Goal: Information Seeking & Learning: Learn about a topic

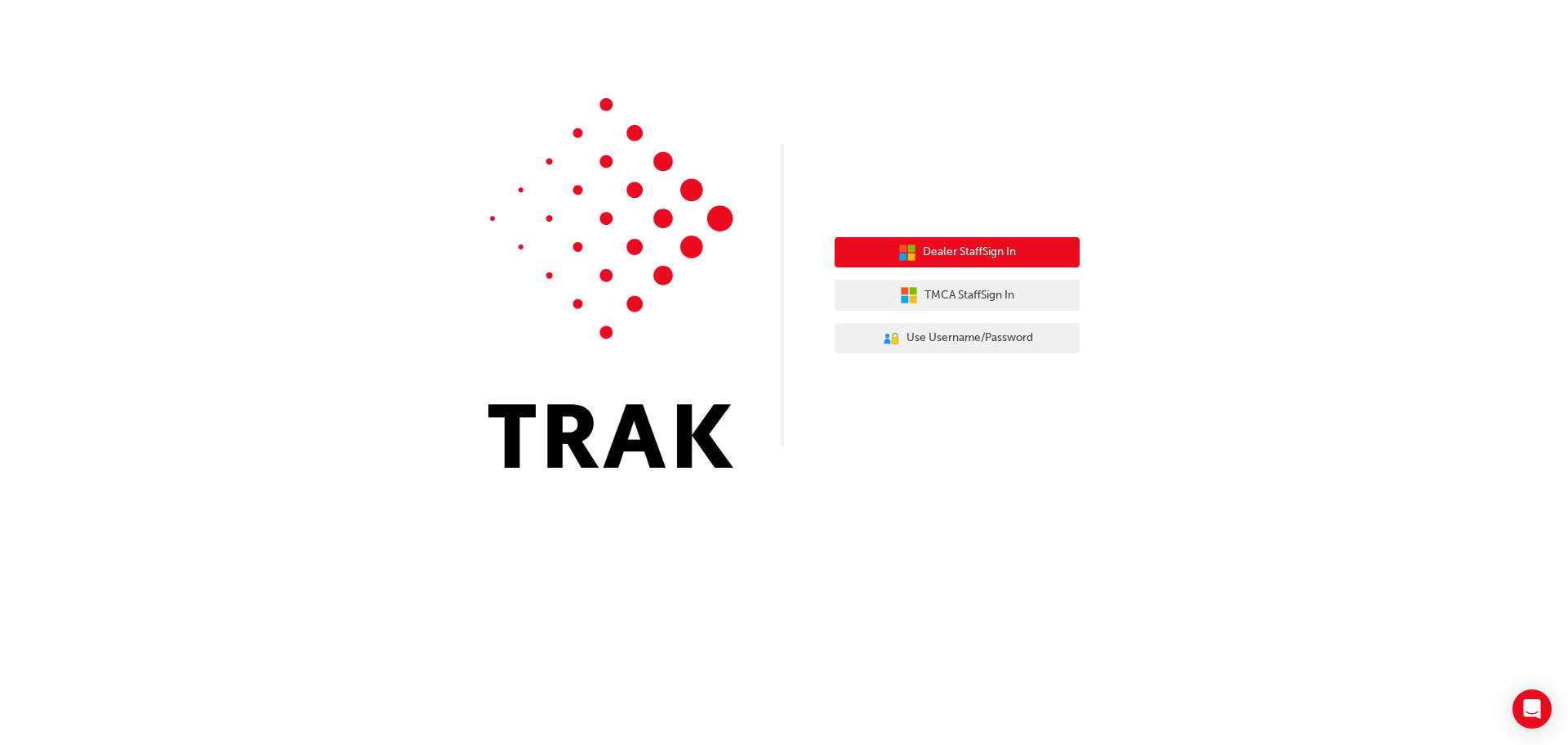
click at [989, 248] on span "Dealer Staff Sign In" at bounding box center [969, 252] width 93 height 19
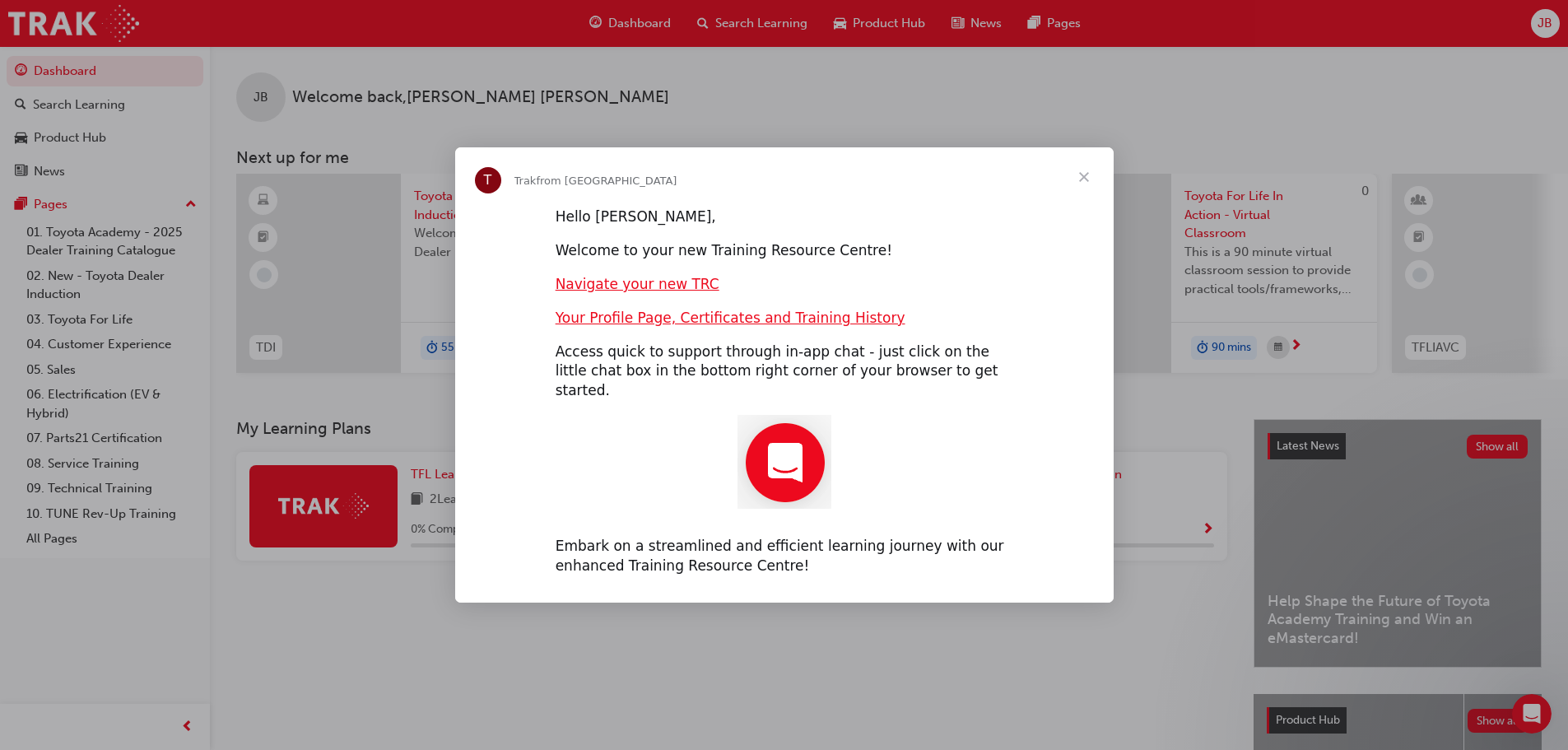
click at [1082, 189] on span "Close" at bounding box center [1083, 176] width 59 height 59
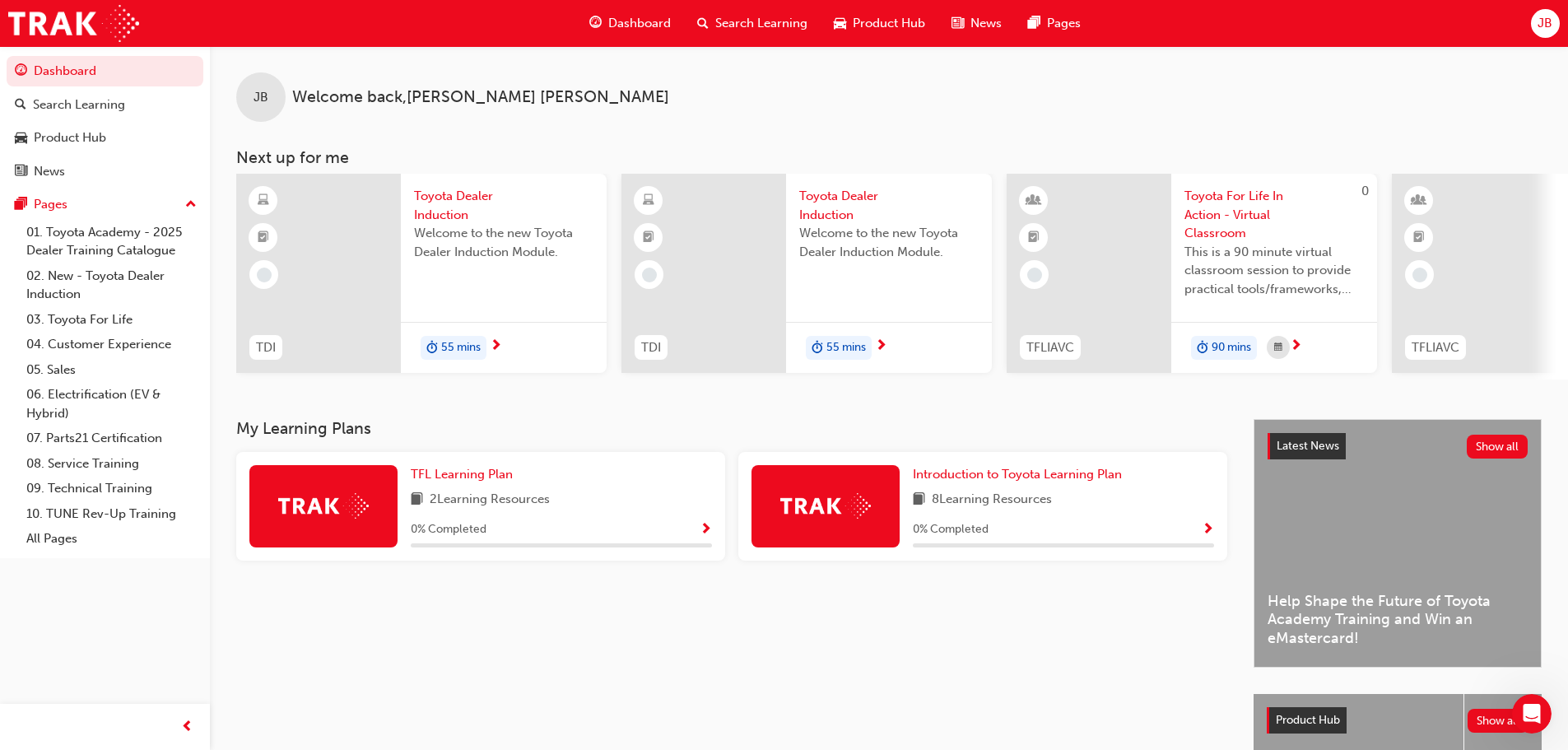
click at [616, 16] on span "Dashboard" at bounding box center [639, 23] width 63 height 19
click at [629, 21] on span "Dashboard" at bounding box center [639, 23] width 63 height 19
click at [83, 319] on link "03. Toyota For Life" at bounding box center [111, 319] width 183 height 26
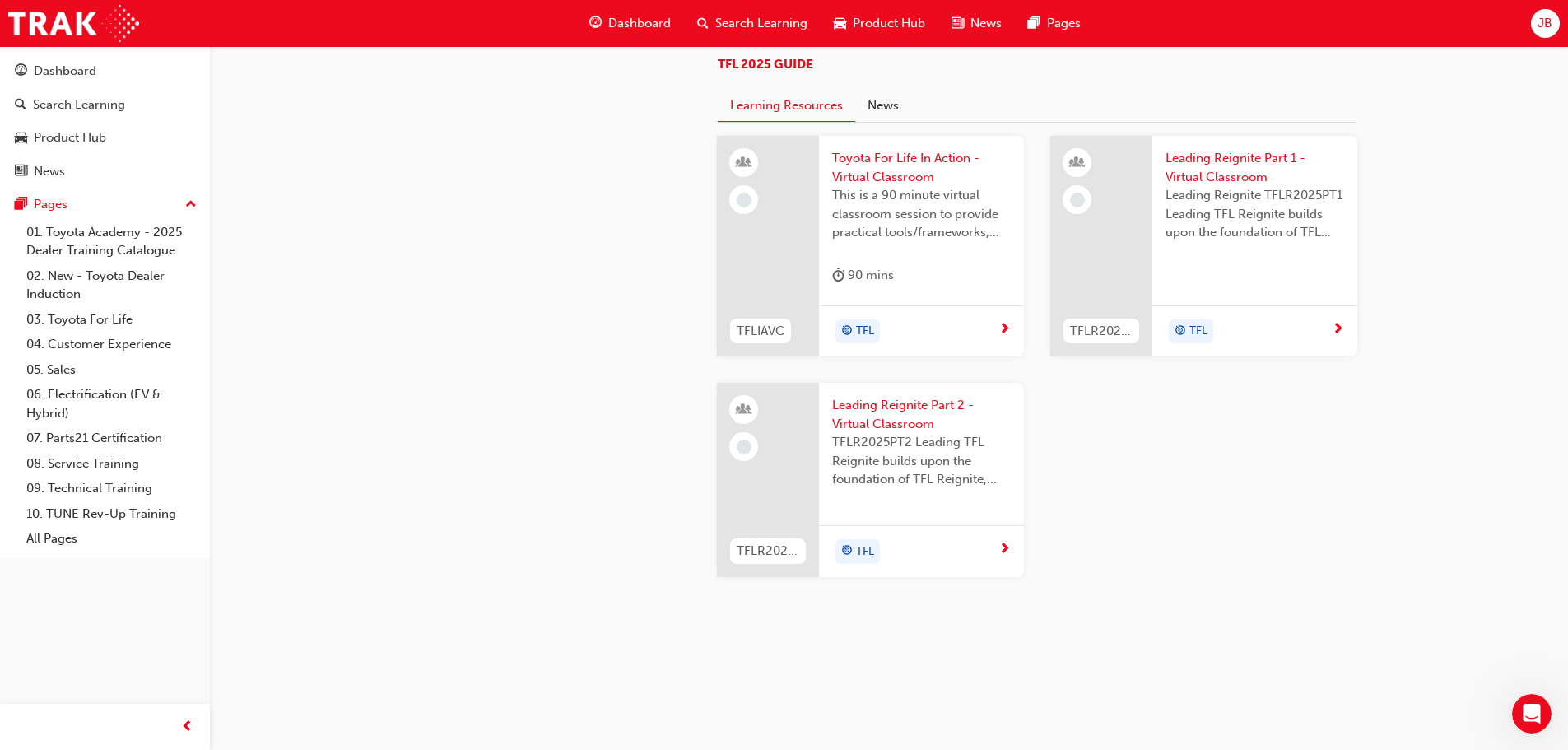
scroll to position [1421, 0]
click at [906, 186] on span "Toyota For Life In Action - Virtual Classroom" at bounding box center [922, 167] width 179 height 37
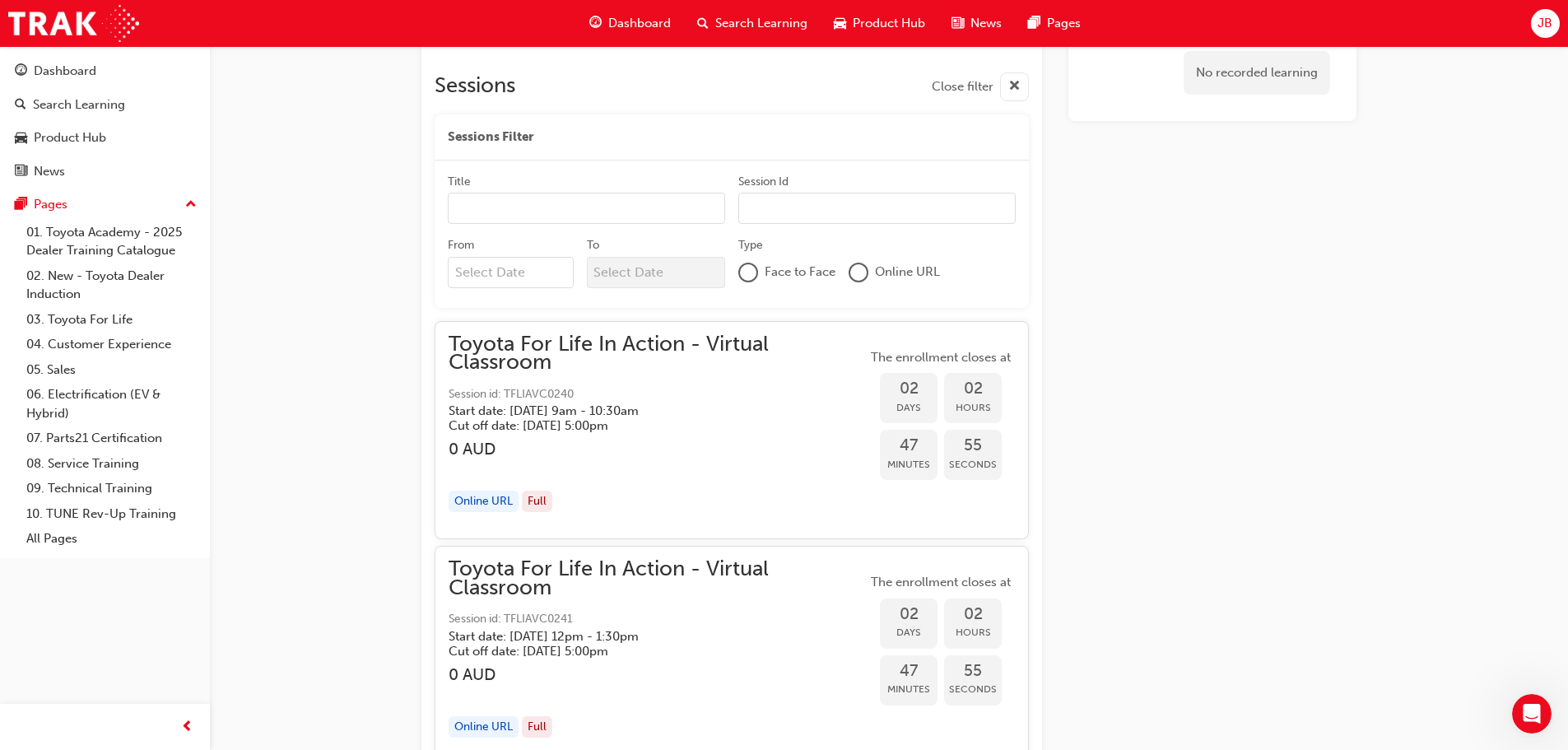
scroll to position [1069, 0]
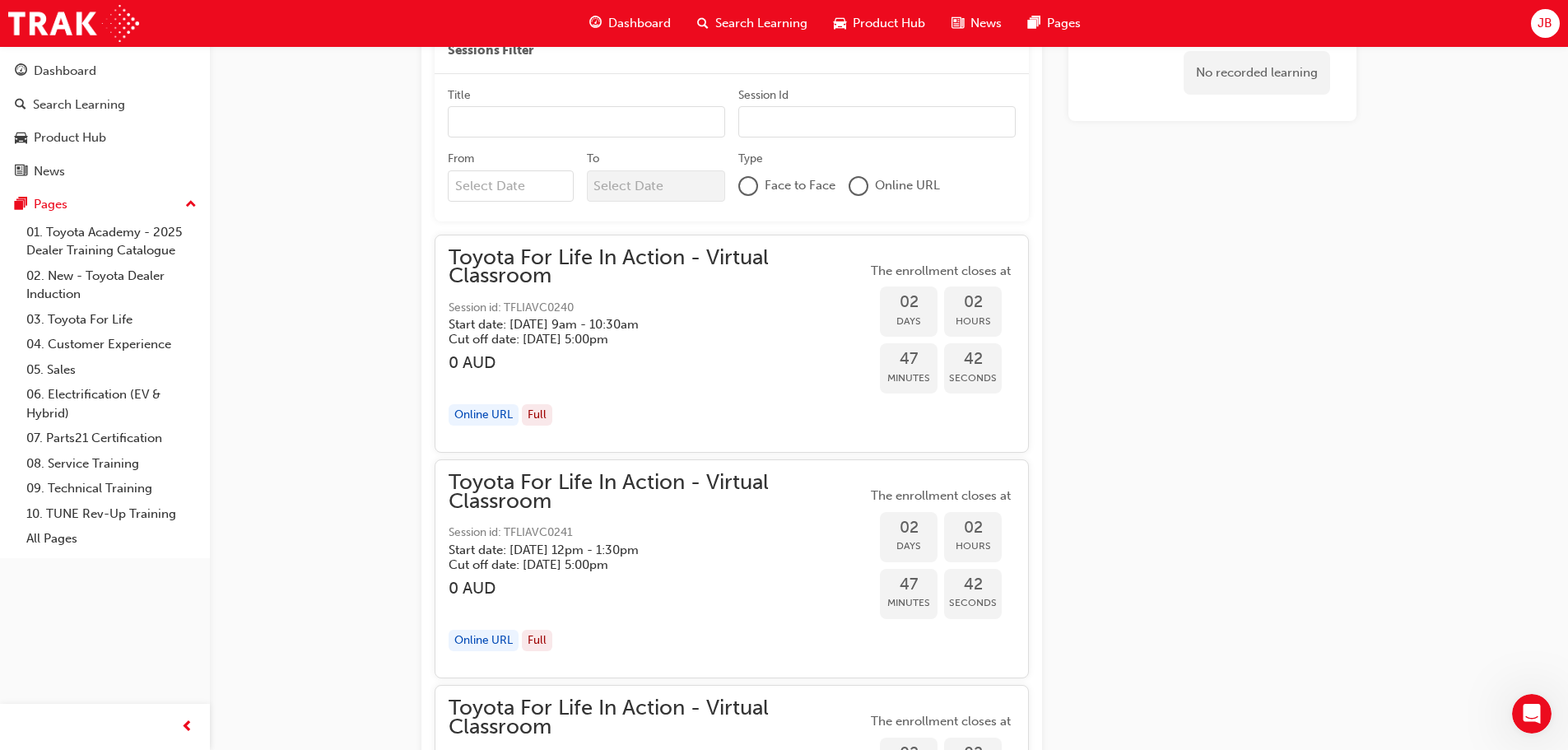
click at [474, 414] on div "Online URL" at bounding box center [483, 415] width 70 height 22
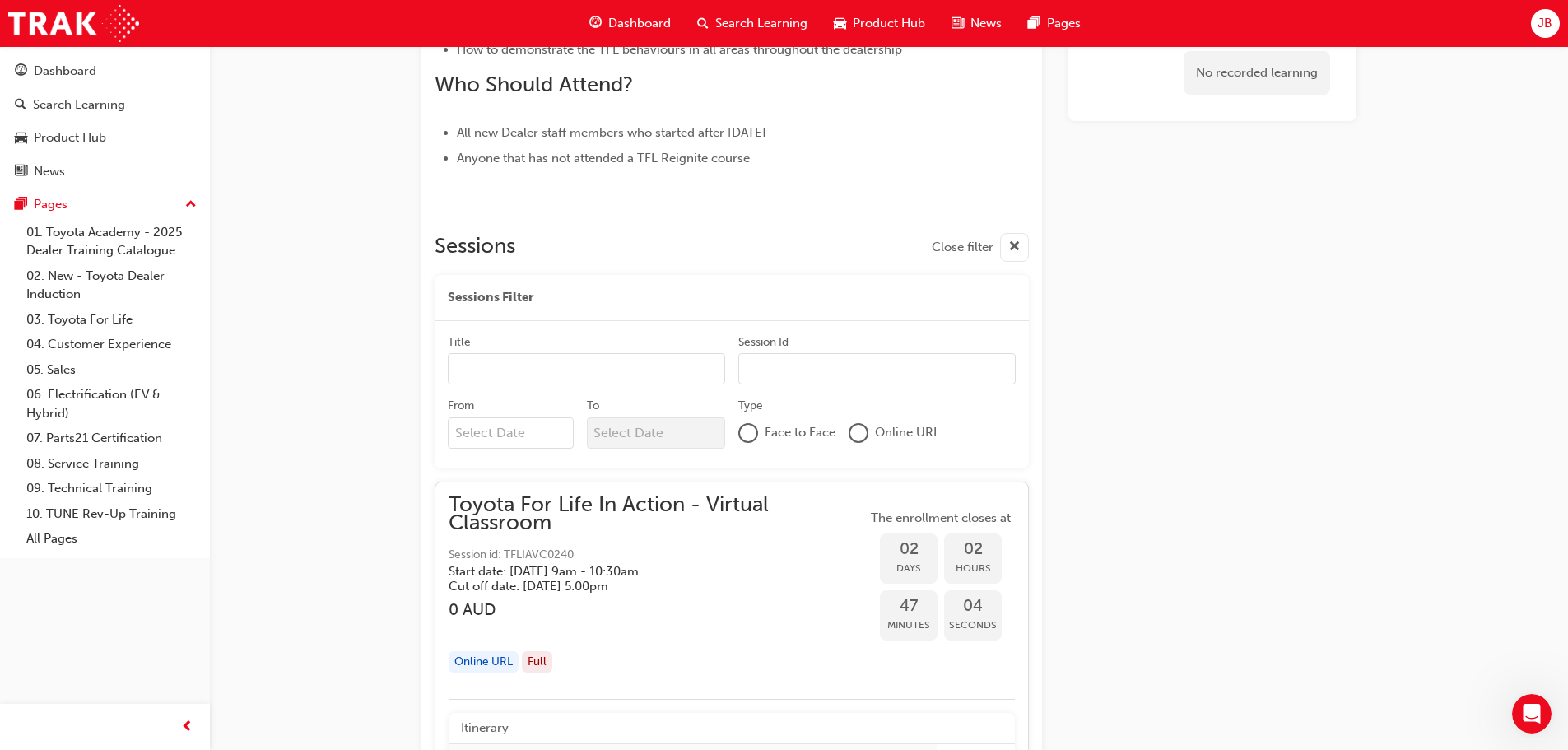
scroll to position [987, 0]
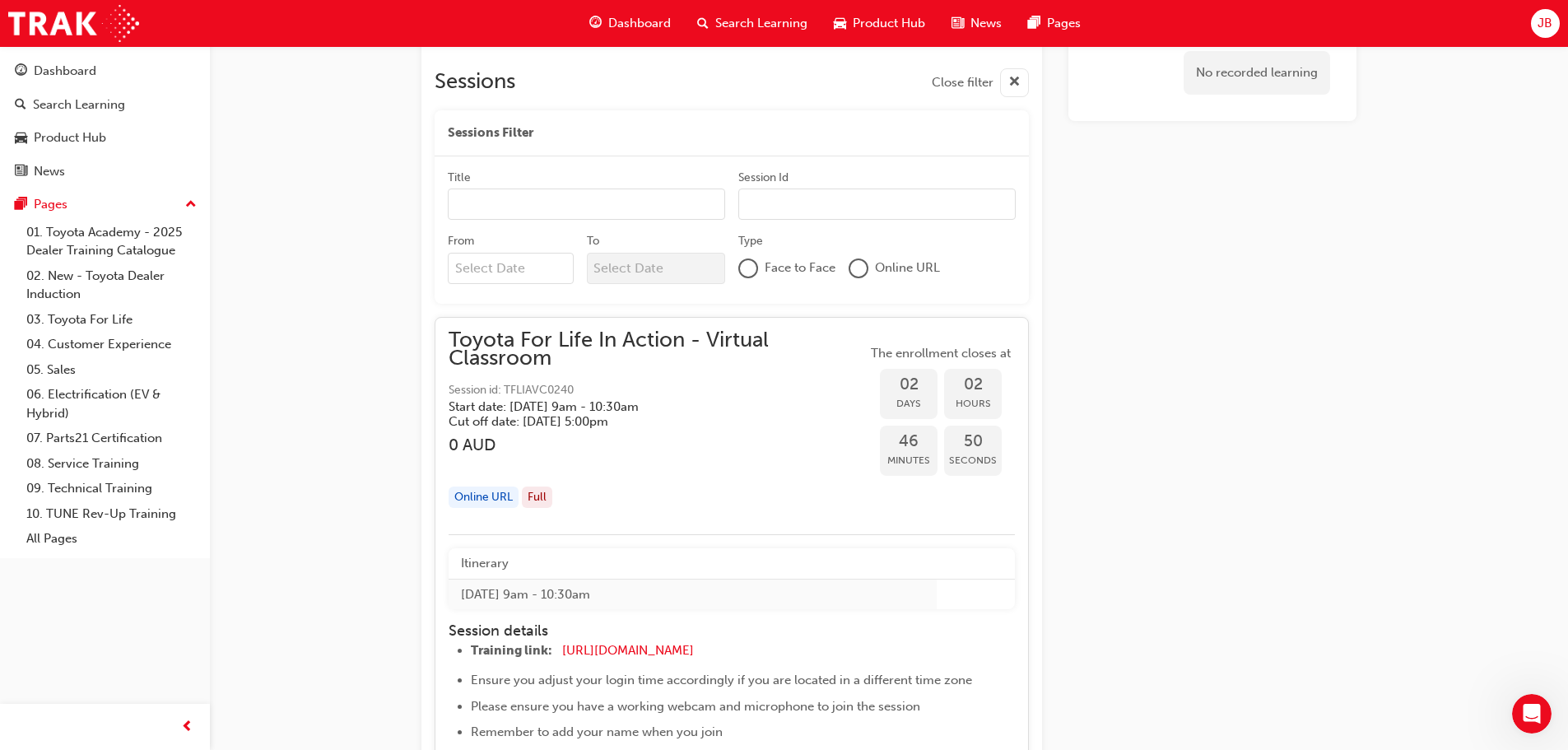
click at [856, 267] on div at bounding box center [859, 268] width 16 height 16
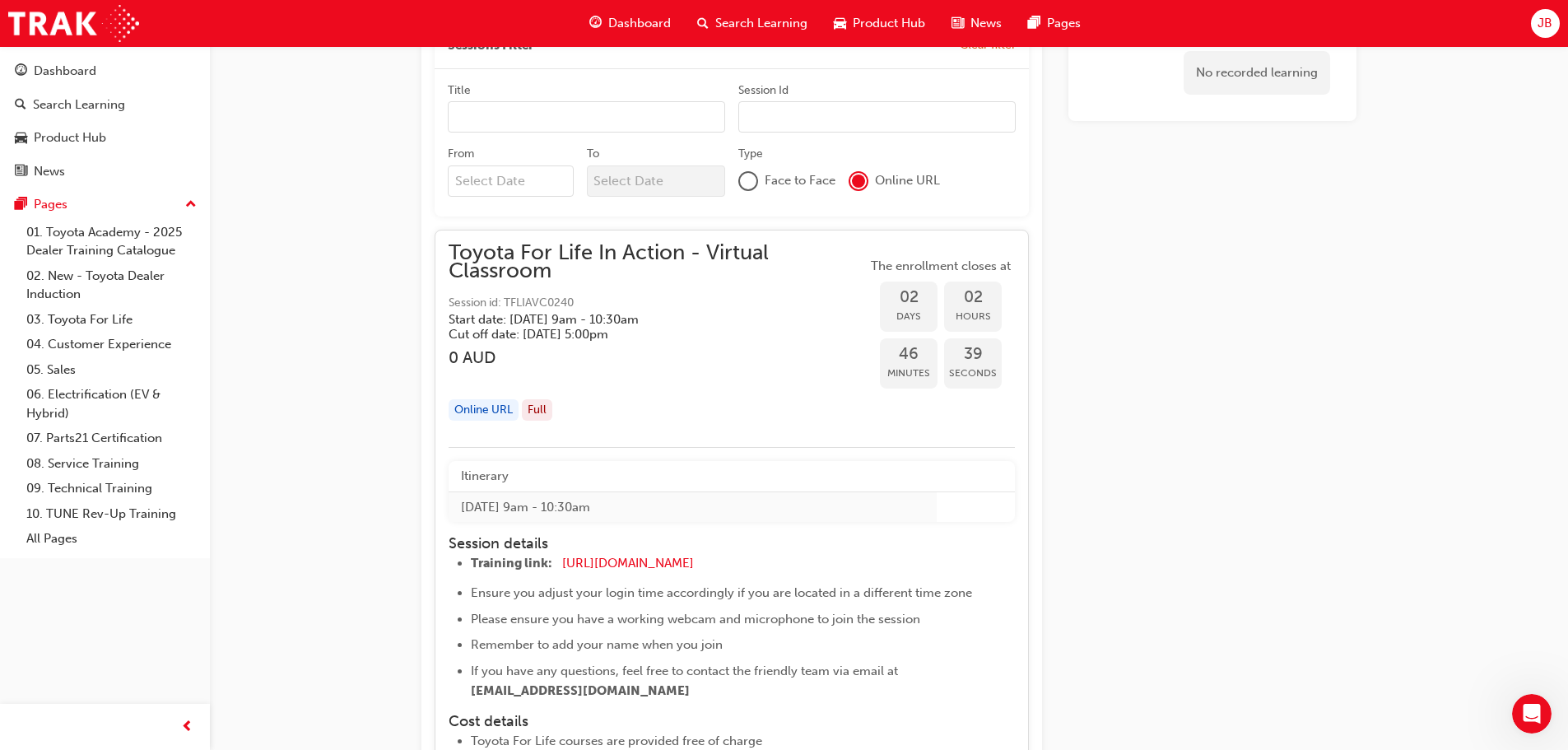
scroll to position [1069, 0]
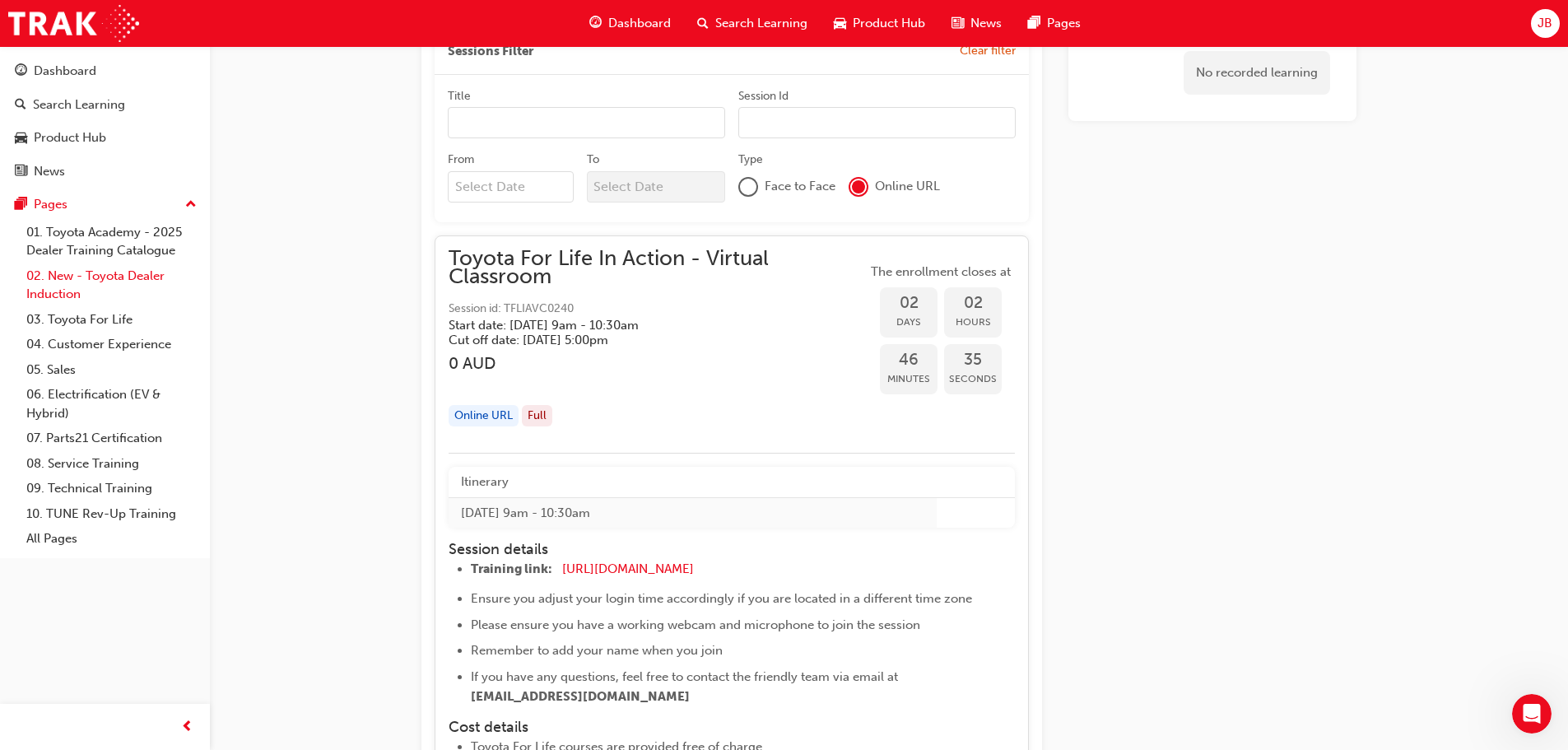
click at [49, 275] on link "02. New - Toyota Dealer Induction" at bounding box center [111, 286] width 183 height 44
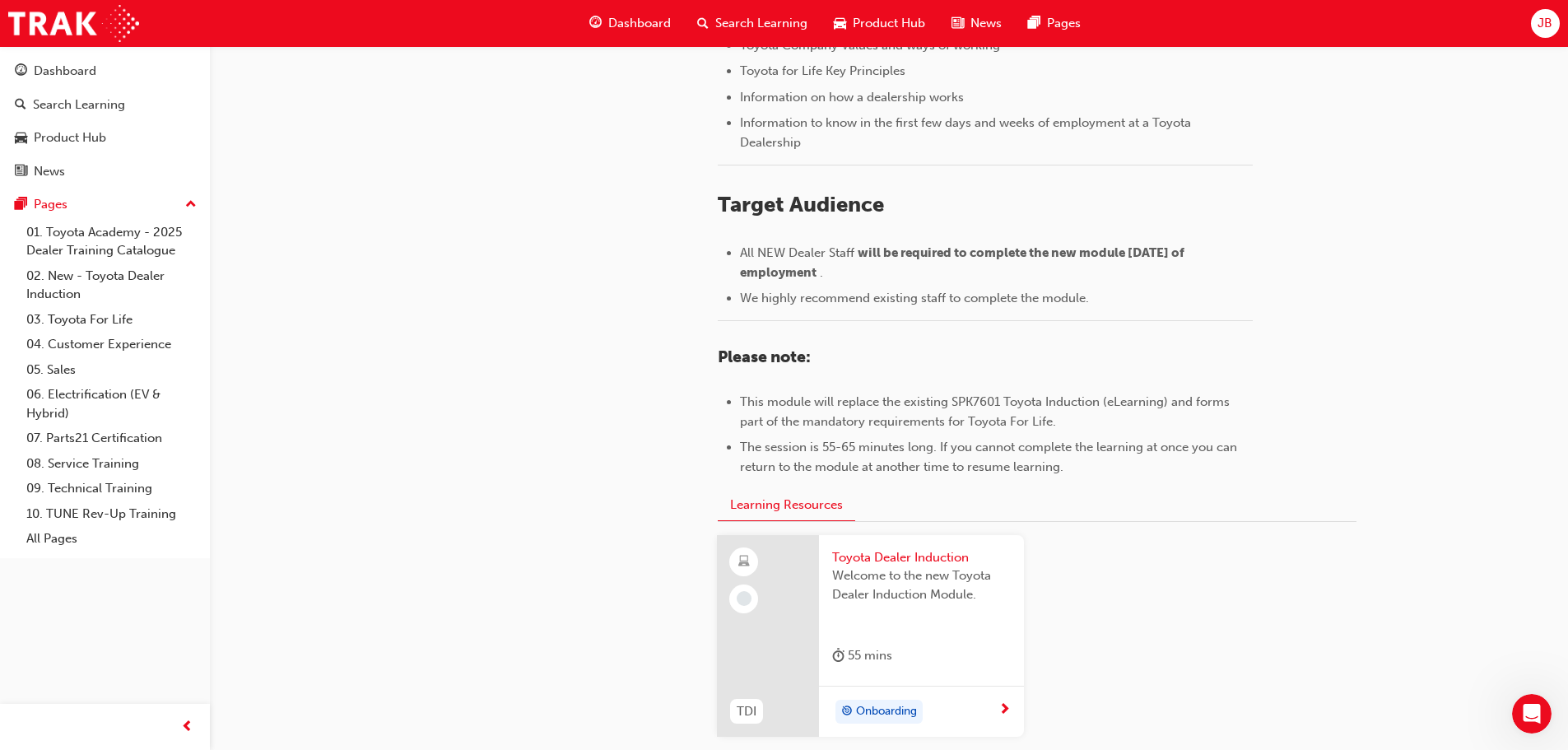
scroll to position [576, 0]
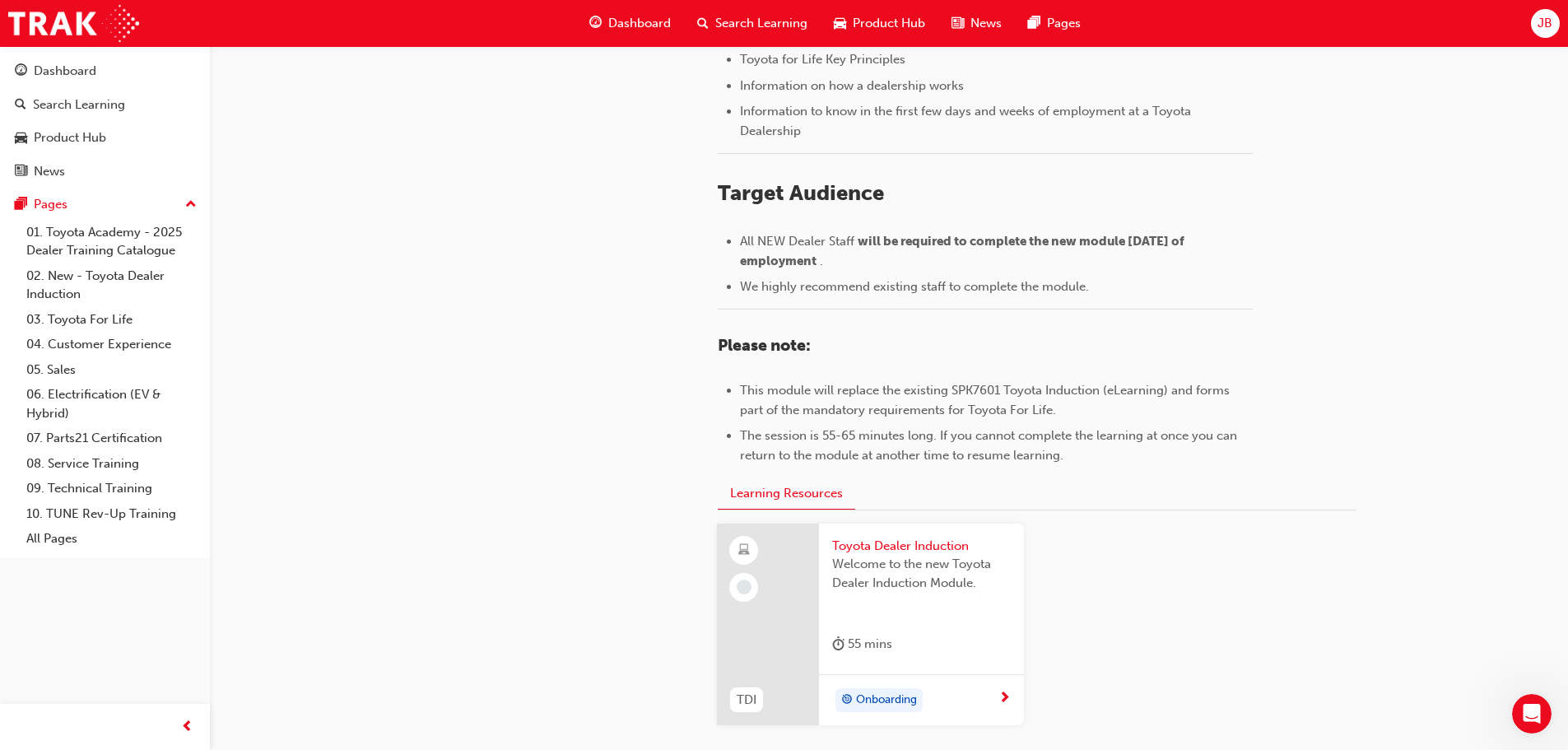
click at [893, 700] on span "Onboarding" at bounding box center [886, 700] width 61 height 19
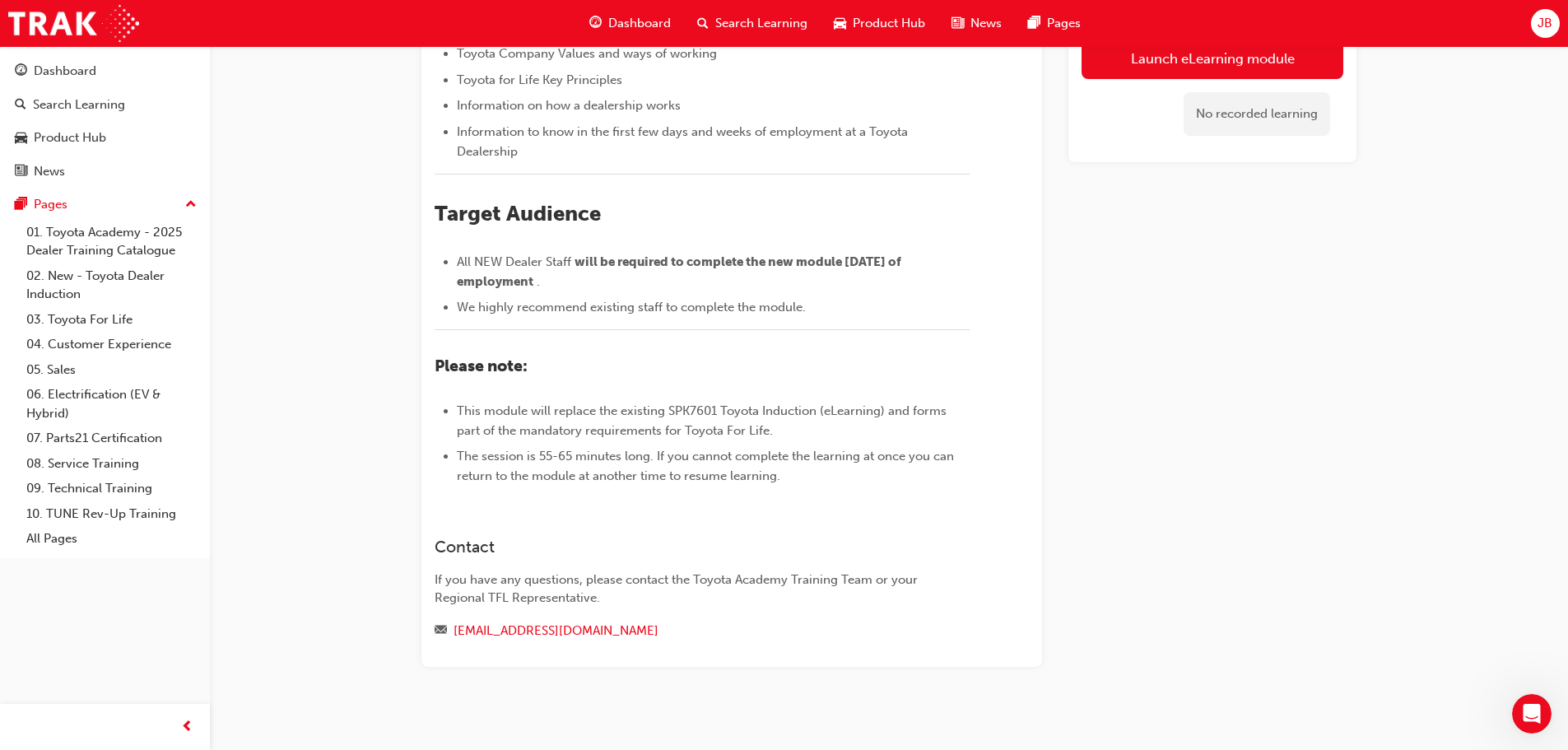
scroll to position [239, 0]
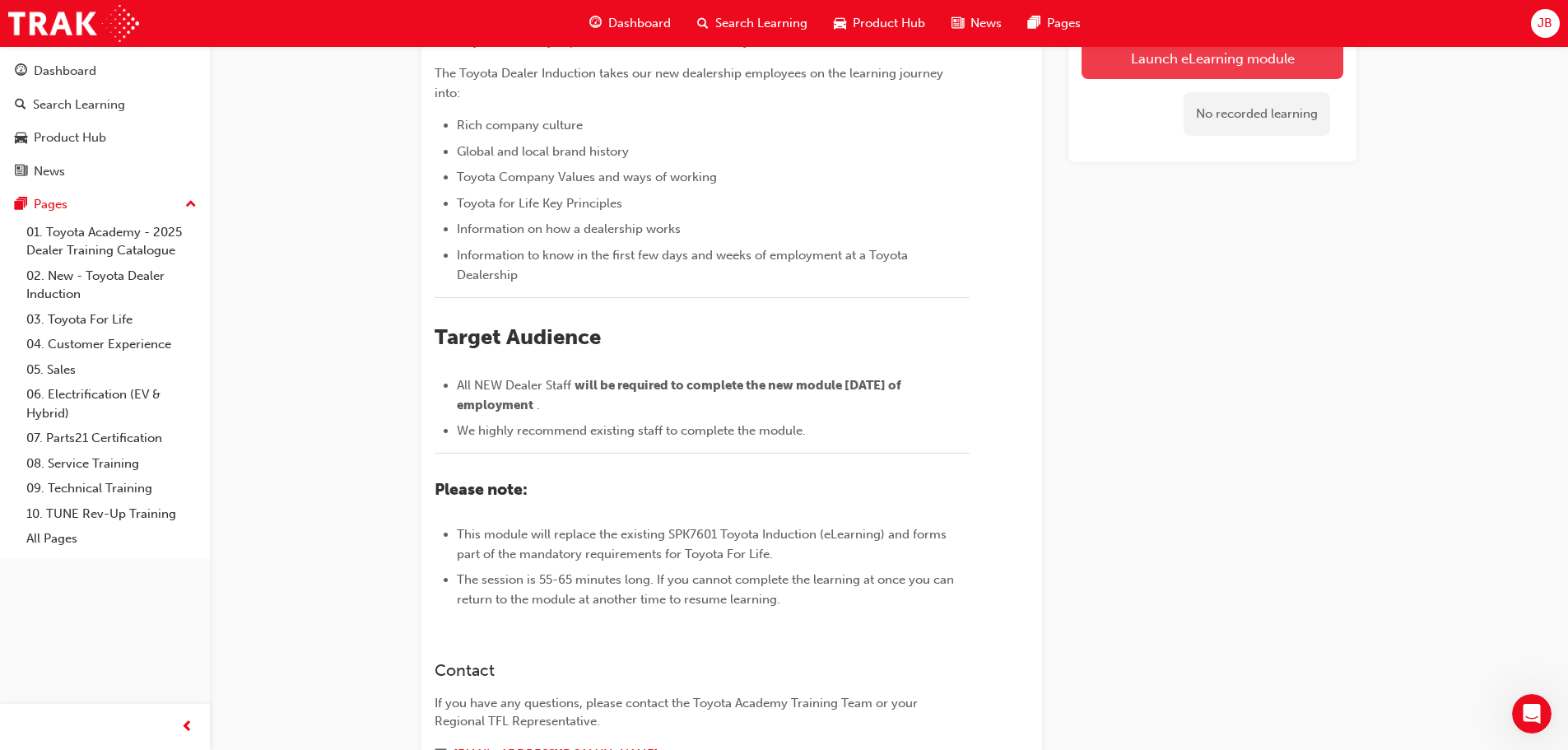
click at [1181, 59] on link "Launch eLearning module" at bounding box center [1212, 57] width 262 height 41
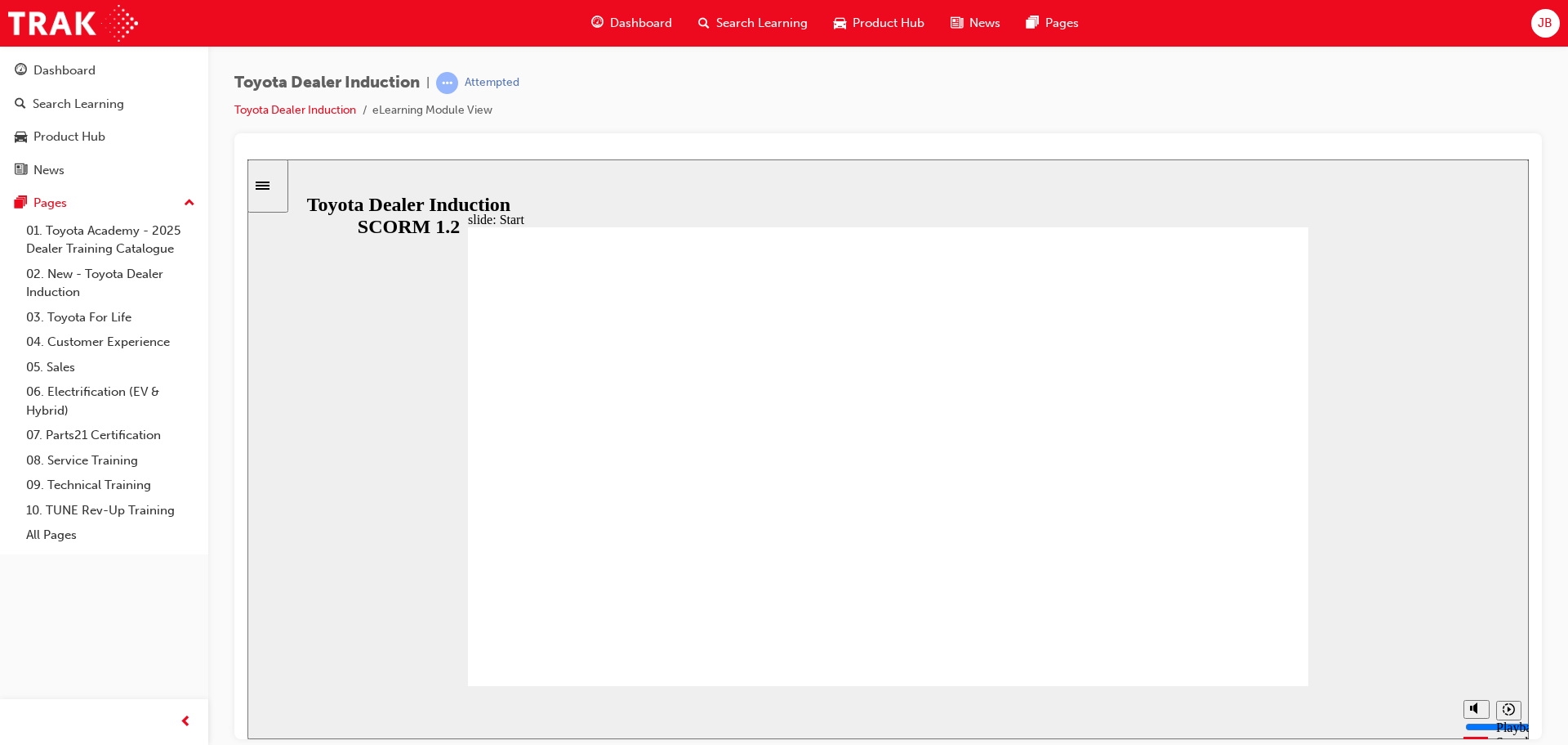
type input "26800"
type input "9"
type input "26900"
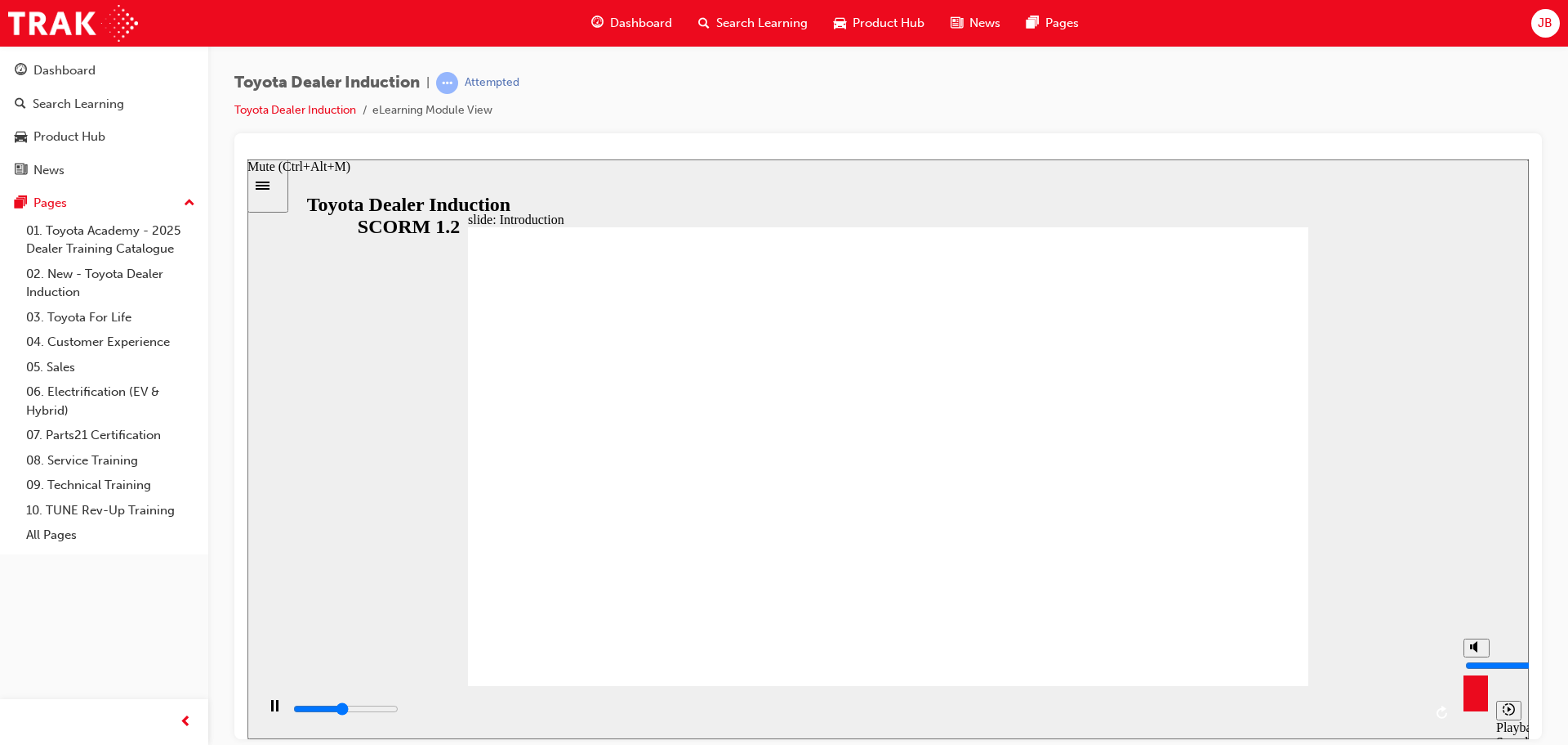
type input "10"
type input "27300"
type input "9"
type input "28000"
drag, startPoint x: 1478, startPoint y: 645, endPoint x: 1789, endPoint y: 815, distance: 354.4
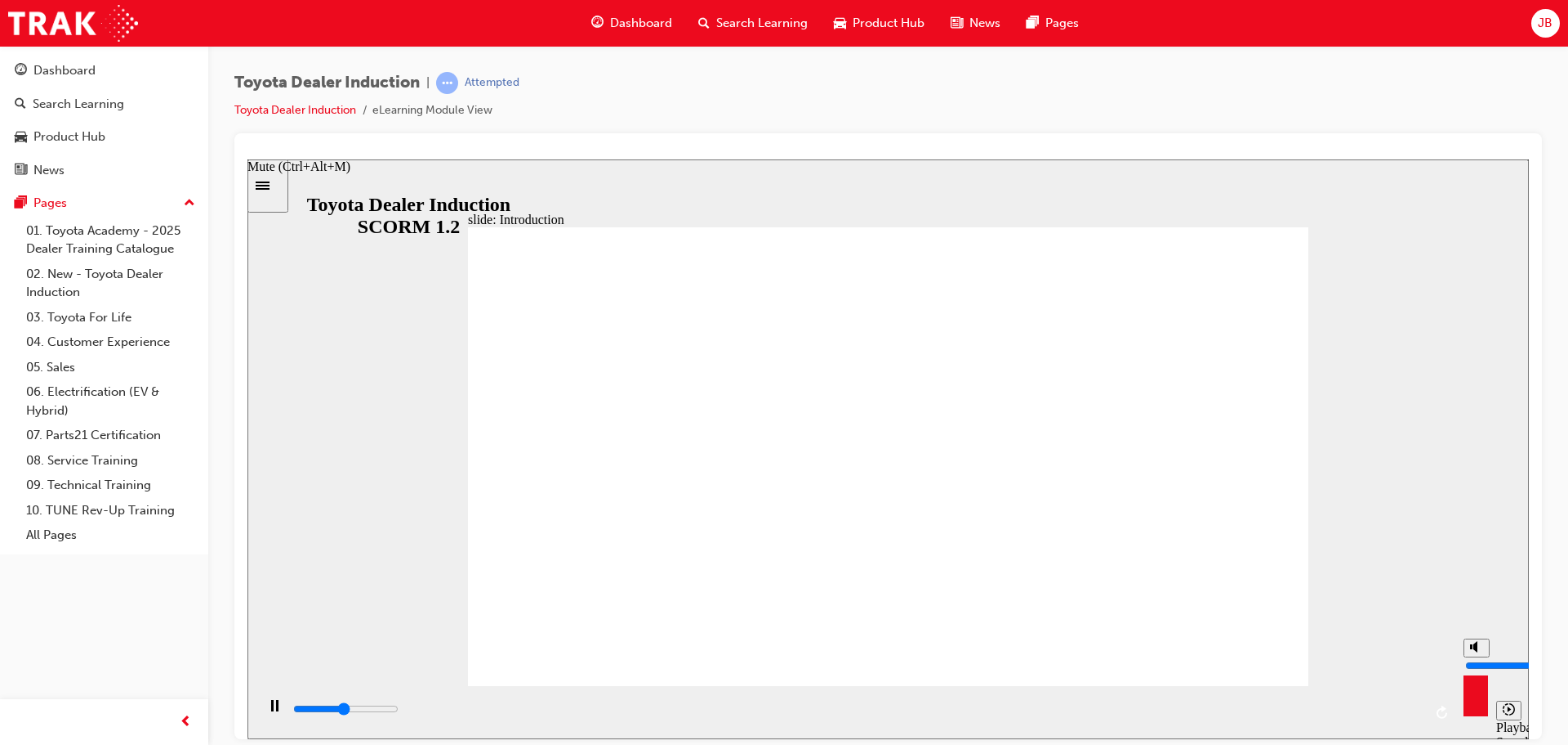
type input "9"
click at [1478, 658] on input "volume" at bounding box center [1518, 664] width 105 height 13
click at [1477, 652] on polygon "Mute (Ctrl+Alt+M)" at bounding box center [1476, 645] width 5 height 12
type input "29900"
type input "0"
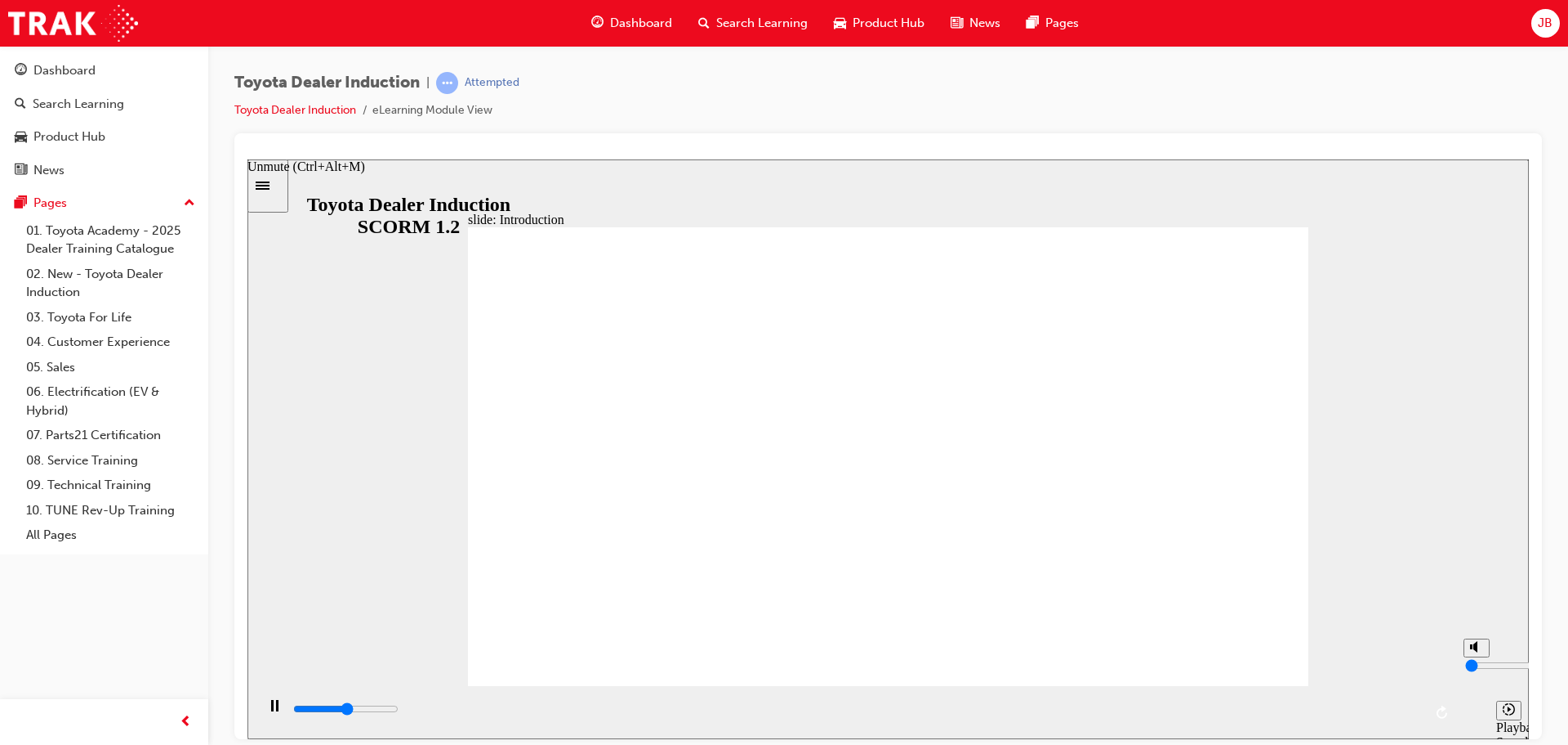
click at [1477, 652] on polygon "Unmute (Ctrl+Alt+M)" at bounding box center [1476, 645] width 5 height 12
type input "30500"
type input "9"
type input "58700"
click at [1468, 656] on button "Mute (Ctrl+Alt+M)" at bounding box center [1477, 646] width 26 height 19
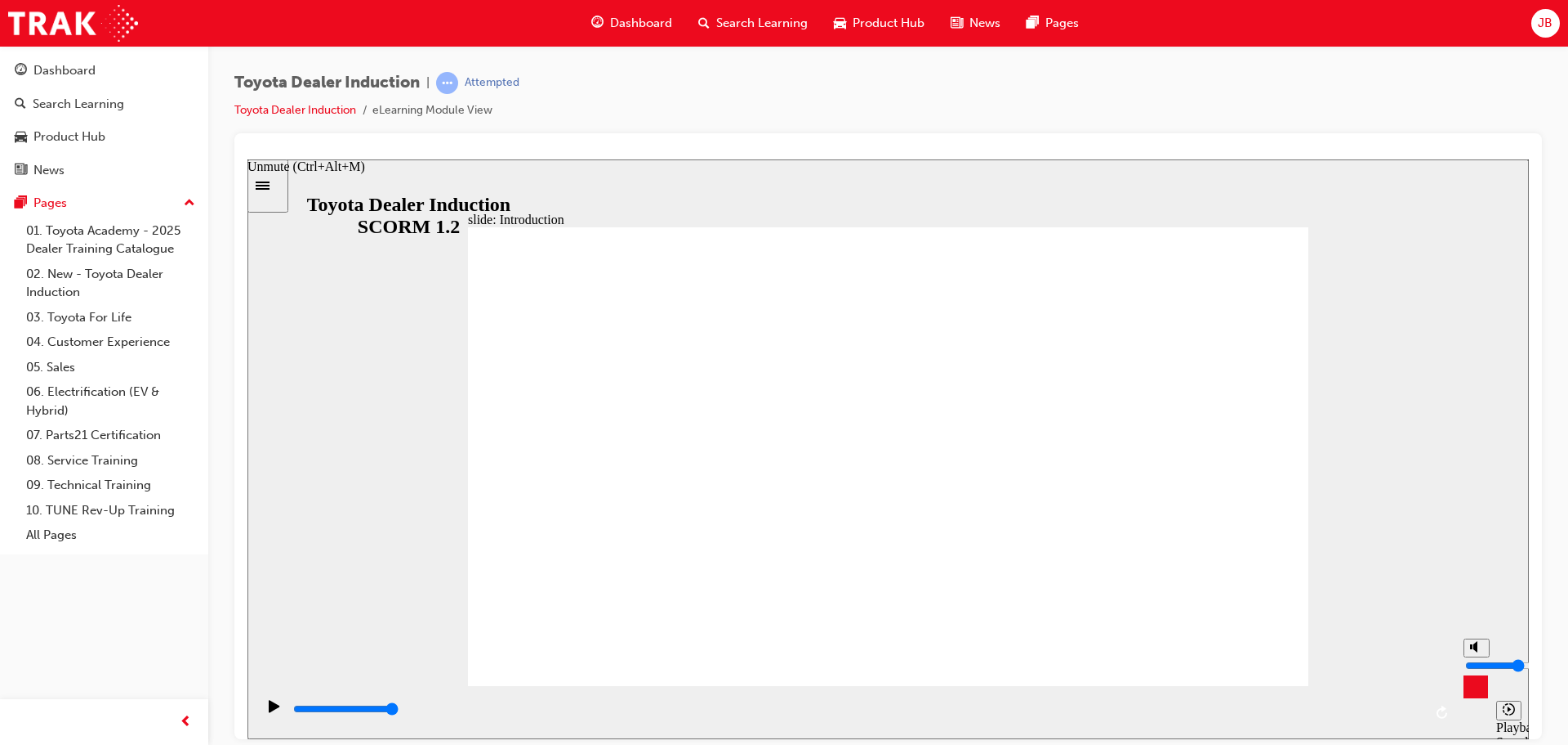
drag, startPoint x: 1475, startPoint y: 685, endPoint x: 1475, endPoint y: 663, distance: 22.0
type input "5"
click at [1475, 663] on input "volume" at bounding box center [1518, 664] width 105 height 13
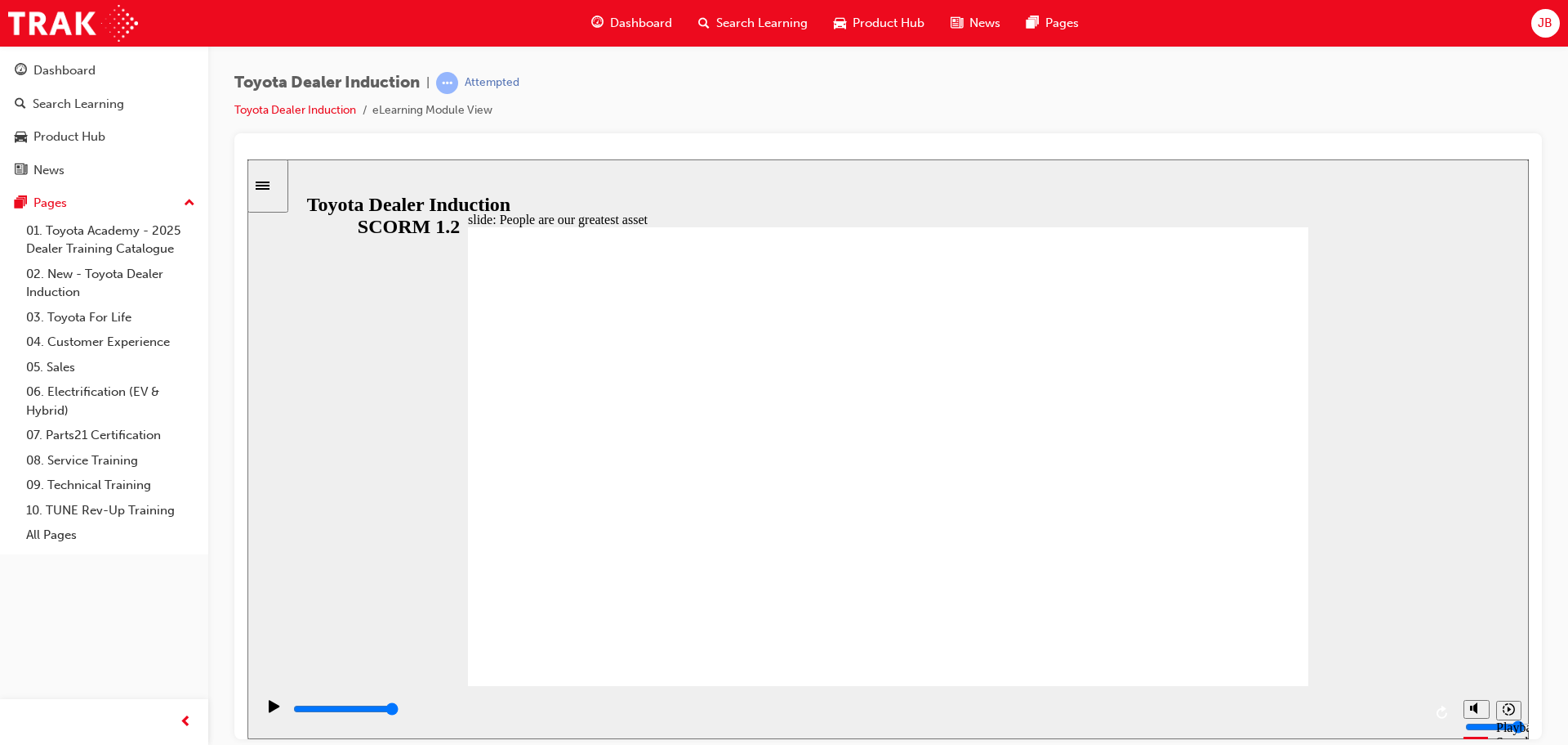
type input "7500"
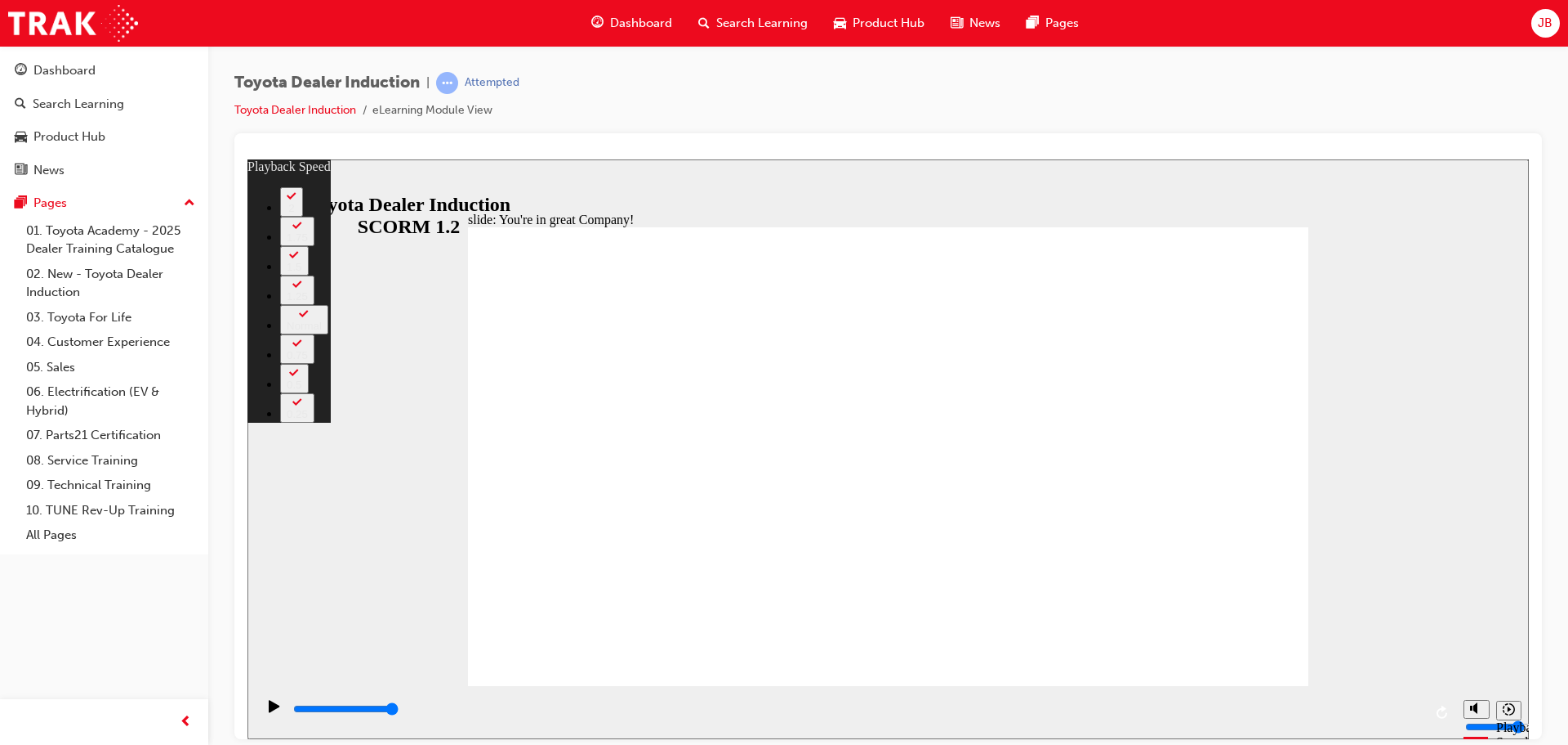
type input "4"
type input "5"
type input "4"
type input "5"
type input "4"
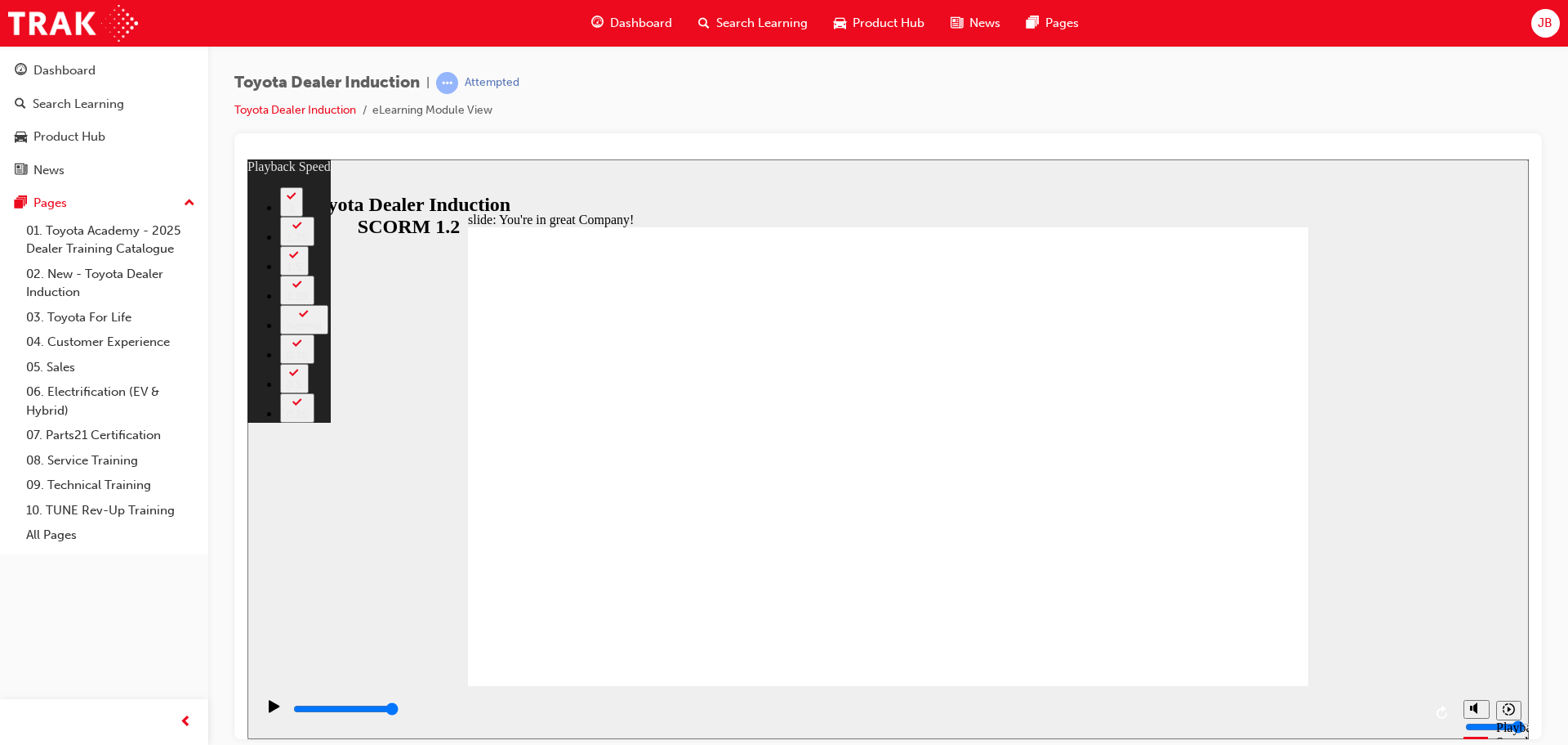
type input "5"
type input "4"
type input "5"
type input "4"
type input "6"
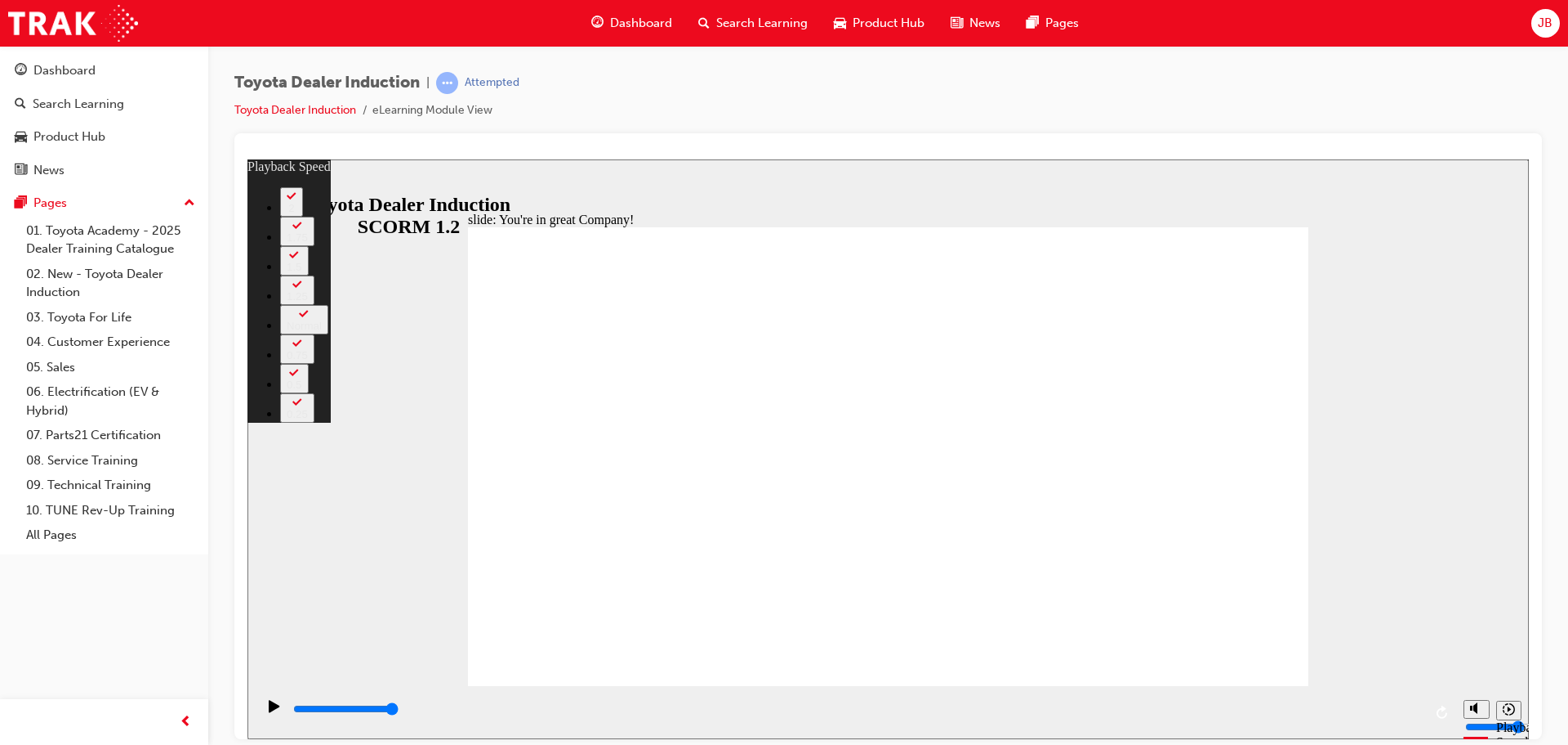
type input "4"
type input "6"
type input "4"
type input "6"
type input "4"
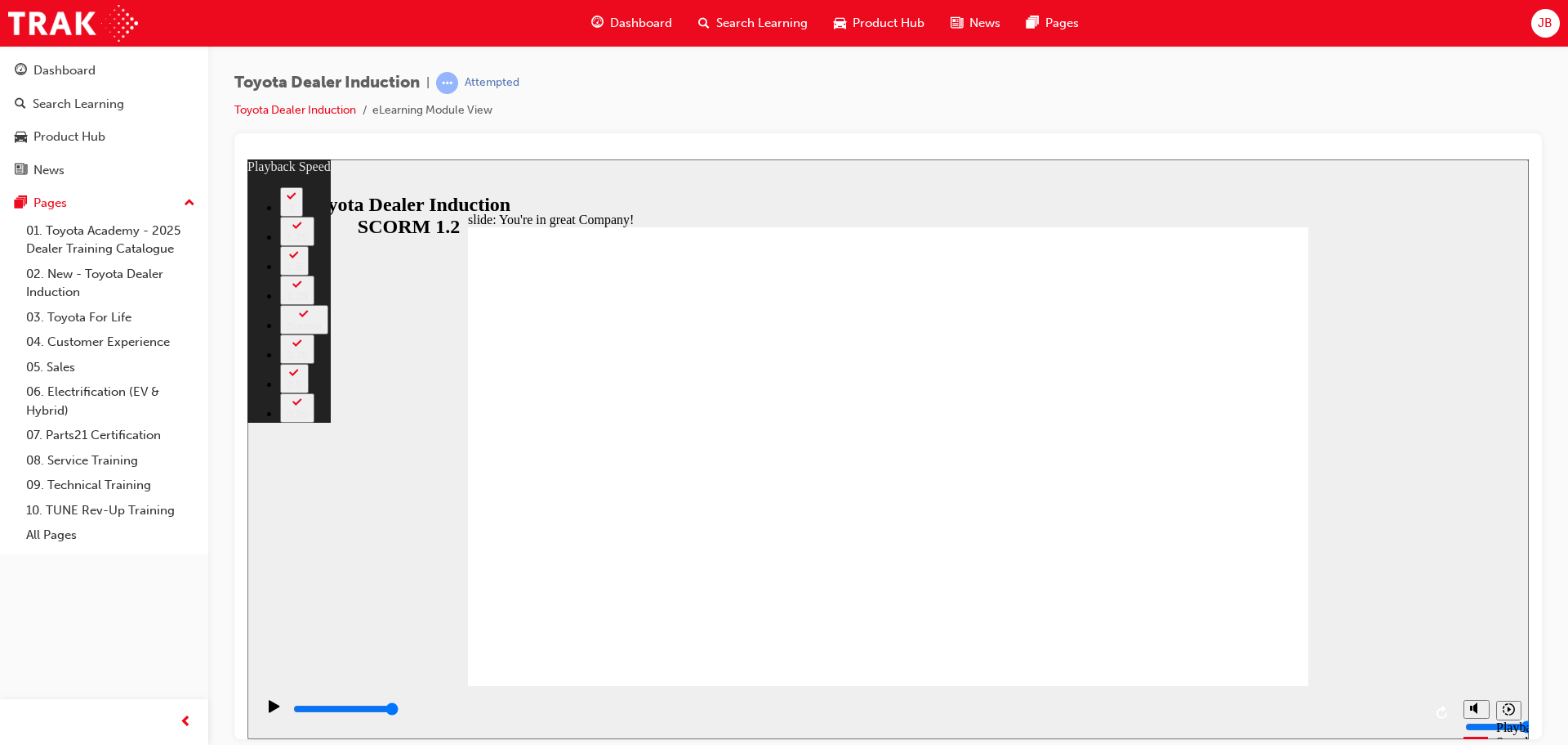
type input "6"
type input "4"
type input "6"
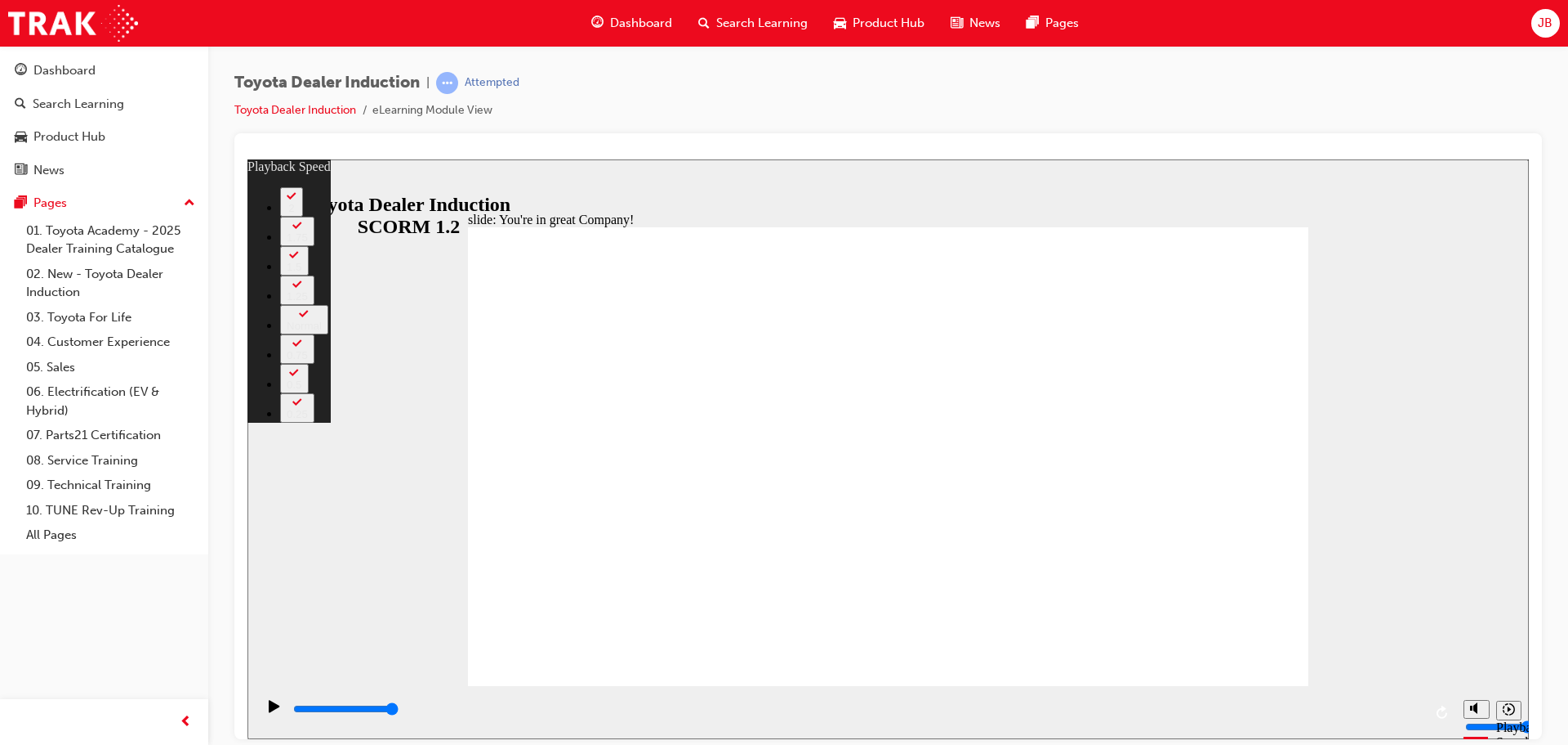
type input "4"
type input "6"
type input "4"
type input "6"
type input "4"
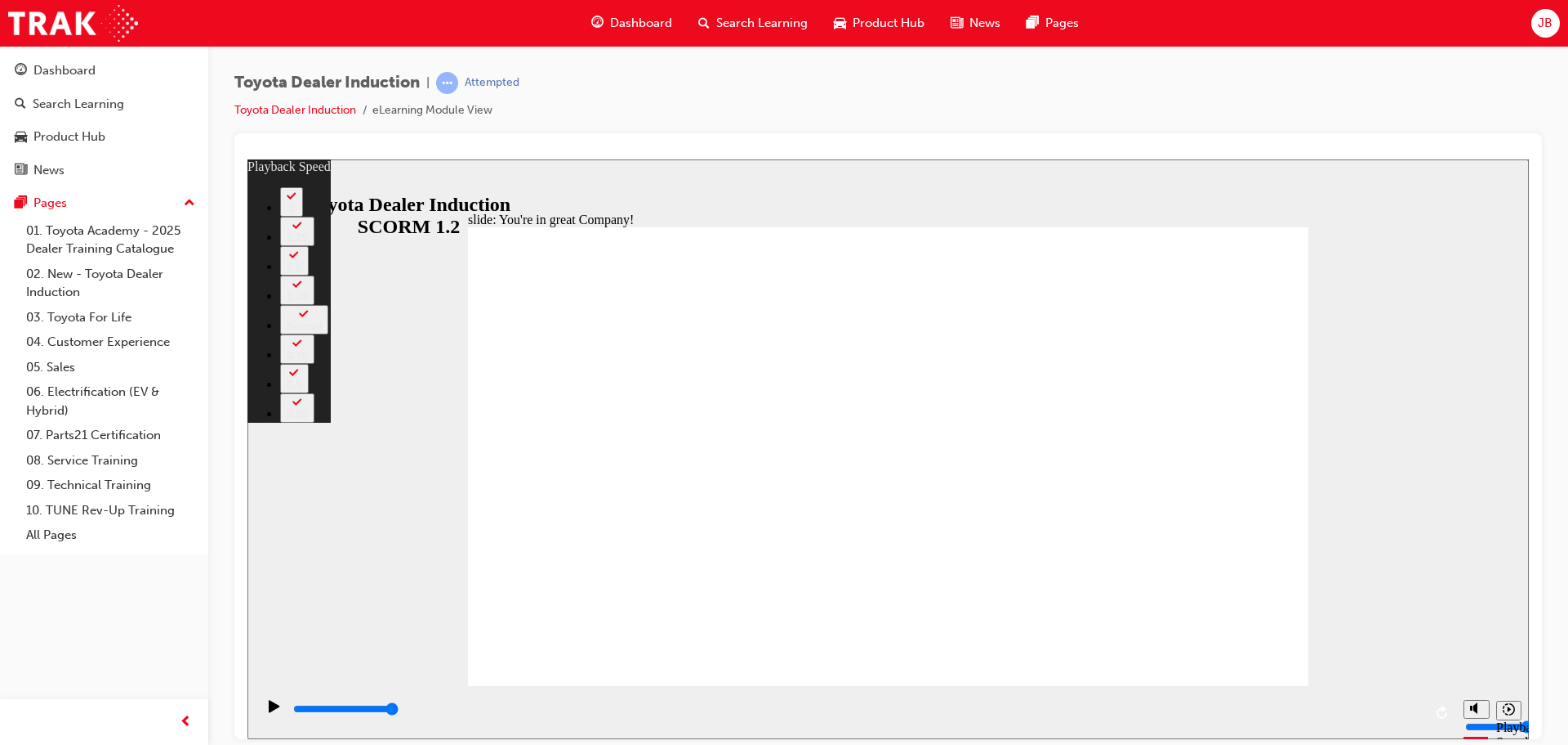
type input "6"
type input "7"
type input "5"
type input "7"
type input "5"
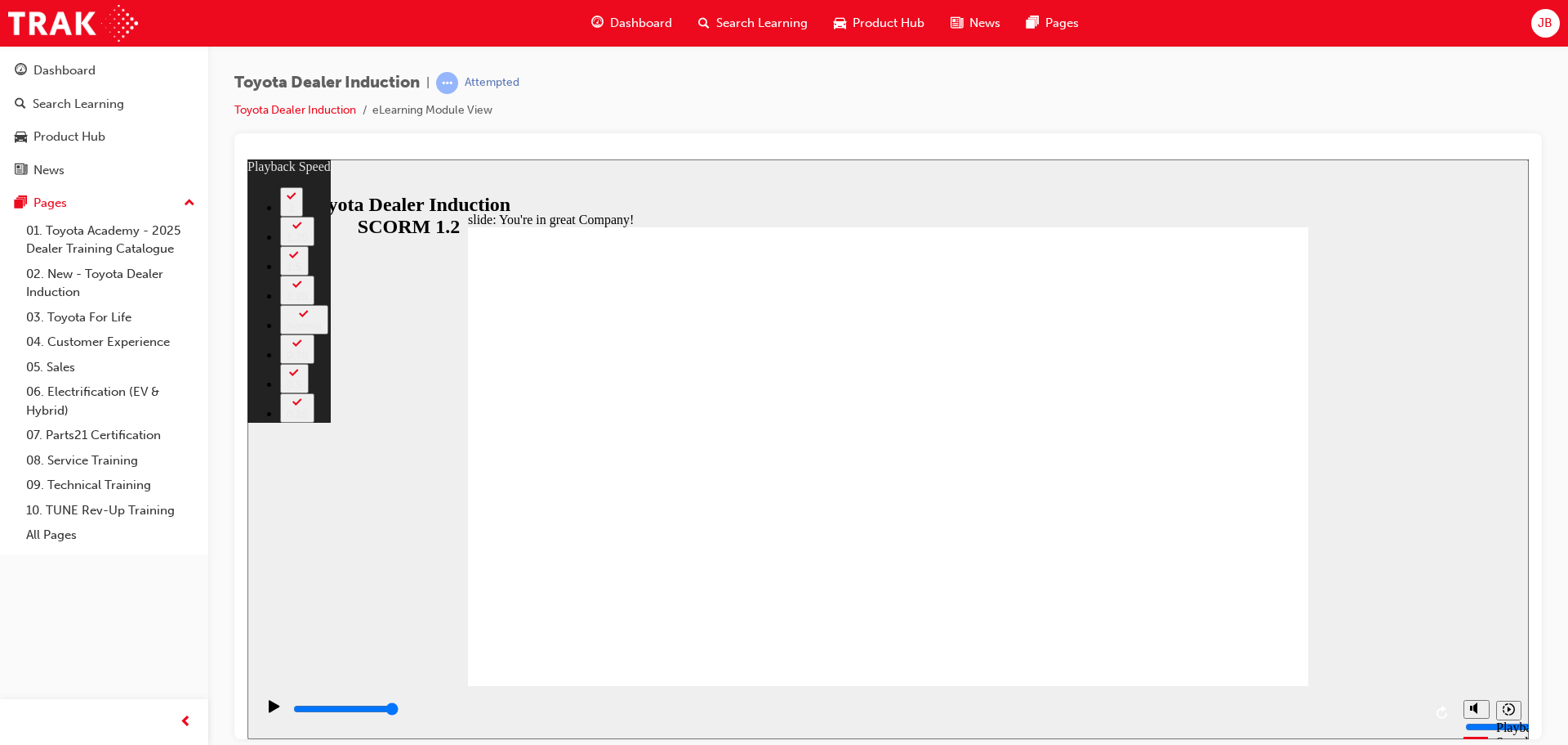
type input "7"
type input "5"
type input "7"
type input "5"
type input "7"
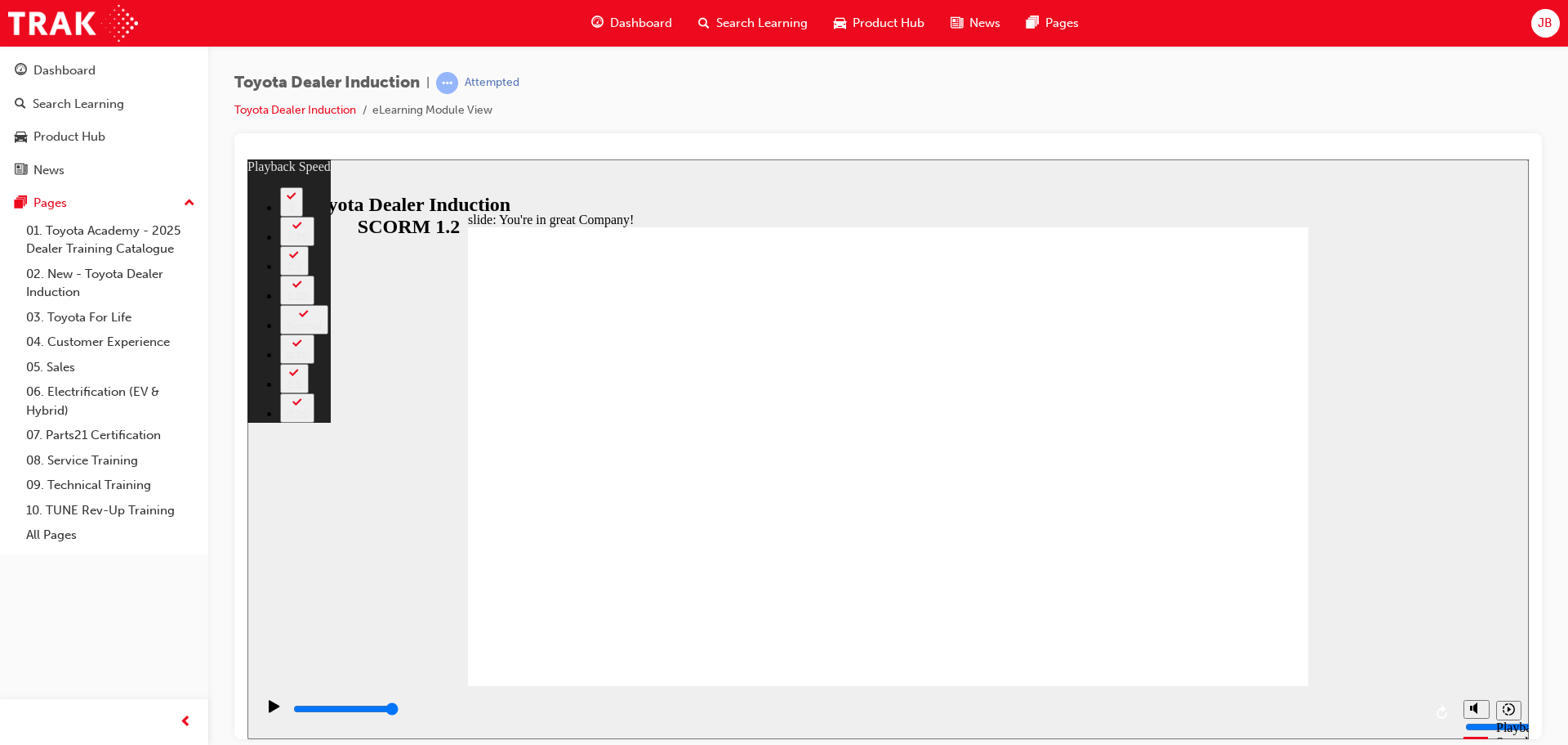
type input "5"
type input "7"
type input "6"
type input "5"
type input "6"
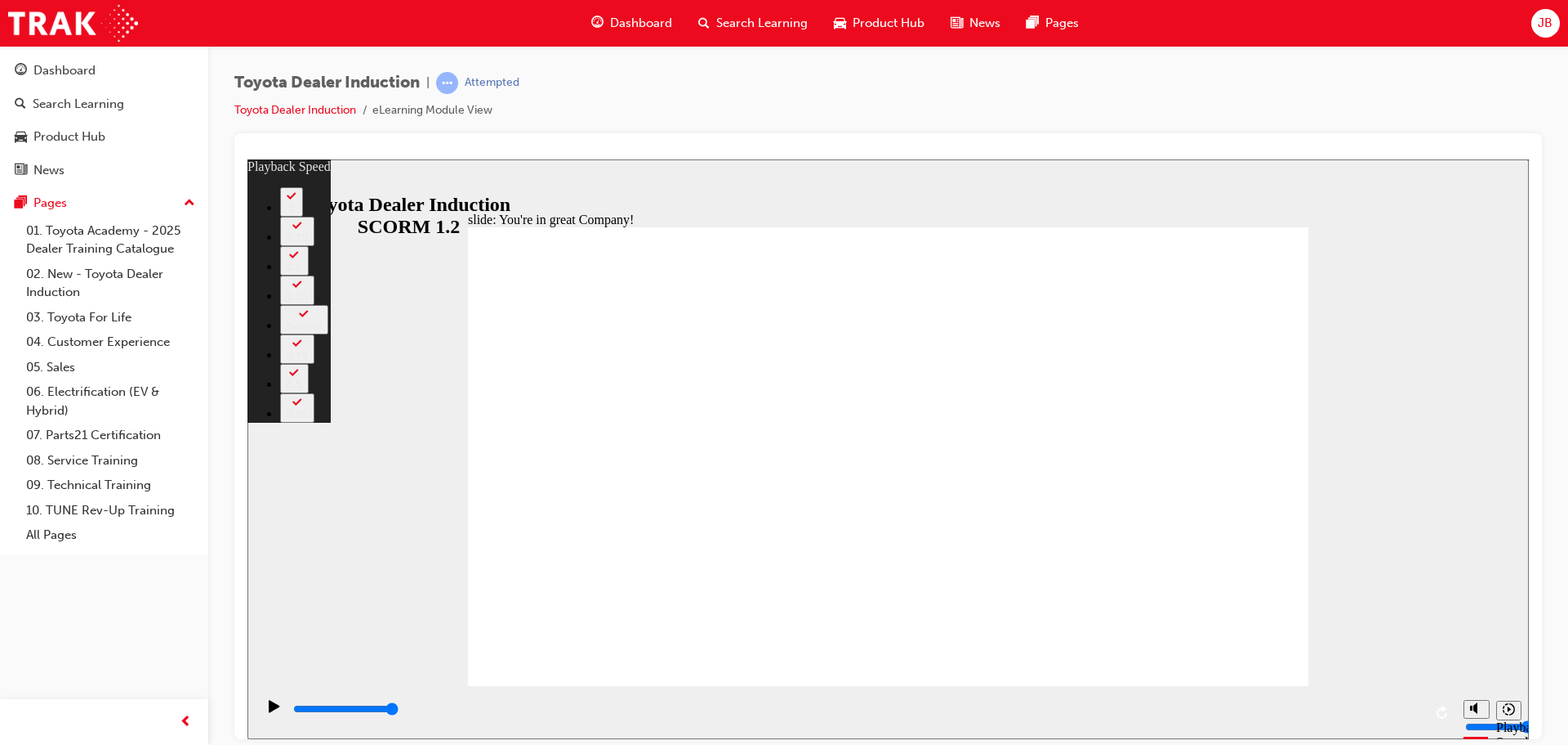
type input "5"
type input "6"
type input "5"
type input "6"
type input "5"
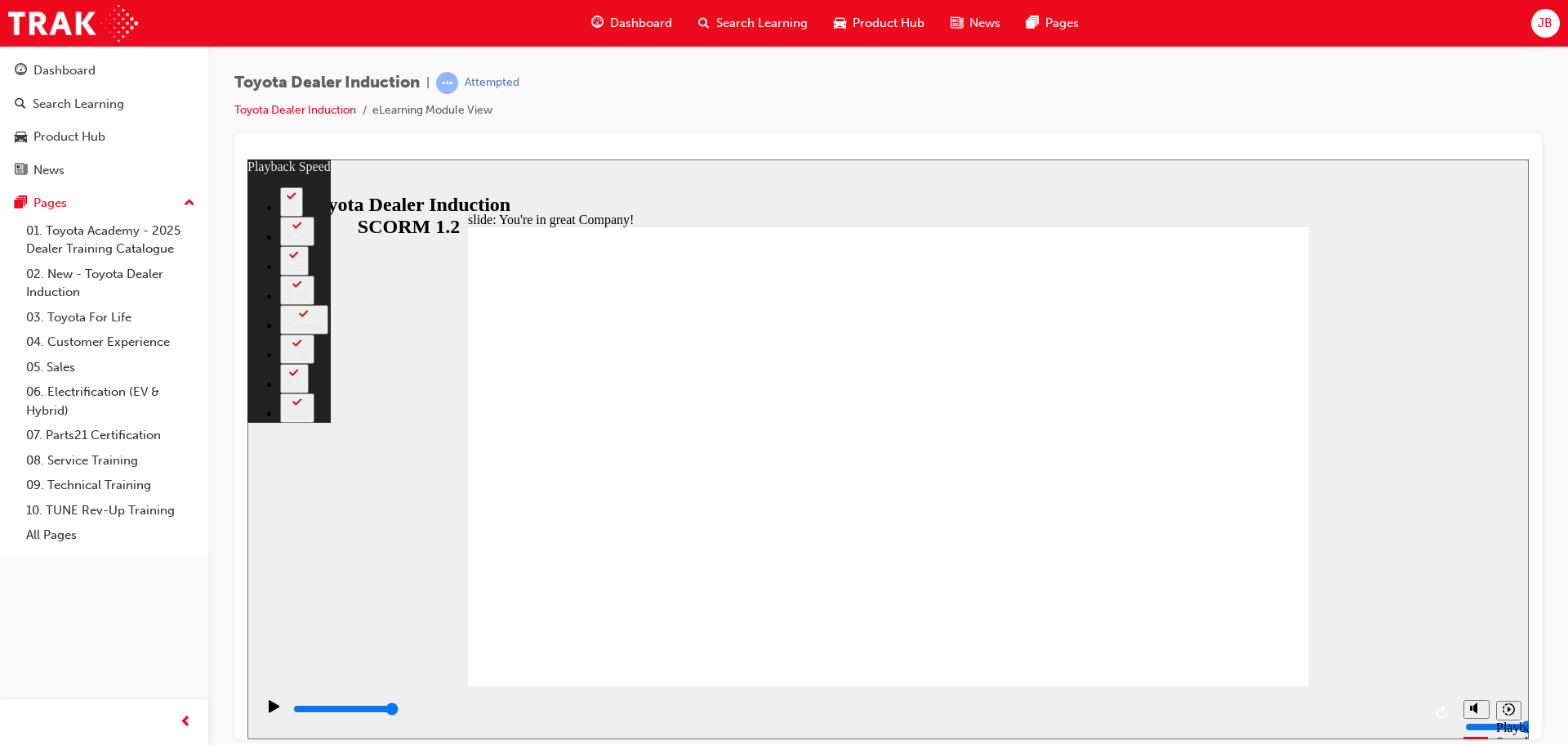
type input "6"
type input "5"
type input "6"
type input "5"
type input "6"
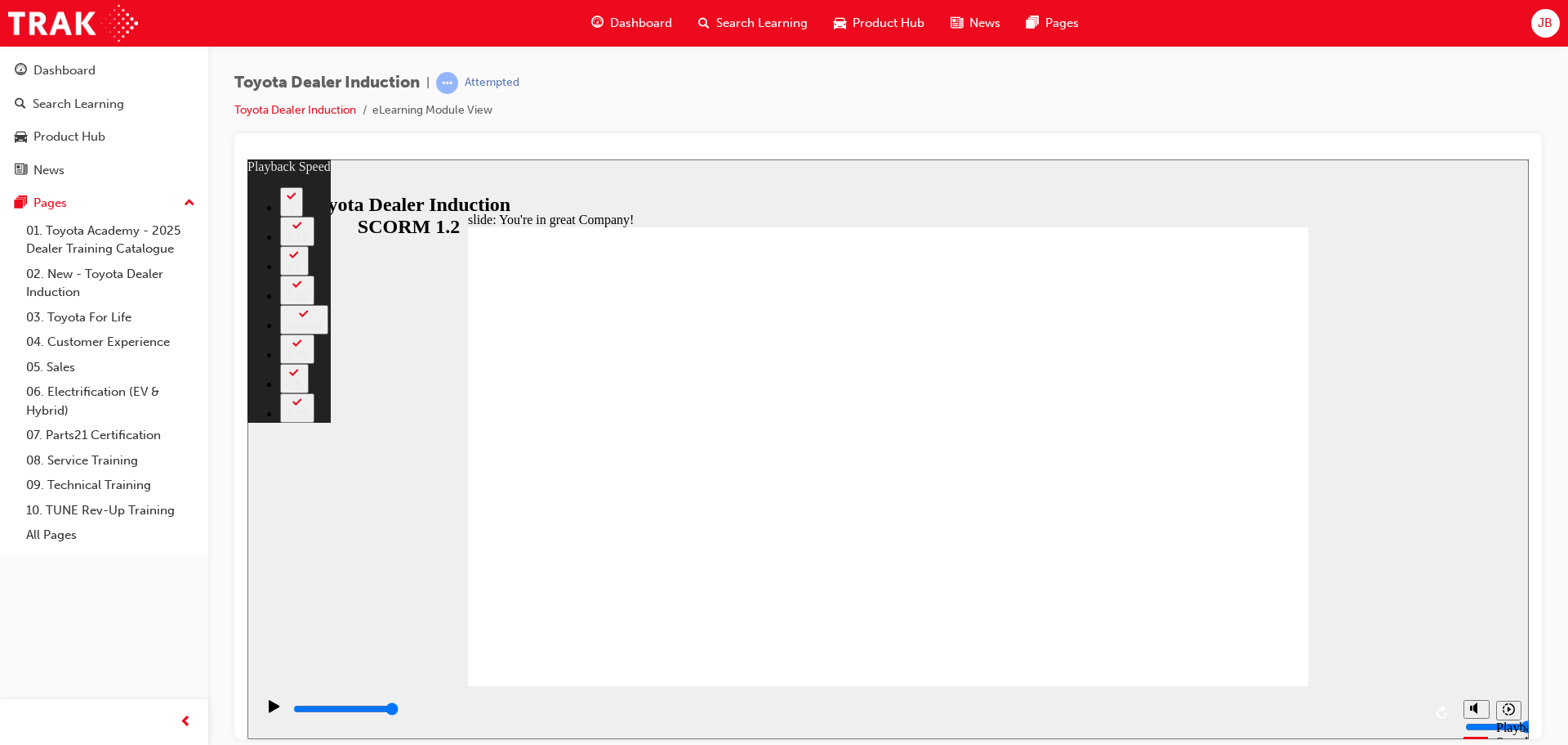
type input "5"
type input "6"
type input "5"
type input "6"
type input "5"
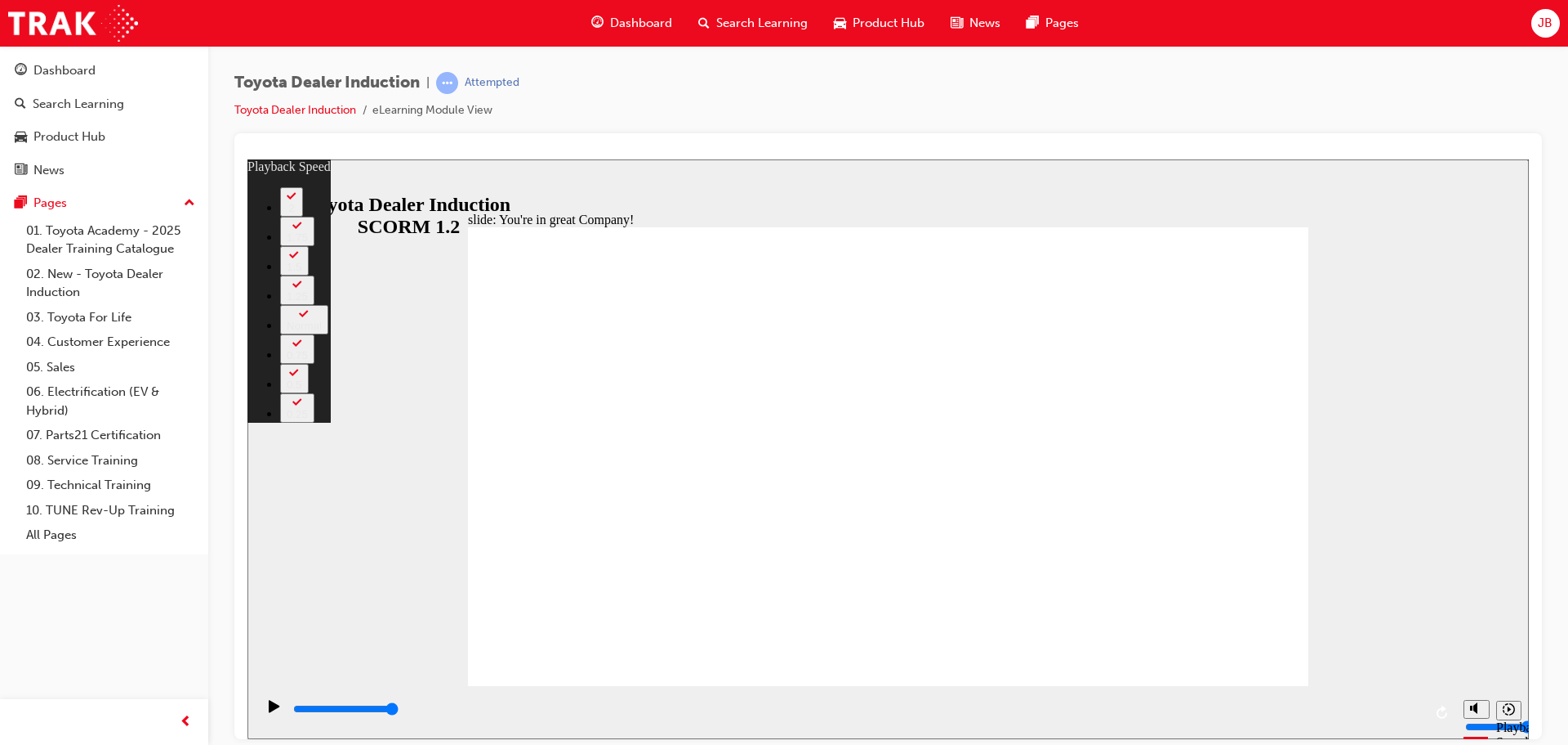
type input "6"
type input "5"
type input "6"
type input "5"
type input "6"
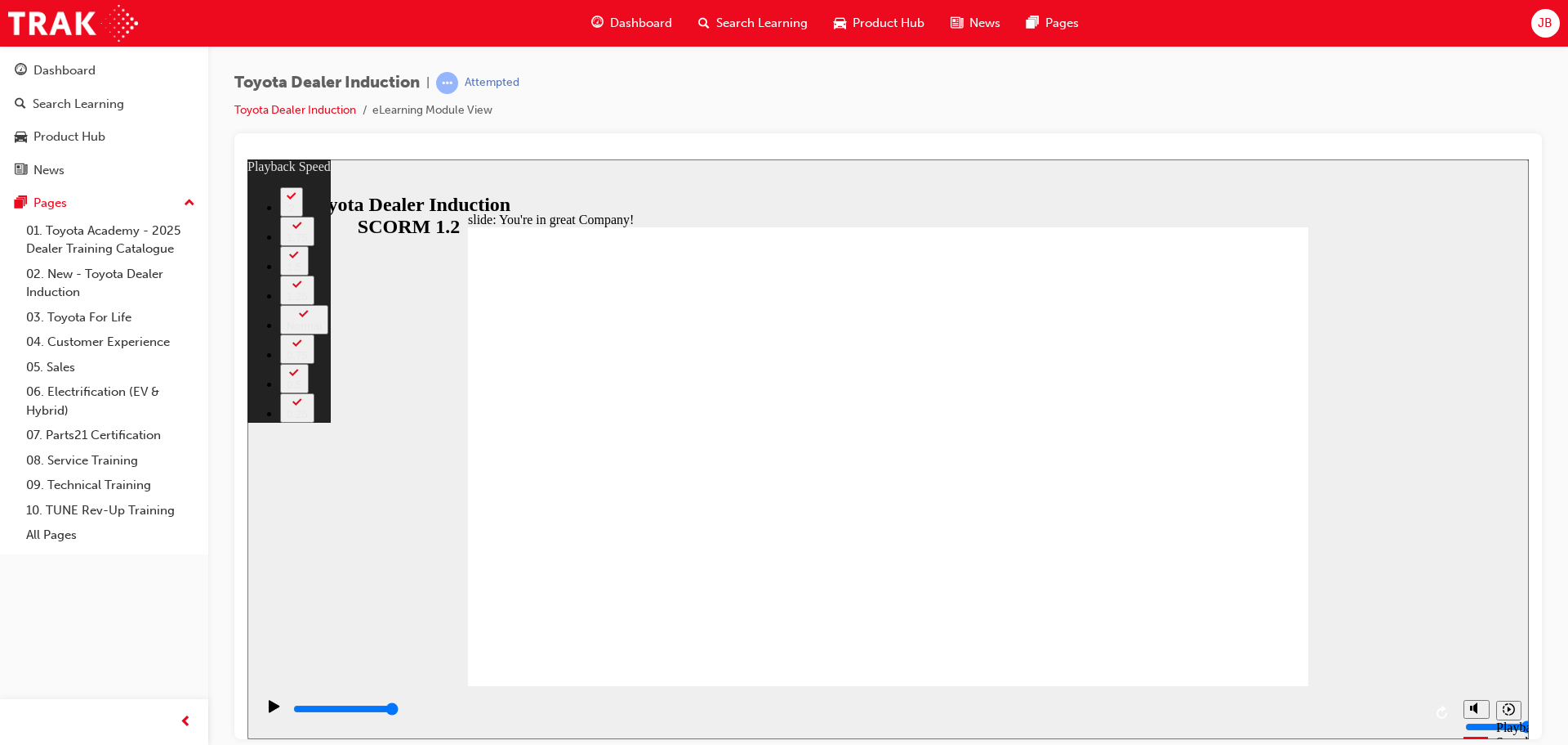
type input "5"
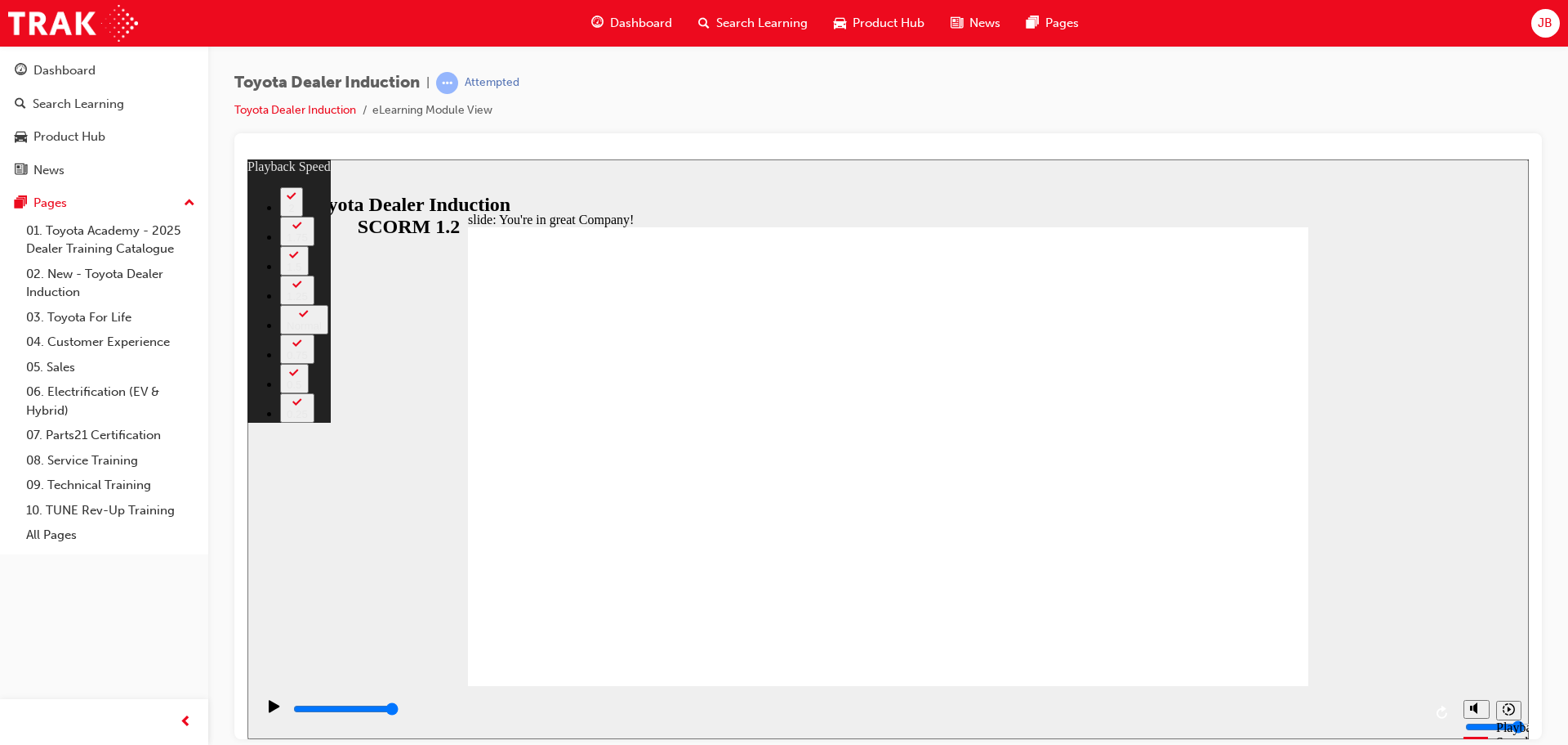
type input "5"
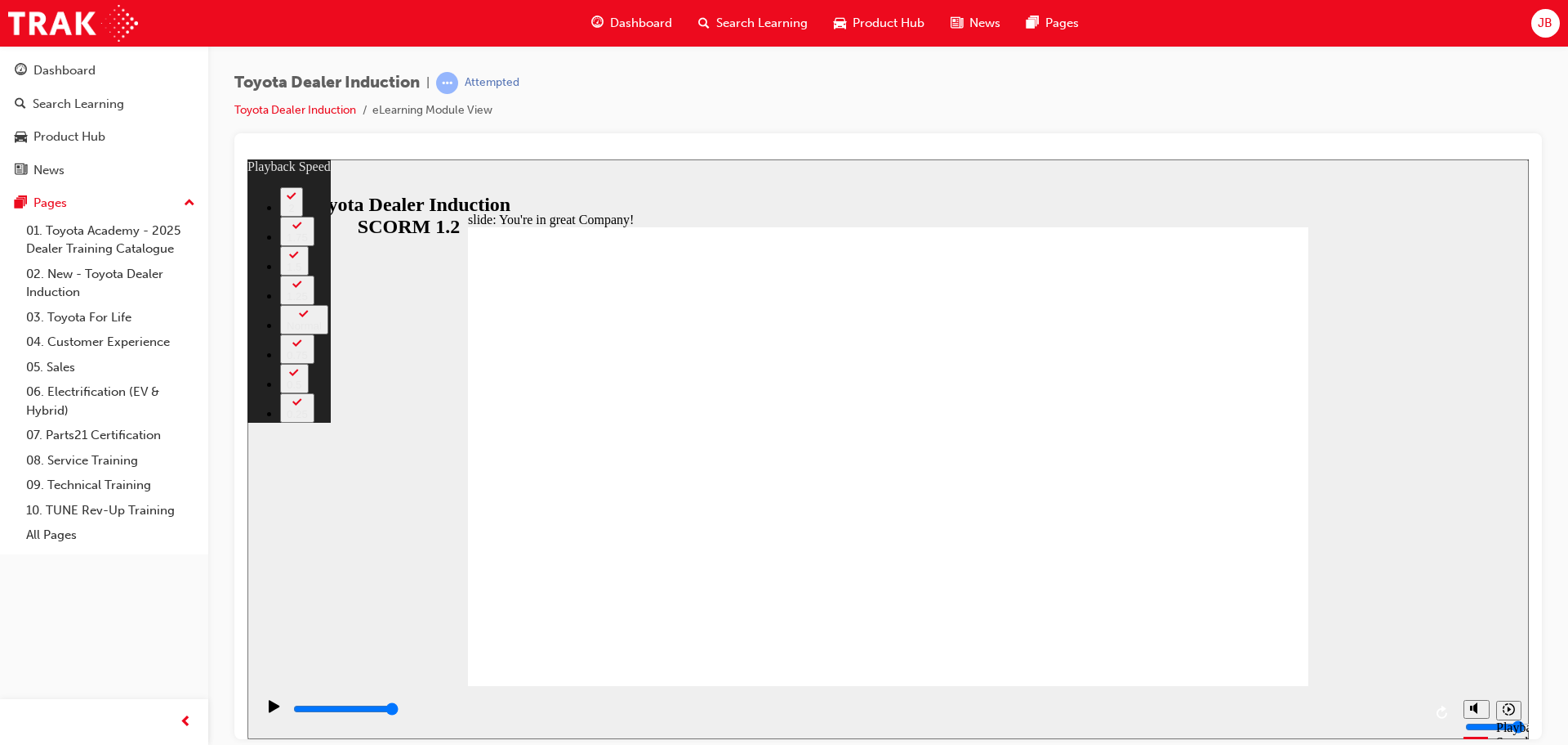
type input "5"
type input "4"
type input "5"
type input "4"
type input "5"
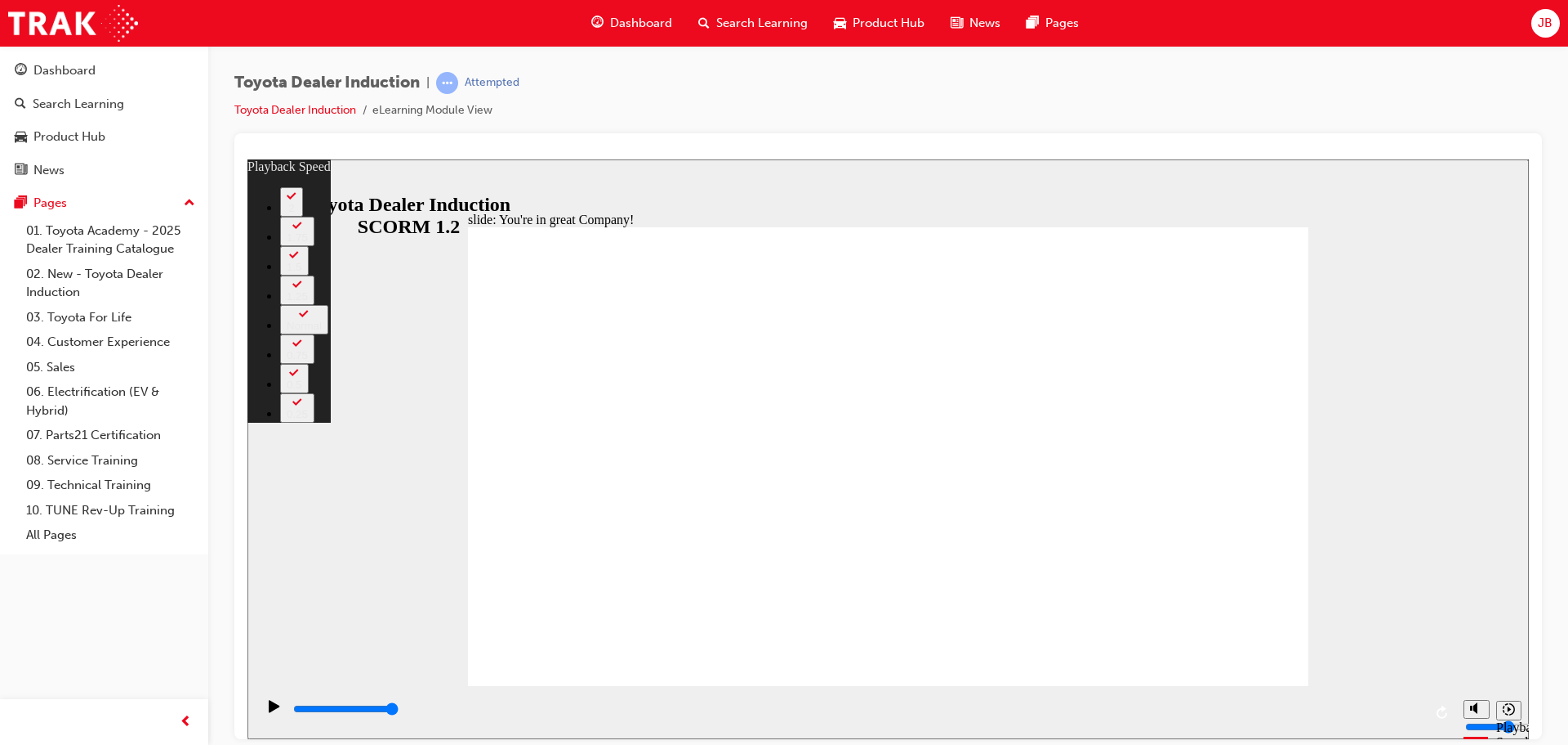
type input "4"
type input "5"
type input "4"
click at [1539, 252] on div at bounding box center [889, 436] width 1308 height 605
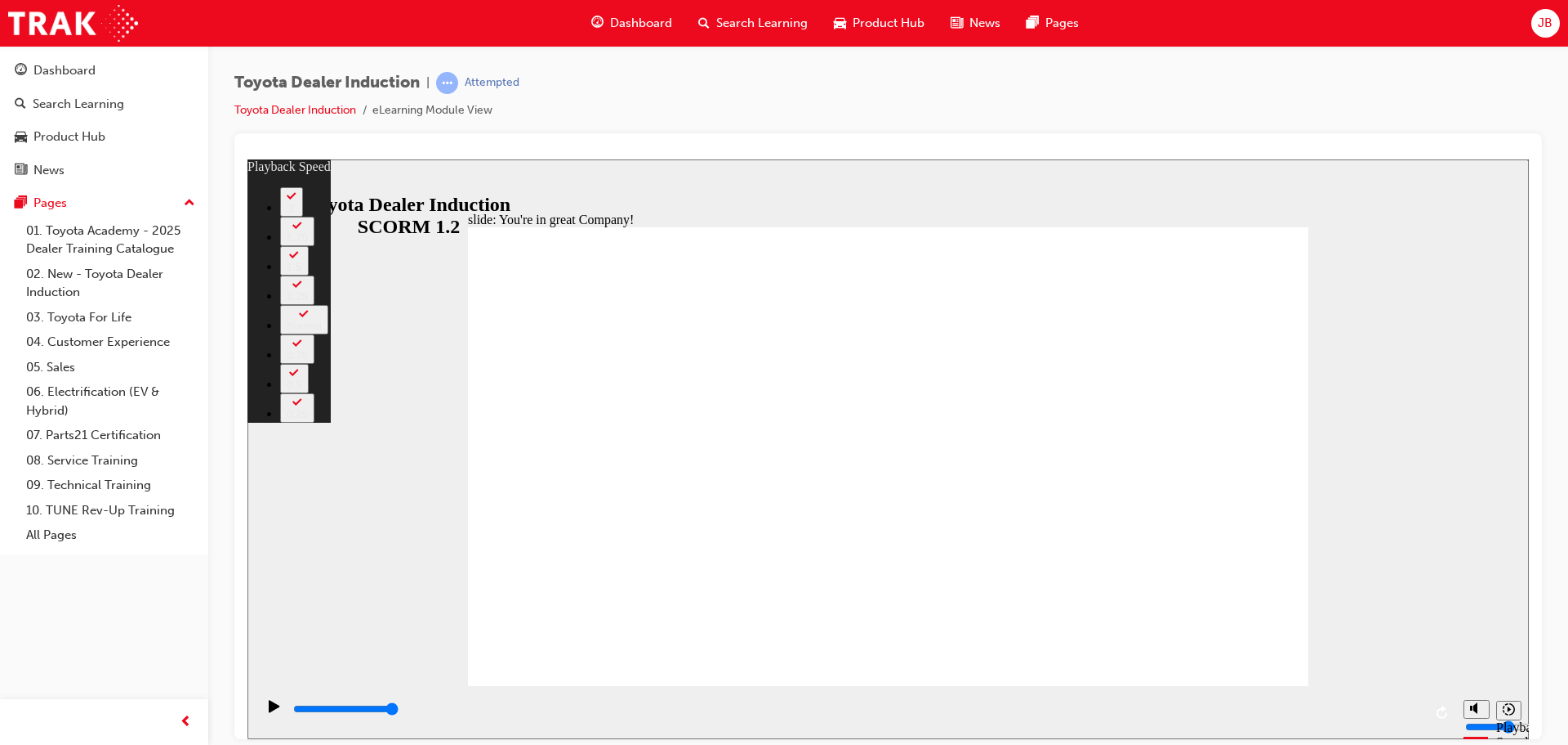
drag, startPoint x: 680, startPoint y: 653, endPoint x: 536, endPoint y: 661, distance: 144.2
drag, startPoint x: 592, startPoint y: 653, endPoint x: 532, endPoint y: 650, distance: 60.1
drag, startPoint x: 536, startPoint y: 649, endPoint x: 477, endPoint y: 648, distance: 59.0
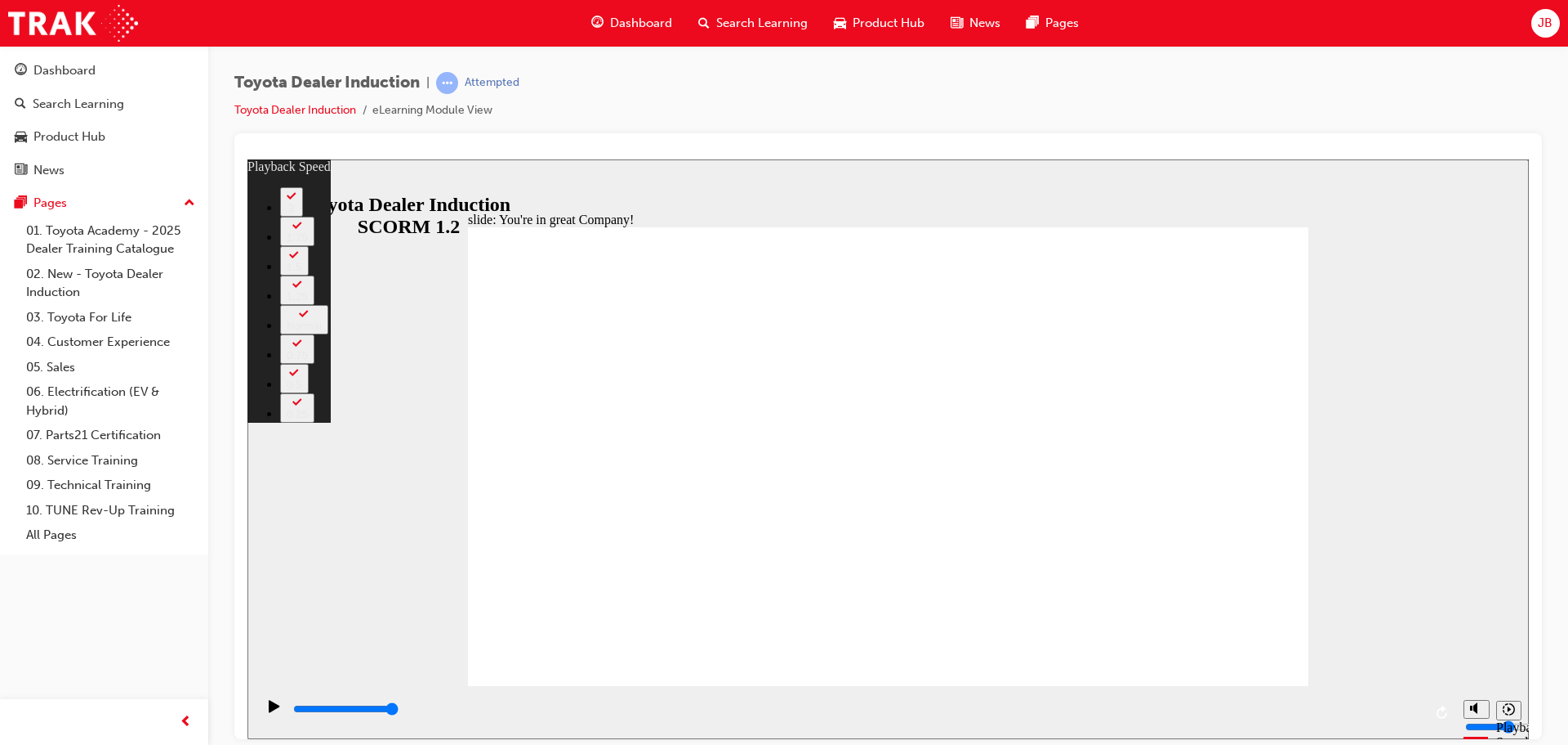
click at [1433, 233] on div "slide: You're in great Company! playback speed 2 1.75 1.5 1.25 Normal 0.75 0.5 …" at bounding box center [888, 448] width 1282 height 579
drag, startPoint x: 893, startPoint y: 651, endPoint x: 913, endPoint y: 652, distance: 20.0
drag, startPoint x: 919, startPoint y: 648, endPoint x: 903, endPoint y: 652, distance: 16.5
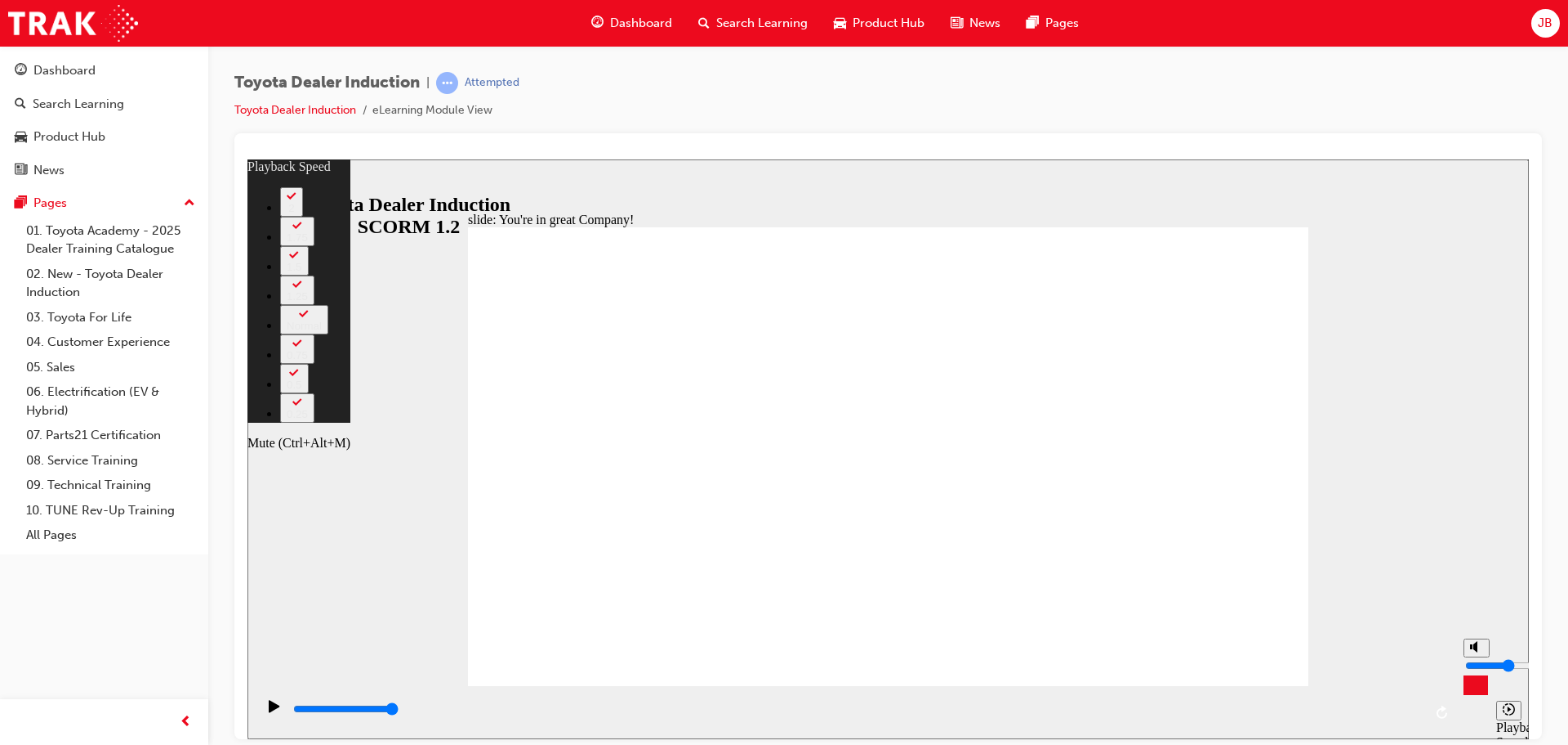
type input "82"
click at [1468, 656] on button "Mute (Ctrl+Alt+M)" at bounding box center [1477, 646] width 26 height 19
type input "0"
type input "82"
type input "0"
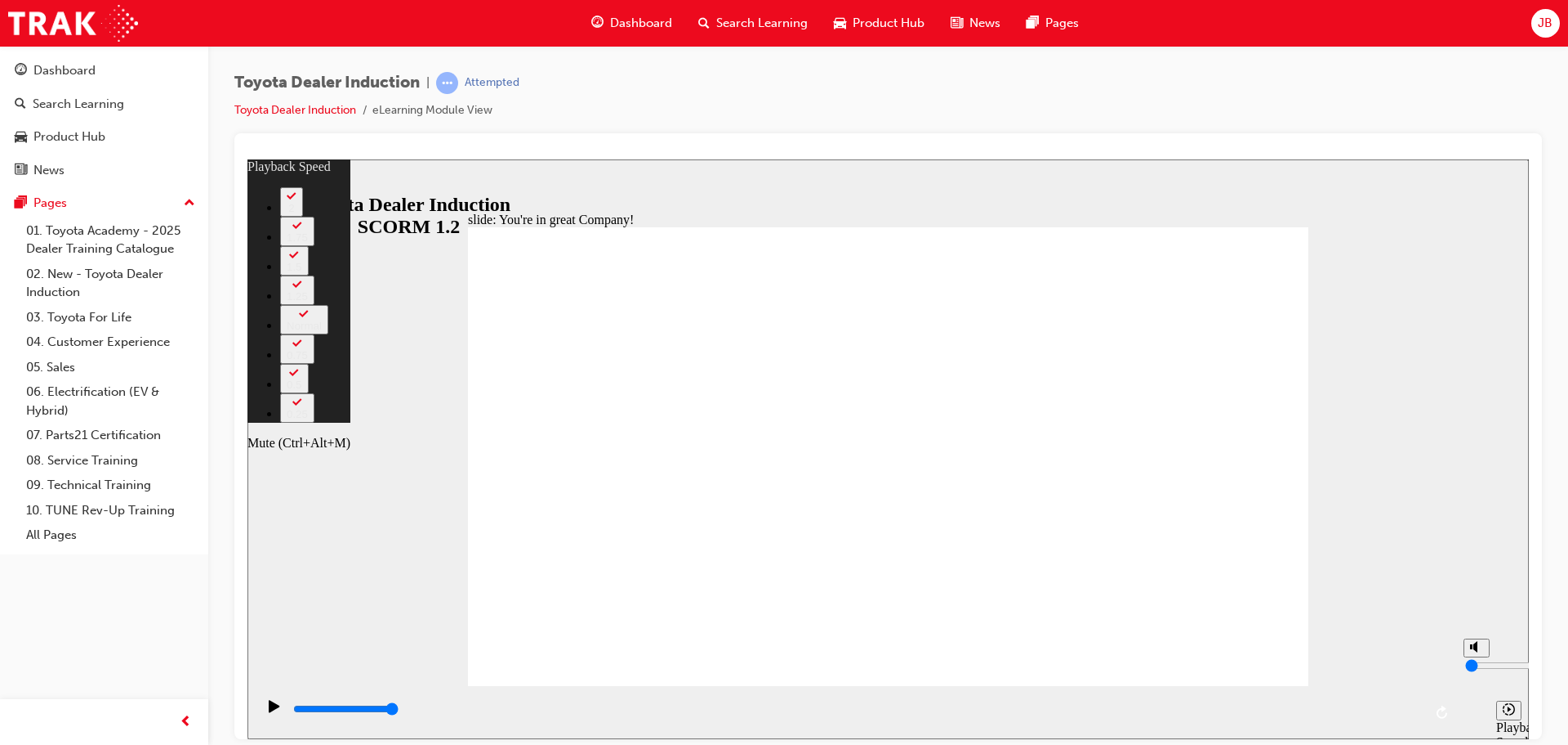
type input "83"
type input "1"
type input "83"
type input "1"
type input "83"
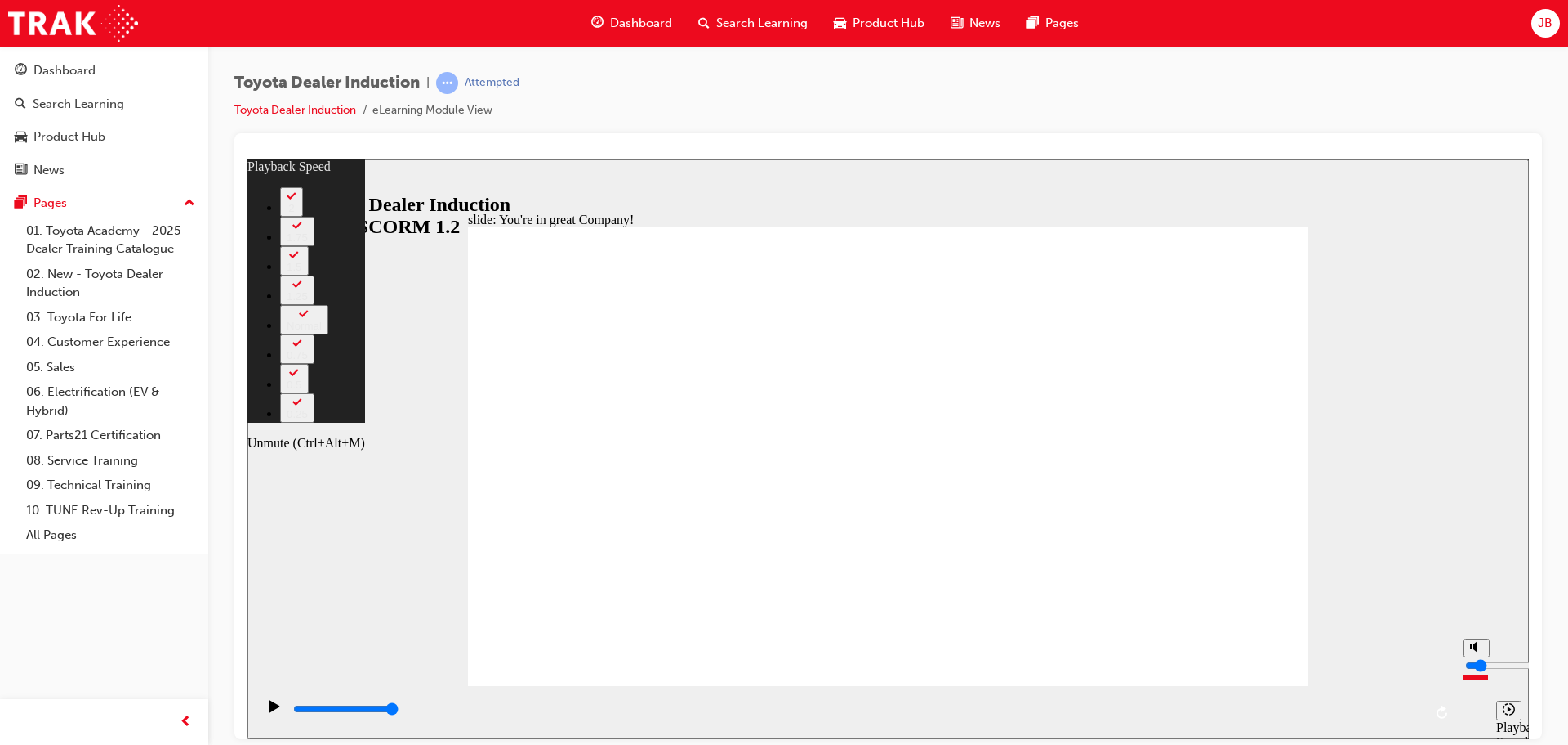
type input "2"
type input "84"
type input "2"
type input "84"
type input "3"
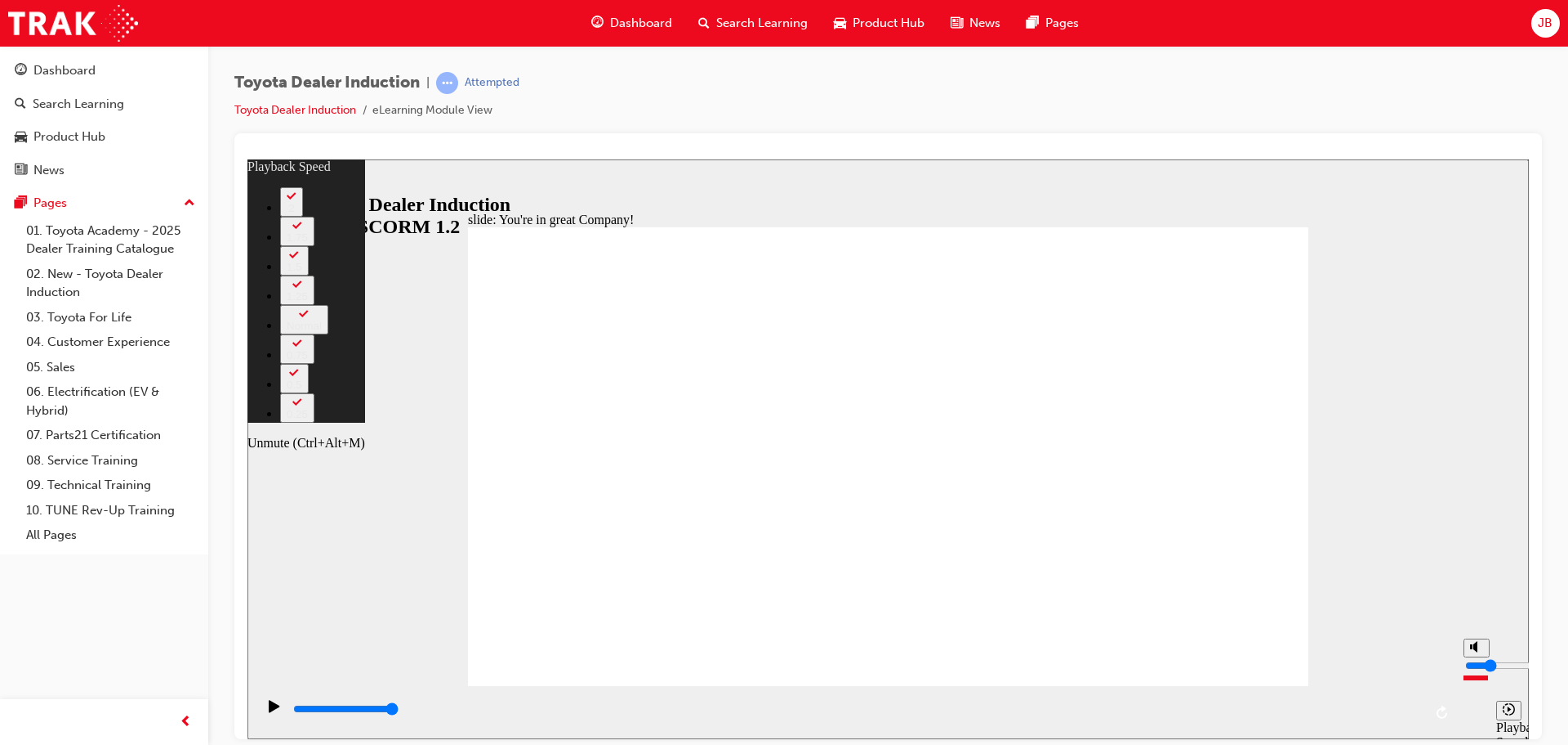
type input "84"
type input "3"
type input "84"
type input "4"
type input "84"
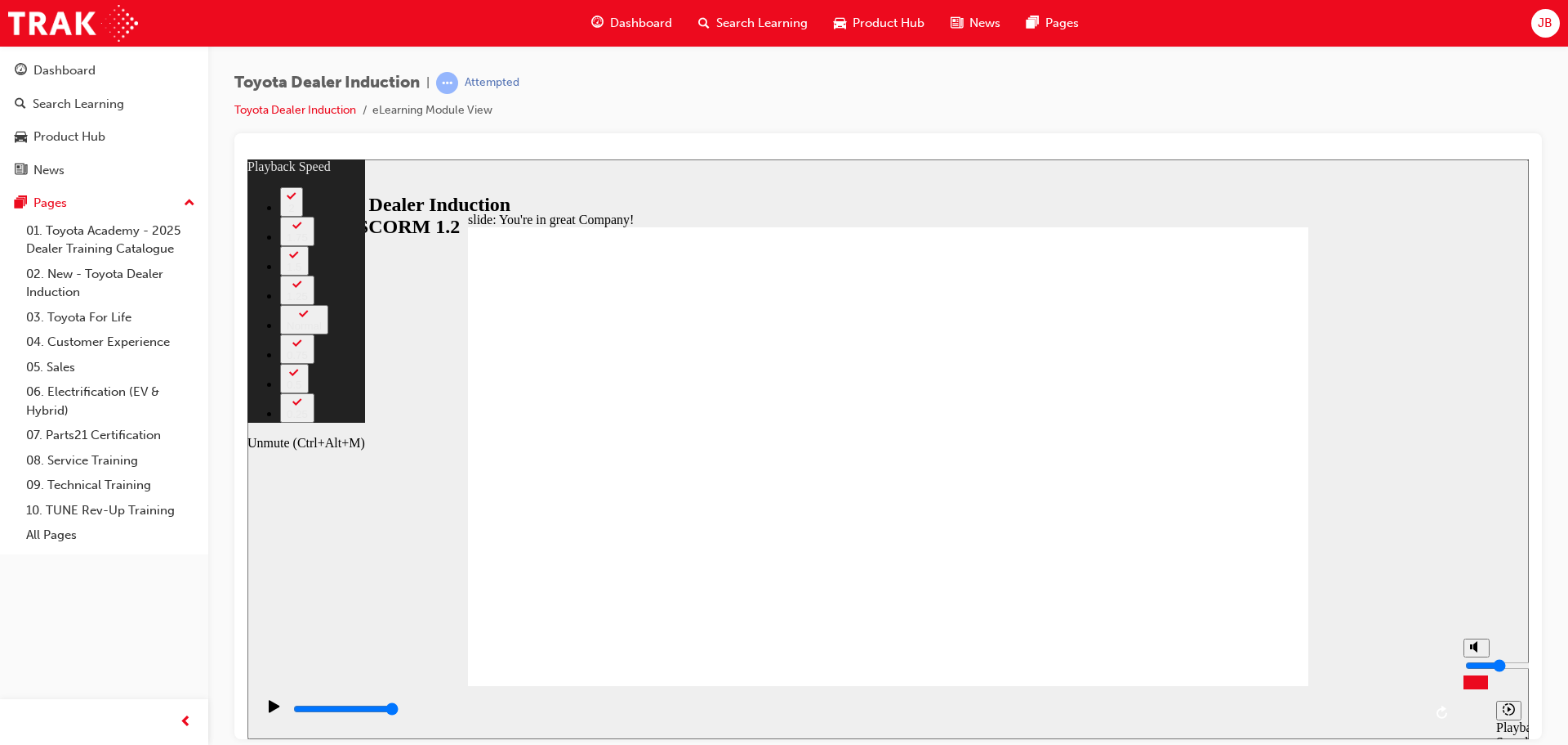
type input "4"
type input "84"
type input "5"
type input "84"
type input "5"
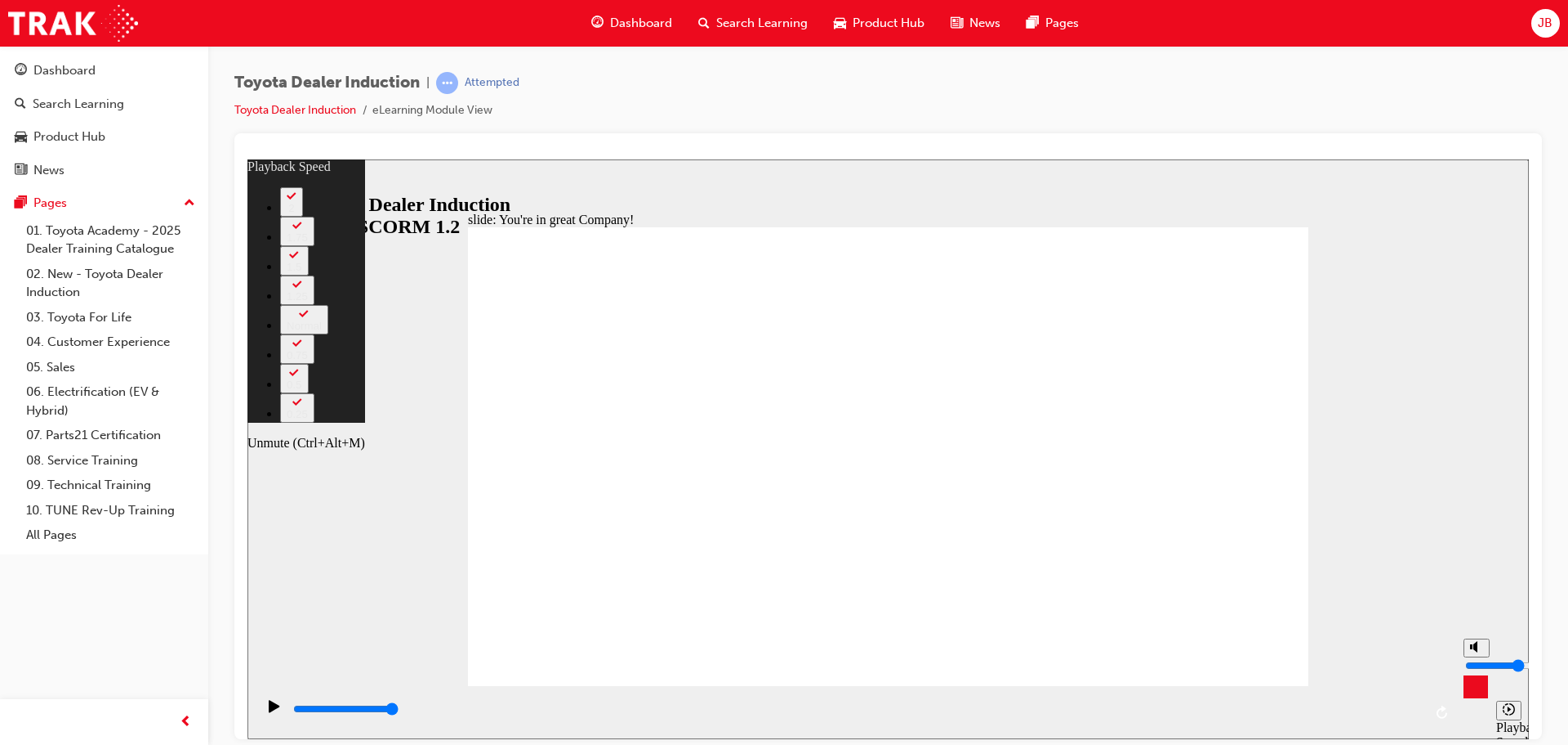
type input "84"
type input "4"
type input "84"
type input "4"
type input "85"
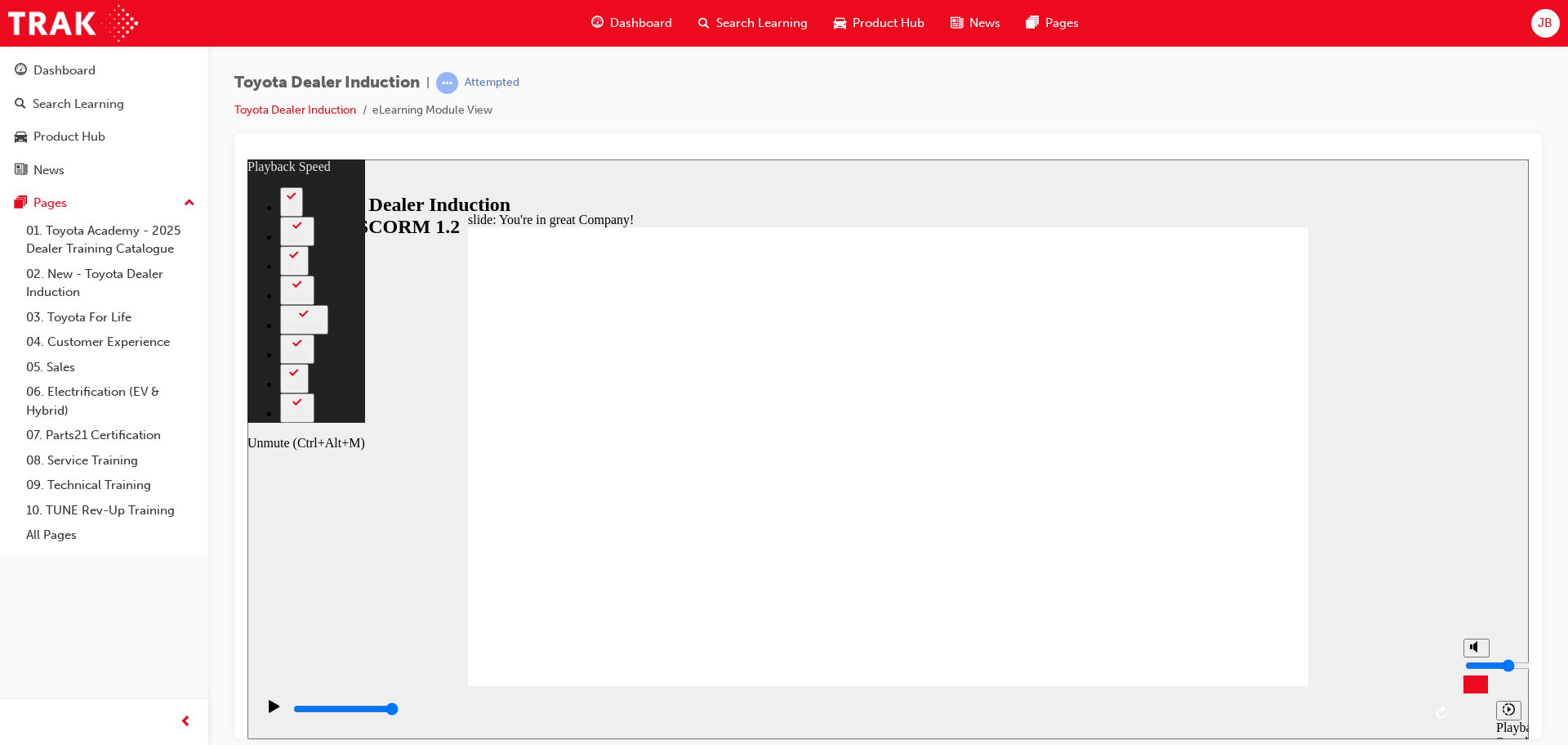
type input "5"
type input "85"
type input "5"
type input "85"
type input "6"
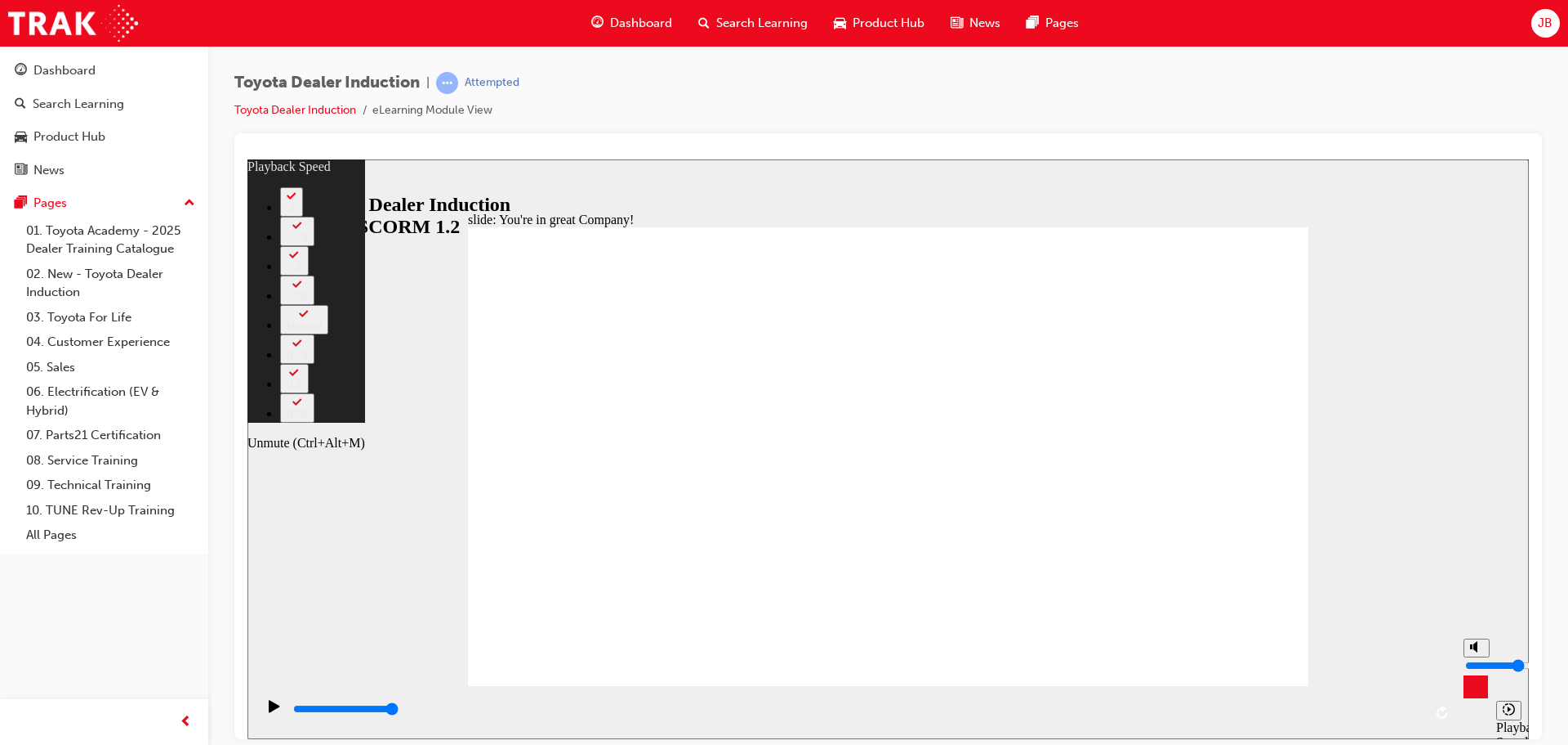
type input "85"
type input "6"
type input "85"
type input "7"
type input "85"
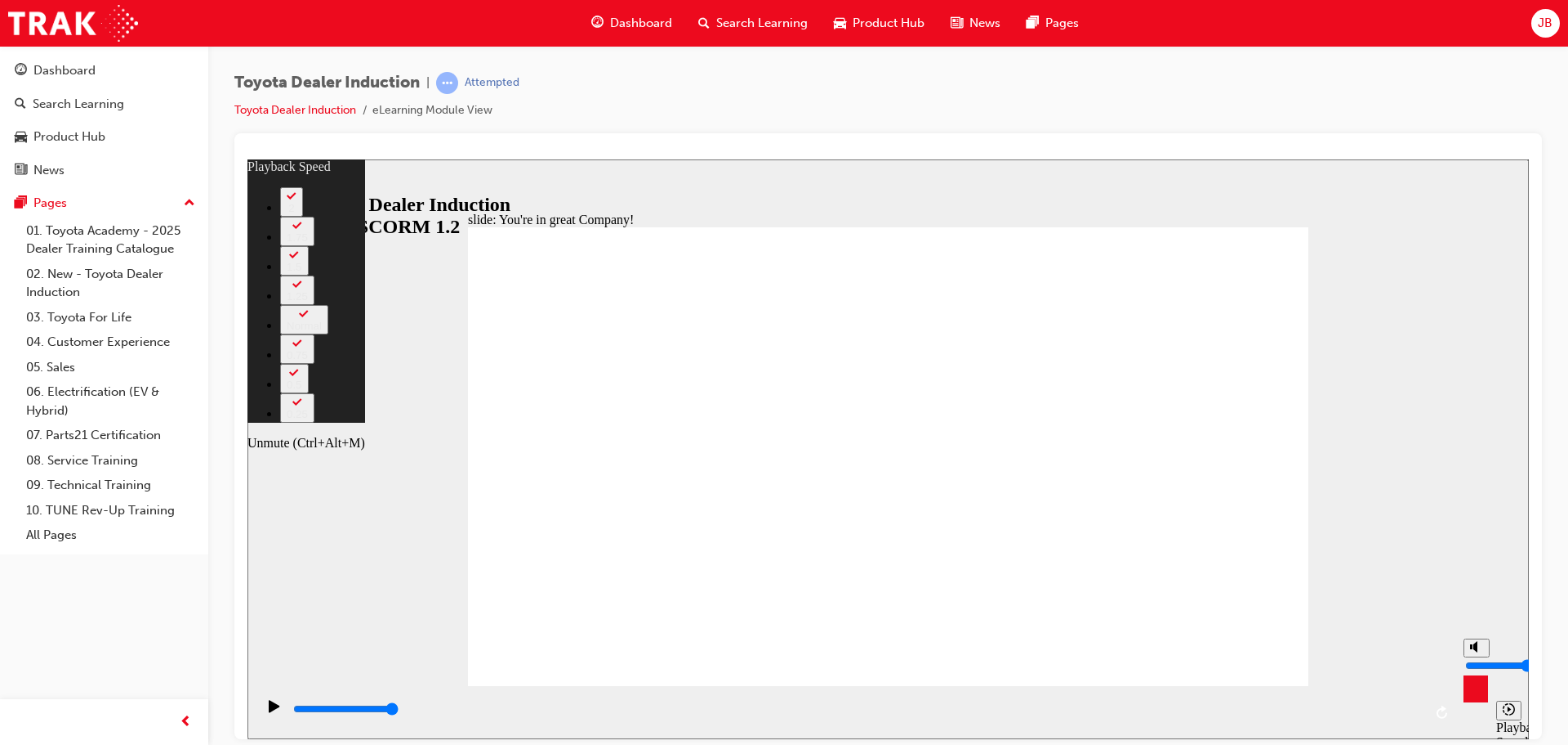
type input "7"
type input "86"
type input "6"
type input "86"
type input "6"
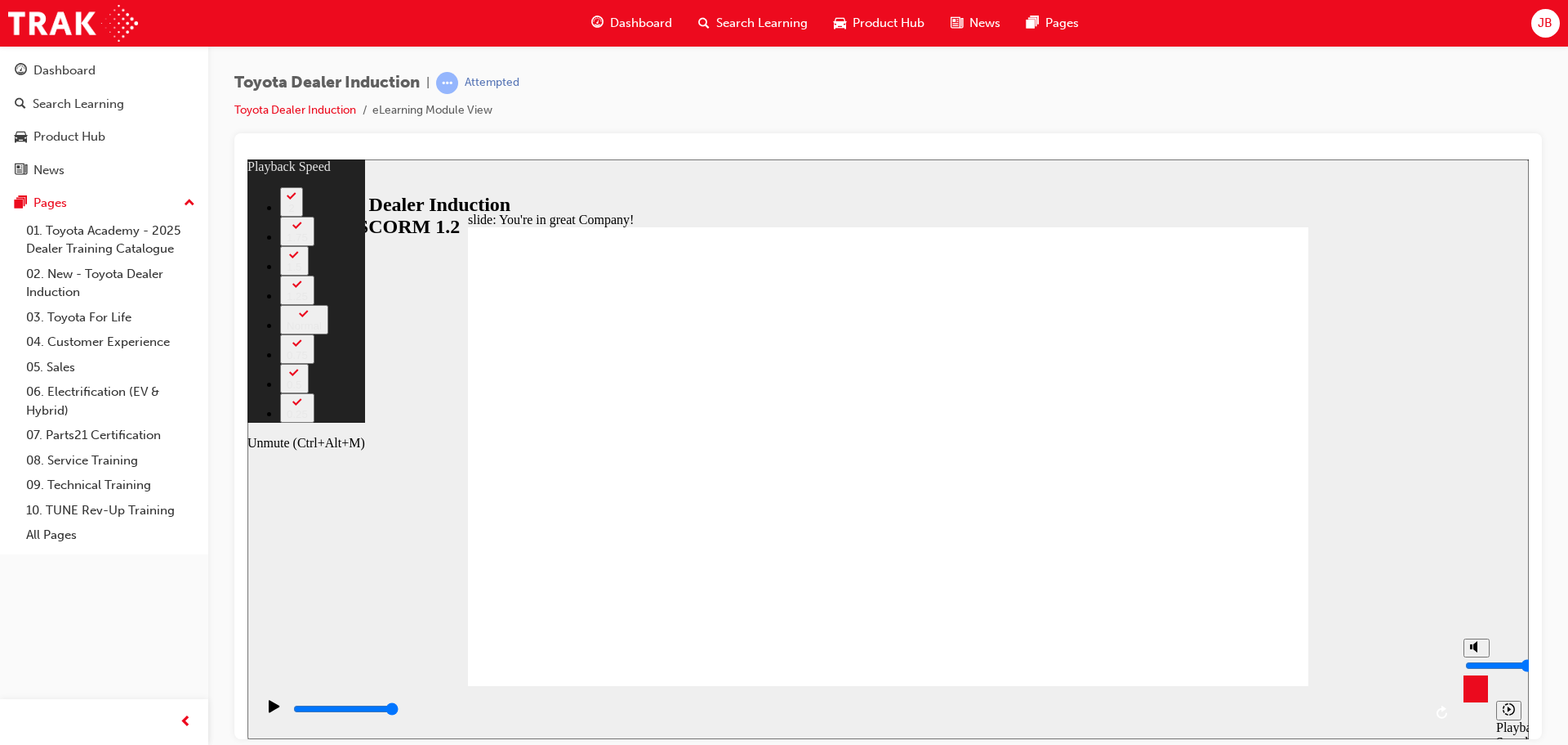
type input "86"
type input "5"
type input "86"
type input "5"
type input "87"
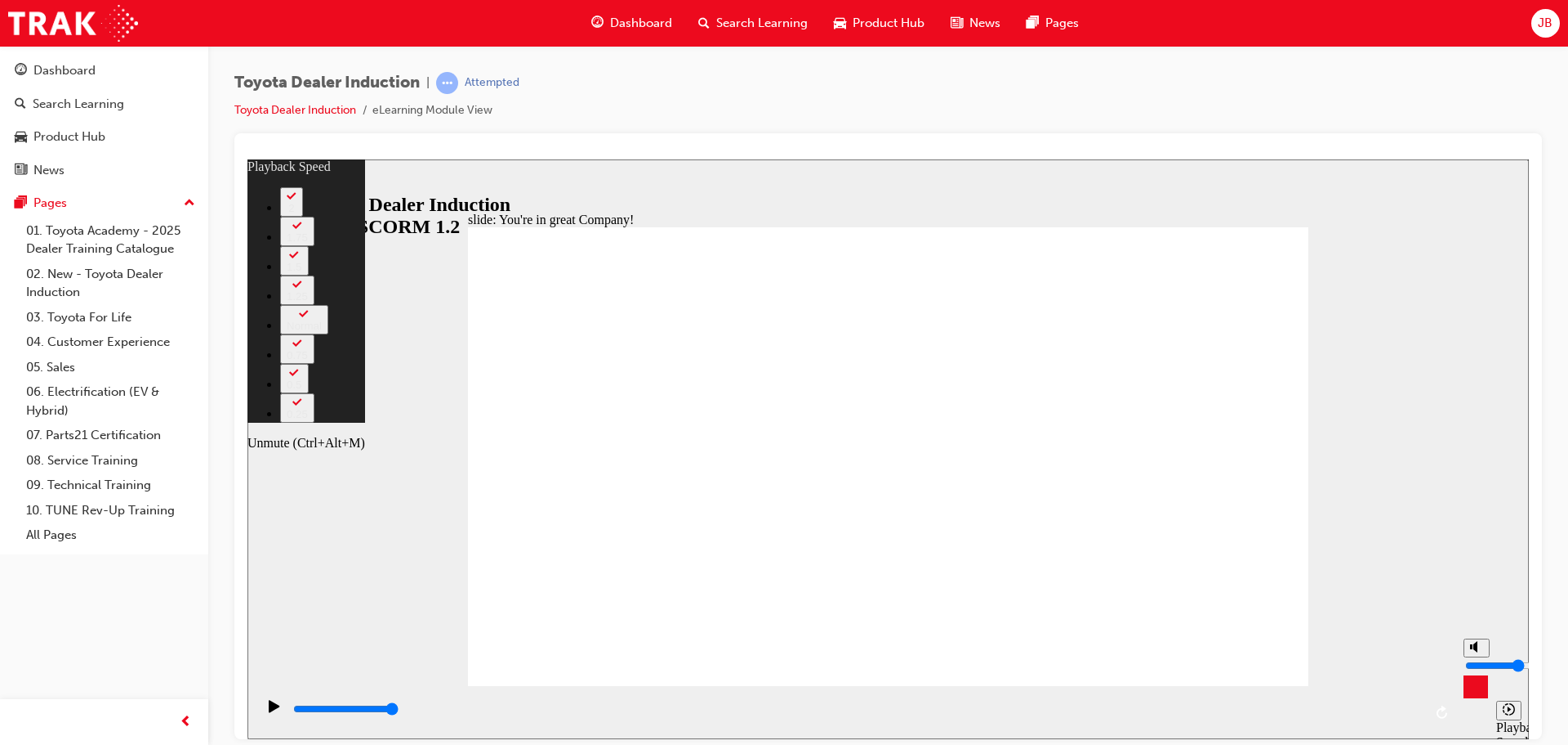
drag, startPoint x: 1477, startPoint y: 684, endPoint x: 1479, endPoint y: 661, distance: 23.1
type input "5"
click at [1479, 661] on input "volume" at bounding box center [1518, 664] width 105 height 13
click at [1478, 218] on div "slide: You're in great Company! playback speed 2 1.75 1.5 1.25 Normal 0.75 0.5 …" at bounding box center [888, 448] width 1282 height 579
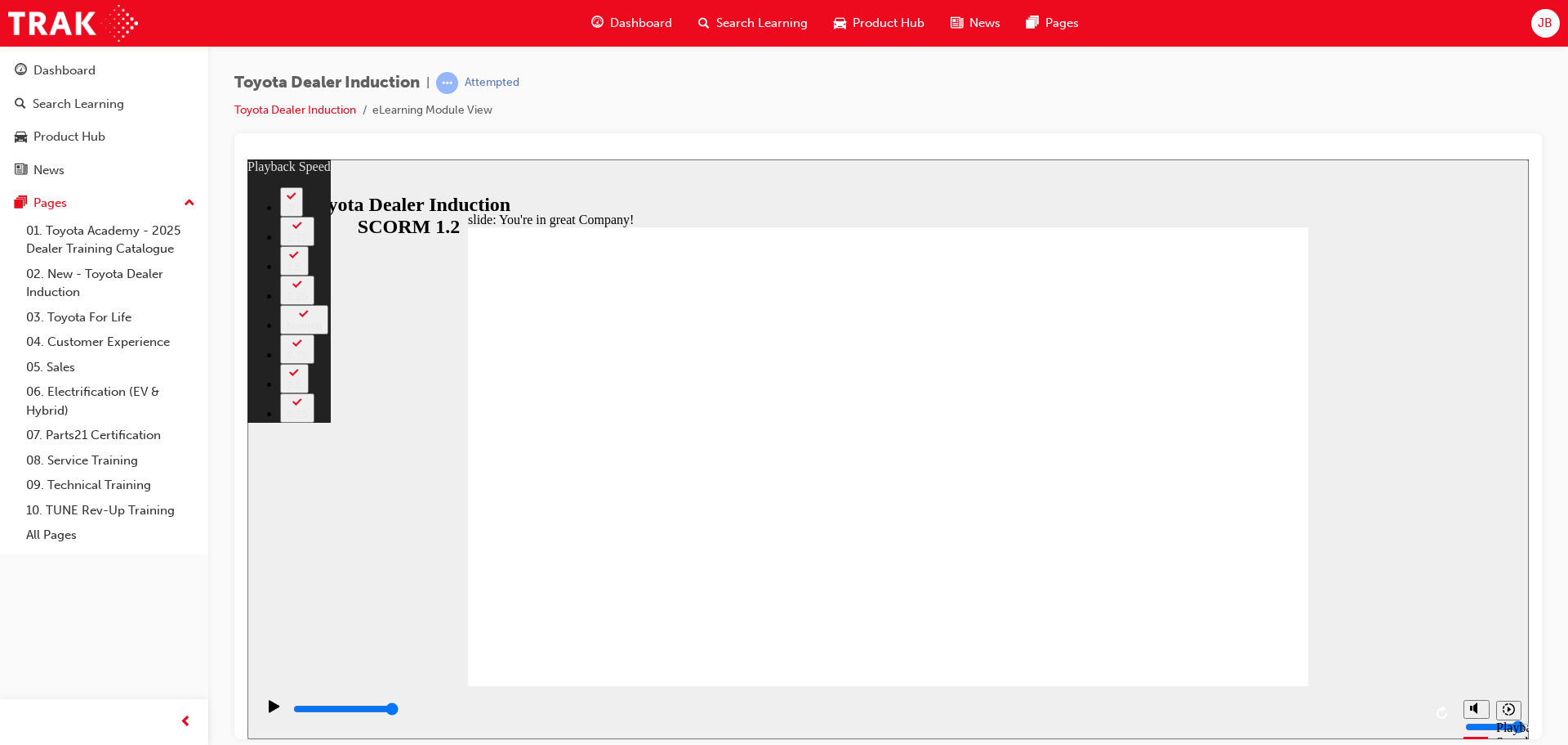
click at [1460, 211] on div "slide: You're in great Company! playback speed 2 1.75 1.5 1.25 Normal 0.75 0.5 …" at bounding box center [888, 448] width 1282 height 579
click at [1433, 255] on div "slide: You're in great Company! playback speed 2 1.75 1.5 1.25 Normal 0.75 0.5 …" at bounding box center [888, 448] width 1282 height 579
drag, startPoint x: 1275, startPoint y: 231, endPoint x: 1275, endPoint y: 246, distance: 15.0
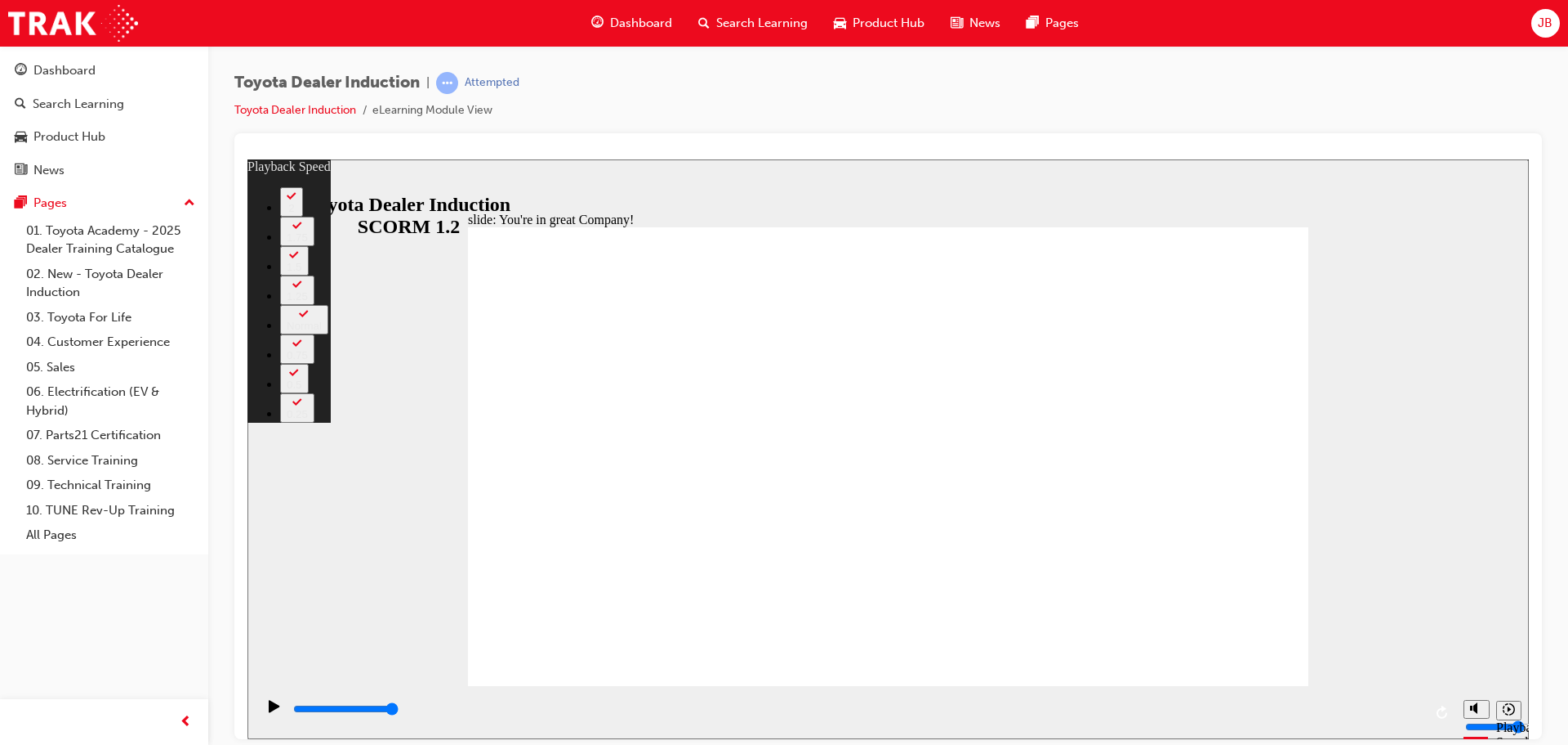
type input "156"
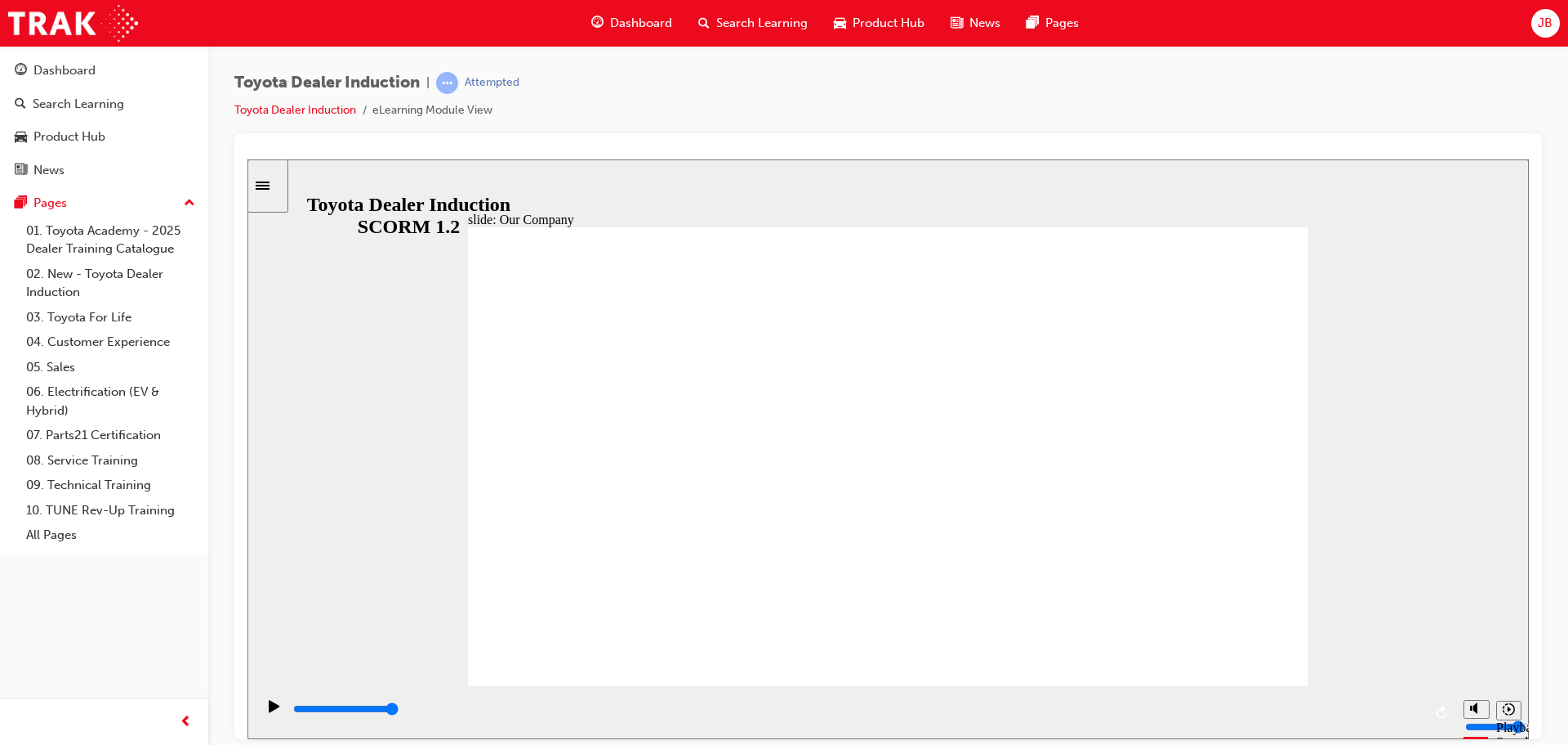
type input "8200"
type input "4"
type input "8200"
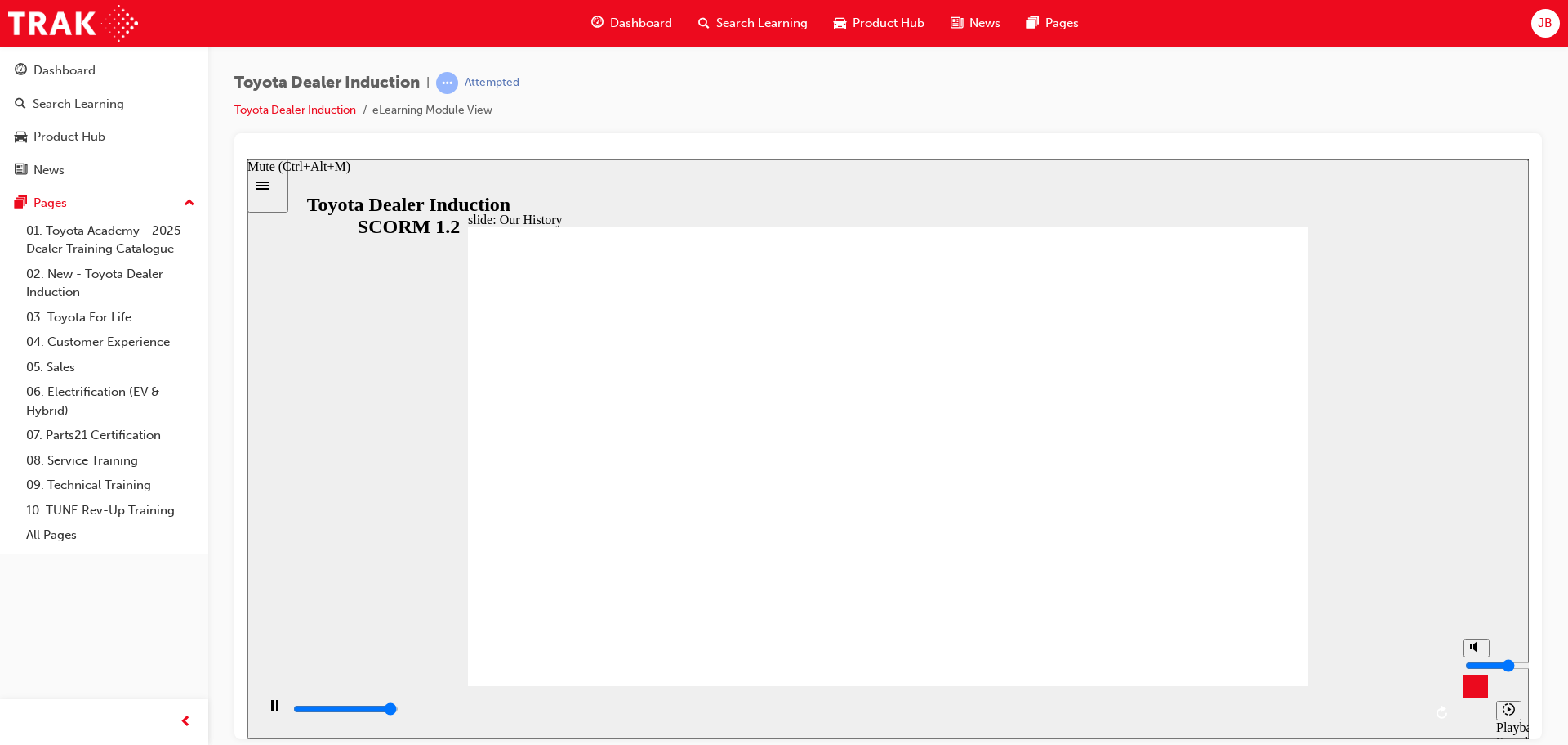
type input "5"
type input "8300"
click at [1479, 659] on input "volume" at bounding box center [1518, 664] width 105 height 13
click at [1460, 440] on div "slide: Our History Group 1 Freeform 3 Freeform 1 Freeform 2 Freeform 4 Rectangl…" at bounding box center [888, 448] width 1282 height 579
click at [1474, 703] on div "misc controls" at bounding box center [1476, 687] width 24 height 62
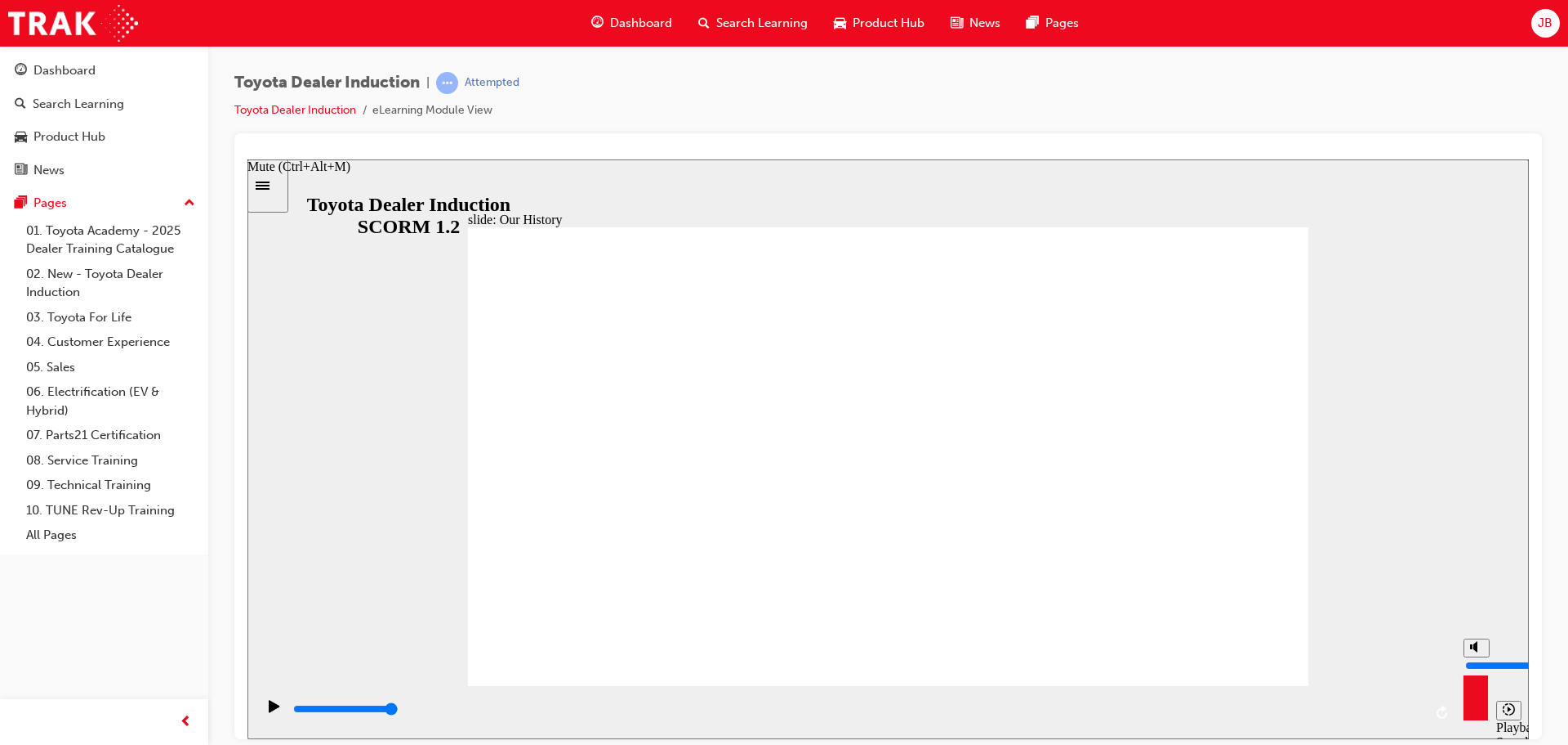
drag, startPoint x: 1477, startPoint y: 654, endPoint x: 1472, endPoint y: 730, distance: 76.2
type input "10"
click at [1478, 658] on input "volume" at bounding box center [1518, 664] width 105 height 13
click at [1452, 404] on div "slide: Our History Group 1 Freeform 3 Freeform 1 Freeform 2 Freeform 4 Rectangl…" at bounding box center [888, 448] width 1282 height 579
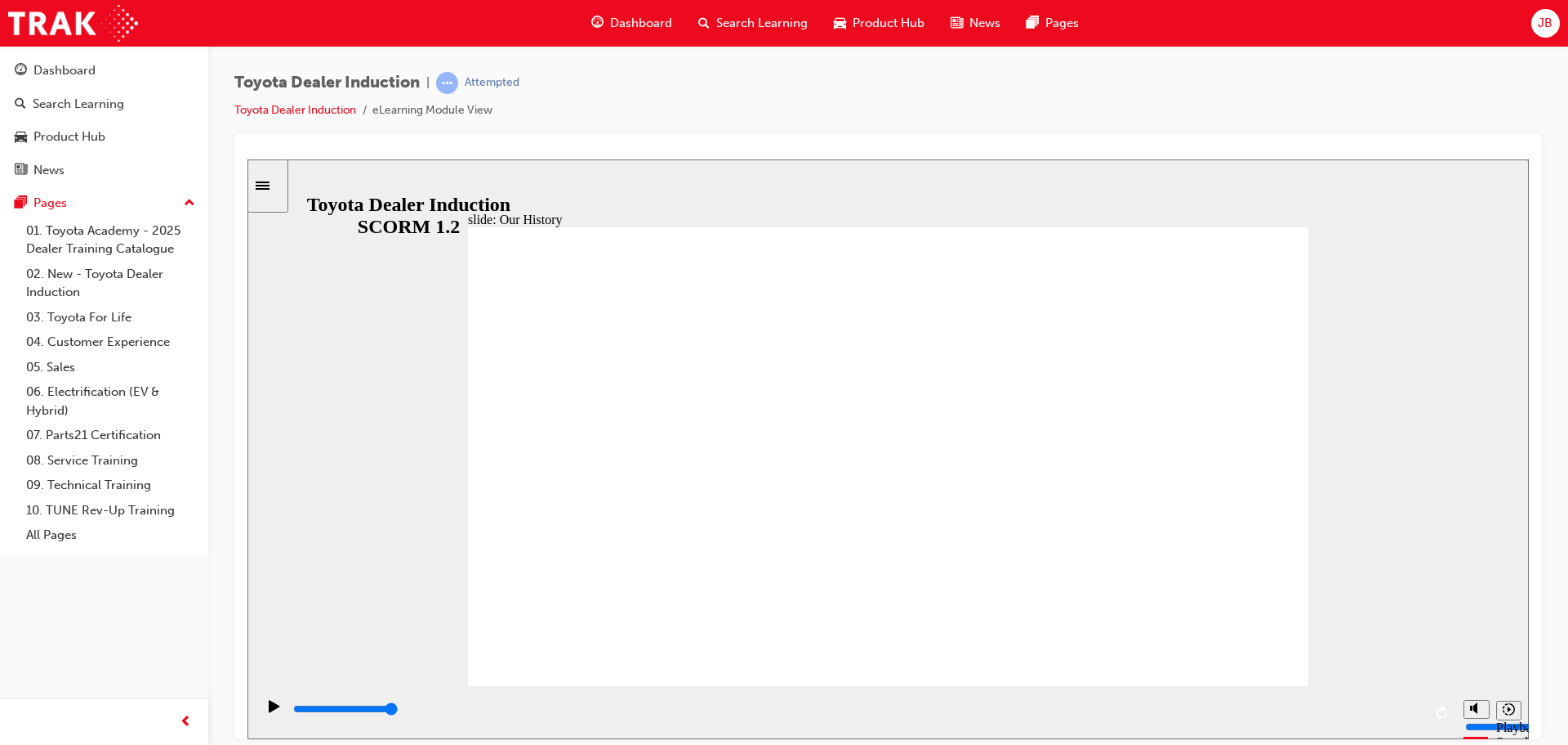
click at [269, 711] on icon "Play (Ctrl+Alt+P)" at bounding box center [274, 705] width 11 height 13
click at [269, 711] on icon "Play (Ctrl+Alt+P)" at bounding box center [274, 705] width 11 height 13
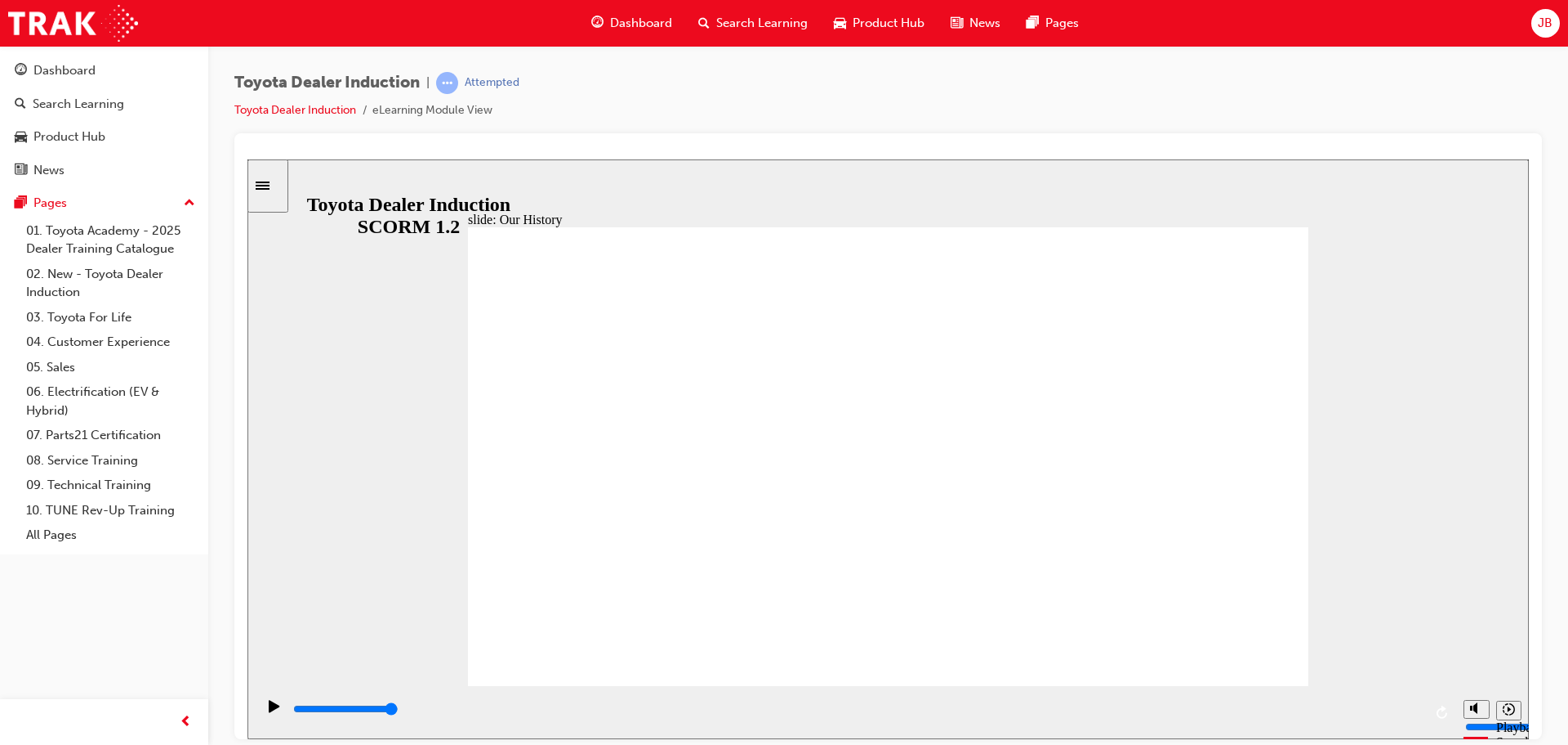
drag, startPoint x: 909, startPoint y: 308, endPoint x: 758, endPoint y: 305, distance: 151.0
drag, startPoint x: 654, startPoint y: 585, endPoint x: 717, endPoint y: 579, distance: 63.3
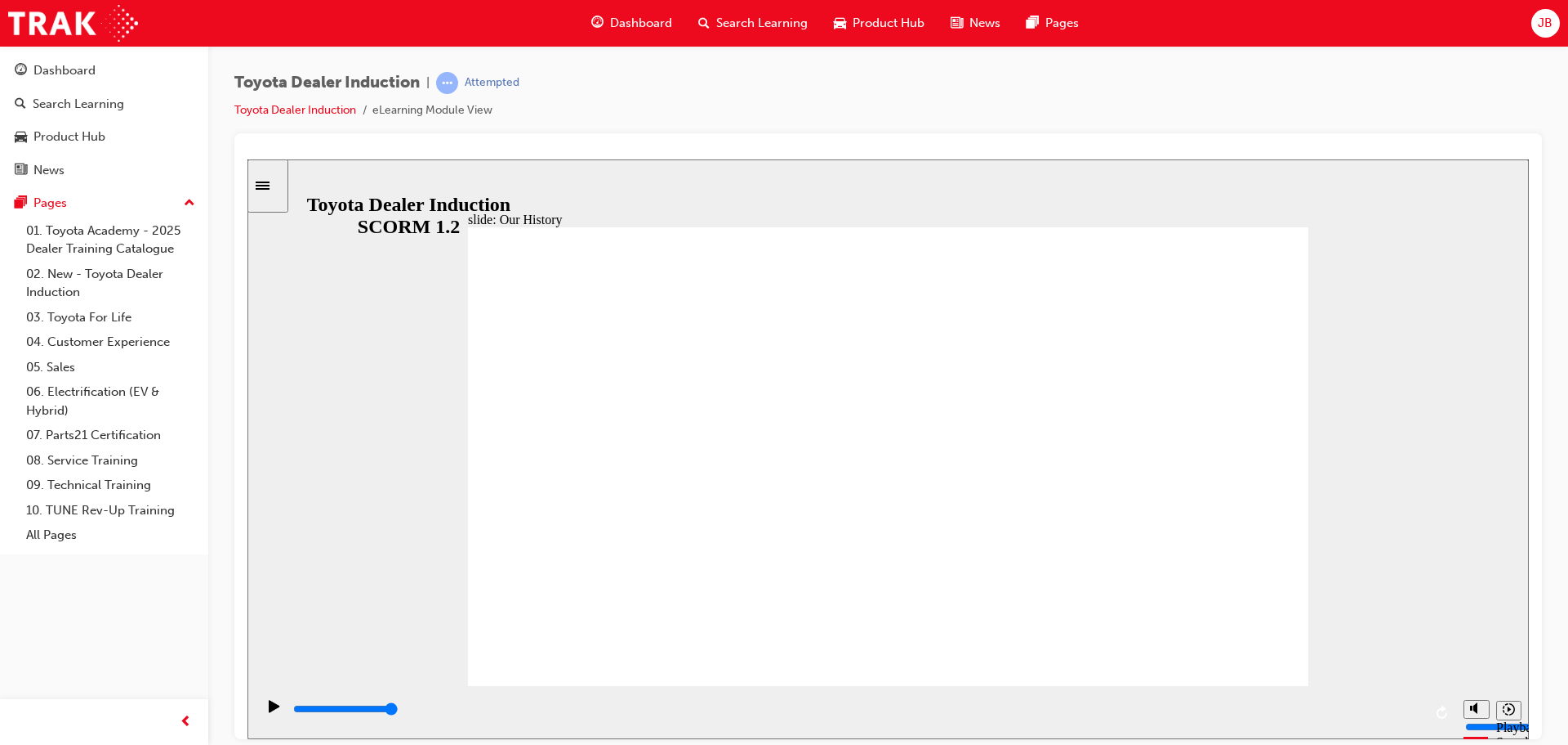
drag, startPoint x: 880, startPoint y: 596, endPoint x: 989, endPoint y: 587, distance: 109.4
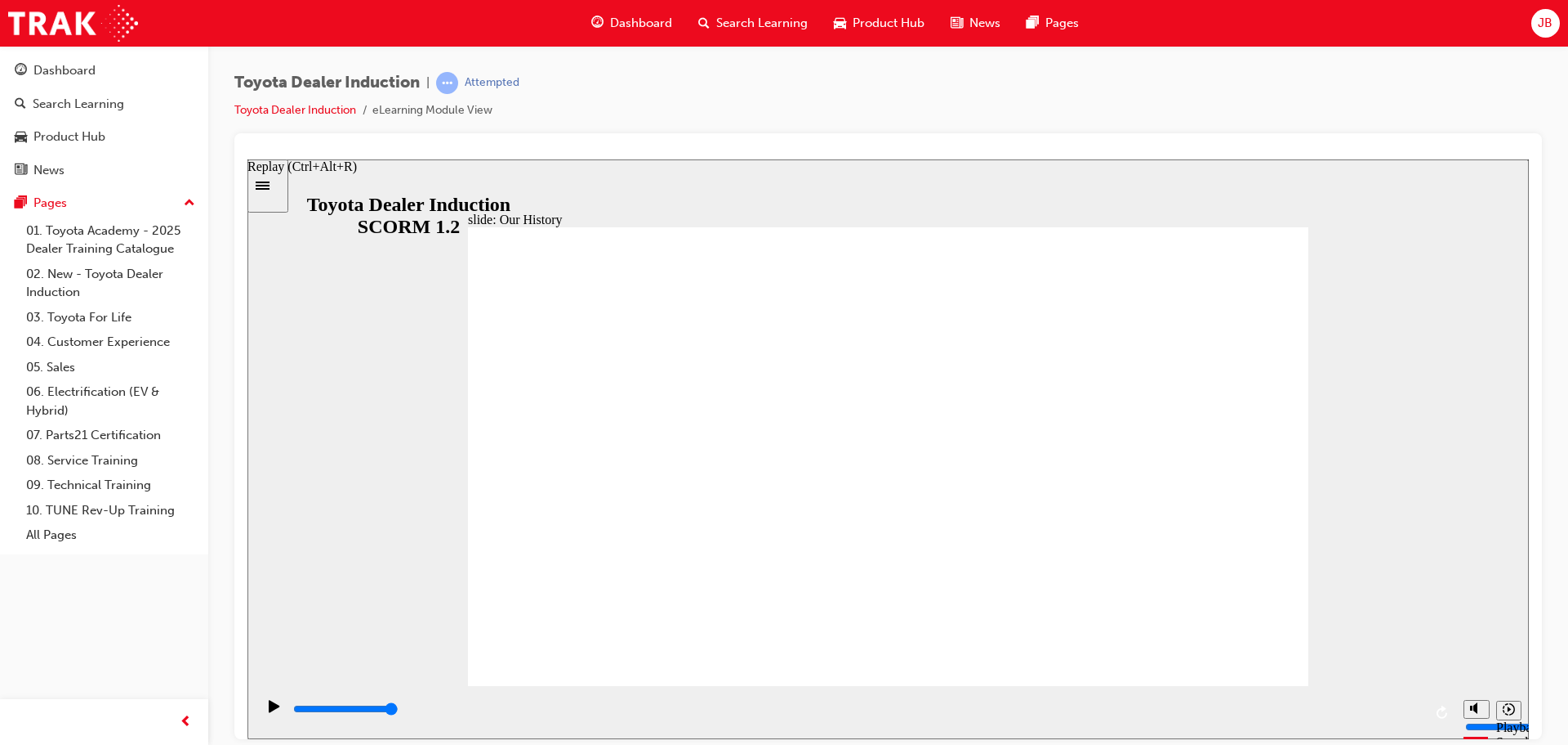
drag, startPoint x: 293, startPoint y: 710, endPoint x: 1426, endPoint y: 705, distance: 1133.0
click at [1429, 706] on div "playback controls" at bounding box center [855, 711] width 1200 height 53
type input "8300"
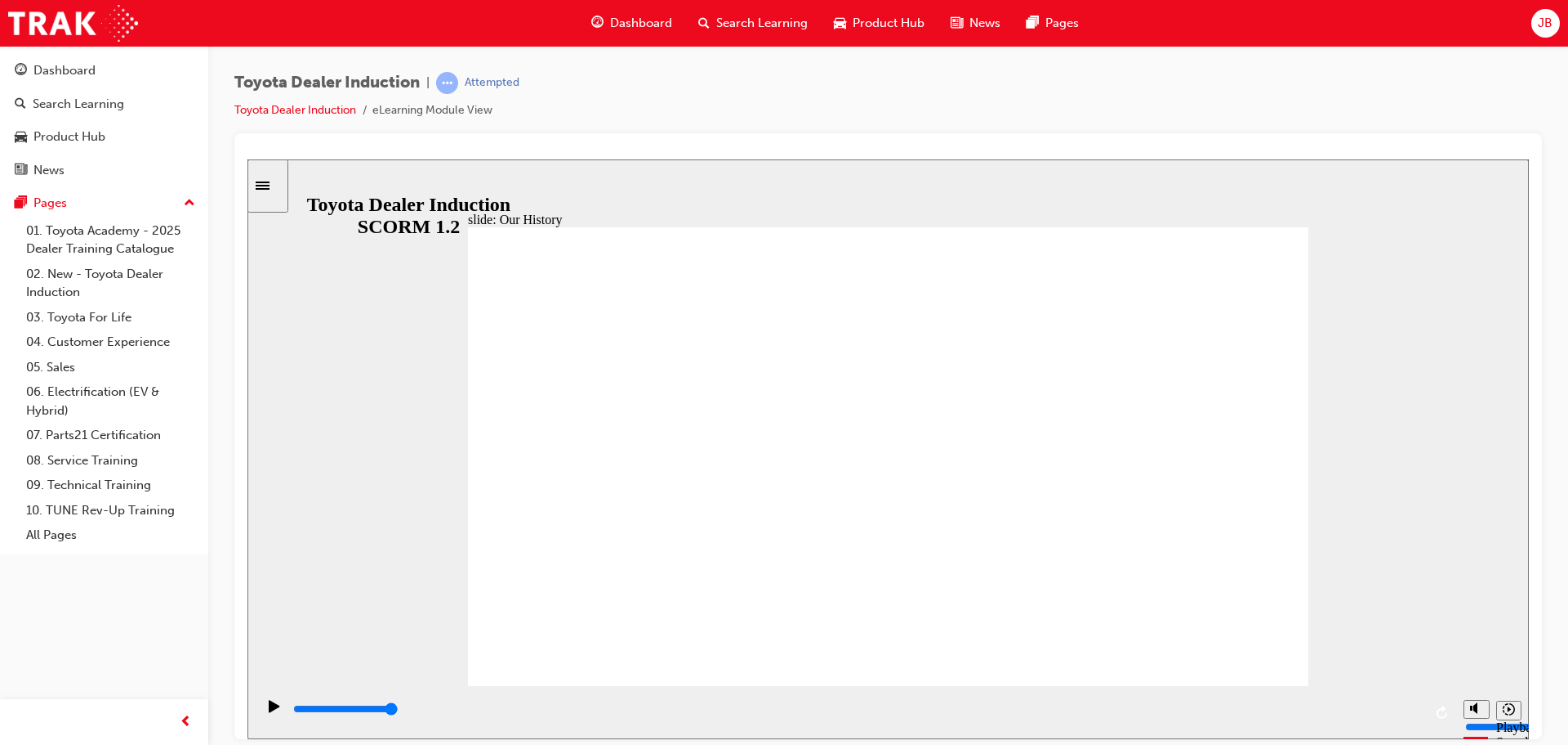
click at [1427, 322] on div "slide: Our History Group 1 Freeform 3 Freeform 1 Freeform 2 Freeform 4 Rectangl…" at bounding box center [888, 448] width 1282 height 579
drag, startPoint x: 653, startPoint y: 585, endPoint x: 697, endPoint y: 591, distance: 44.4
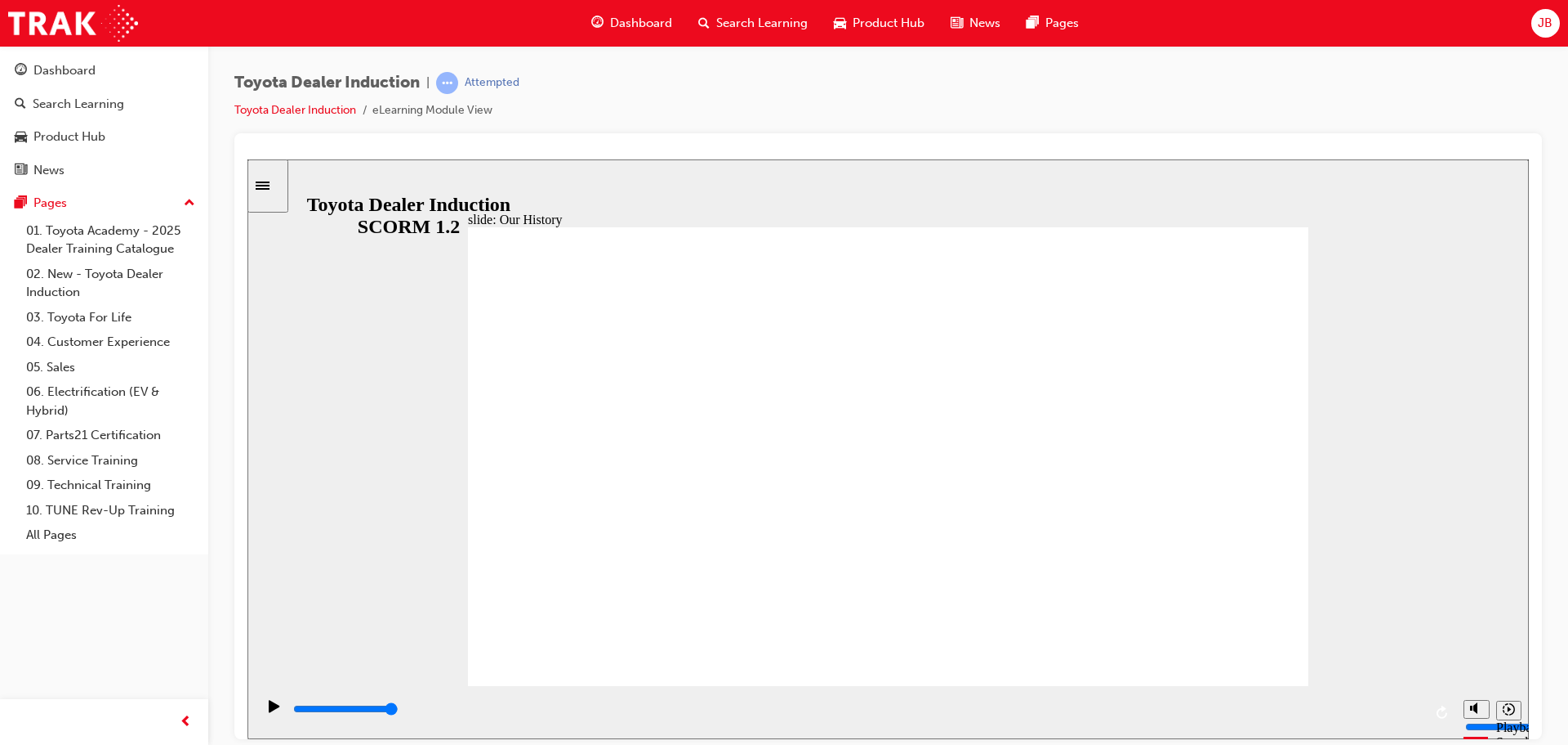
drag, startPoint x: 655, startPoint y: 589, endPoint x: 694, endPoint y: 589, distance: 39.0
drag, startPoint x: 649, startPoint y: 590, endPoint x: 679, endPoint y: 592, distance: 30.1
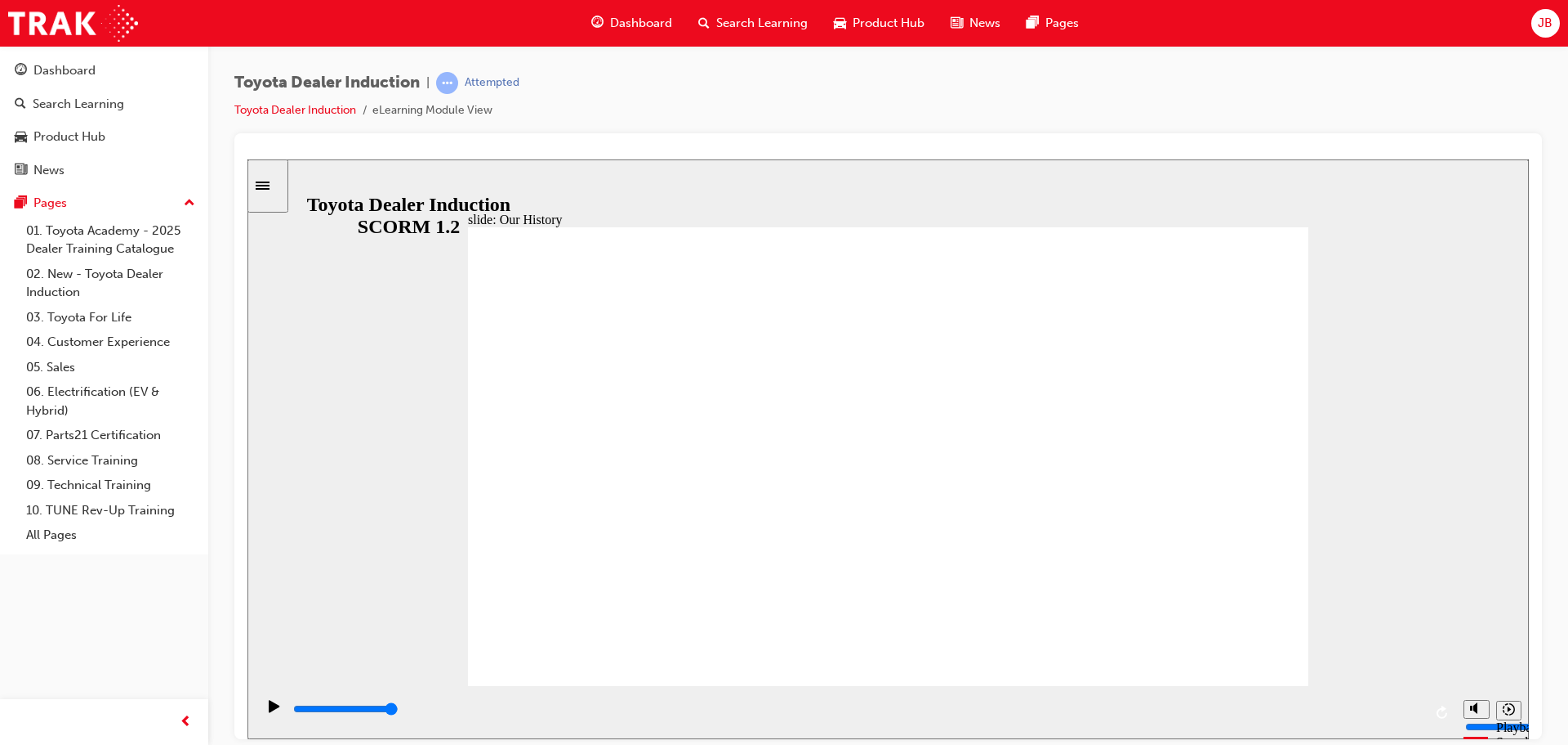
drag, startPoint x: 664, startPoint y: 594, endPoint x: 648, endPoint y: 595, distance: 16.0
drag, startPoint x: 669, startPoint y: 591, endPoint x: 679, endPoint y: 590, distance: 10.0
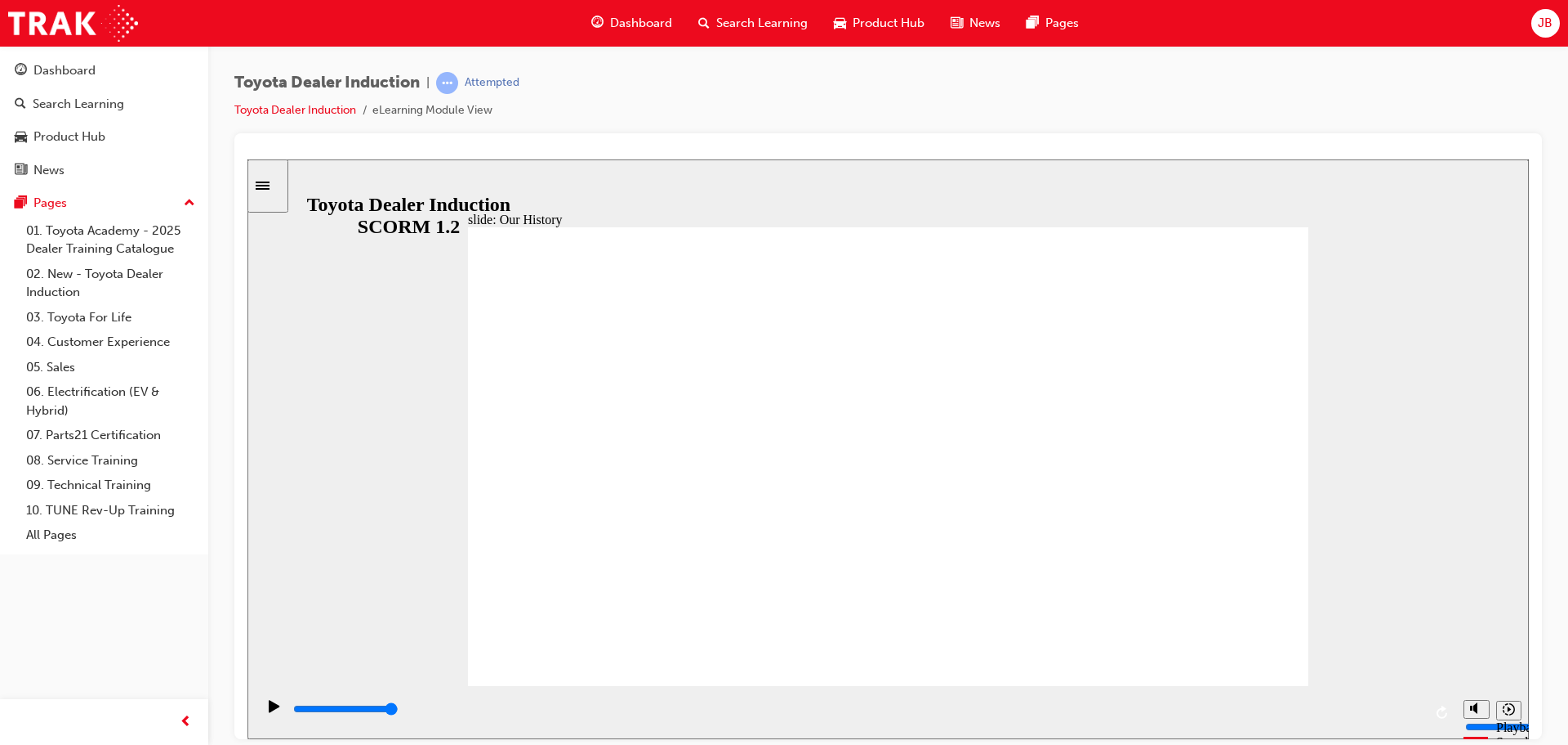
drag, startPoint x: 703, startPoint y: 587, endPoint x: 717, endPoint y: 589, distance: 14.1
drag, startPoint x: 721, startPoint y: 592, endPoint x: 747, endPoint y: 595, distance: 26.2
drag, startPoint x: 747, startPoint y: 595, endPoint x: 784, endPoint y: 595, distance: 37.0
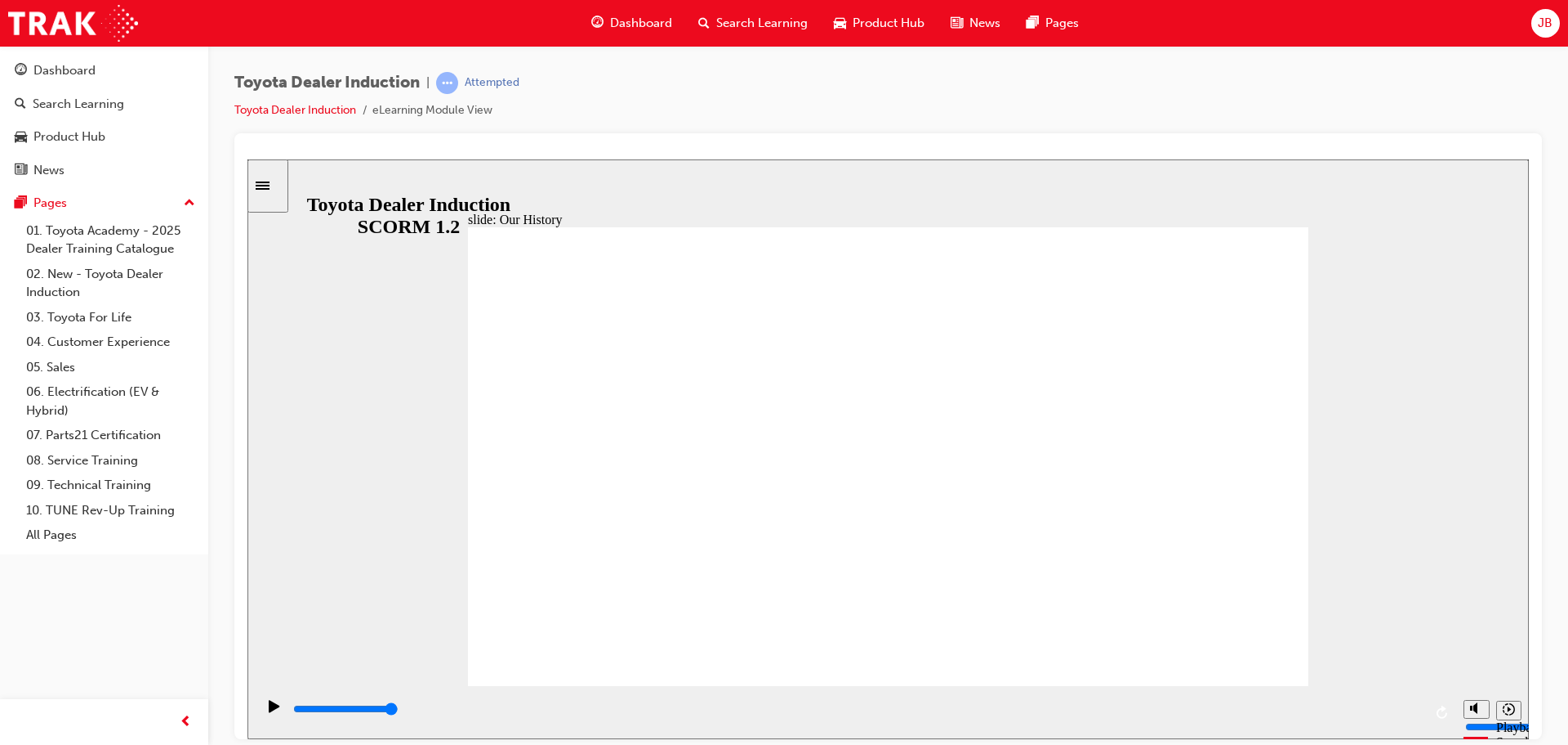
drag, startPoint x: 784, startPoint y: 595, endPoint x: 836, endPoint y: 595, distance: 52.0
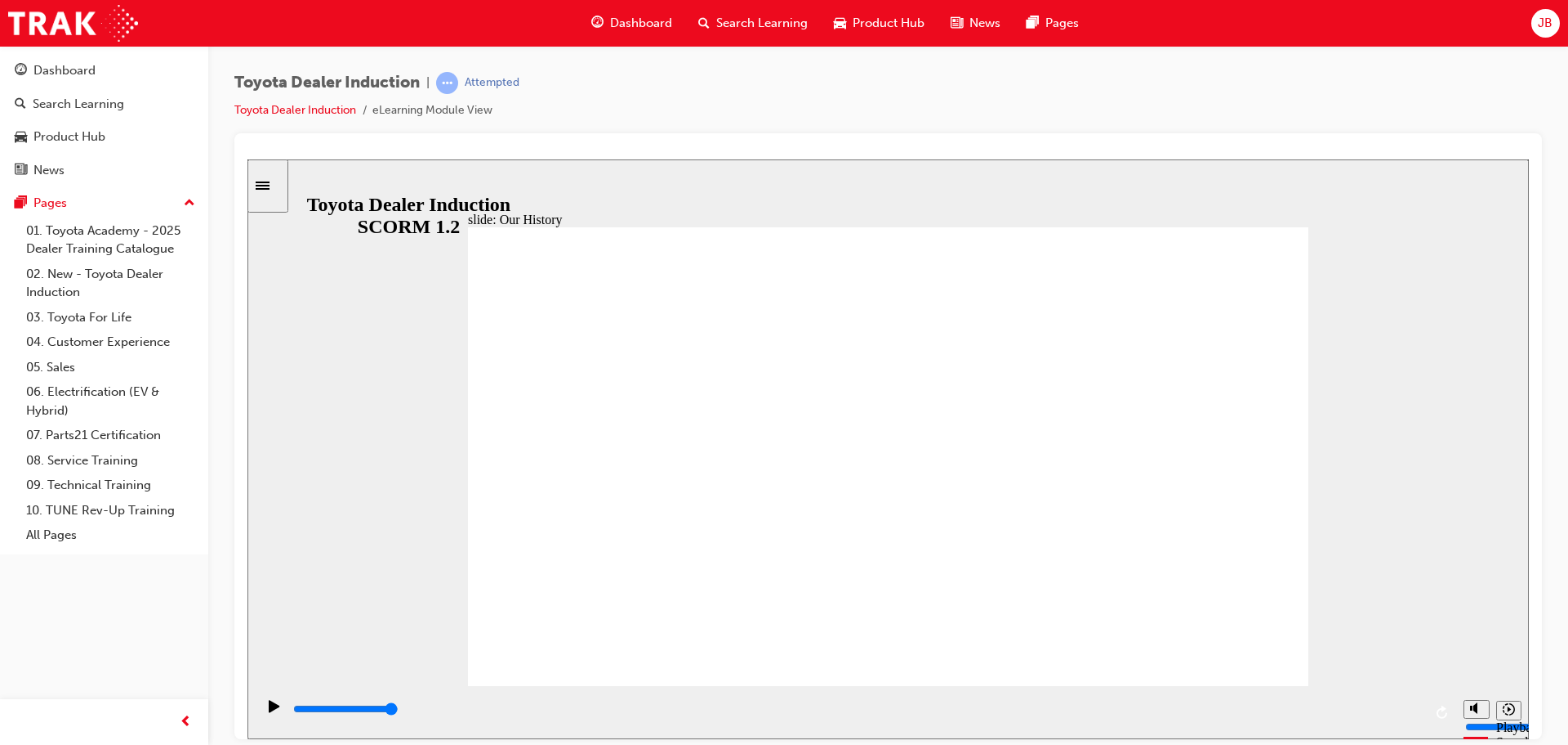
drag, startPoint x: 949, startPoint y: 411, endPoint x: 953, endPoint y: 418, distance: 8.1
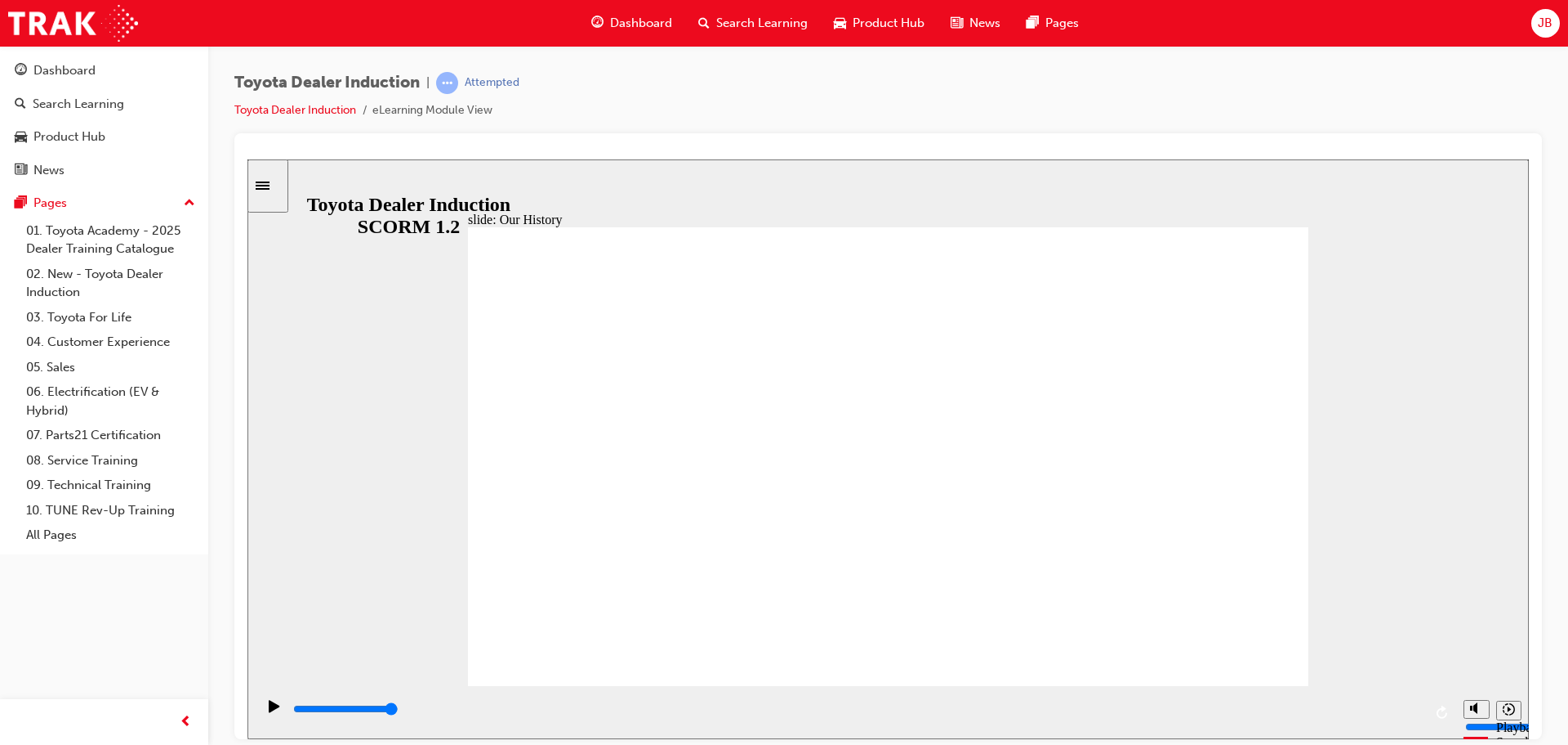
drag, startPoint x: 653, startPoint y: 595, endPoint x: 685, endPoint y: 596, distance: 32.0
drag, startPoint x: 658, startPoint y: 593, endPoint x: 692, endPoint y: 598, distance: 34.4
type input "3"
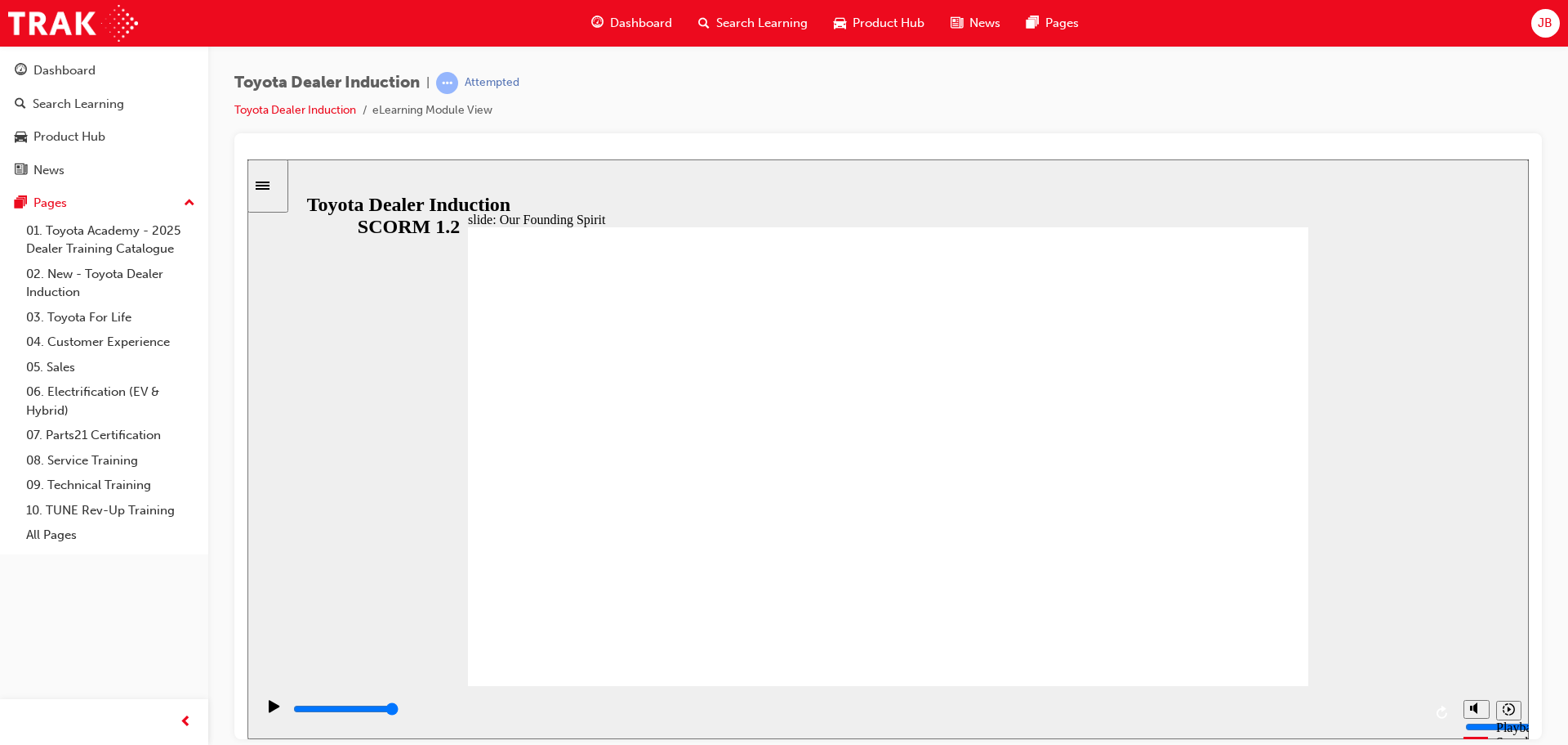
click at [1428, 226] on div "slide: Our Founding Spirit Rectangle 1 Our Founding Spirit BACK BACK NEXT NEXT …" at bounding box center [888, 448] width 1282 height 579
click at [1432, 345] on div "slide: Why Toyota and not 'Toyoda'? Rectangle 1 Why Toyota and not 'Toyoda'? To…" at bounding box center [888, 448] width 1282 height 579
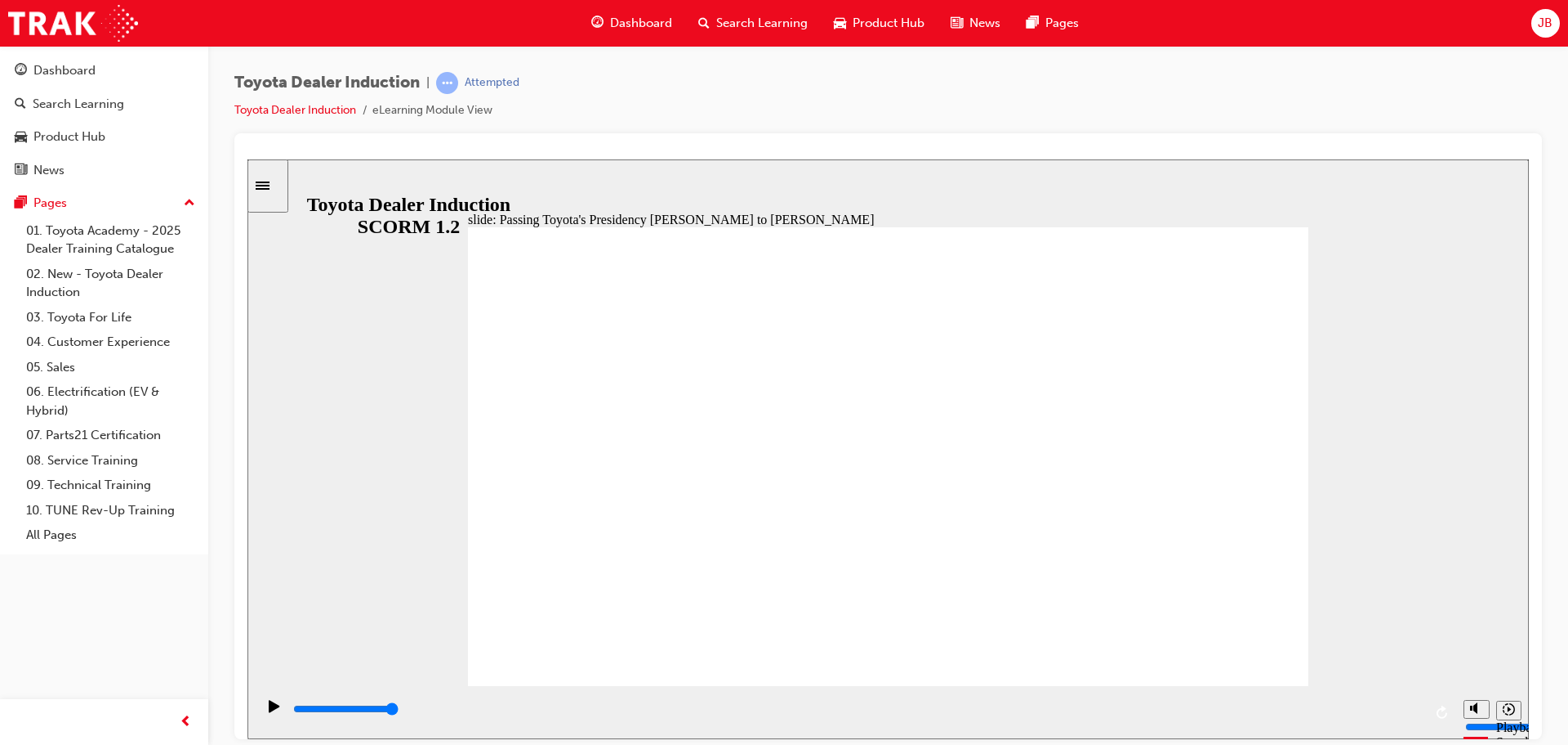
type input "5000"
click at [724, 120] on div "Toyota Dealer Induction | Attempted Toyota Dealer Induction eLearning Module Vi…" at bounding box center [889, 102] width 1308 height 62
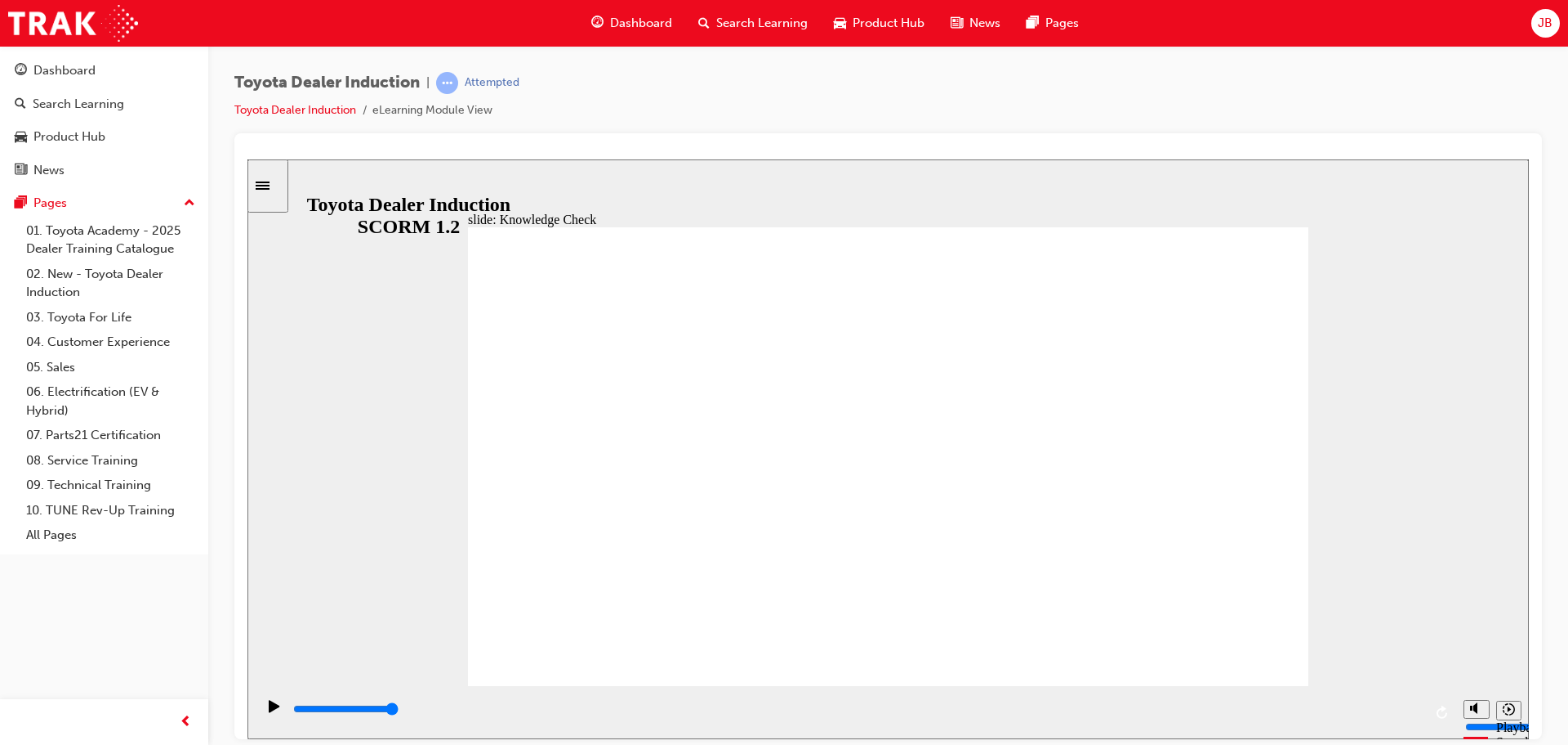
radio input "true"
drag, startPoint x: 1227, startPoint y: 252, endPoint x: 1236, endPoint y: 240, distance: 15.0
type input "5000"
radio input "true"
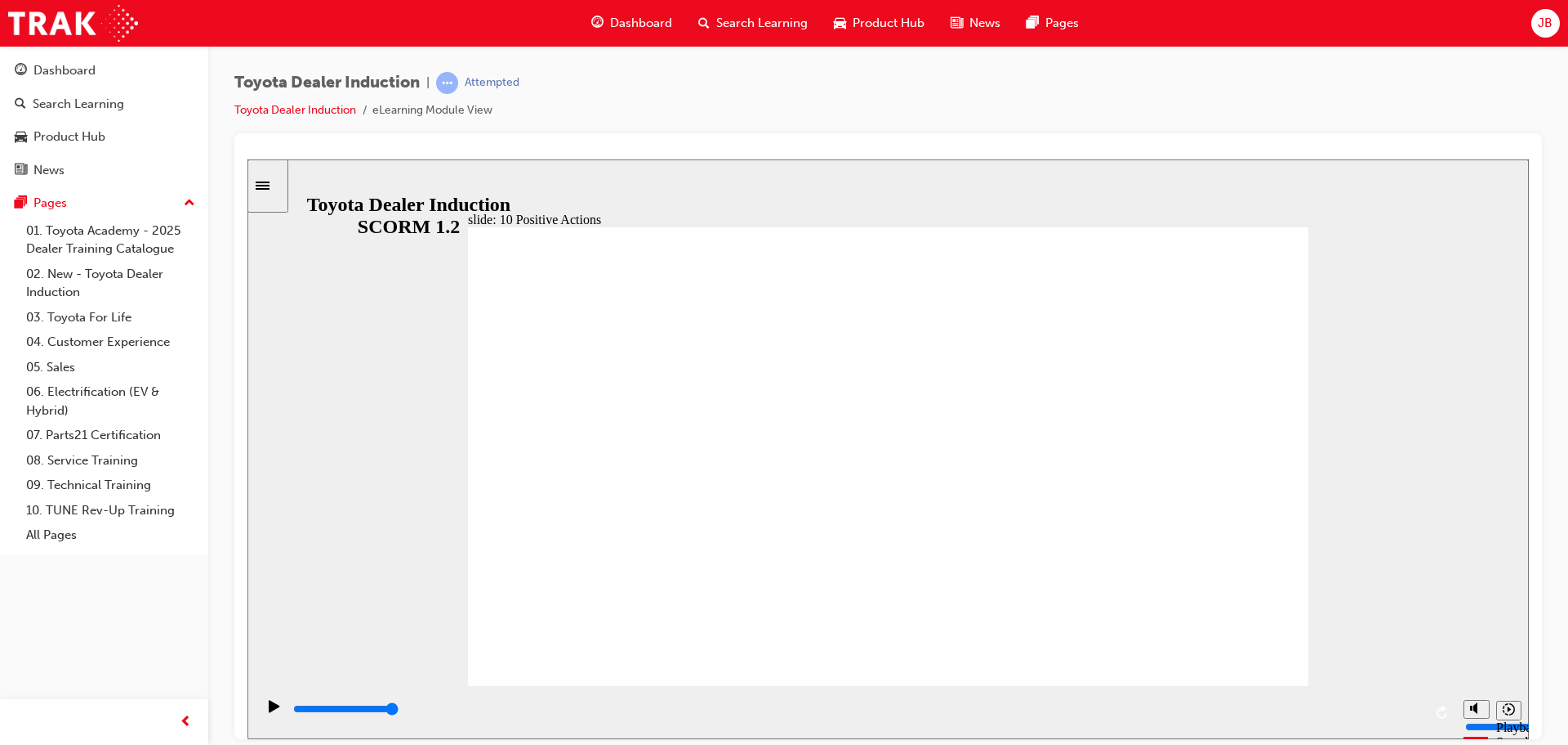
drag, startPoint x: 1294, startPoint y: 230, endPoint x: 1191, endPoint y: 320, distance: 136.8
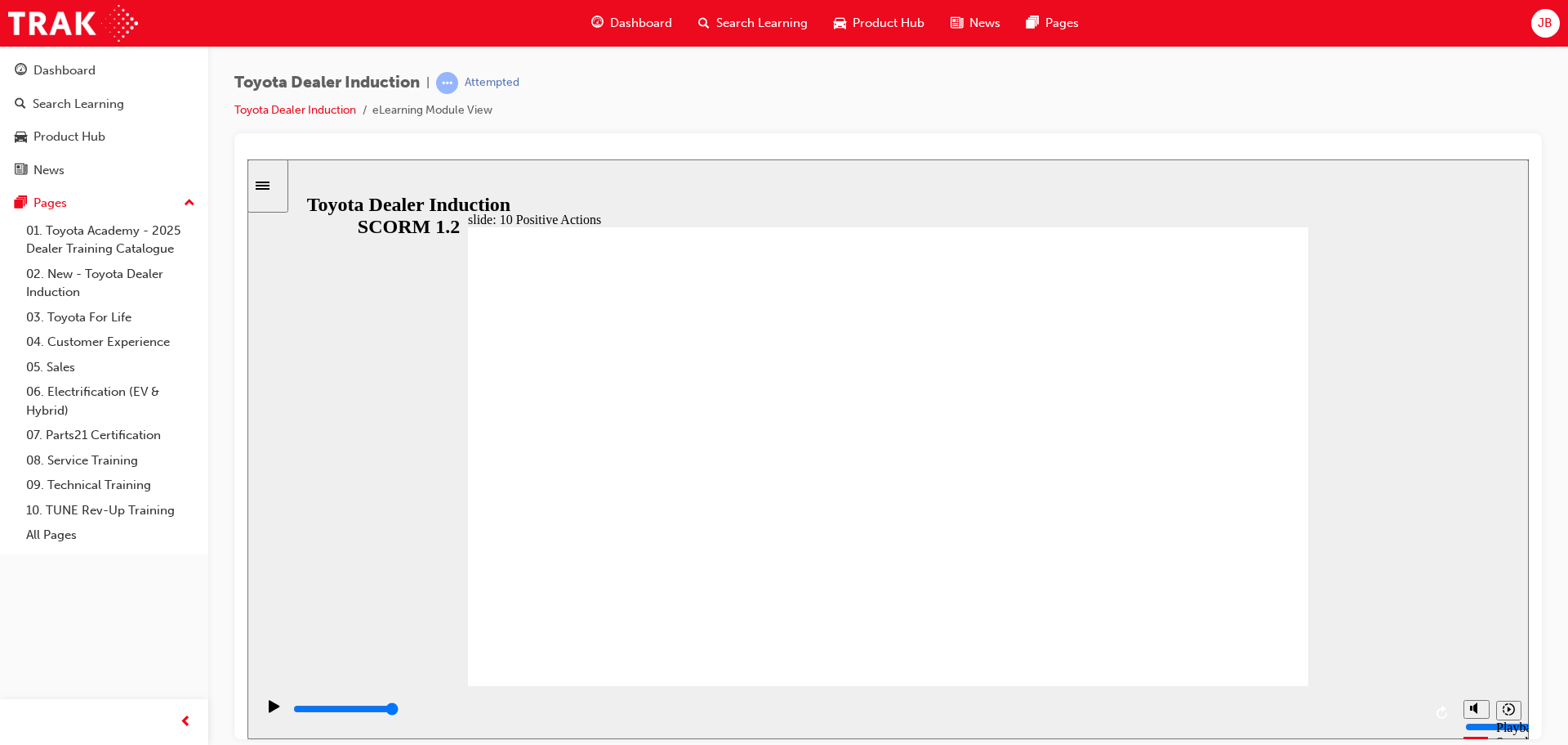
drag, startPoint x: 1295, startPoint y: 229, endPoint x: 1294, endPoint y: 238, distance: 9.1
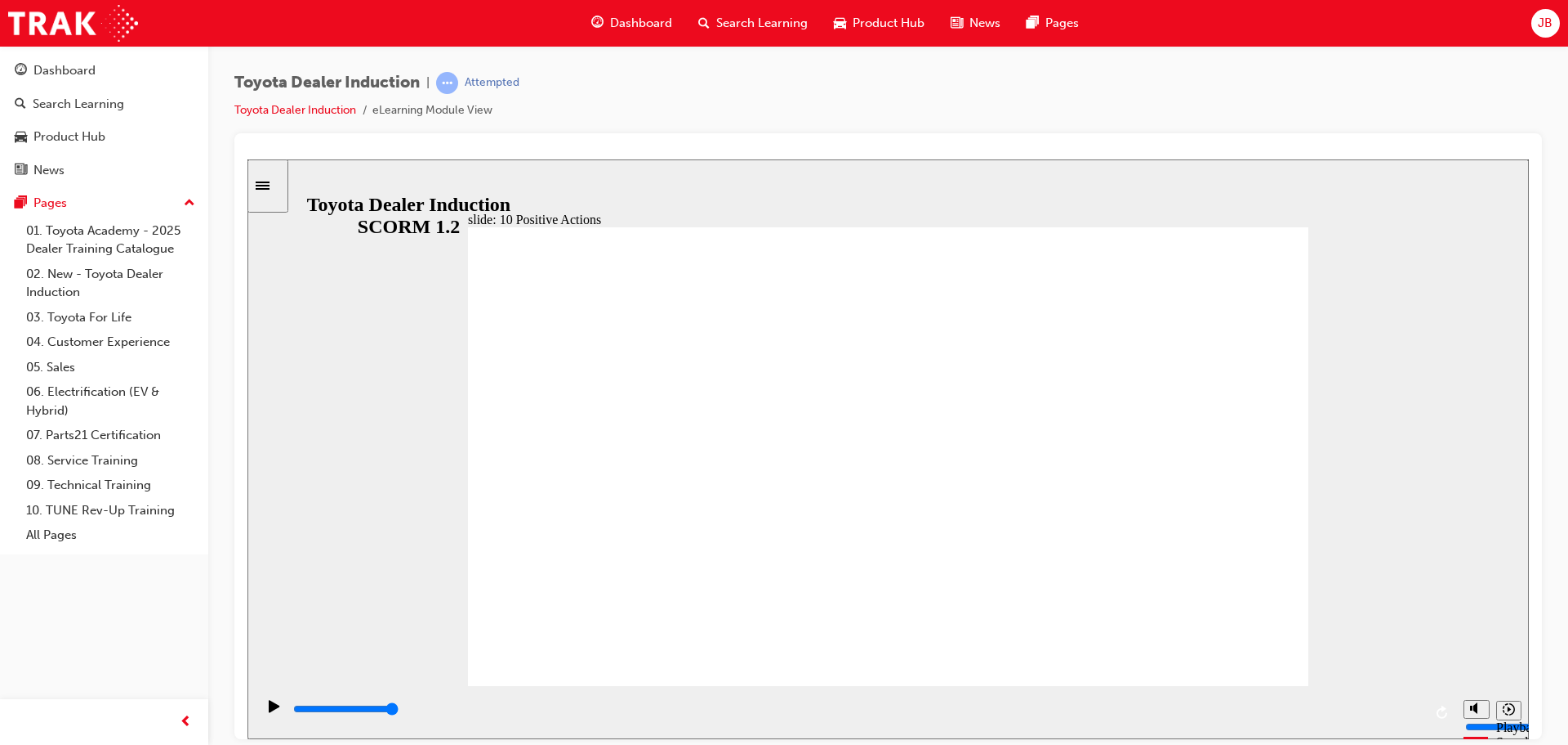
drag, startPoint x: 1046, startPoint y: 398, endPoint x: 1179, endPoint y: 550, distance: 202.0
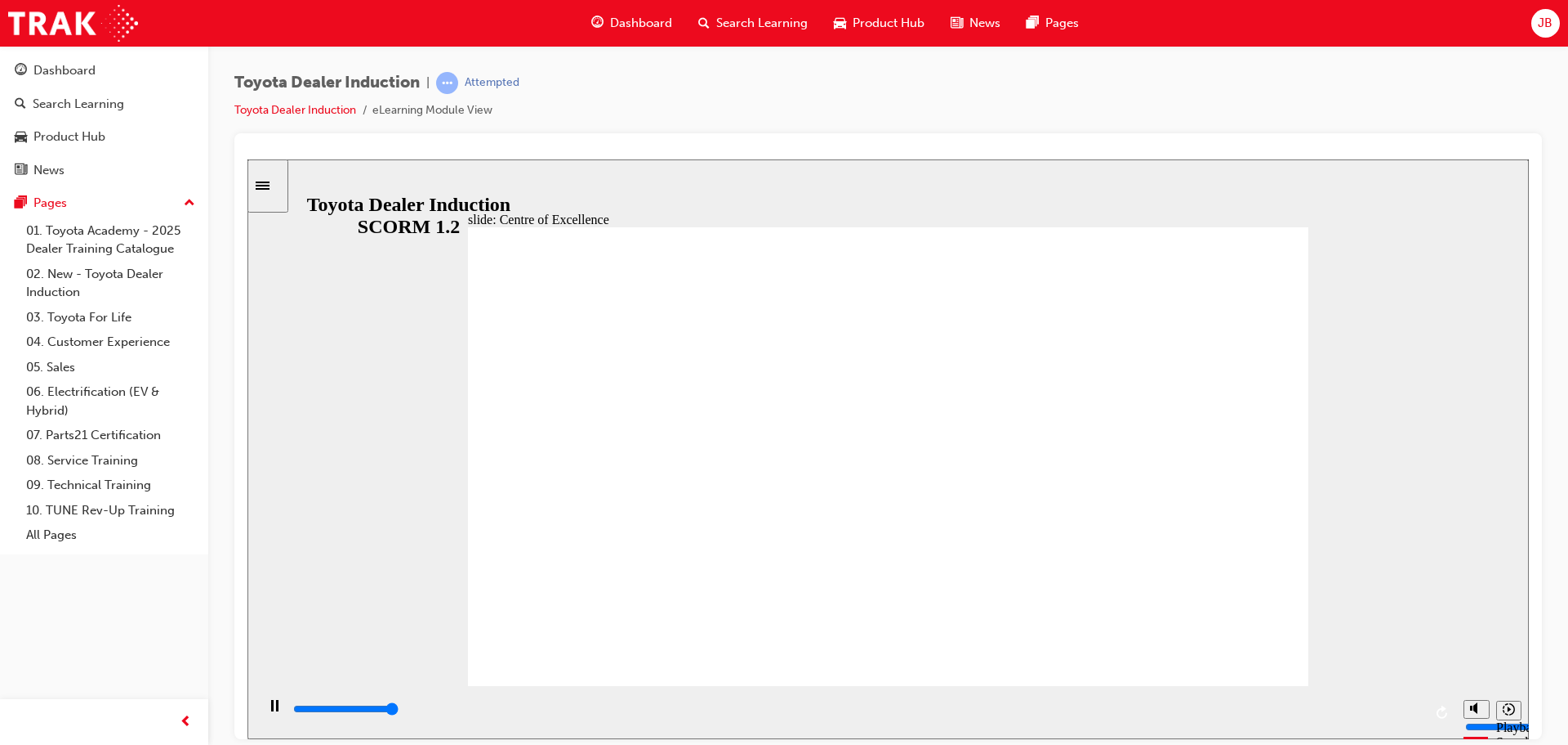
type input "15300"
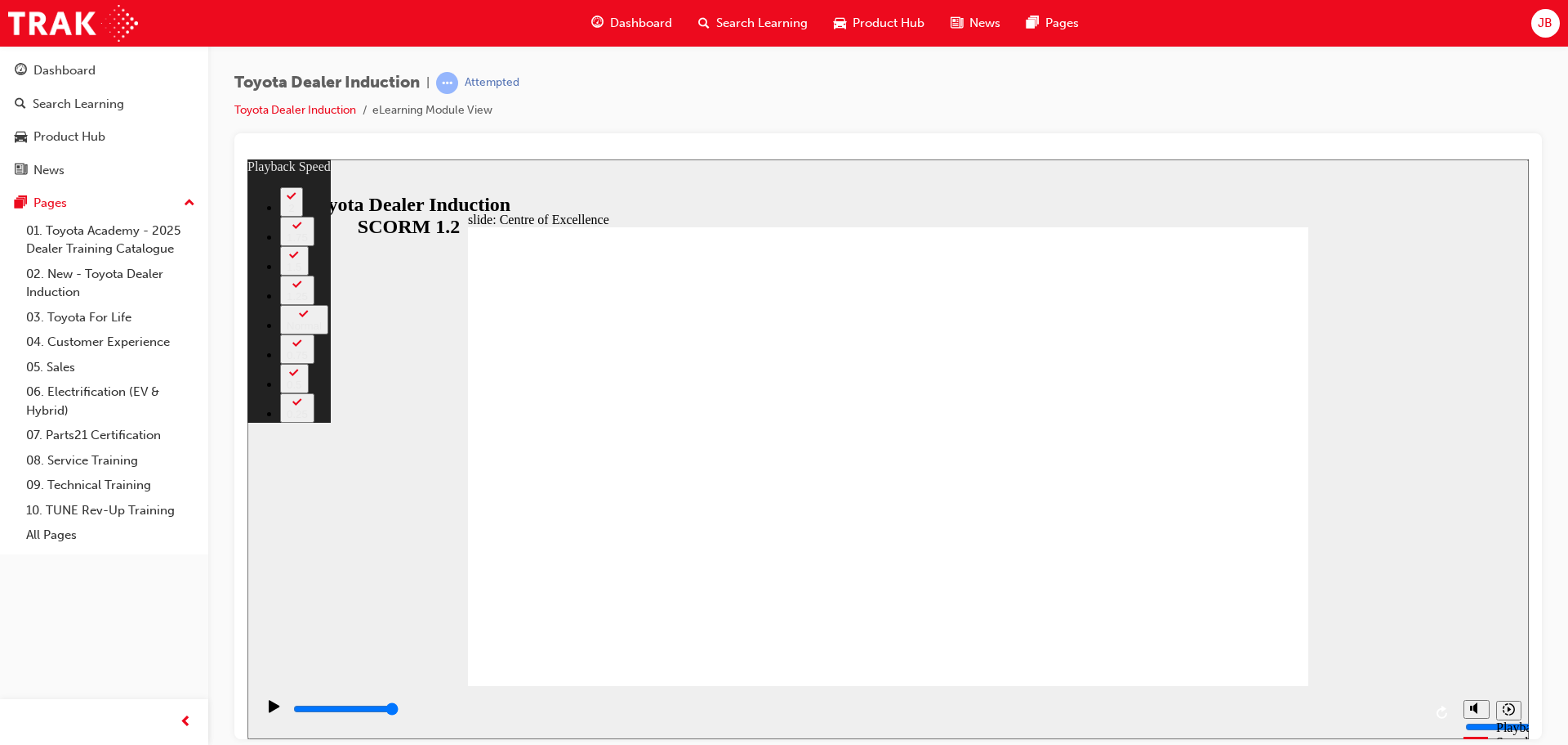
drag, startPoint x: 1425, startPoint y: 230, endPoint x: 1269, endPoint y: 348, distance: 195.6
click at [1425, 231] on div "slide: Centre of Excellence Rectangle 2 playback speed 2 1.75 1.5 1.25 Normal 0…" at bounding box center [888, 448] width 1282 height 579
type input "228"
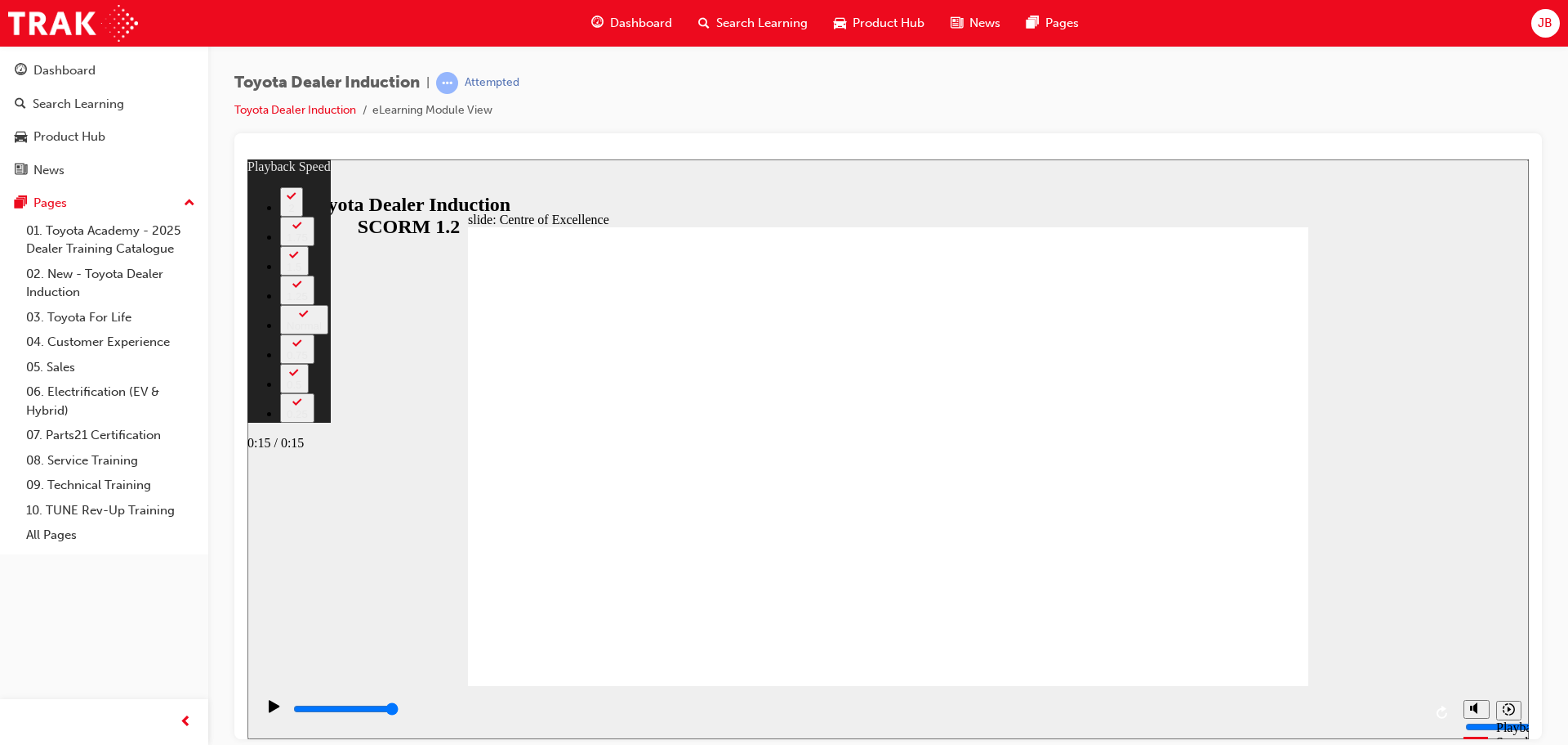
type input "15300"
type input "228"
type input "15200"
type input "228"
type input "15200"
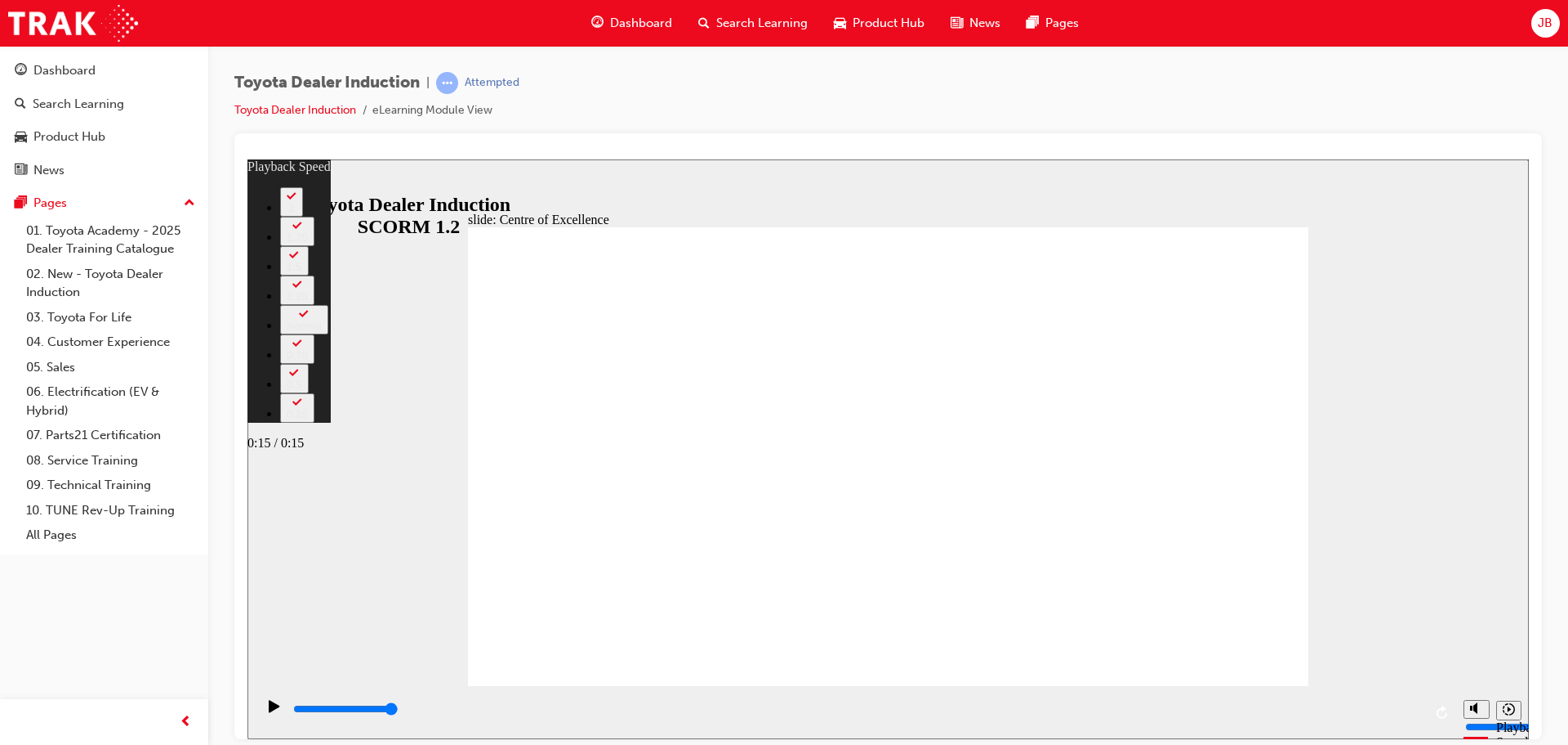
type input "229"
type input "15100"
type input "229"
type input "15000"
type input "229"
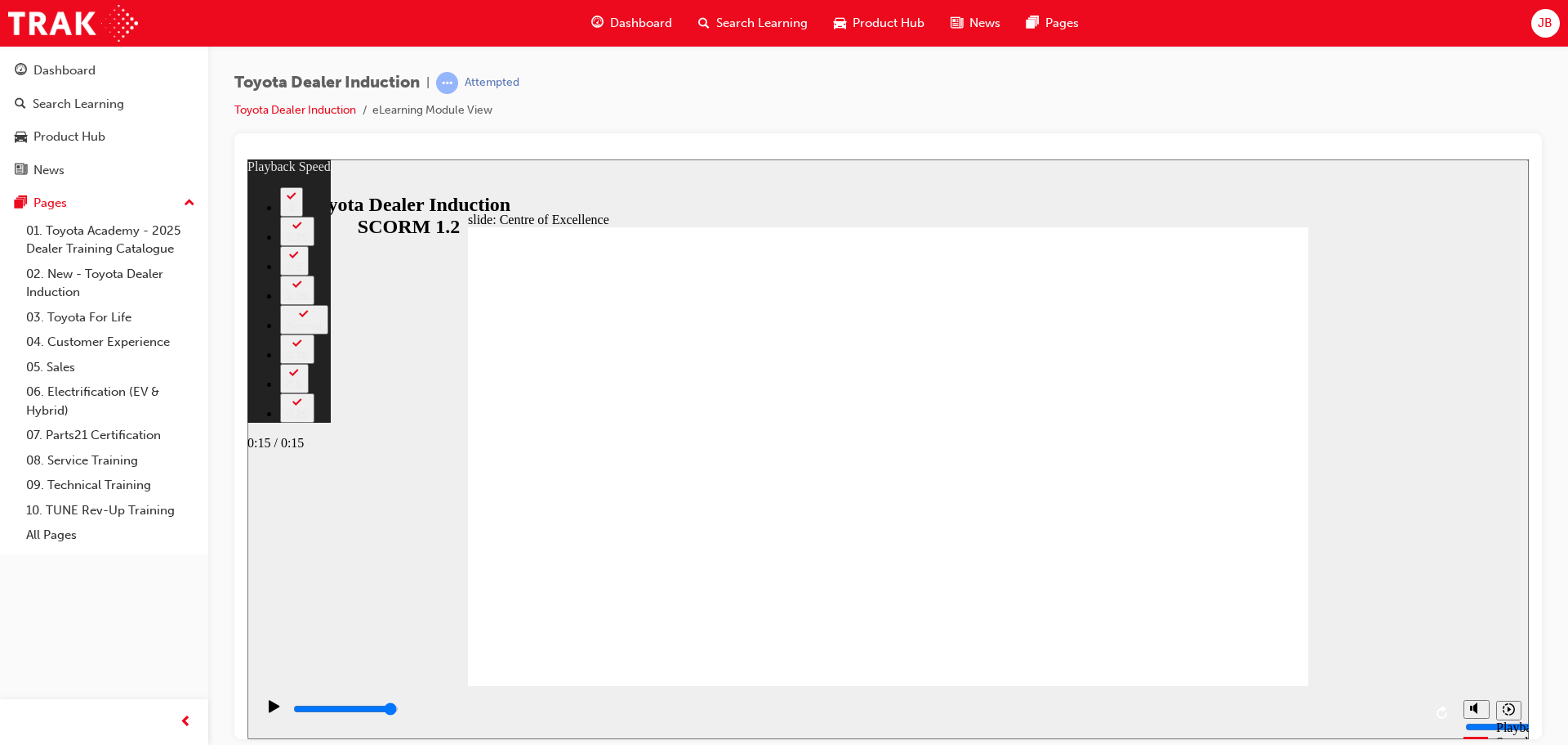
type input "15000"
type input "230"
drag, startPoint x: 1421, startPoint y: 713, endPoint x: 1402, endPoint y: 714, distance: 19.0
click at [1402, 714] on div "playback controls" at bounding box center [857, 709] width 1131 height 18
type input "15000"
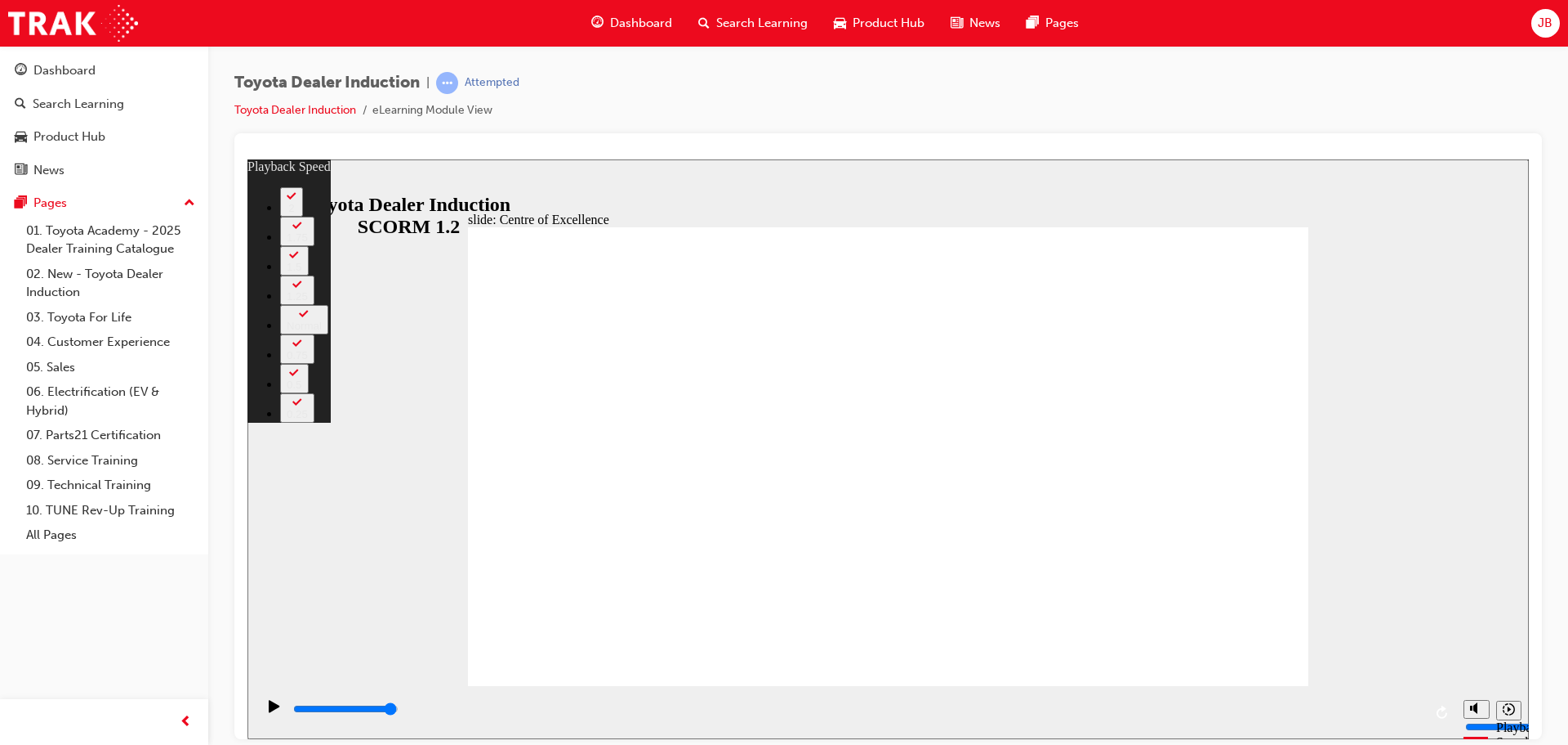
drag, startPoint x: 1262, startPoint y: 655, endPoint x: 1221, endPoint y: 658, distance: 41.1
drag, startPoint x: 1223, startPoint y: 653, endPoint x: 1213, endPoint y: 653, distance: 10.0
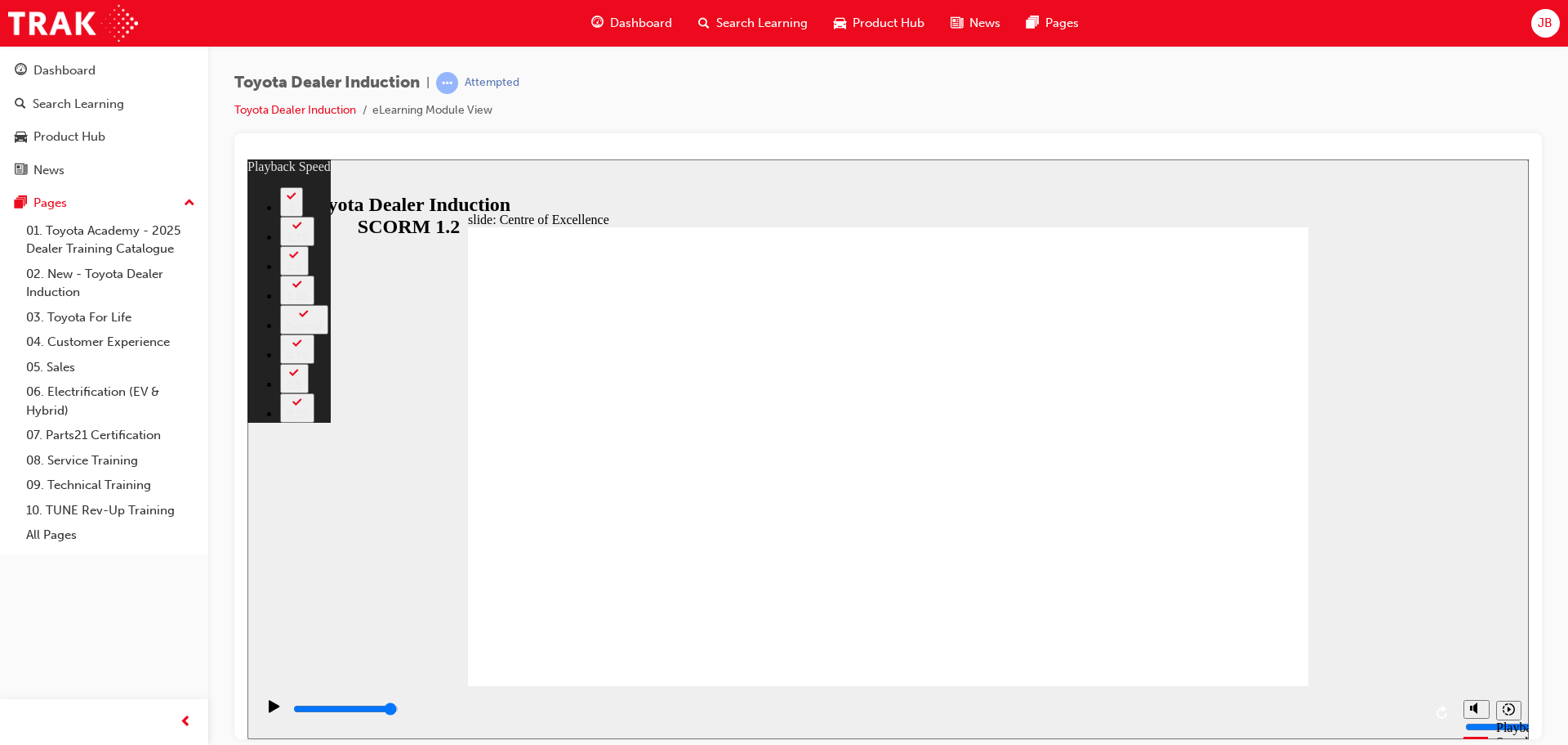
type input "248"
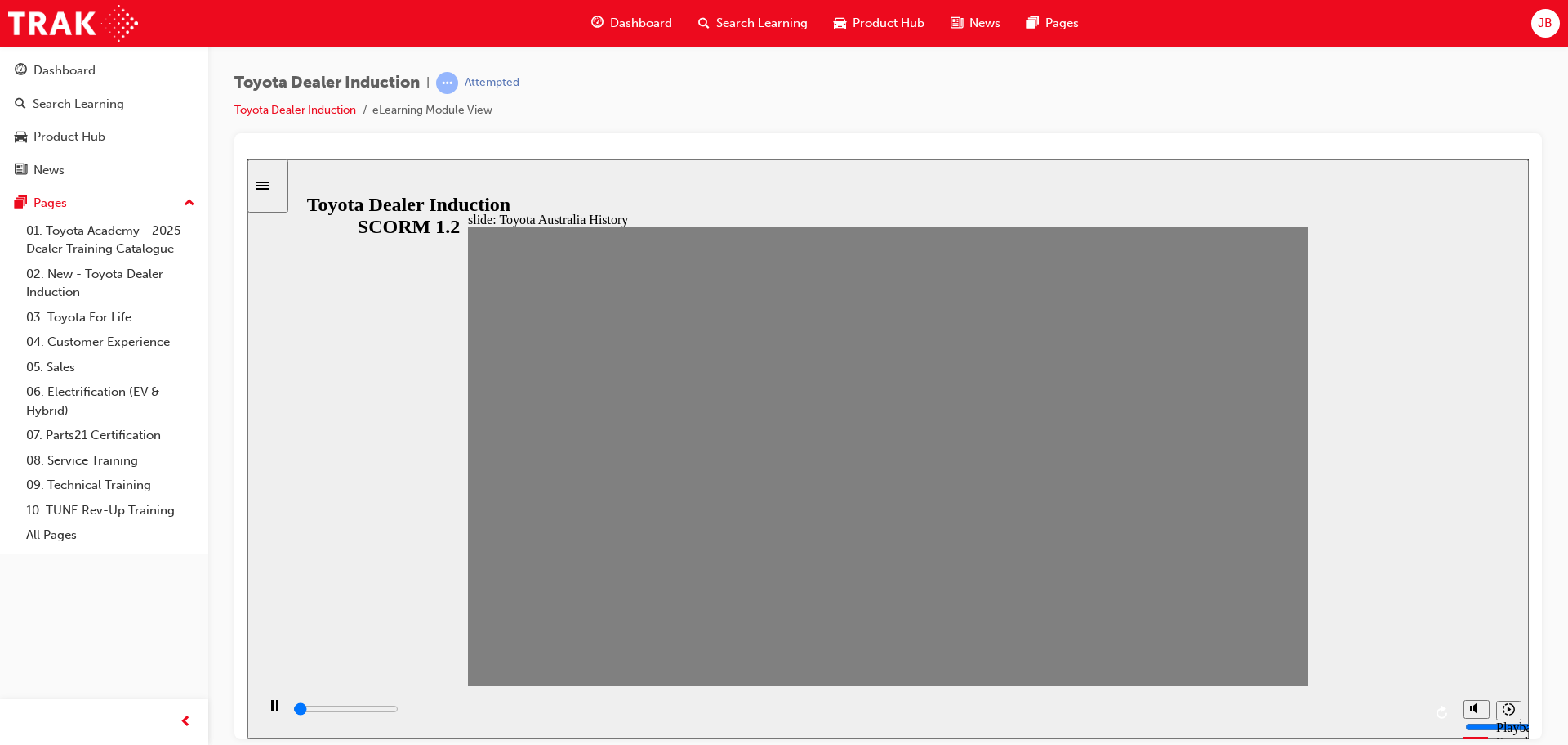
drag, startPoint x: 494, startPoint y: 468, endPoint x: 532, endPoint y: 467, distance: 38.0
drag, startPoint x: 529, startPoint y: 463, endPoint x: 563, endPoint y: 462, distance: 34.0
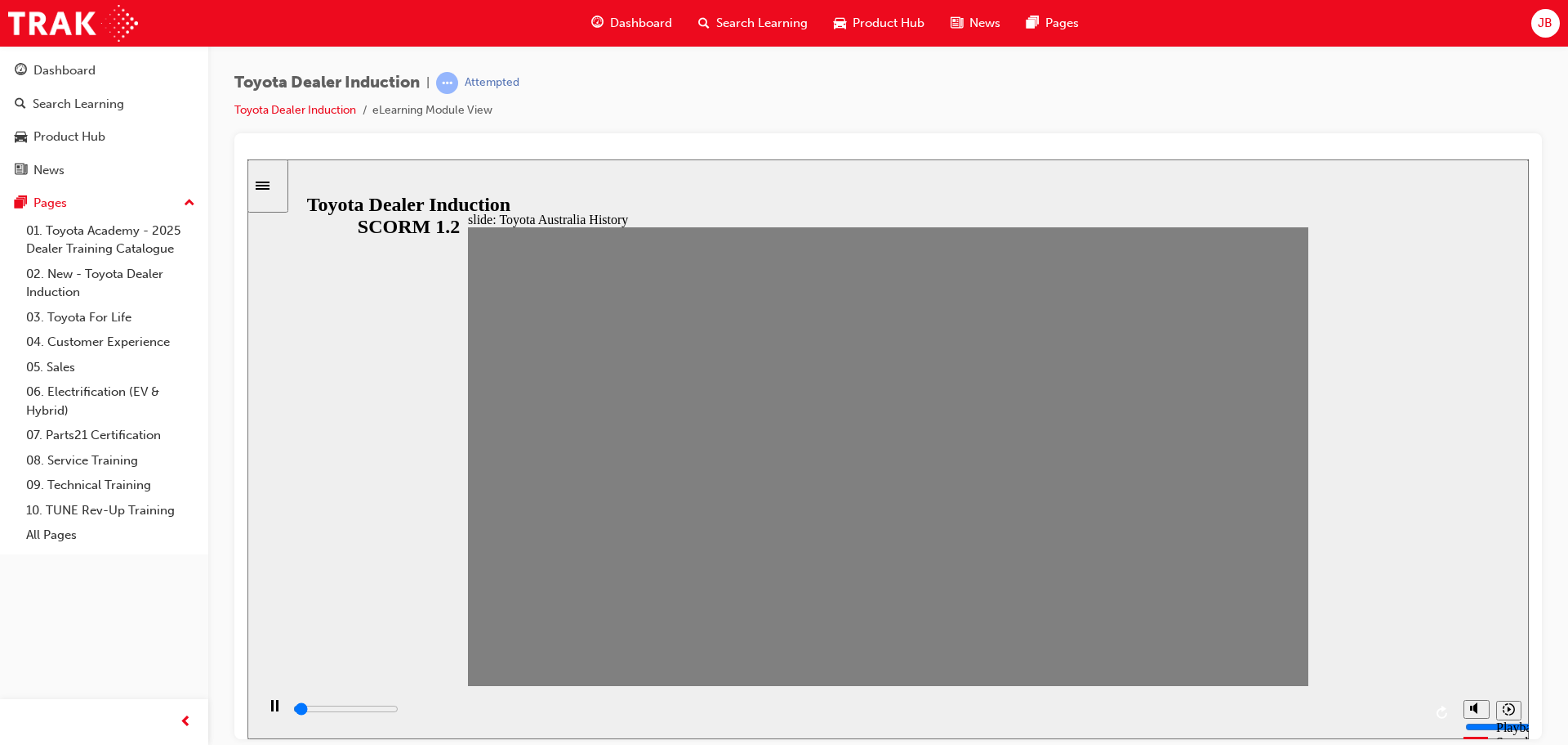
drag, startPoint x: 564, startPoint y: 466, endPoint x: 591, endPoint y: 465, distance: 27.0
drag, startPoint x: 603, startPoint y: 471, endPoint x: 640, endPoint y: 468, distance: 37.1
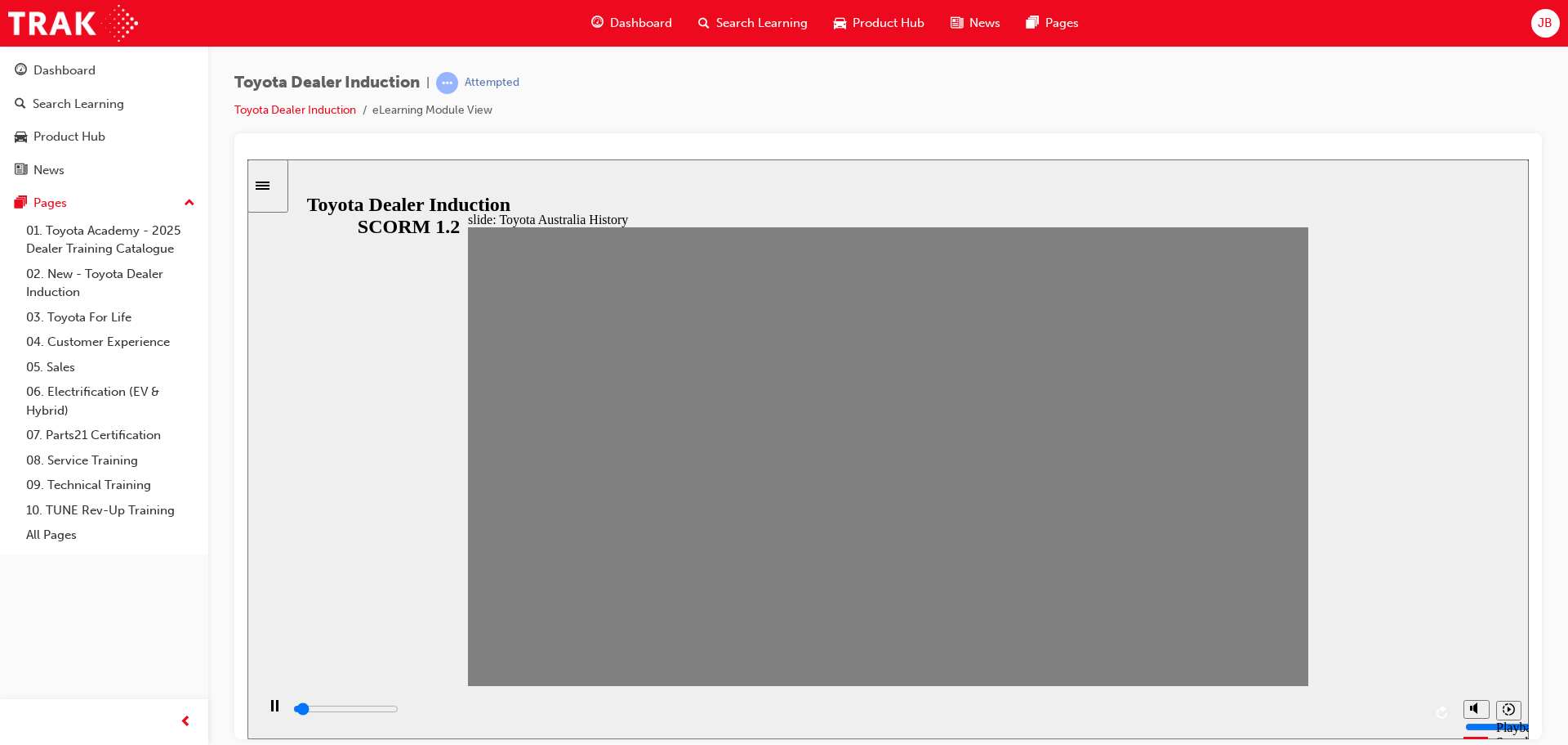
drag, startPoint x: 656, startPoint y: 464, endPoint x: 686, endPoint y: 458, distance: 30.6
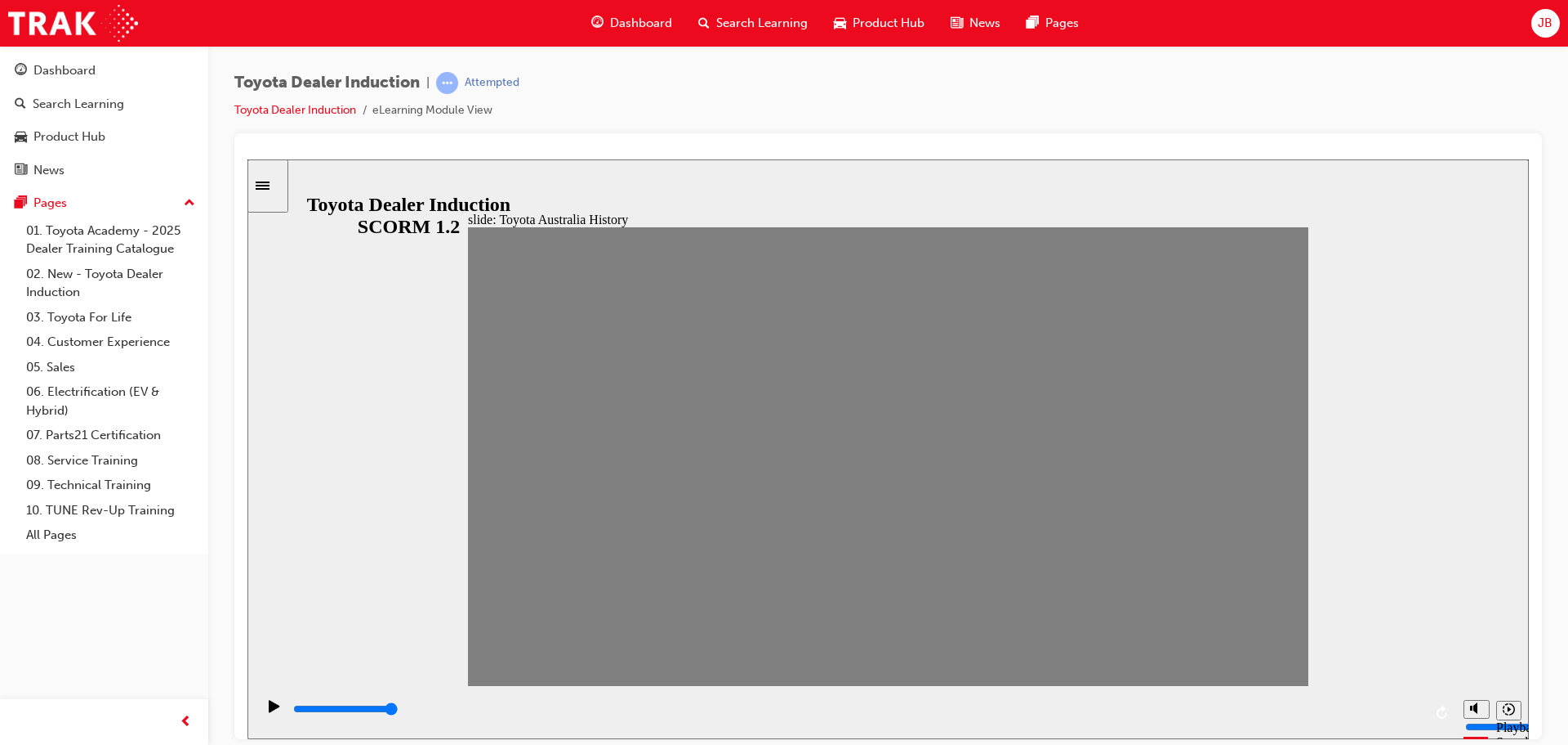
drag, startPoint x: 695, startPoint y: 468, endPoint x: 726, endPoint y: 467, distance: 31.0
drag, startPoint x: 742, startPoint y: 470, endPoint x: 765, endPoint y: 473, distance: 23.2
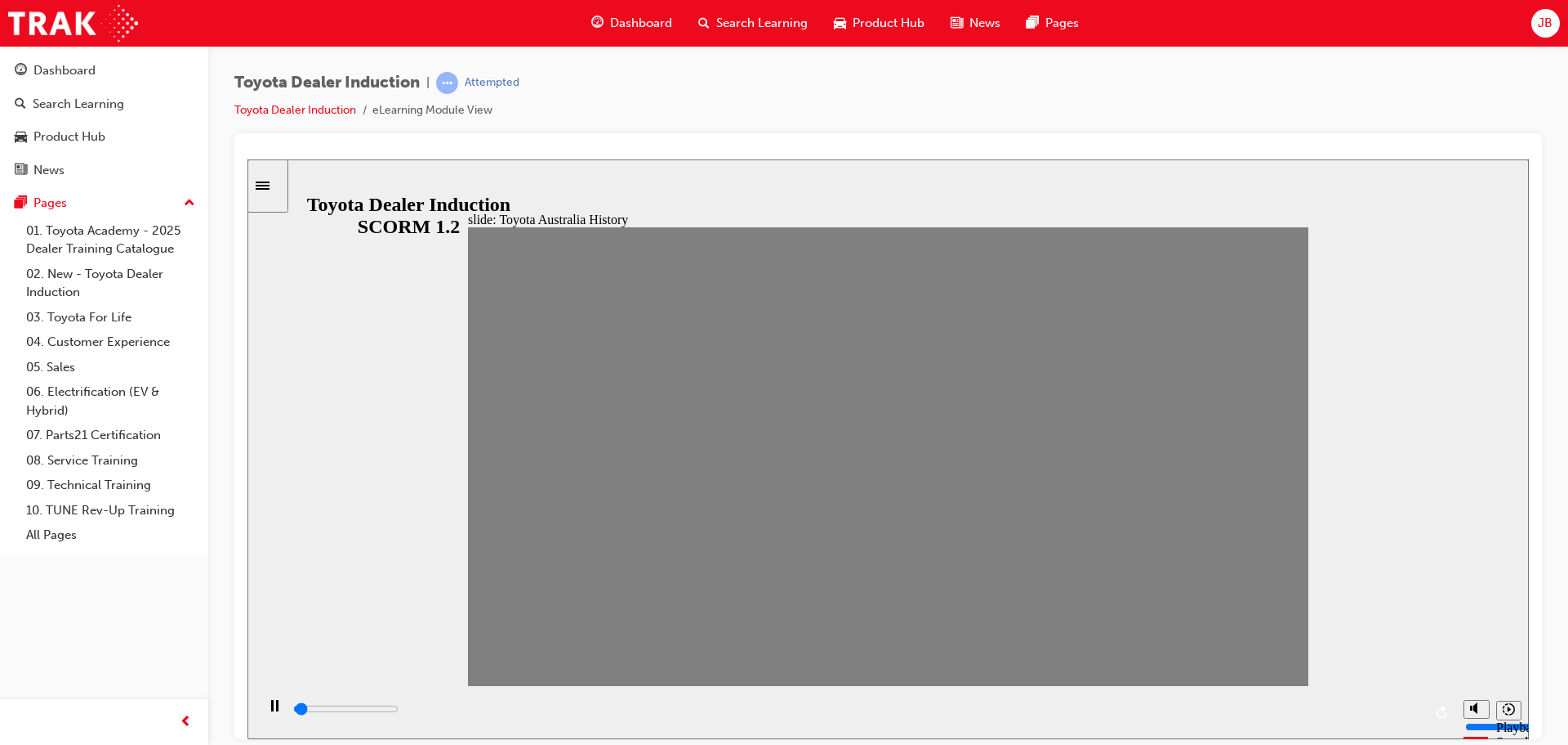
drag, startPoint x: 745, startPoint y: 462, endPoint x: 812, endPoint y: 458, distance: 67.1
drag, startPoint x: 752, startPoint y: 466, endPoint x: 825, endPoint y: 468, distance: 73.0
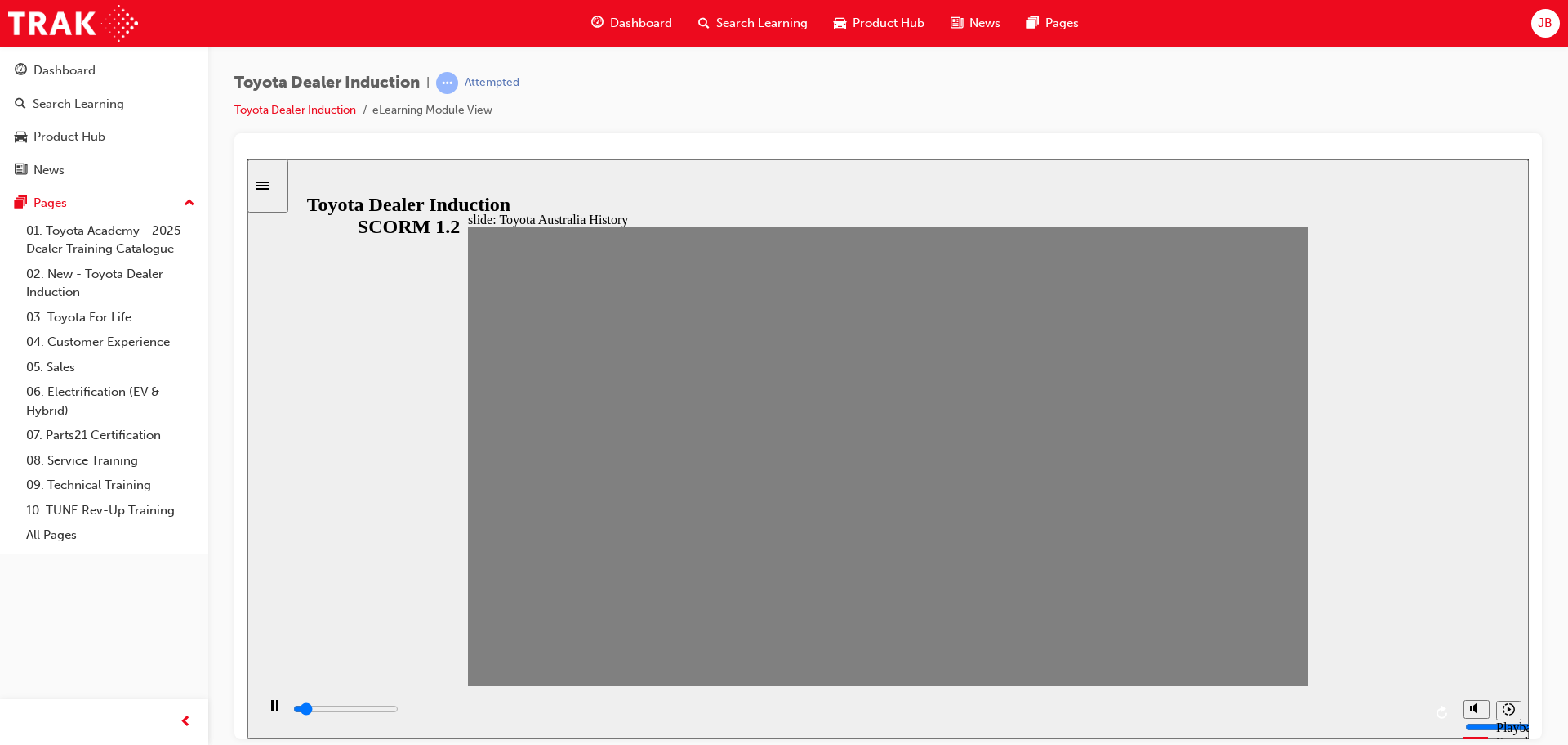
type input "0"
type input "8"
drag, startPoint x: 838, startPoint y: 467, endPoint x: 805, endPoint y: 469, distance: 33.1
type input "0"
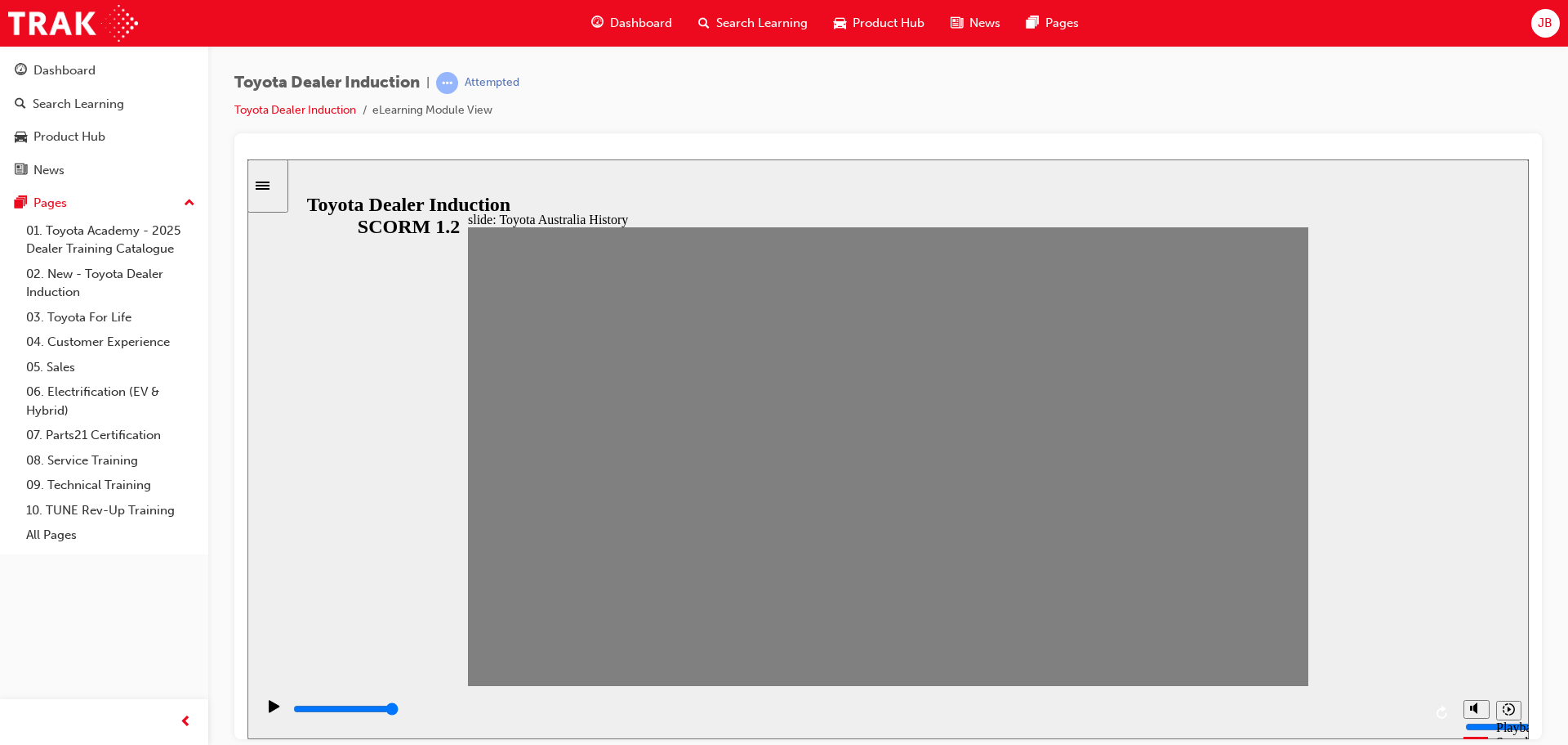
type input "9"
drag, startPoint x: 798, startPoint y: 467, endPoint x: 849, endPoint y: 469, distance: 51.0
drag, startPoint x: 847, startPoint y: 464, endPoint x: 883, endPoint y: 468, distance: 36.2
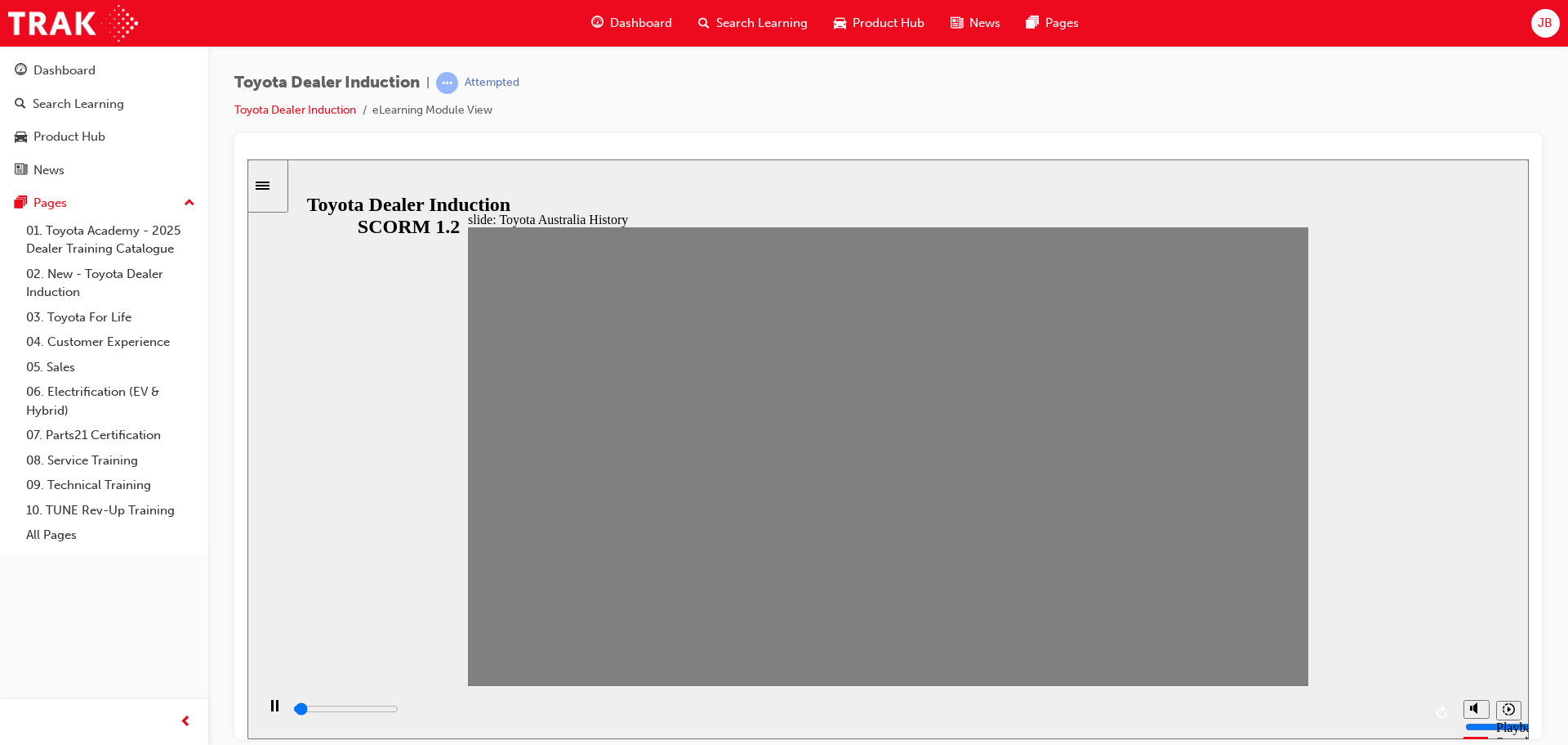
drag, startPoint x: 881, startPoint y: 464, endPoint x: 931, endPoint y: 466, distance: 50.0
drag, startPoint x: 932, startPoint y: 466, endPoint x: 946, endPoint y: 466, distance: 14.0
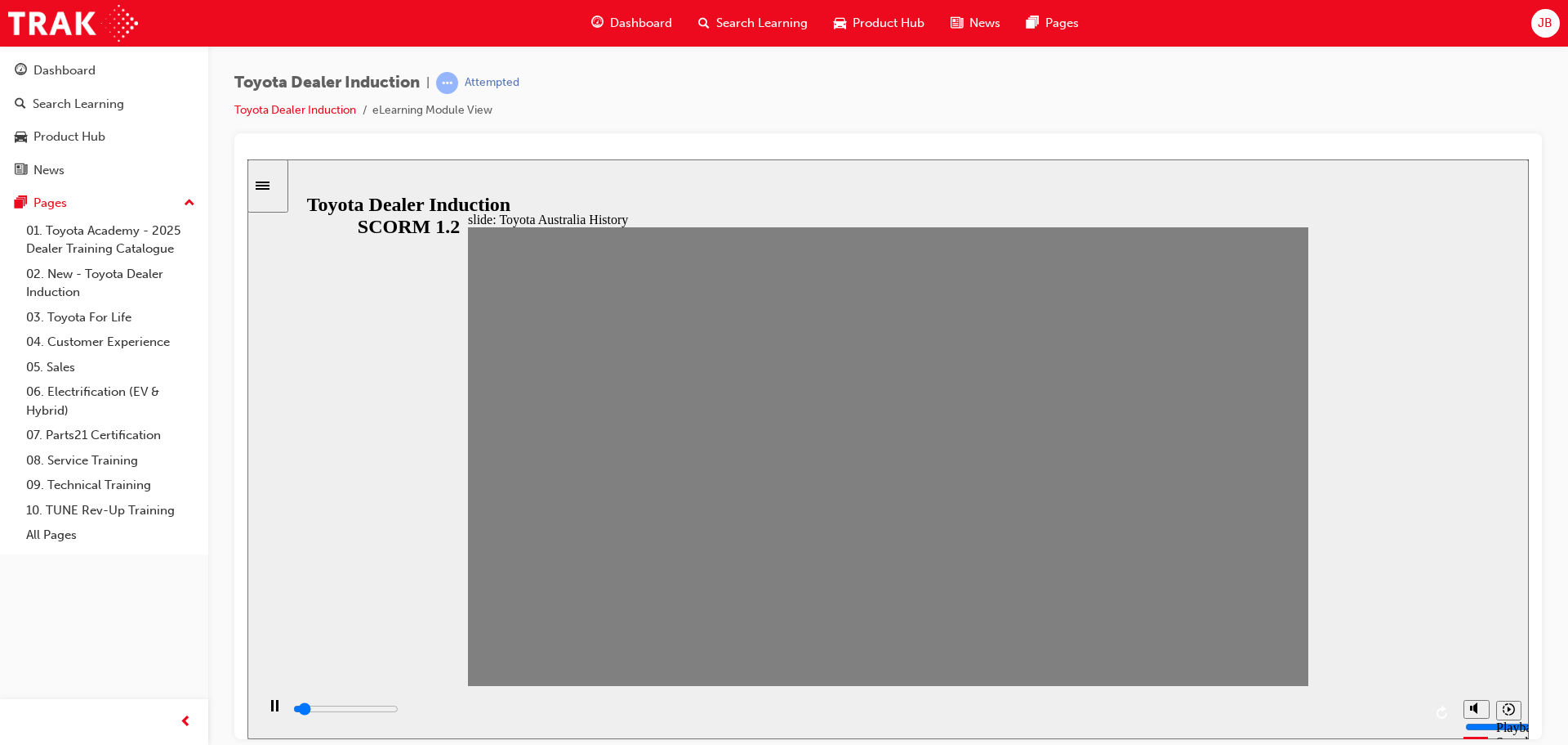
drag, startPoint x: 960, startPoint y: 469, endPoint x: 996, endPoint y: 469, distance: 36.0
drag, startPoint x: 1003, startPoint y: 466, endPoint x: 1035, endPoint y: 468, distance: 32.1
drag, startPoint x: 1039, startPoint y: 466, endPoint x: 1078, endPoint y: 469, distance: 39.1
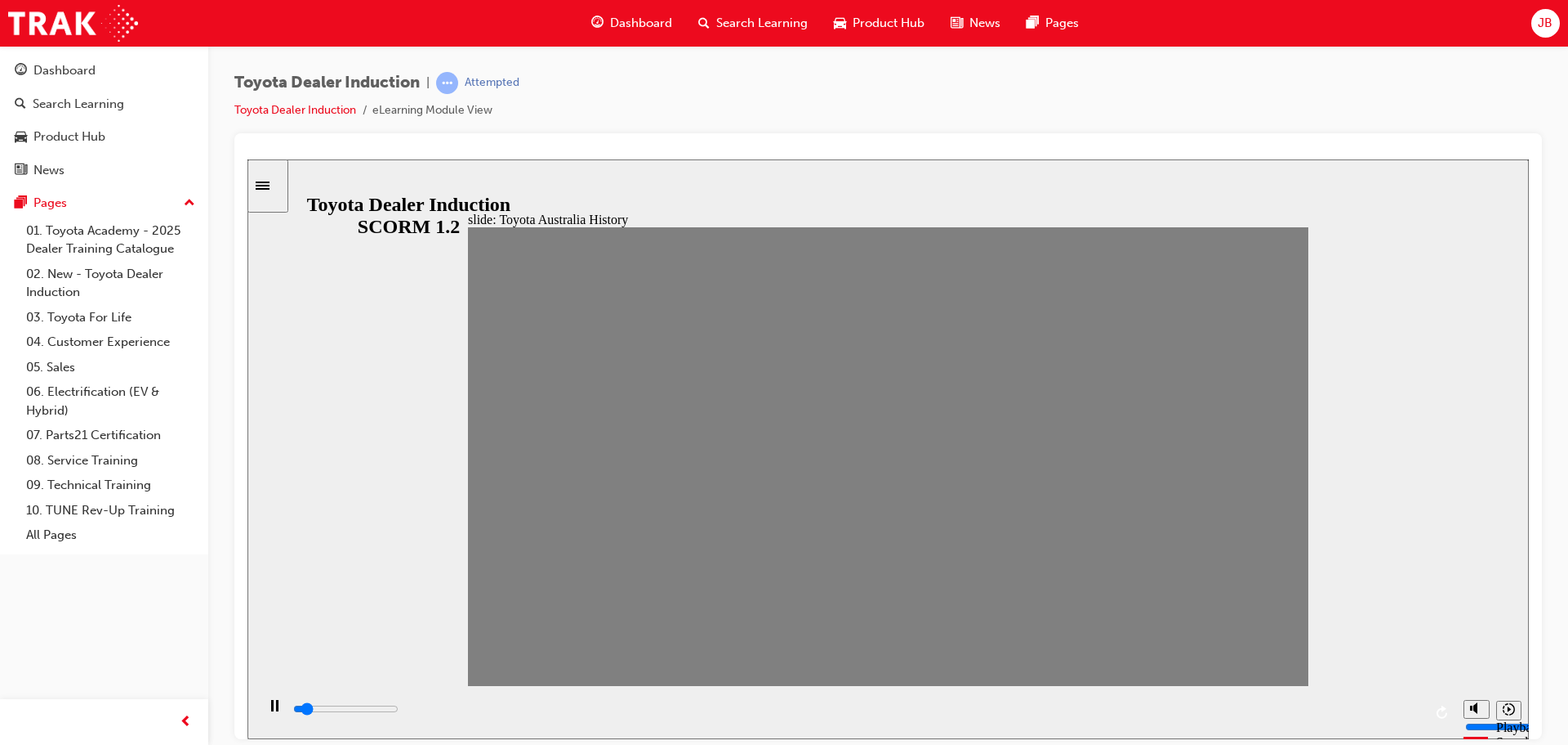
drag, startPoint x: 1079, startPoint y: 469, endPoint x: 1112, endPoint y: 471, distance: 33.1
drag, startPoint x: 1128, startPoint y: 466, endPoint x: 1150, endPoint y: 464, distance: 22.1
drag, startPoint x: 1156, startPoint y: 465, endPoint x: 1204, endPoint y: 464, distance: 48.0
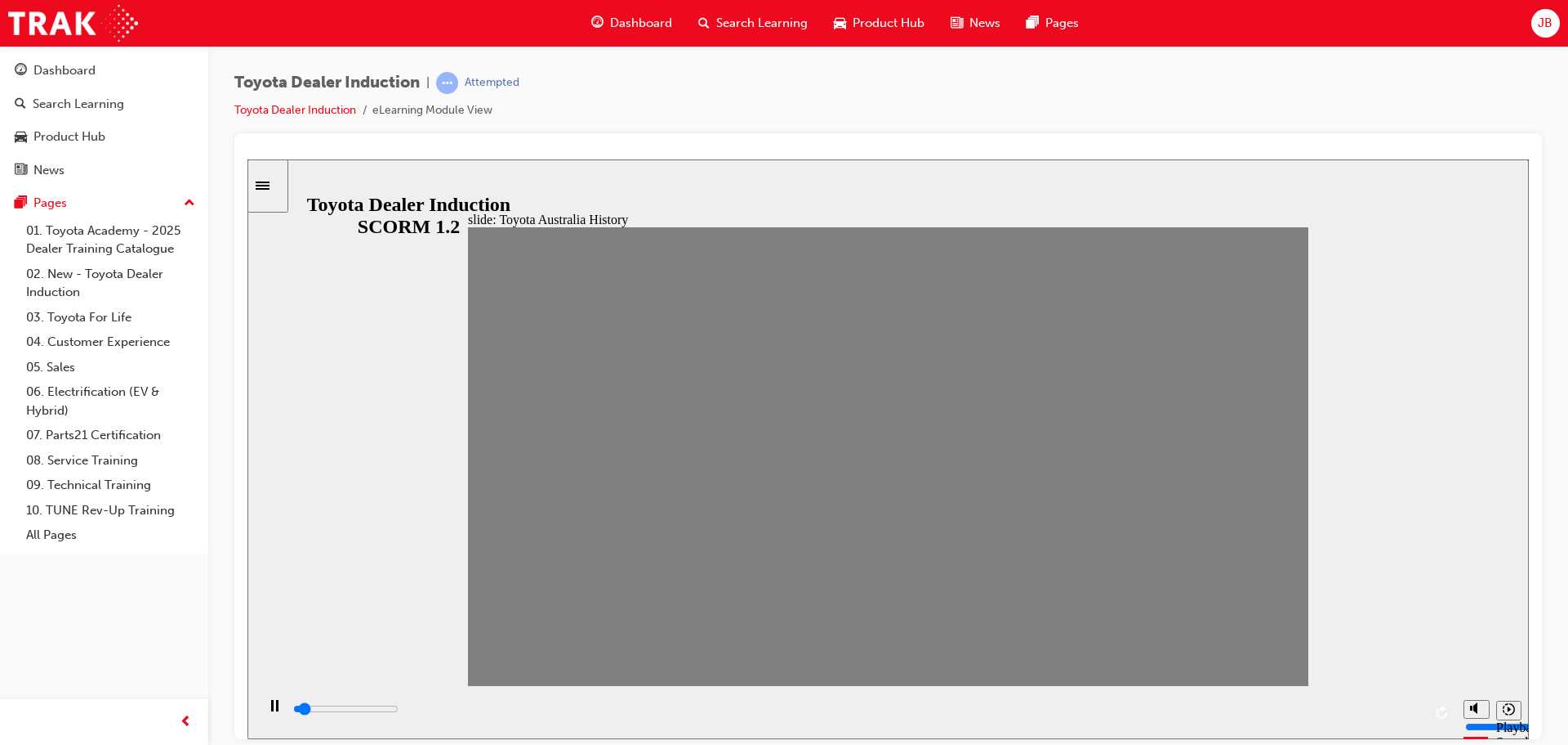
drag, startPoint x: 1189, startPoint y: 467, endPoint x: 1235, endPoint y: 469, distance: 46.0
drag, startPoint x: 1239, startPoint y: 467, endPoint x: 1272, endPoint y: 467, distance: 33.0
type input "1000"
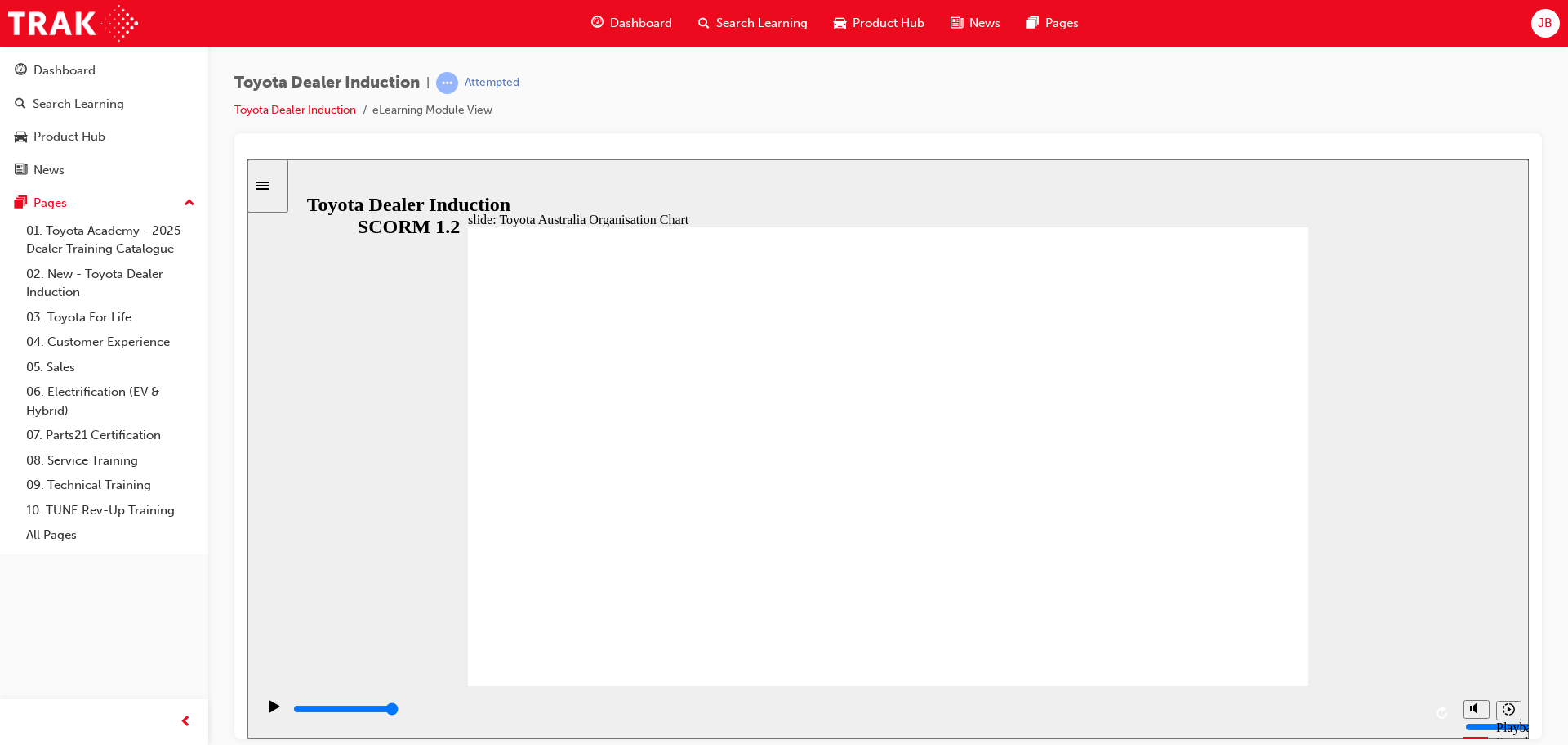
type input "5000"
radio input "true"
type input "5000"
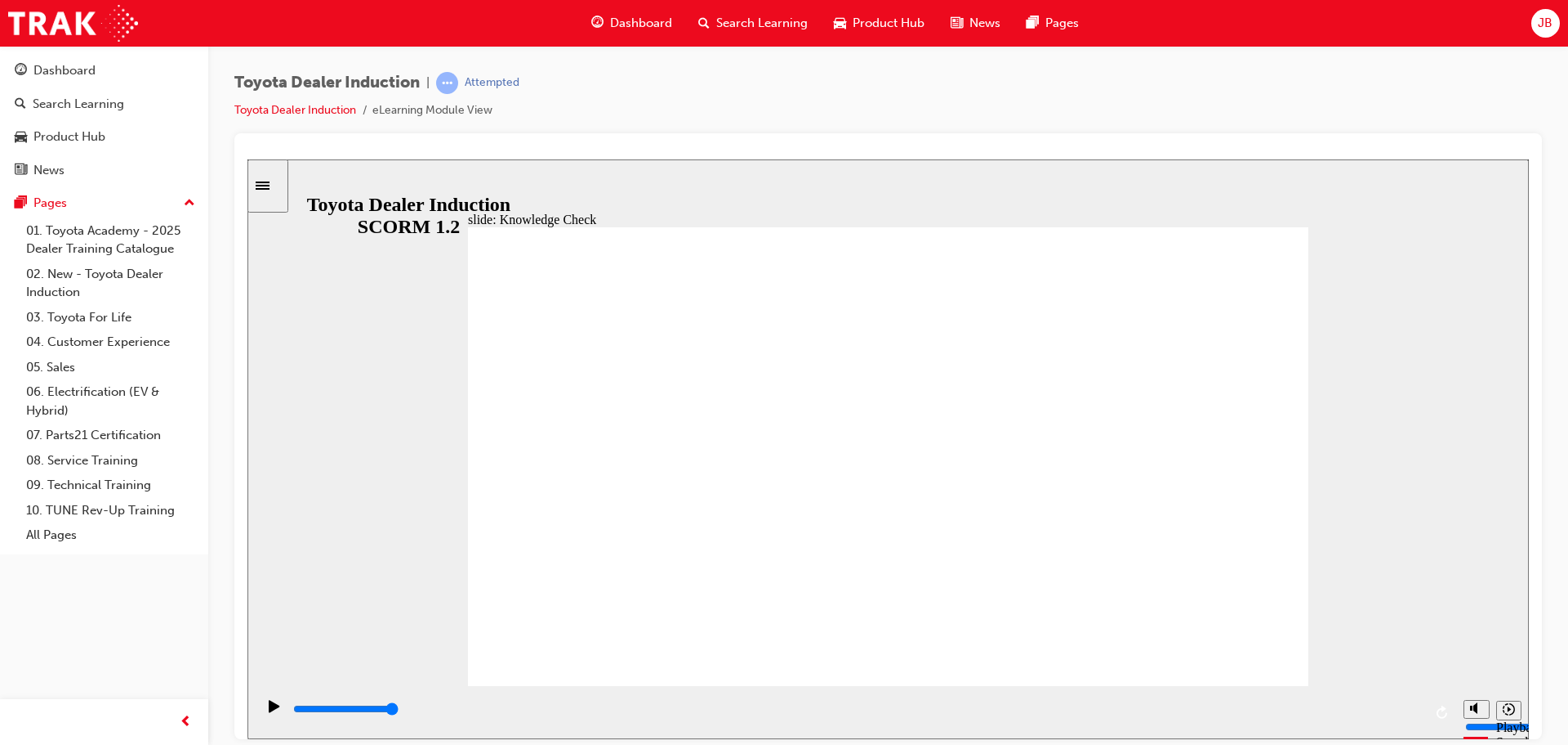
radio input "true"
type input "5000"
radio input "true"
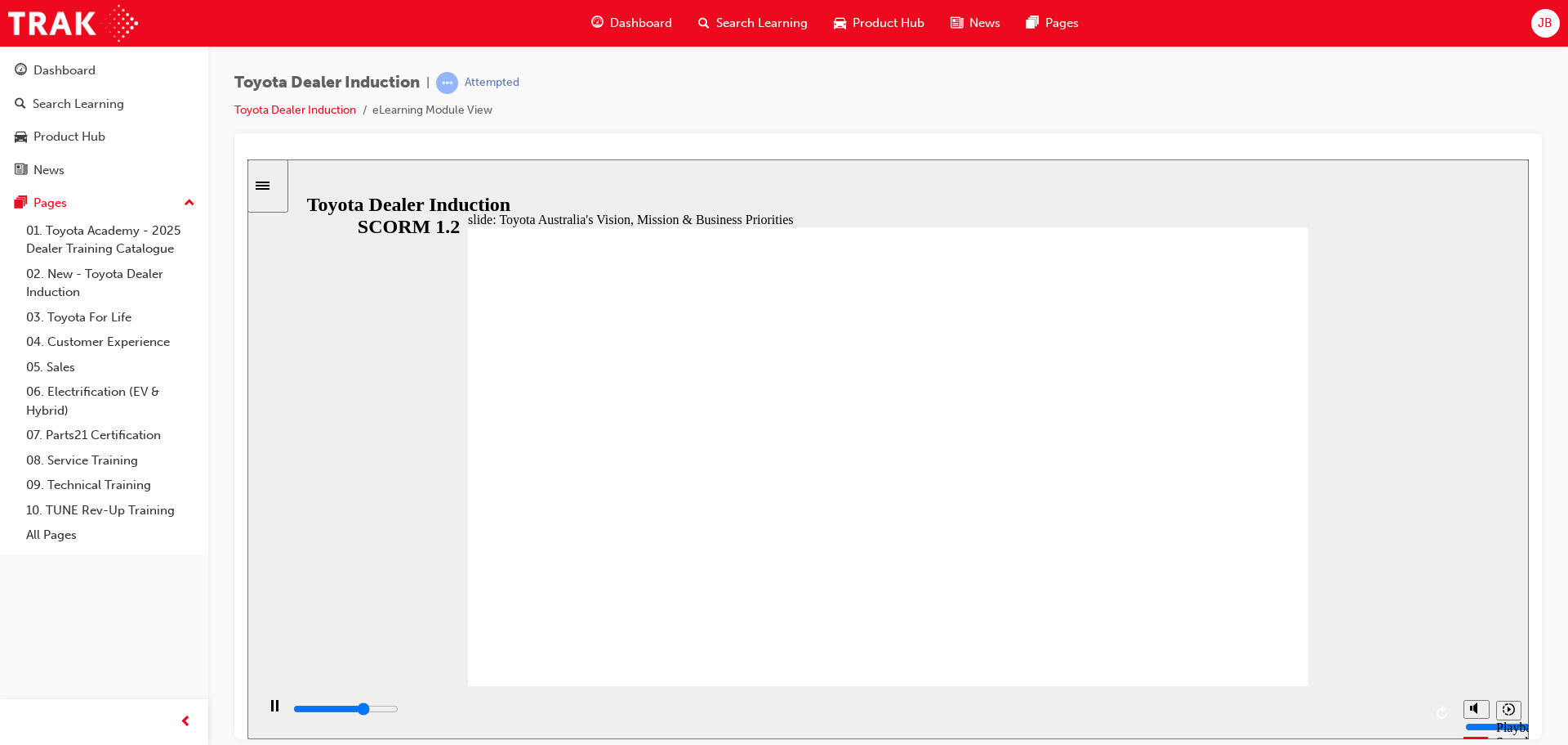
type input "9200"
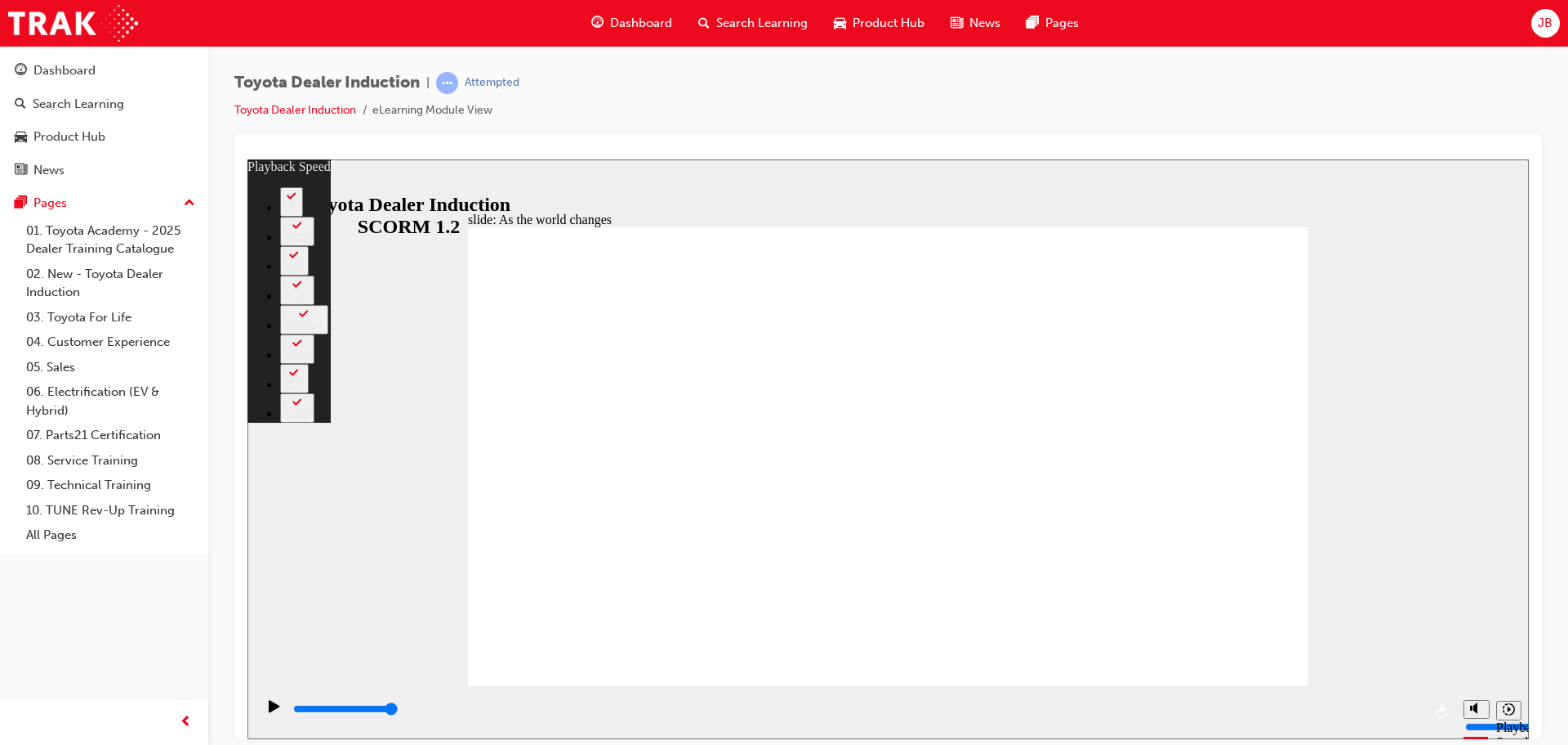
type input "4"
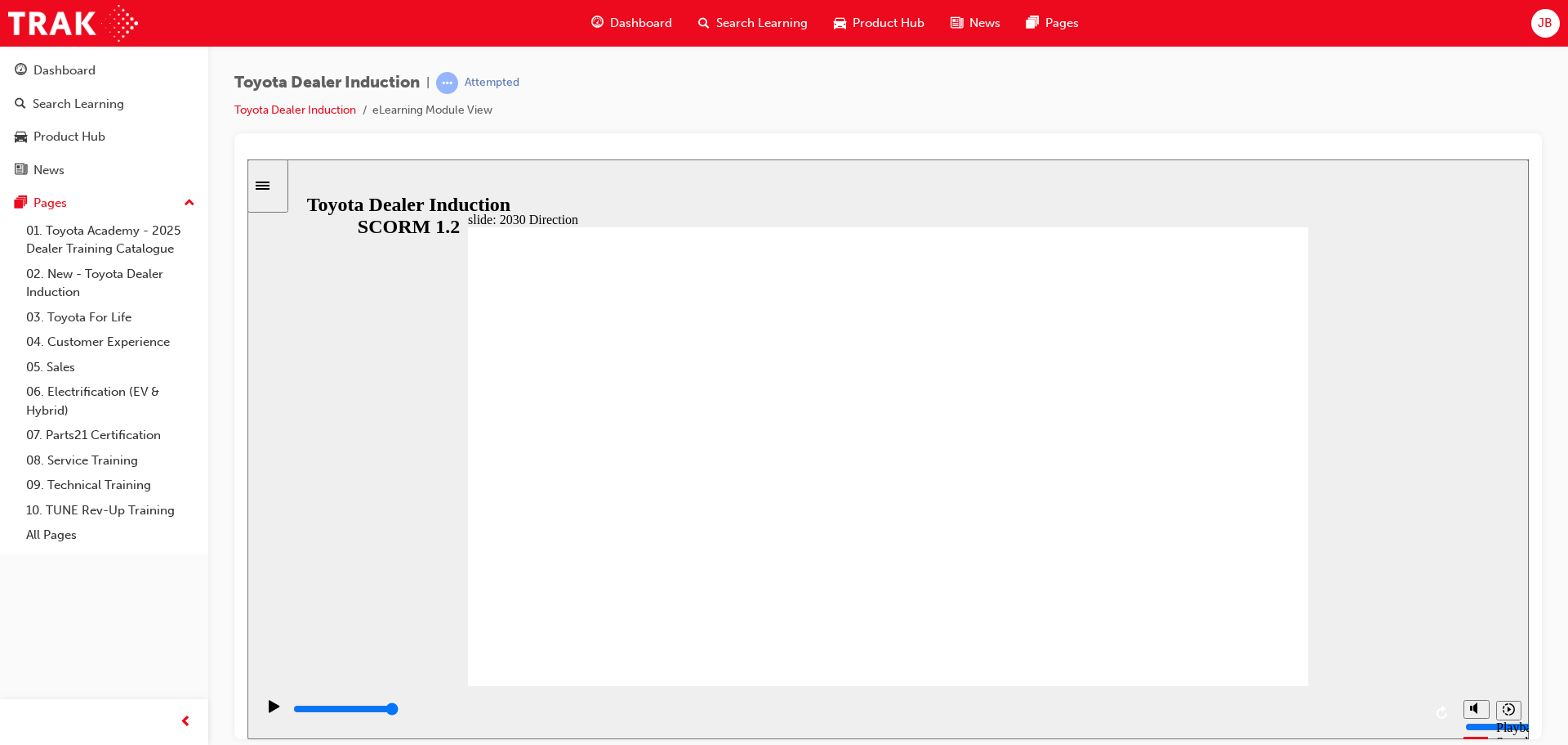
type input "5000"
type input "H"
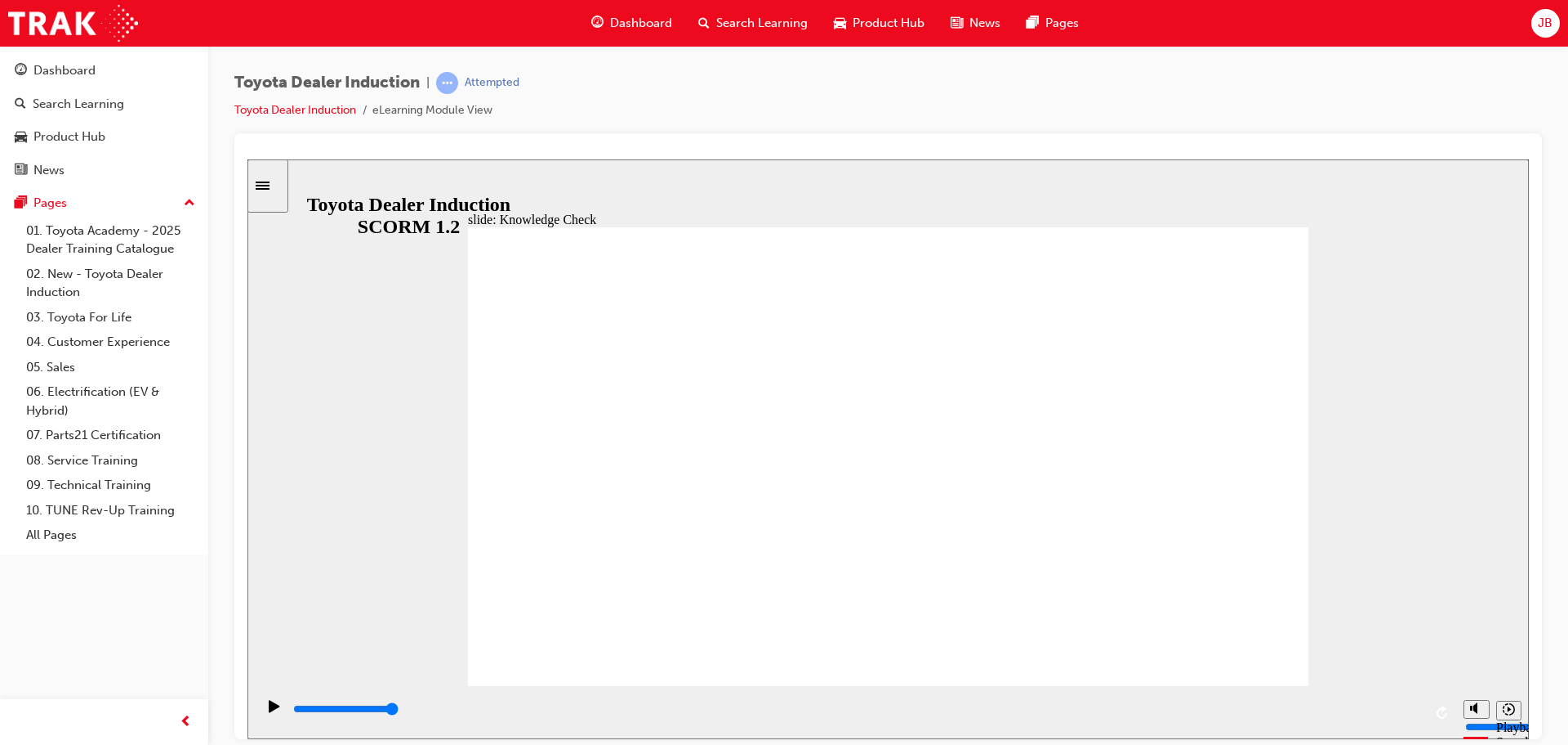
type input "Ha"
type input "Hap"
type input "Happ"
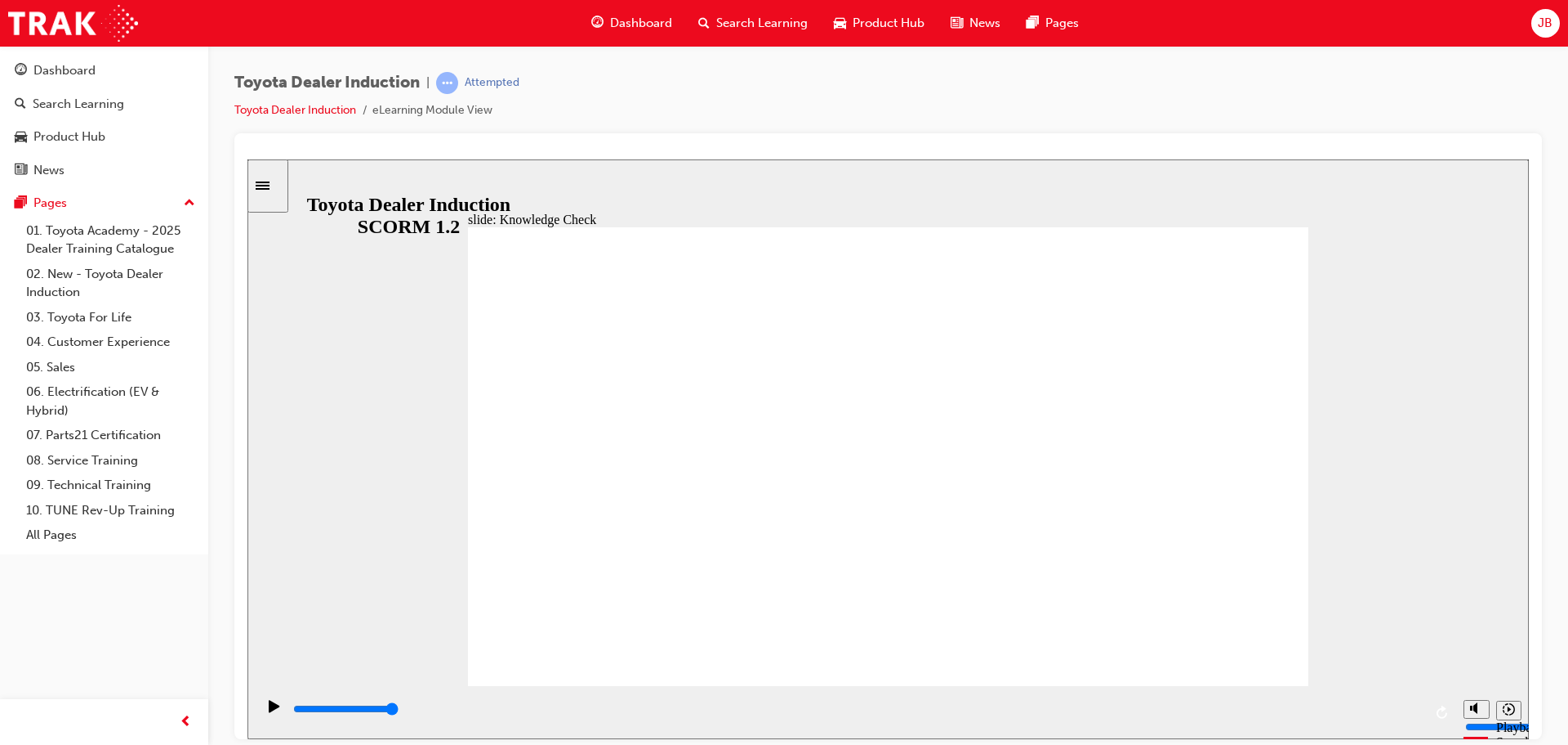
type input "Happ"
type input "Happn"
type input "Happ"
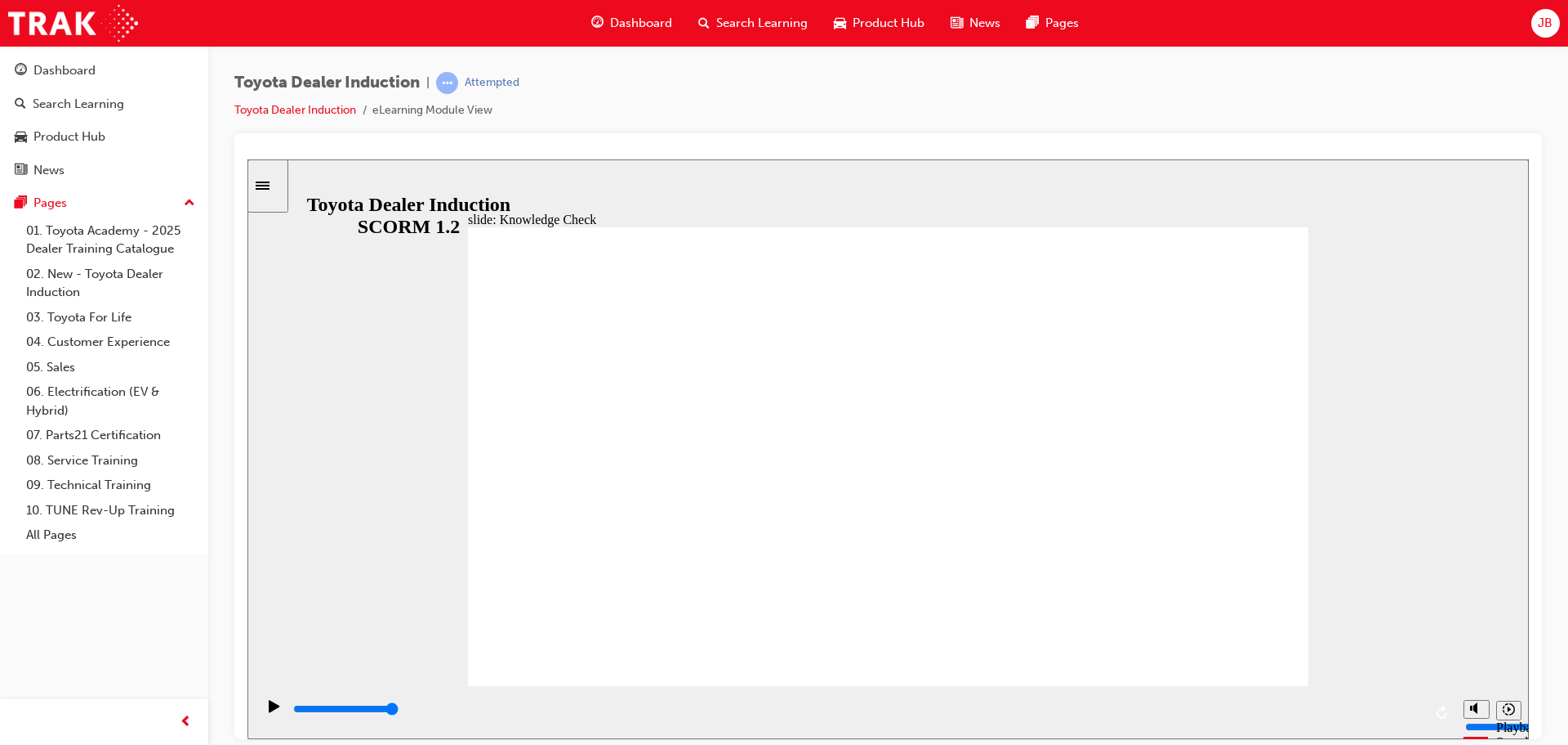
type input "Happi"
type input "Happin"
type input "Happine"
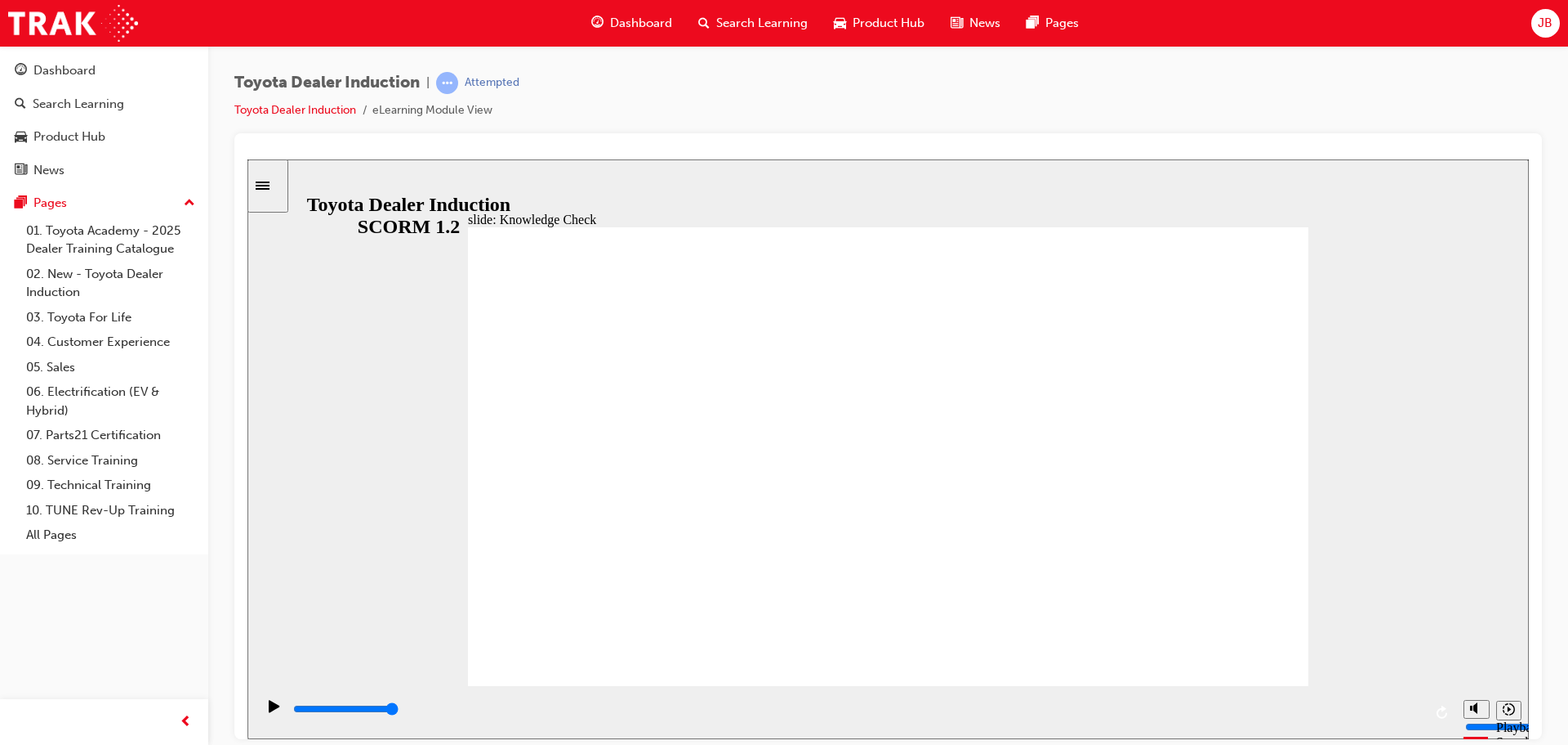
type input "Happine"
type input "Happines"
type input "Happiness"
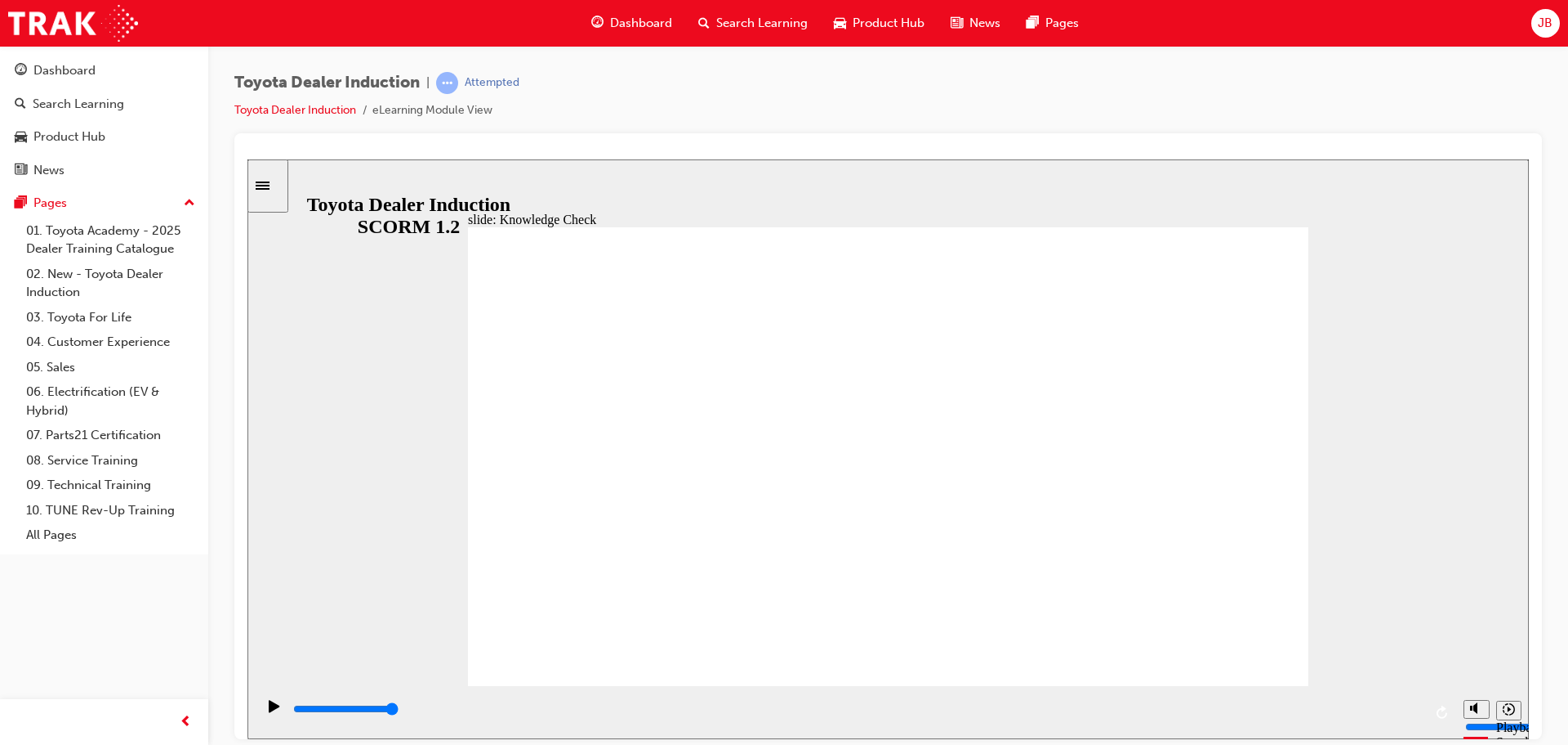
type input "Happiness"
type input "5000"
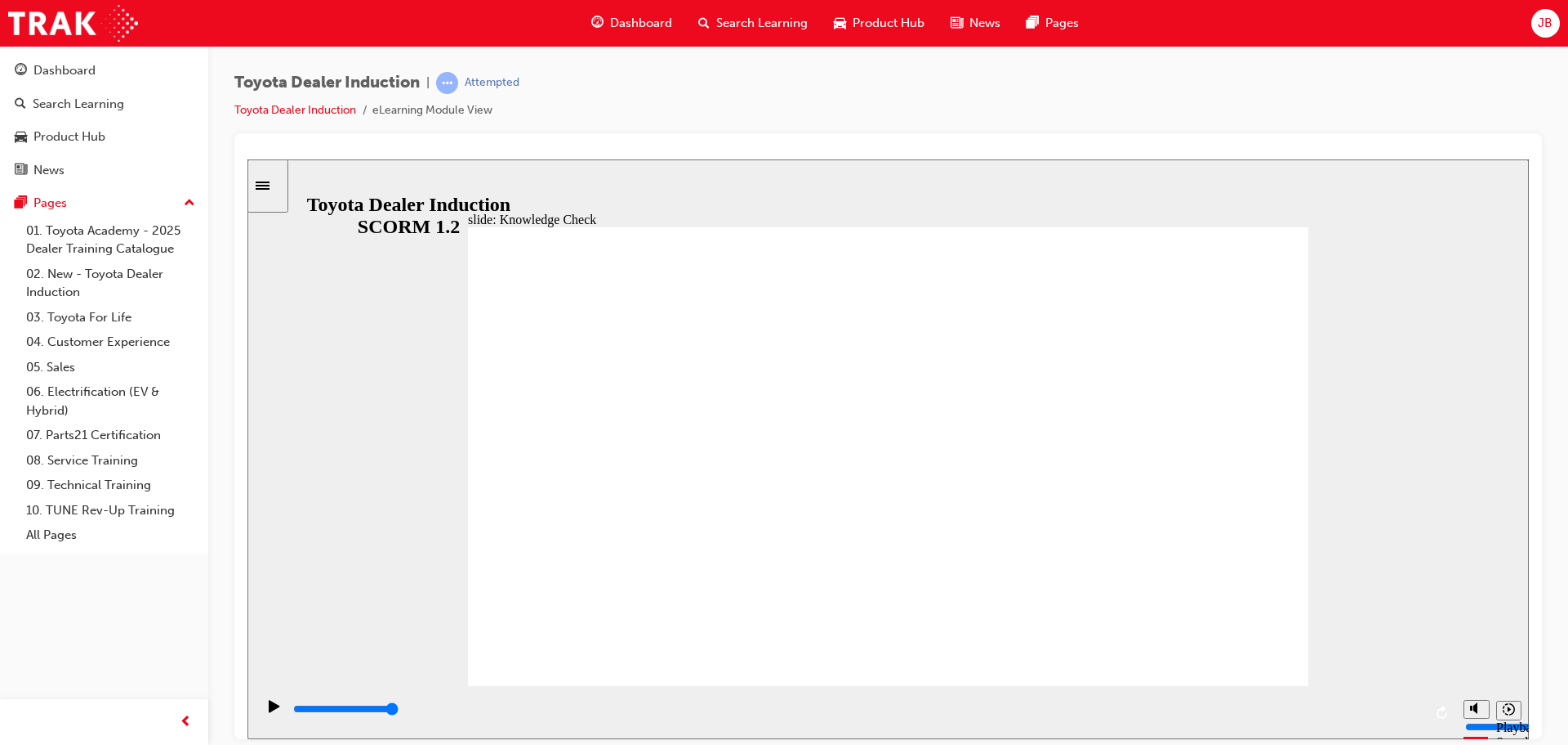
type input "i"
type input "in"
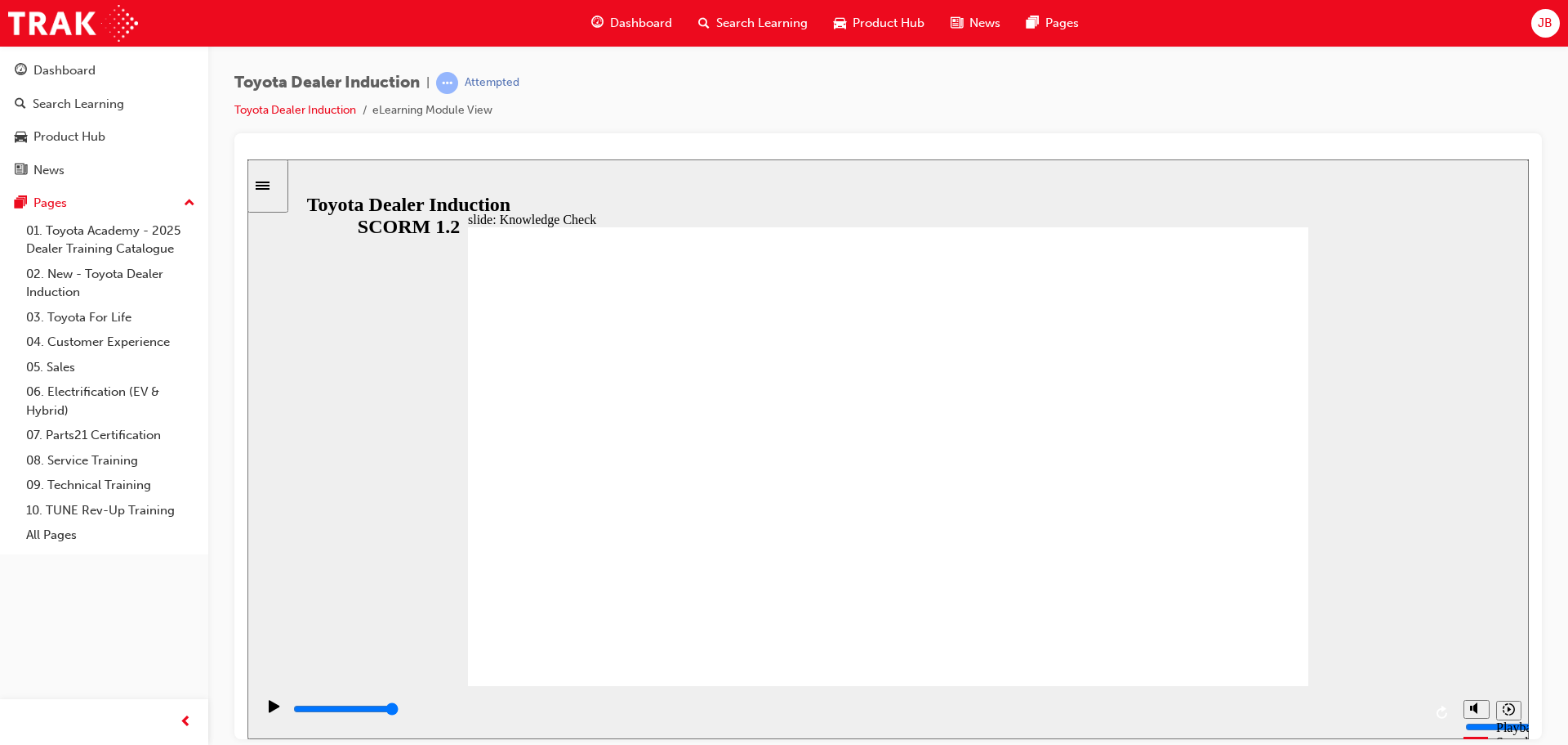
type input "ins"
type input "insp"
type input "inspi"
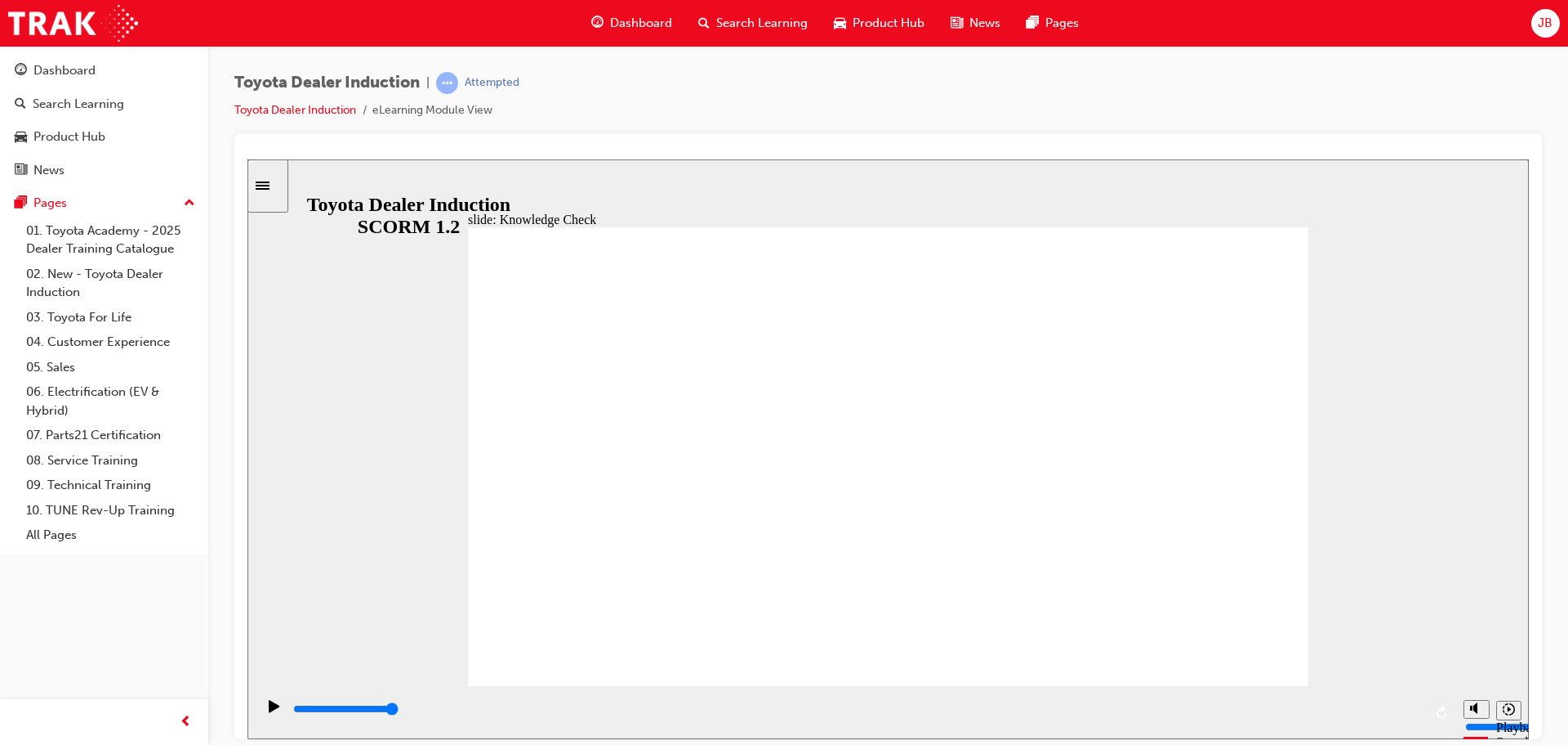
type input "inspi"
type input "inspir"
type input "inspire"
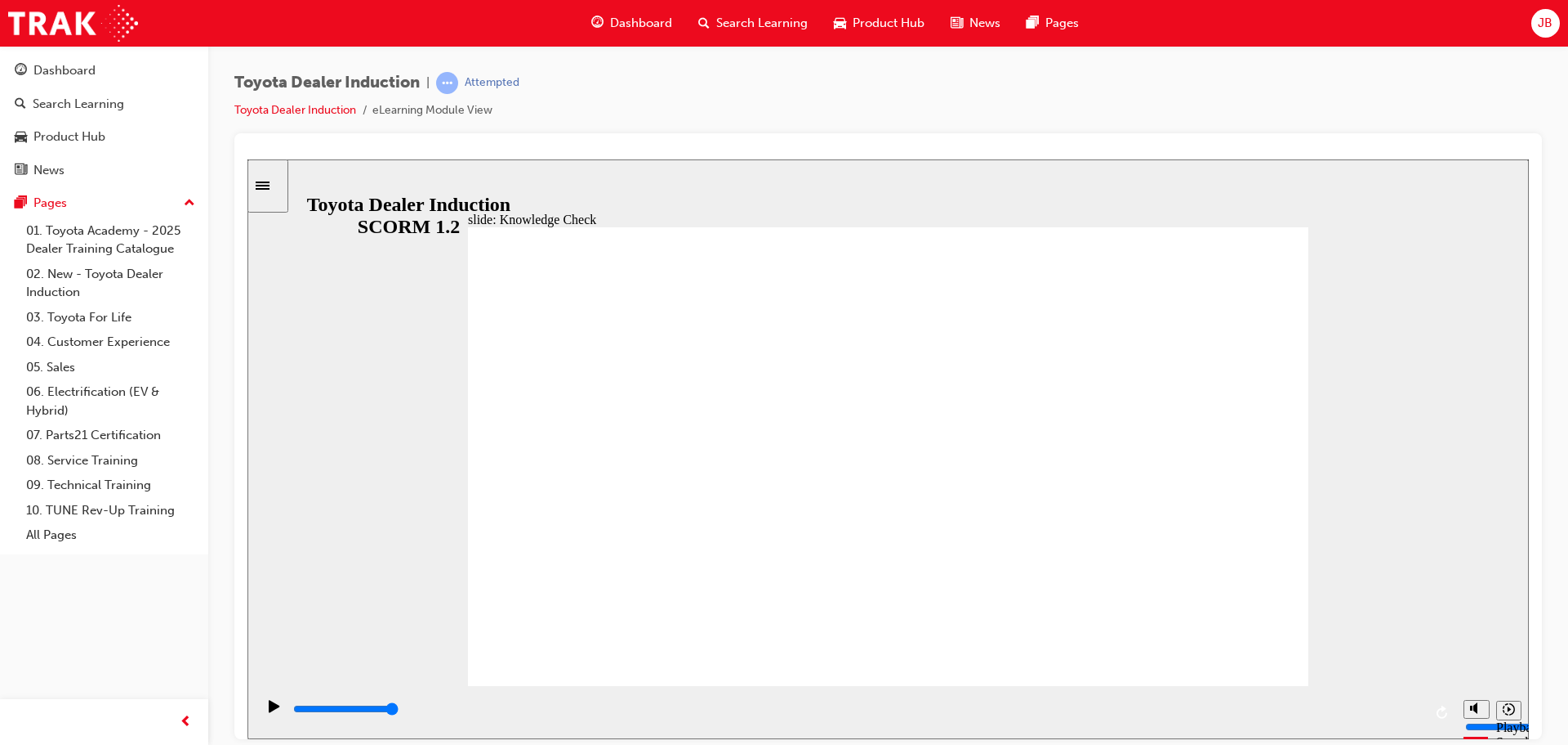
type input "inspired"
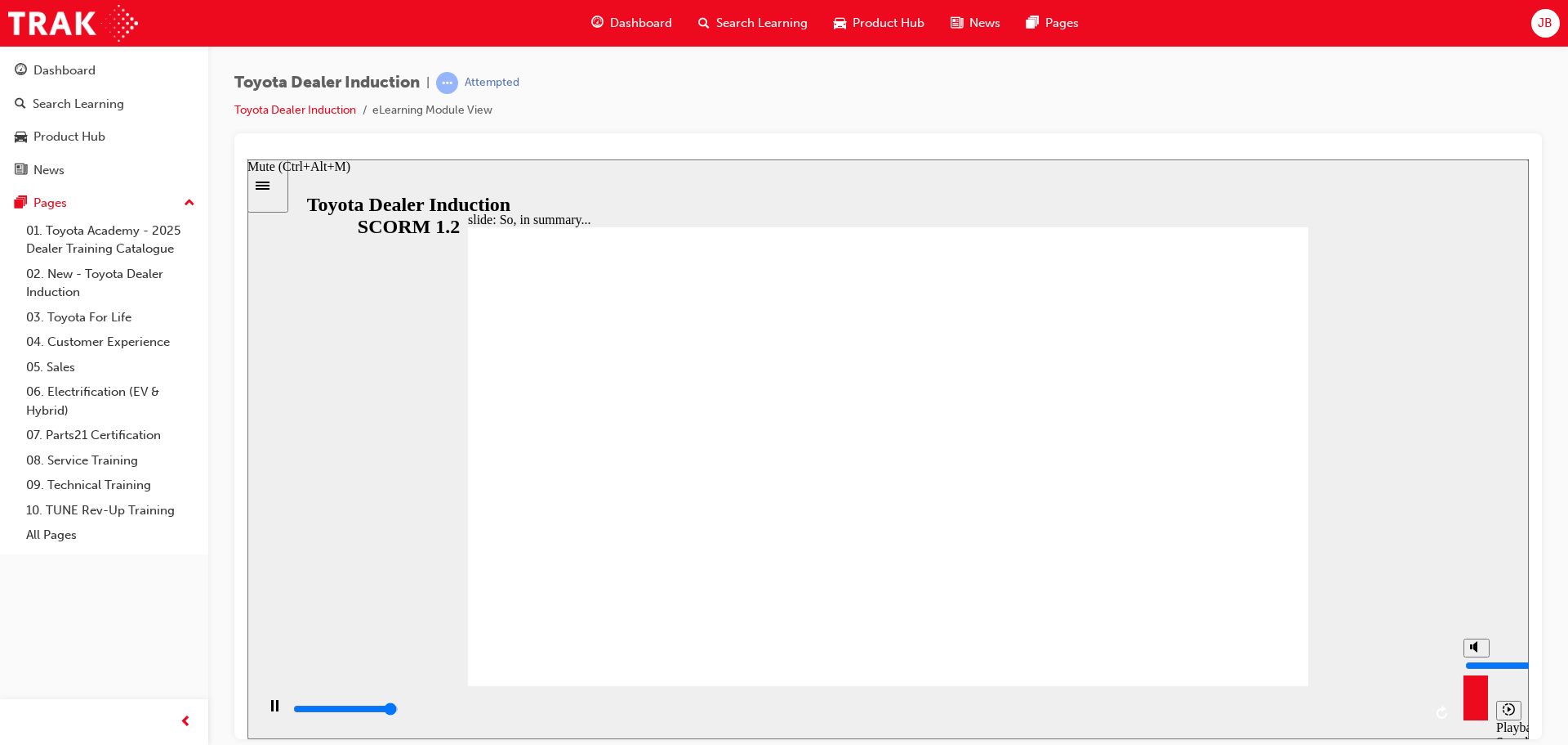
type input "6500"
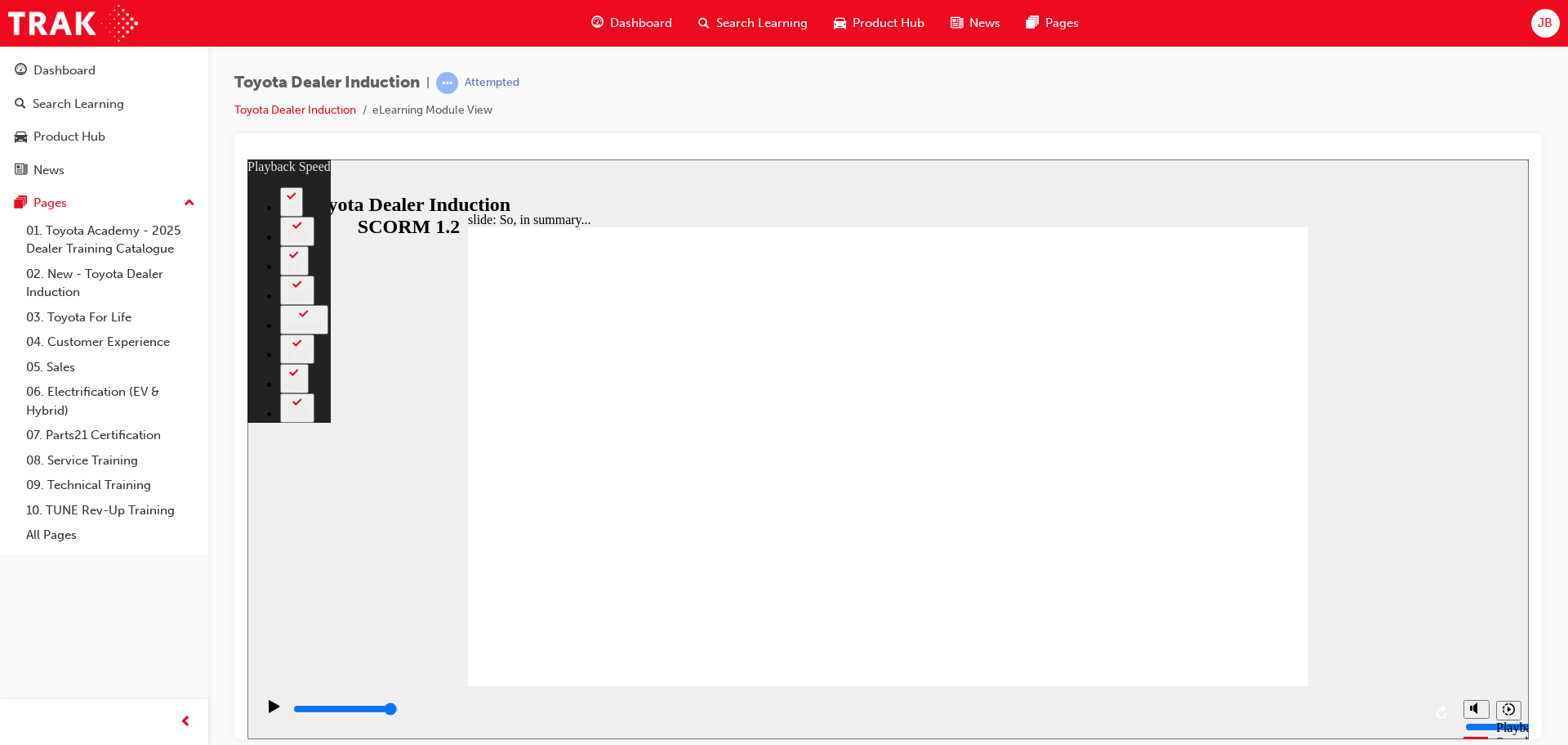
click at [1473, 227] on div "slide: So, in summary... Rectangle 3 playback speed 2 1.75 1.5 1.25 Normal 0.75…" at bounding box center [888, 448] width 1282 height 579
drag, startPoint x: 1438, startPoint y: 229, endPoint x: 1437, endPoint y: 237, distance: 8.1
click at [1438, 229] on div "slide: So, in summary... Rectangle 3 playback speed 2 1.75 1.5 1.25 Normal 0.75…" at bounding box center [888, 448] width 1282 height 579
drag, startPoint x: 1061, startPoint y: 652, endPoint x: 1120, endPoint y: 649, distance: 59.1
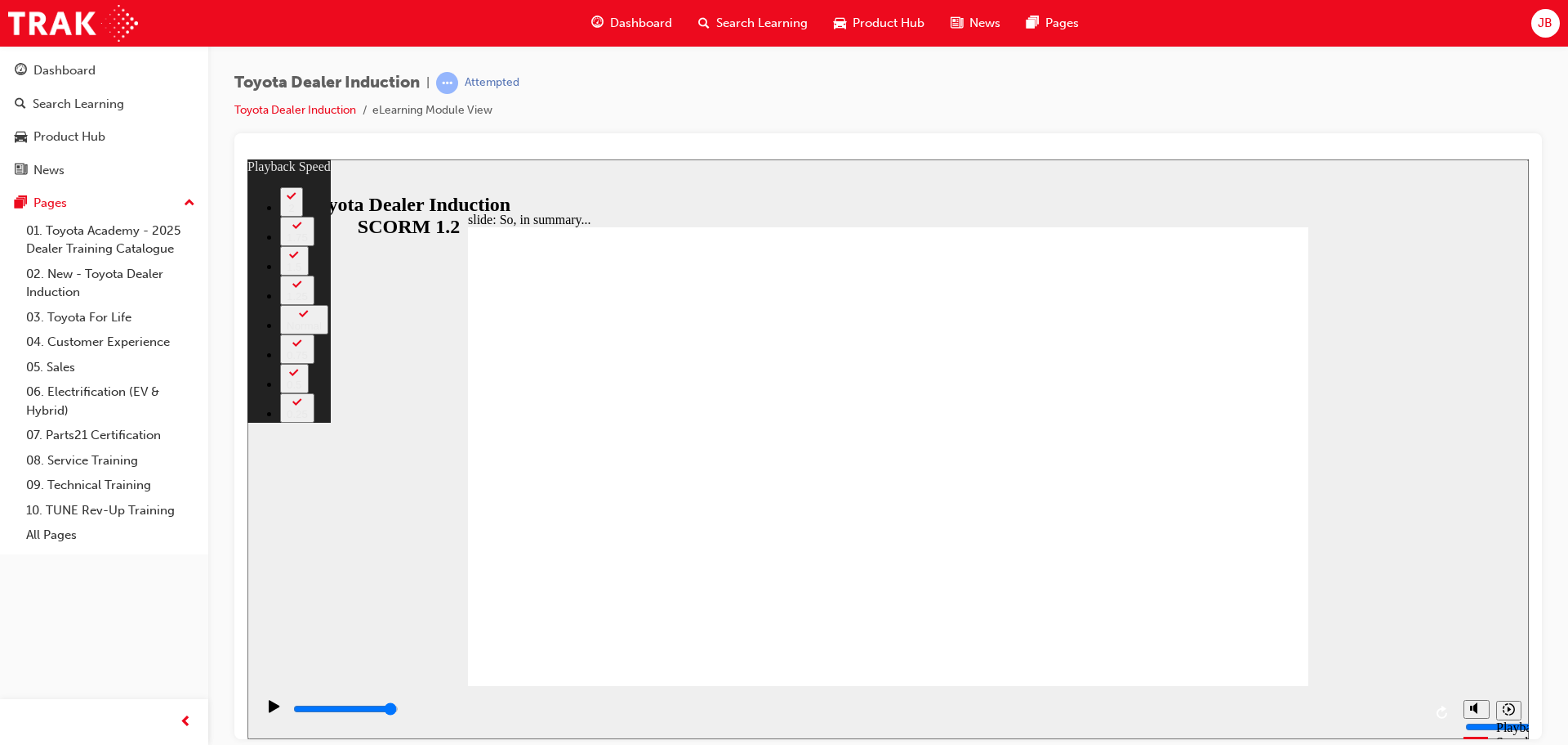
drag, startPoint x: 1135, startPoint y: 651, endPoint x: 1301, endPoint y: 635, distance: 166.8
type input "128"
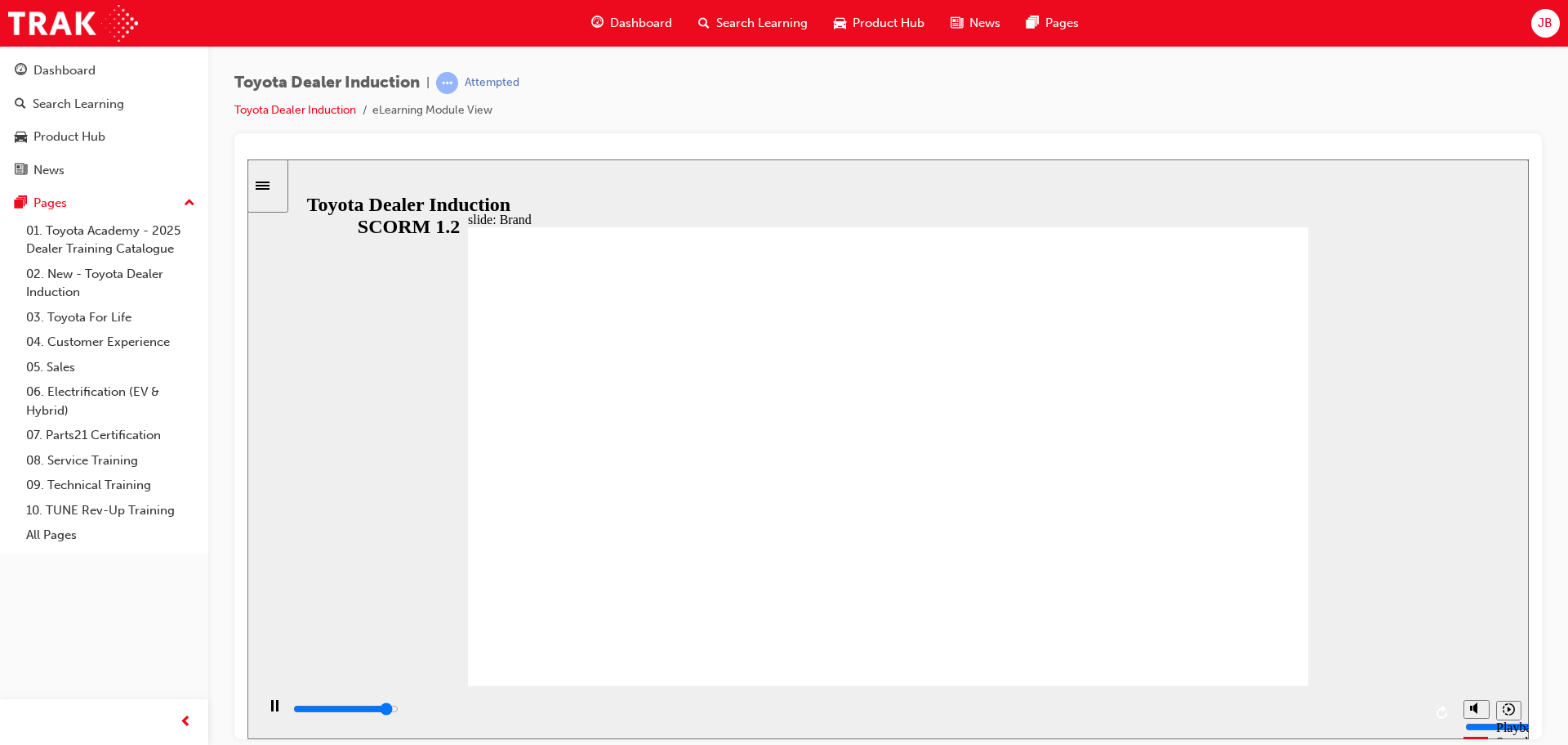
click at [1386, 322] on div "slide: Our Logo and Our Promise Showroom Browsing 22.jpg Rectangle 10 Vehicle I…" at bounding box center [888, 448] width 1282 height 579
click at [269, 711] on icon "Play (Ctrl+Alt+P)" at bounding box center [274, 705] width 11 height 13
click at [269, 708] on icon "Play (Ctrl+Alt+P)" at bounding box center [274, 705] width 11 height 13
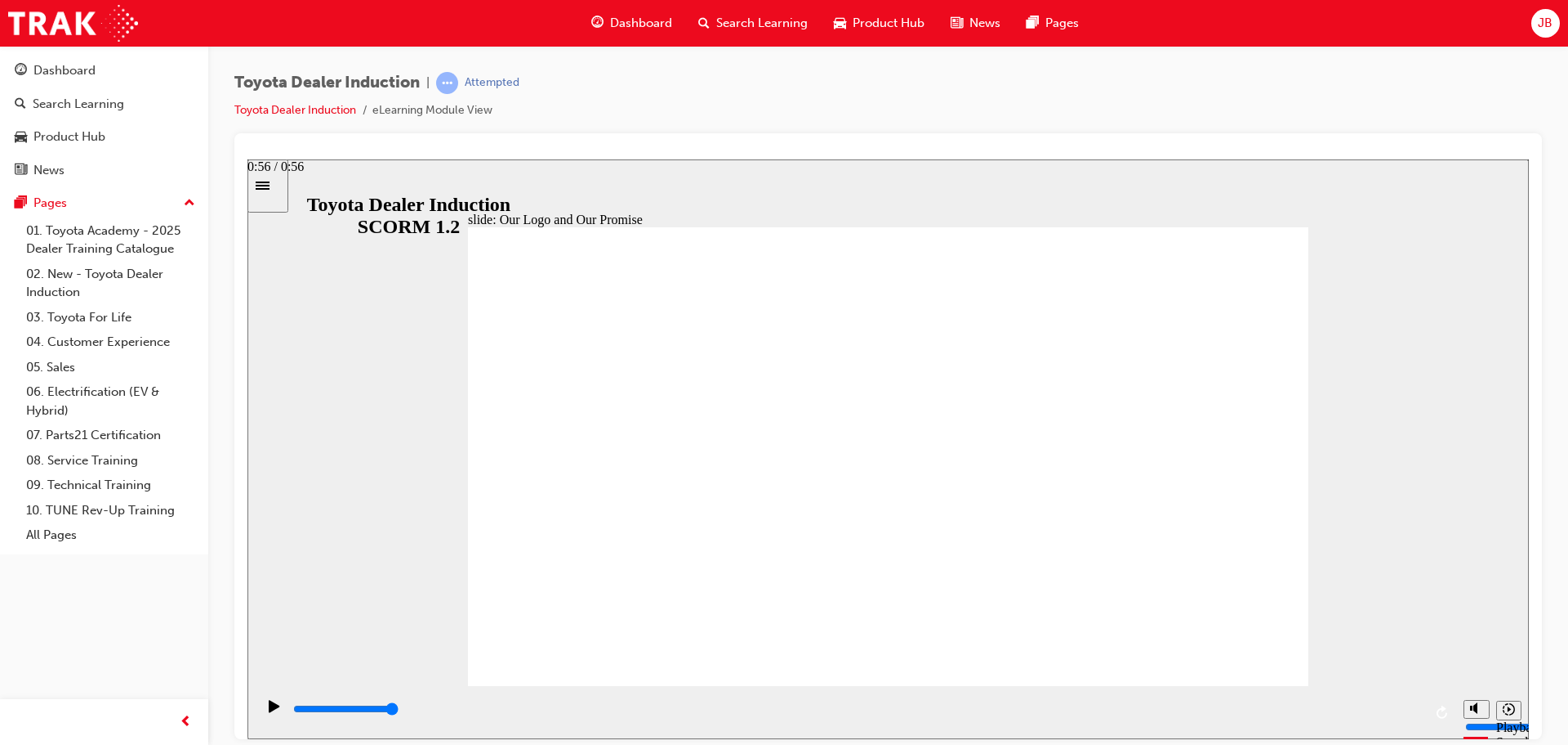
drag, startPoint x: 1048, startPoint y: 652, endPoint x: 1060, endPoint y: 653, distance: 12.0
drag, startPoint x: 1421, startPoint y: 715, endPoint x: 274, endPoint y: 716, distance: 1147.0
click at [269, 709] on icon "Play (Ctrl+Alt+P)" at bounding box center [274, 705] width 11 height 13
click at [1473, 652] on icon "Mute (Ctrl+Alt+M)" at bounding box center [1477, 645] width 13 height 12
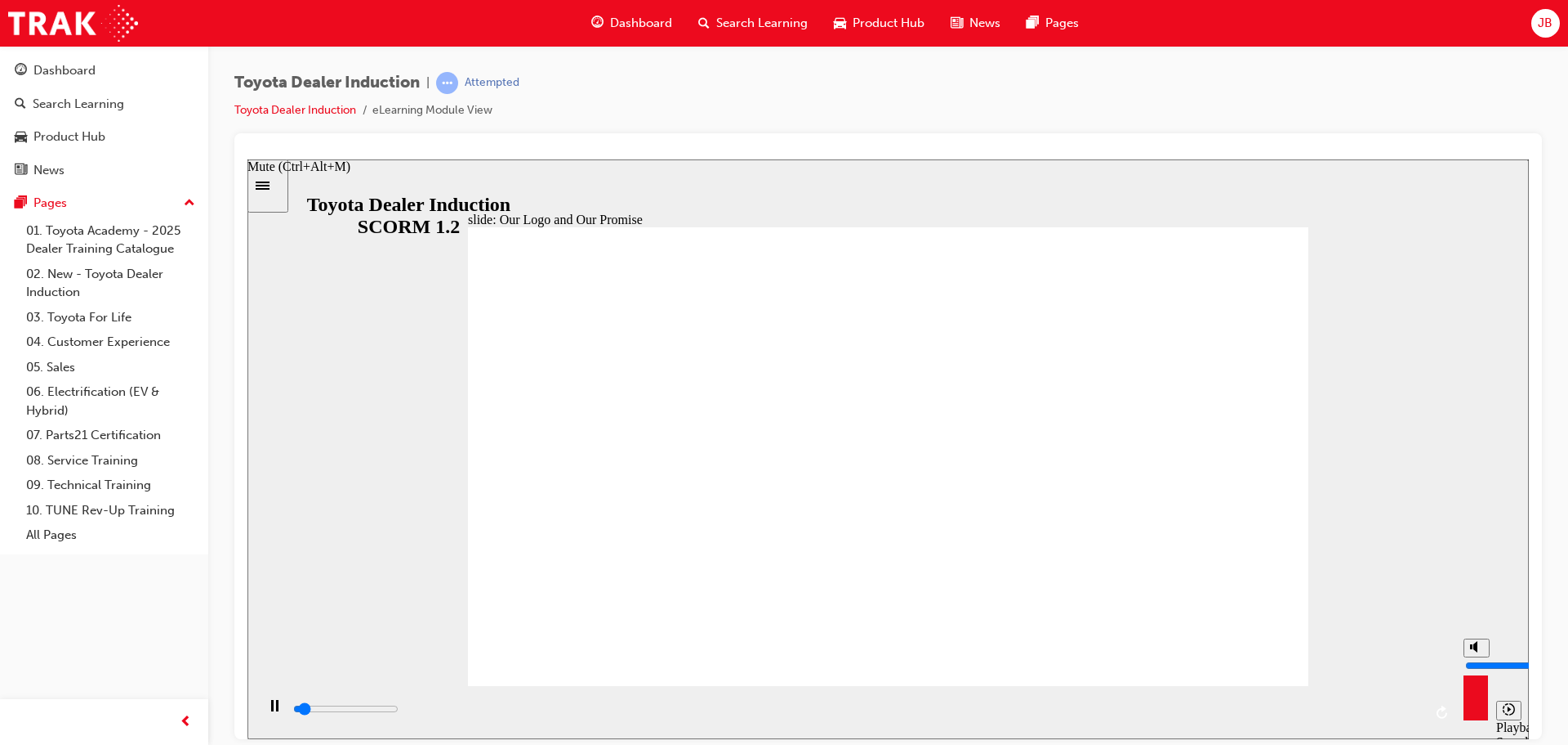
type input "3100"
type input "0"
click at [1474, 652] on polygon "Unmute (Ctrl+Alt+M)" at bounding box center [1476, 645] width 5 height 12
type input "3700"
type input "10"
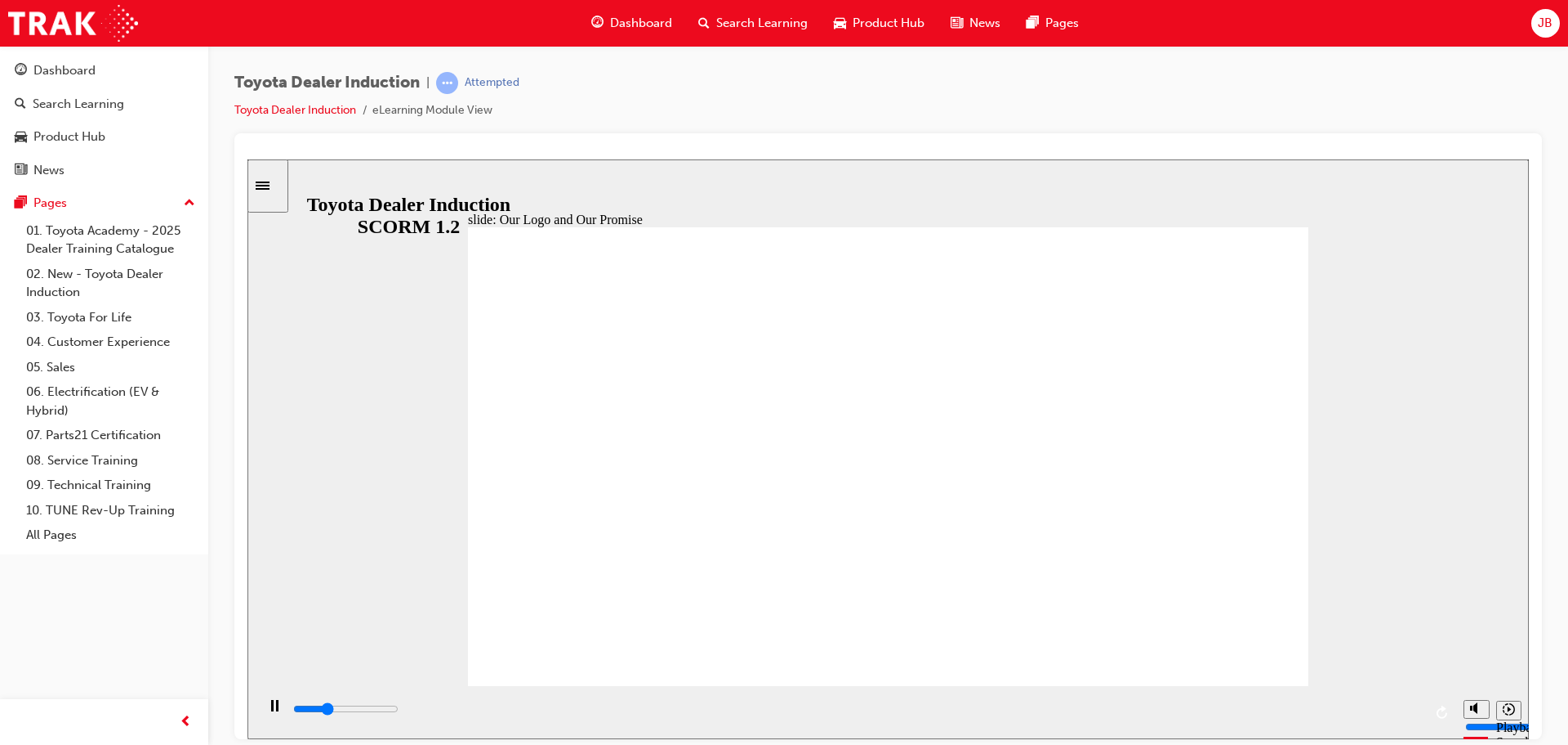
click at [1410, 372] on div "slide: Our Logo and Our Promise Showroom Browsing 22.jpg Rectangle 10 Vehicle I…" at bounding box center [888, 448] width 1282 height 579
click at [1348, 326] on div "slide: Toyota conducts its business worldwide Toyota conducts its business worl…" at bounding box center [888, 448] width 1282 height 579
type input "8400"
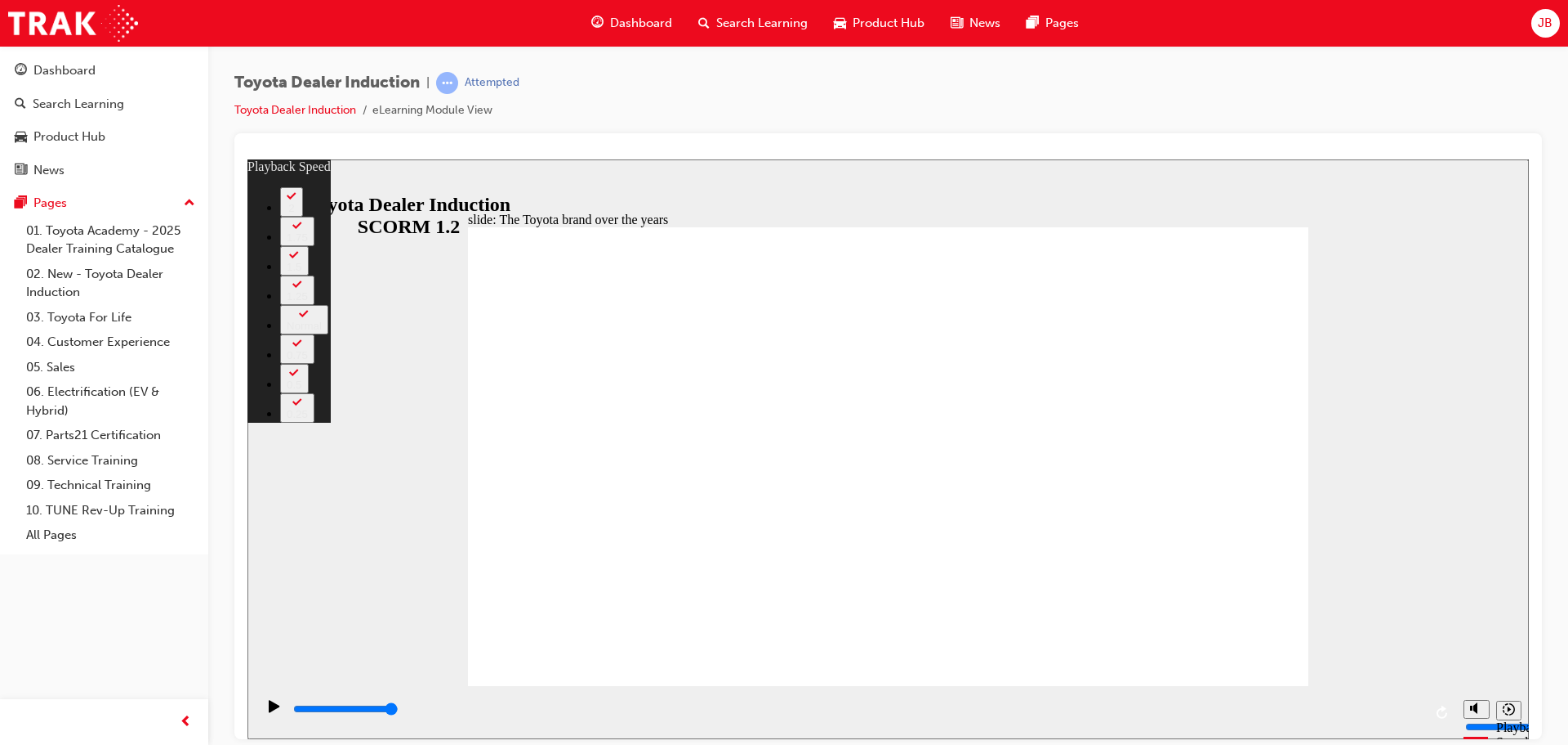
click at [1337, 263] on div "slide: The Toyota brand over the years Rectangle 2 playback speed 2 1.75 1.5 1.…" at bounding box center [888, 448] width 1282 height 579
type input "165"
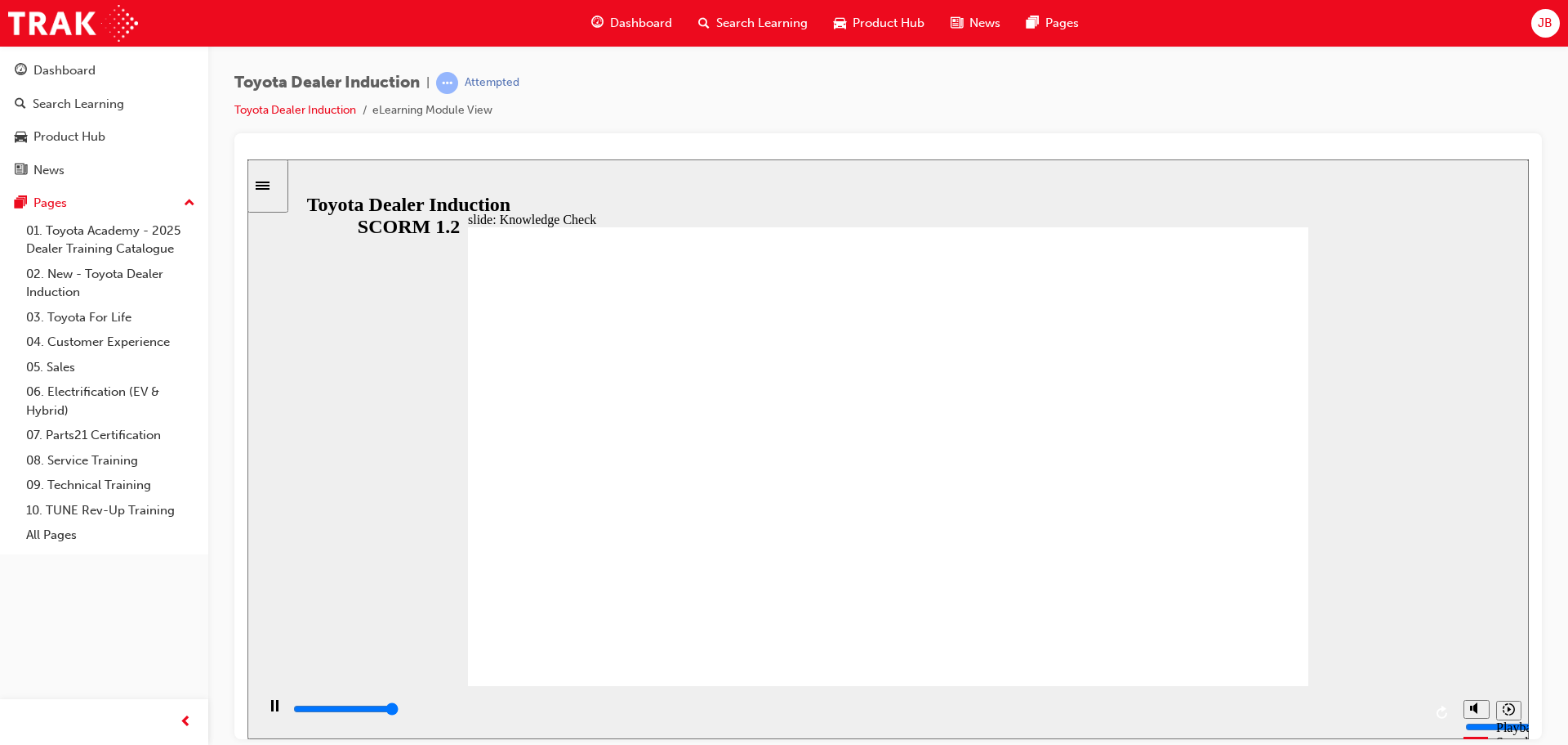
type input "5000"
radio input "true"
radio input "false"
radio input "true"
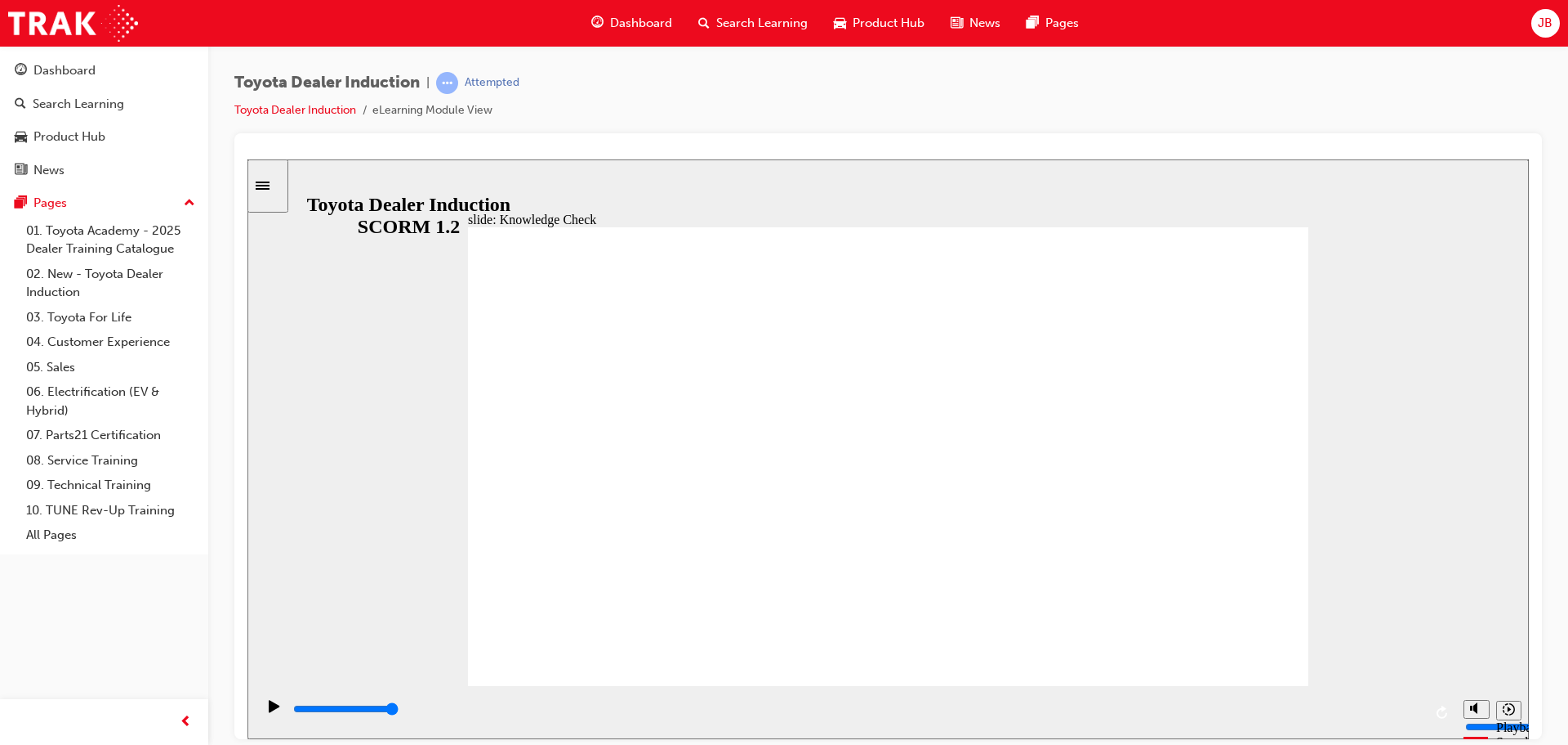
drag, startPoint x: 1227, startPoint y: 254, endPoint x: 1235, endPoint y: 241, distance: 15.3
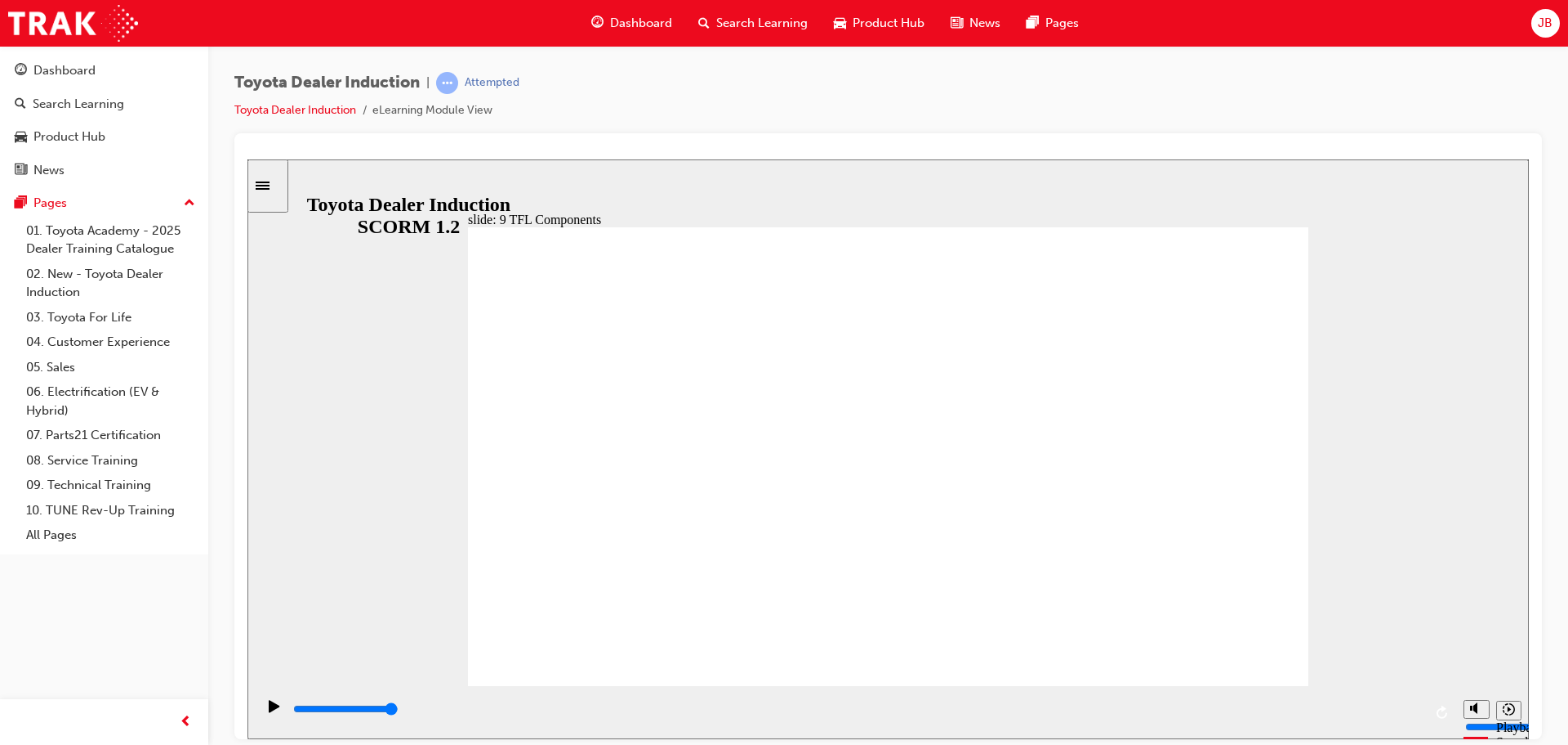
drag, startPoint x: 1254, startPoint y: 295, endPoint x: 1226, endPoint y: 321, distance: 38.2
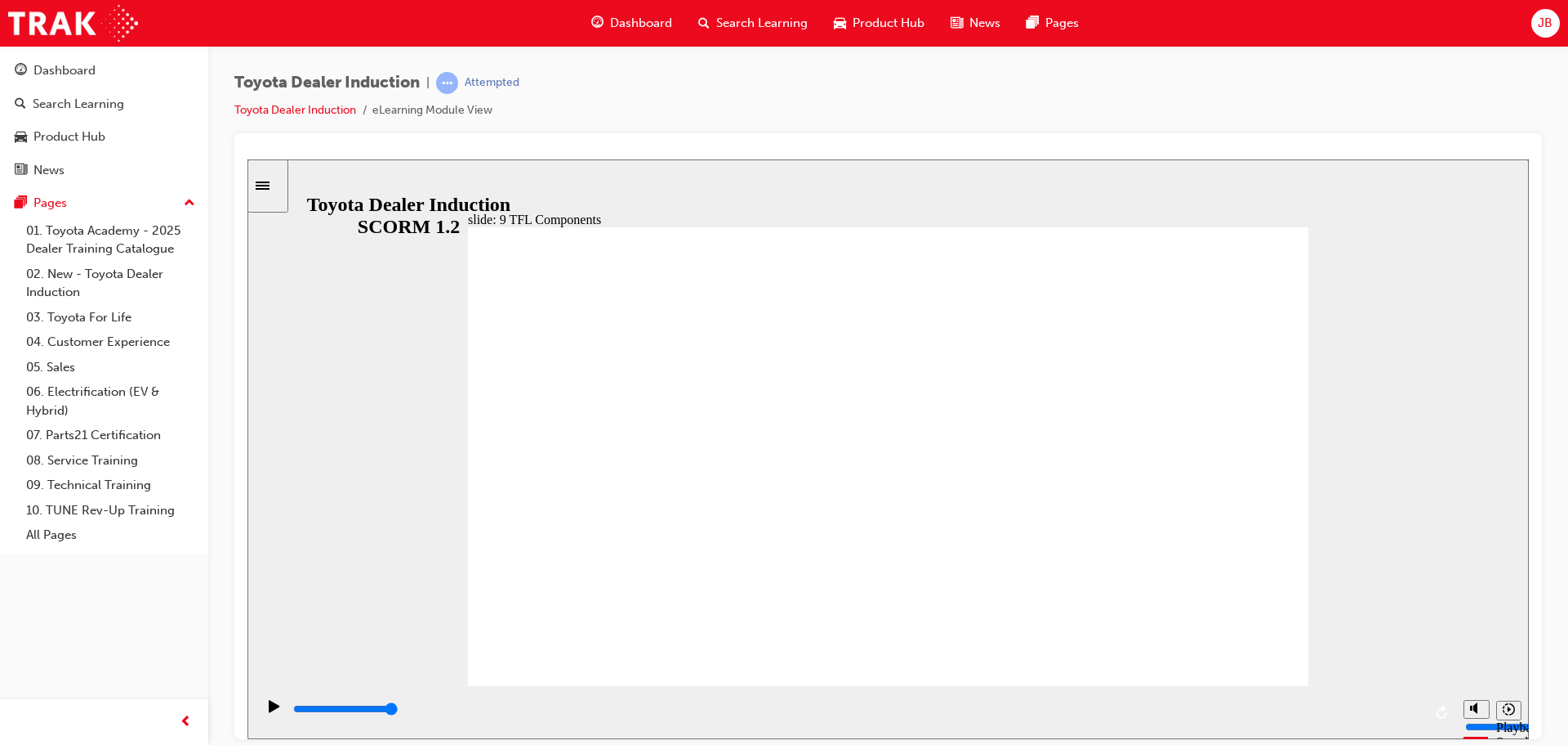
drag, startPoint x: 990, startPoint y: 308, endPoint x: 886, endPoint y: 350, distance: 112.2
click at [268, 712] on div "Close navigation" at bounding box center [256, 721] width 90 height 28
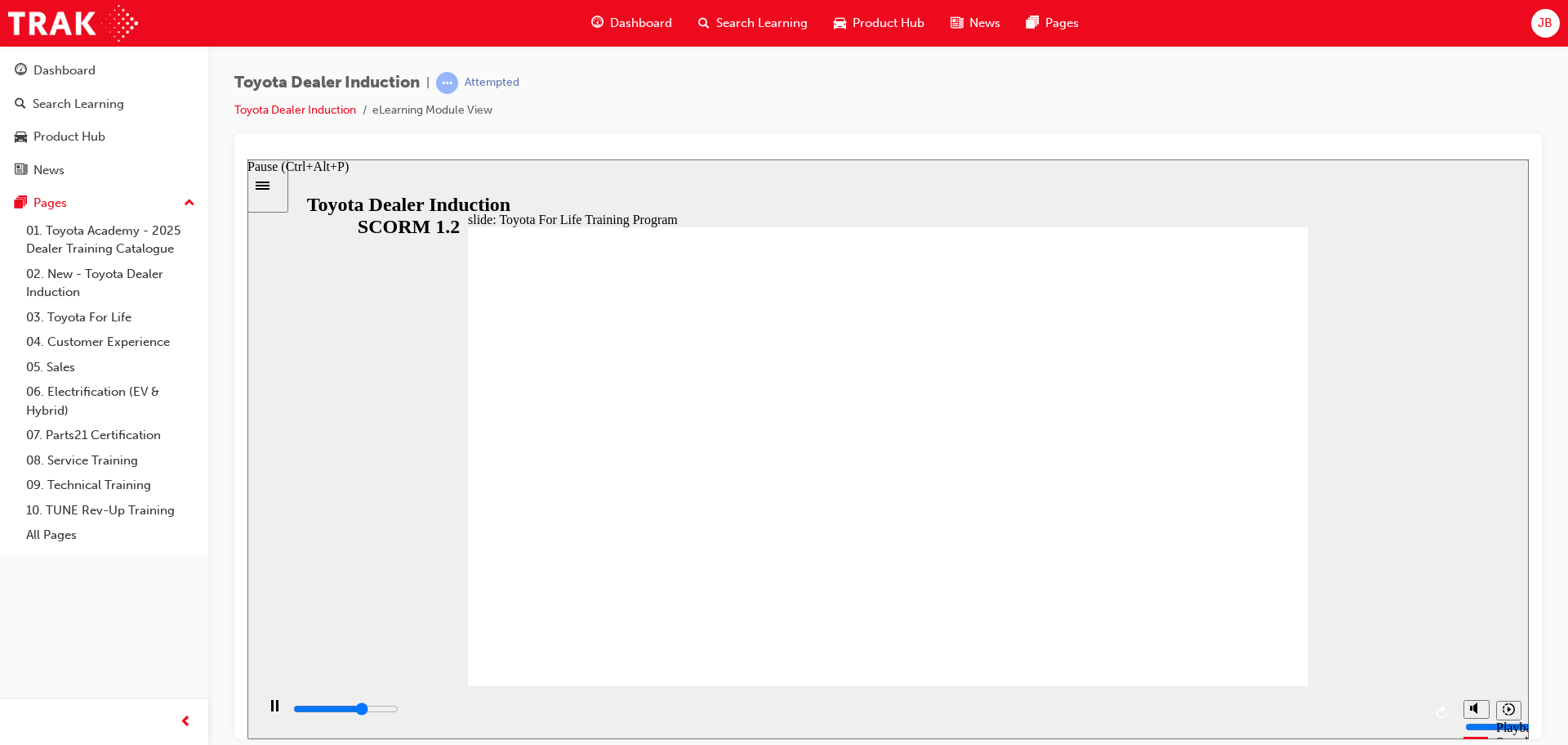
click at [272, 705] on icon "Pause (Ctrl+Alt+P)" at bounding box center [274, 704] width 7 height 12
drag, startPoint x: 1052, startPoint y: 711, endPoint x: 255, endPoint y: 716, distance: 797.0
click at [287, 704] on div "playback controls" at bounding box center [855, 711] width 1200 height 53
click at [261, 714] on div "Play (Ctrl+Alt+P)" at bounding box center [274, 712] width 28 height 28
type input "48000"
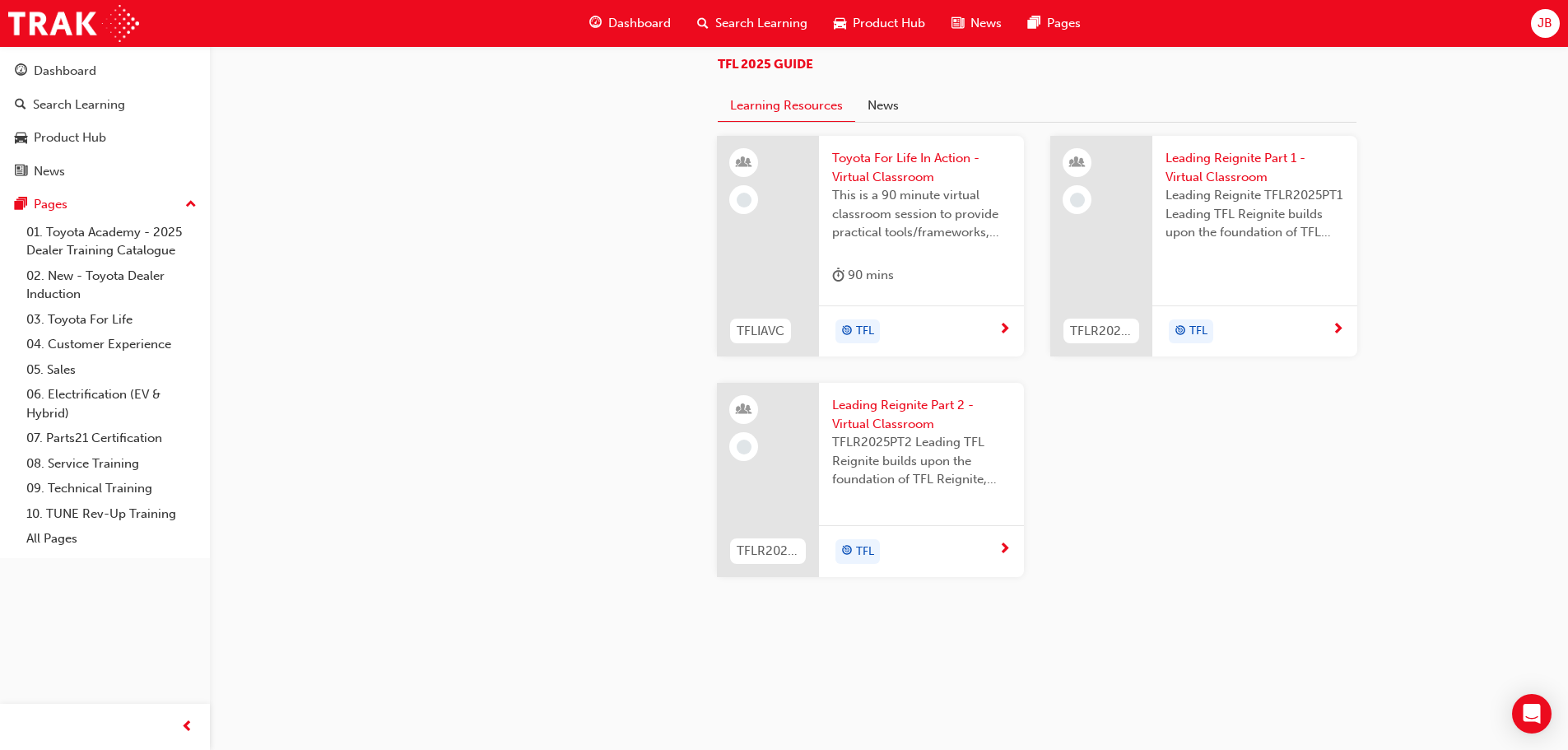
scroll to position [1646, 0]
click at [1005, 338] on span "next-icon" at bounding box center [1005, 330] width 13 height 15
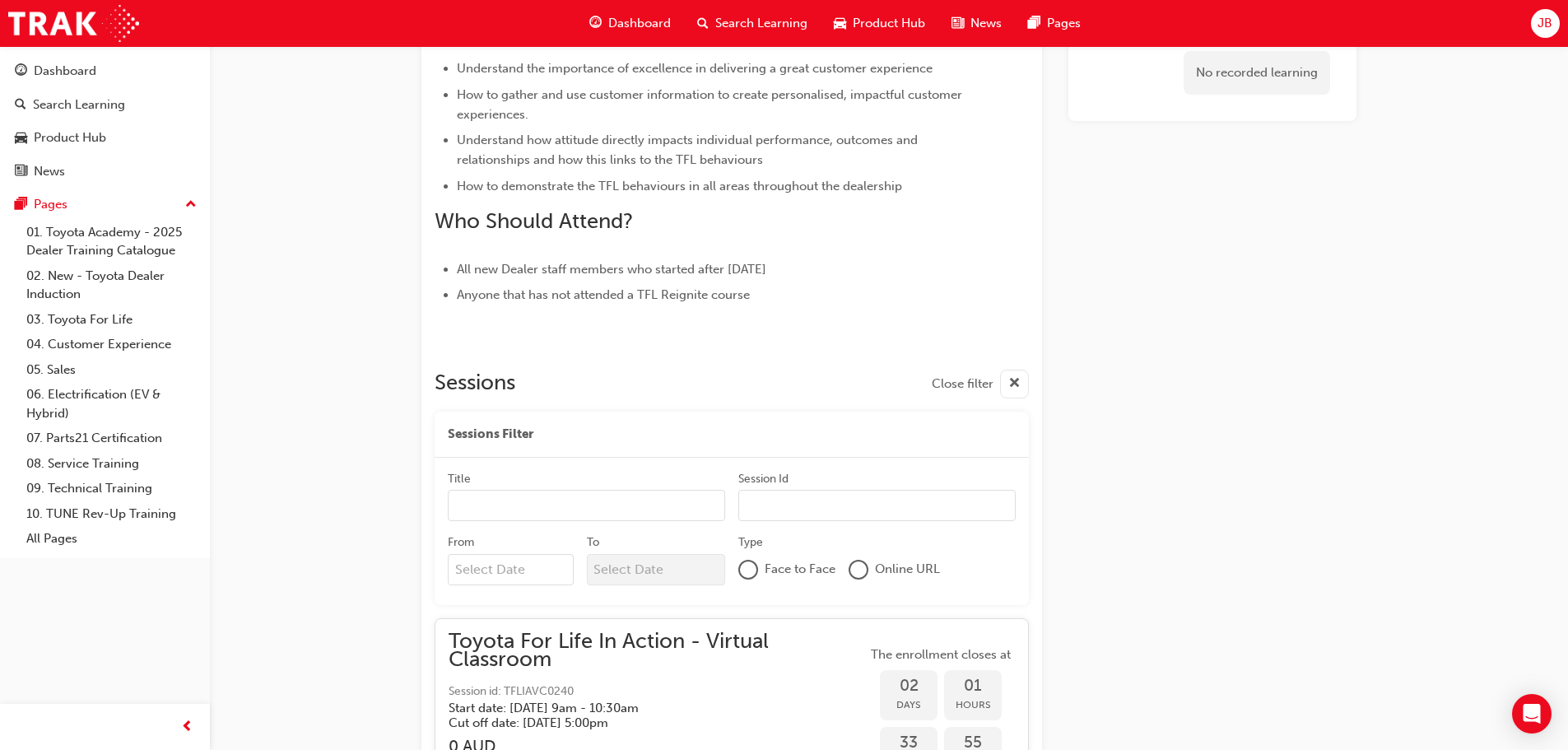
scroll to position [768, 0]
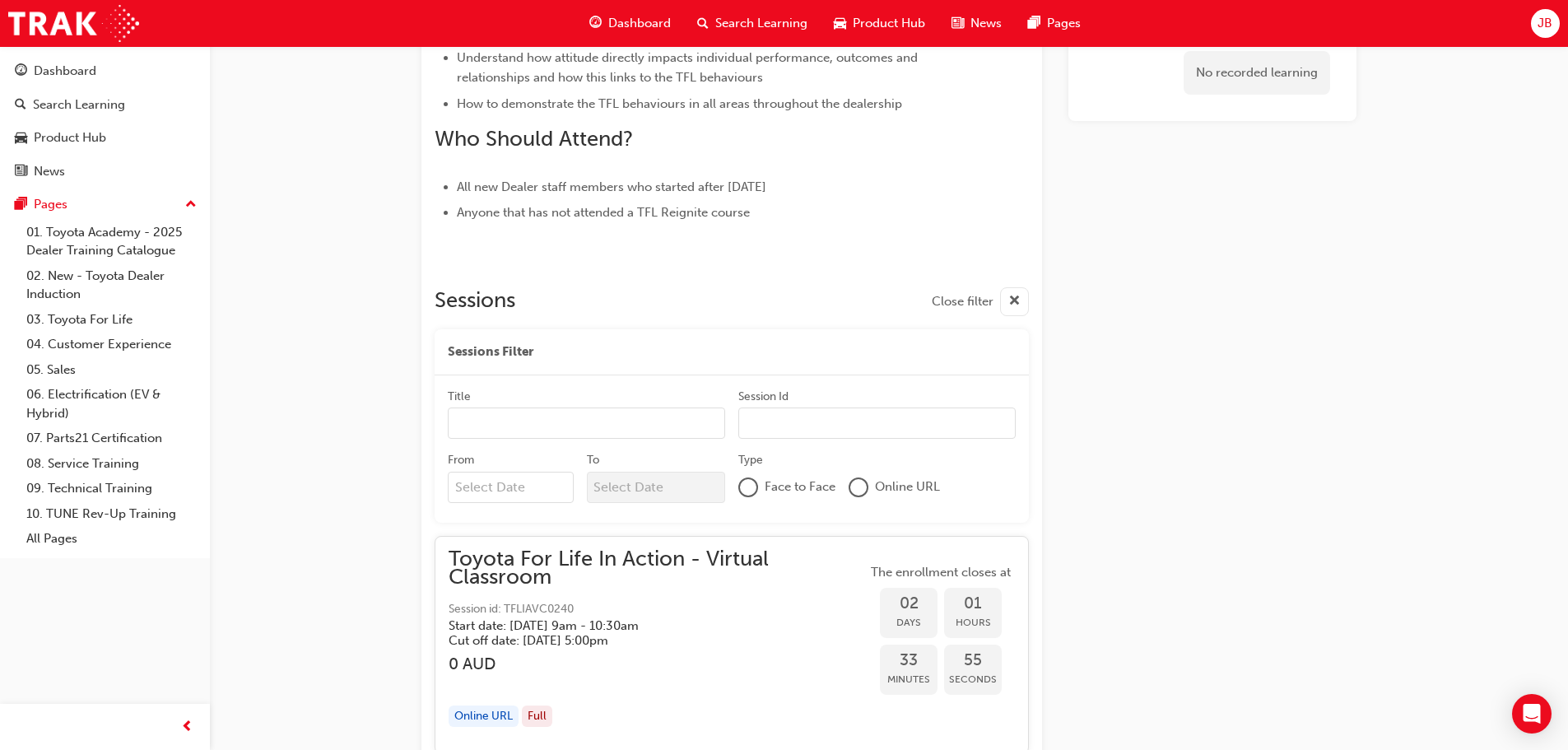
click at [858, 490] on div at bounding box center [859, 487] width 16 height 16
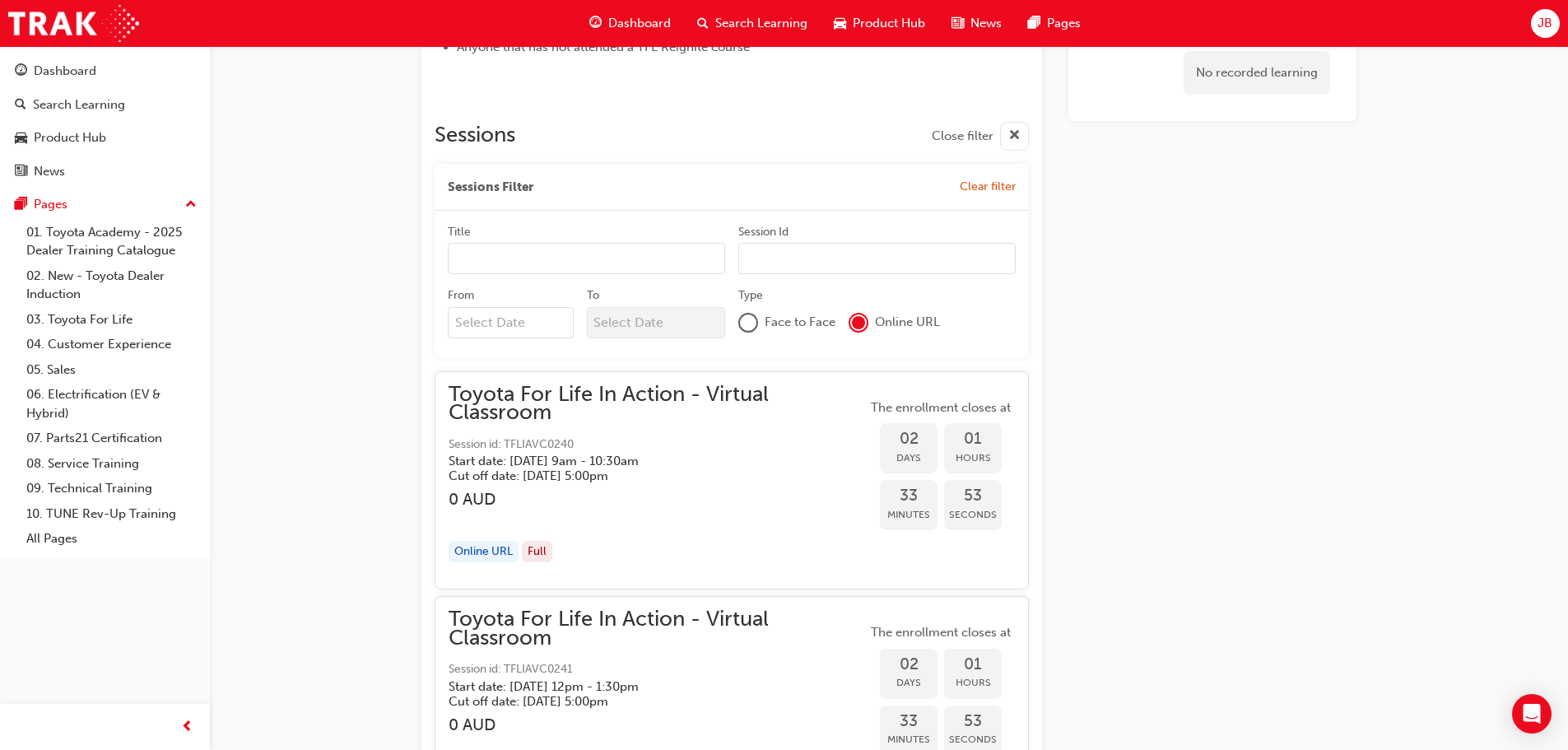
scroll to position [1016, 0]
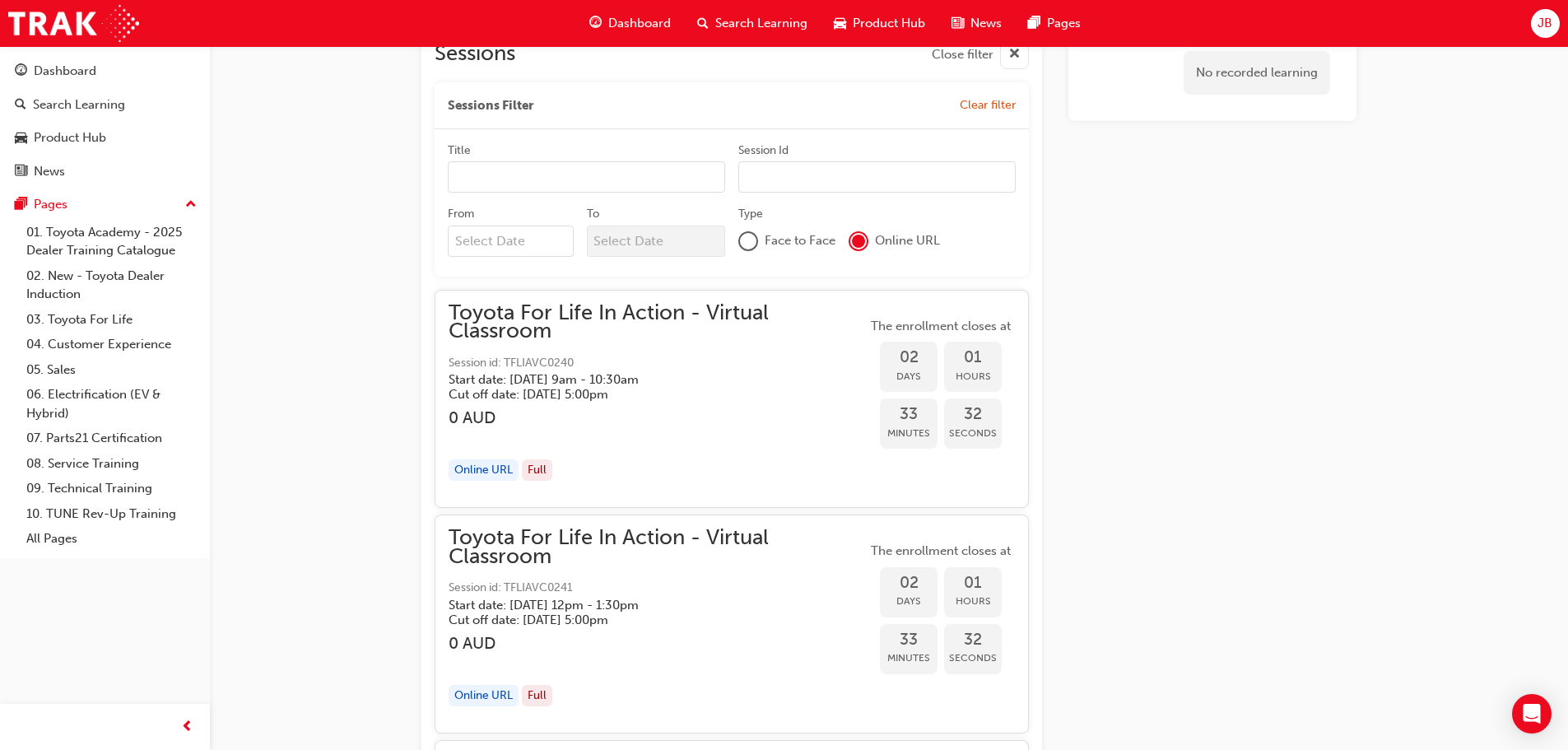
click at [479, 467] on div "Online URL" at bounding box center [483, 470] width 70 height 22
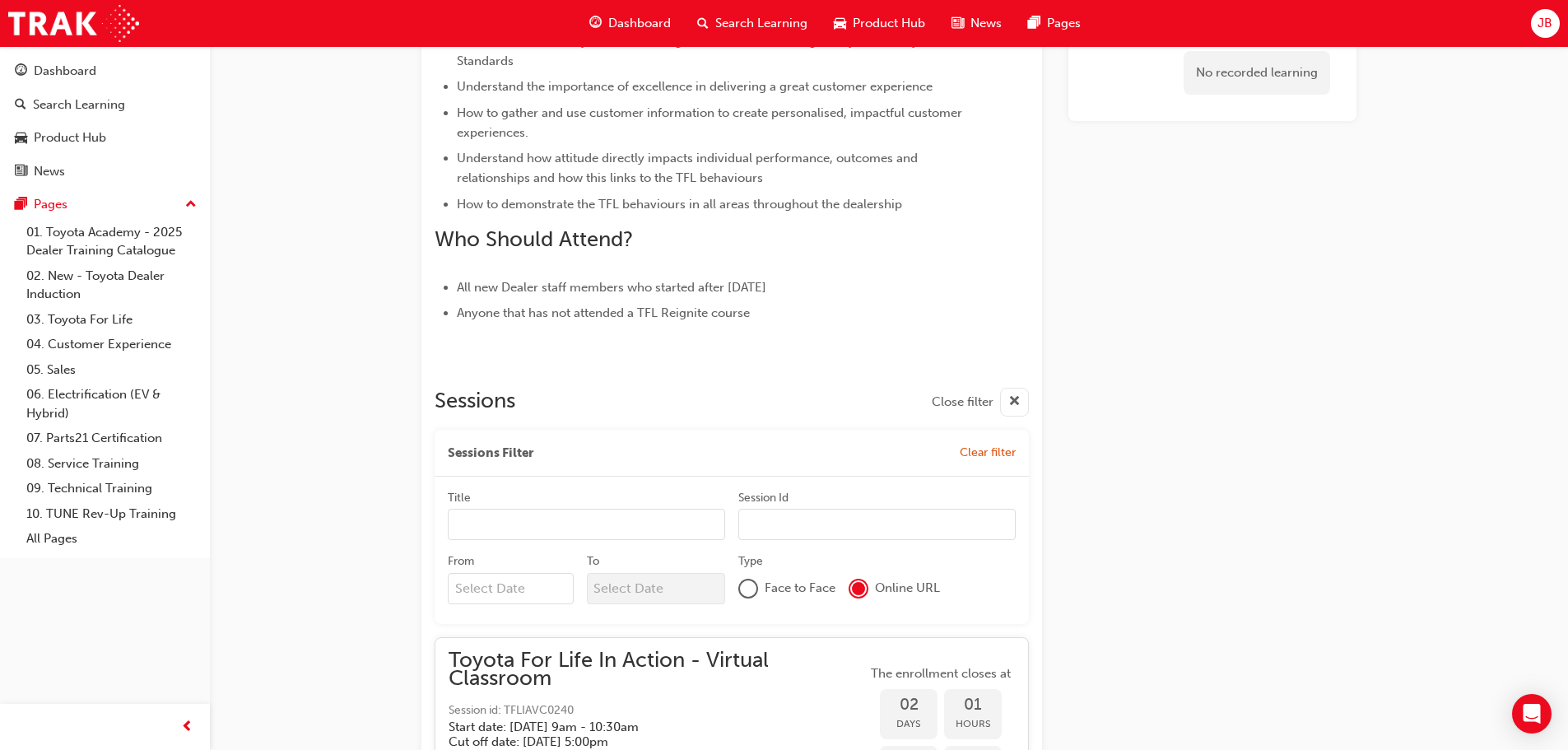
scroll to position [686, 0]
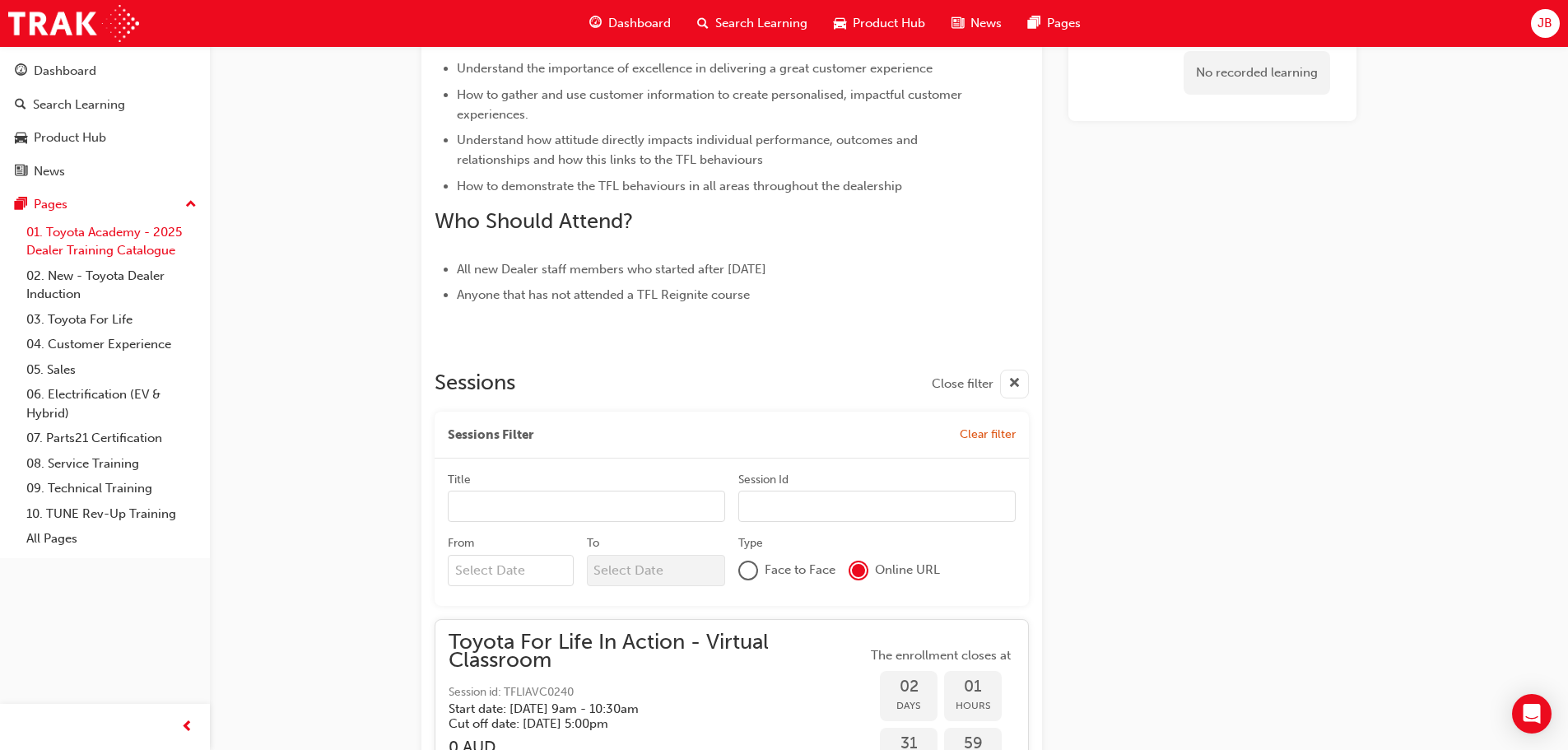
click at [96, 240] on link "01. Toyota Academy - 2025 Dealer Training Catalogue" at bounding box center [111, 242] width 183 height 44
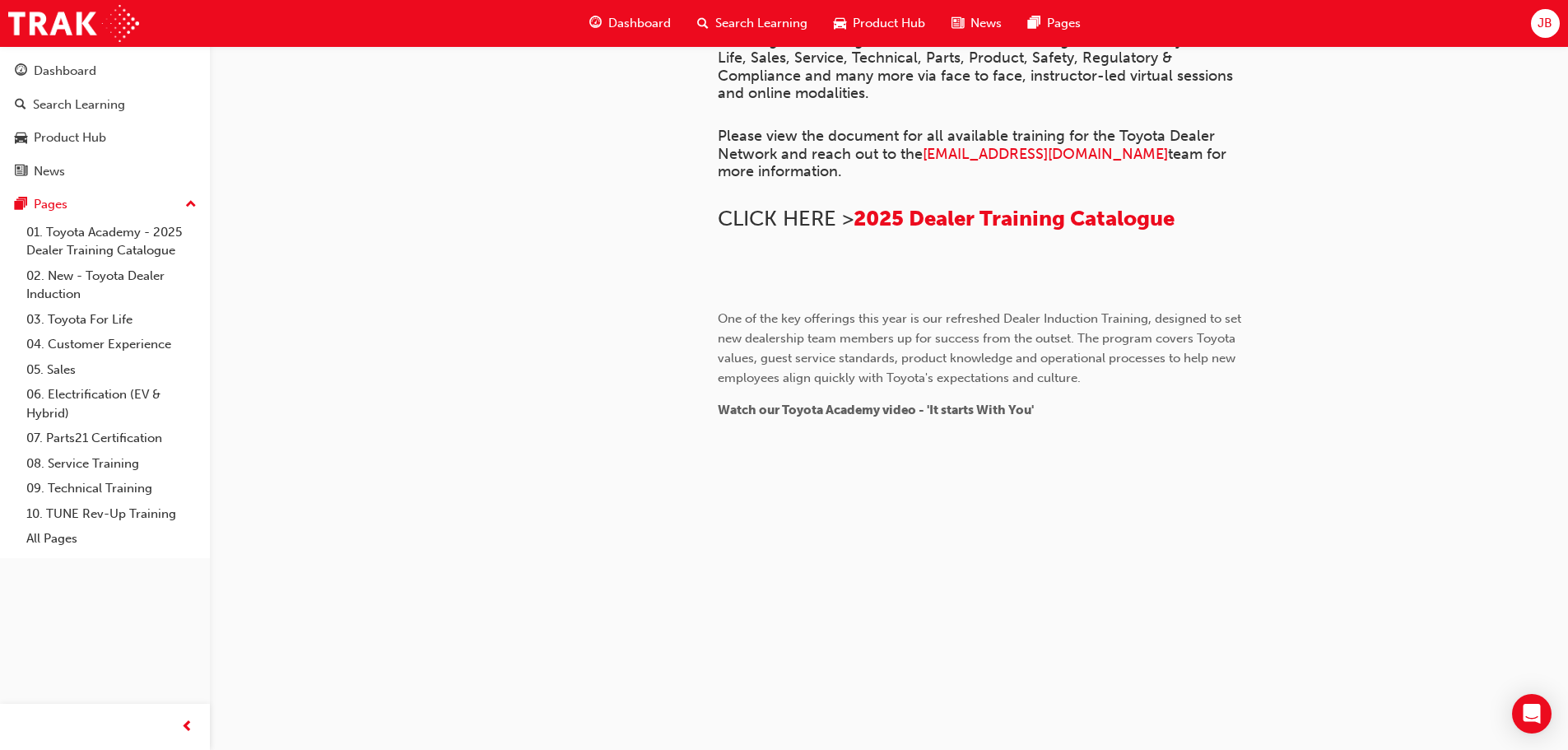
scroll to position [285, 0]
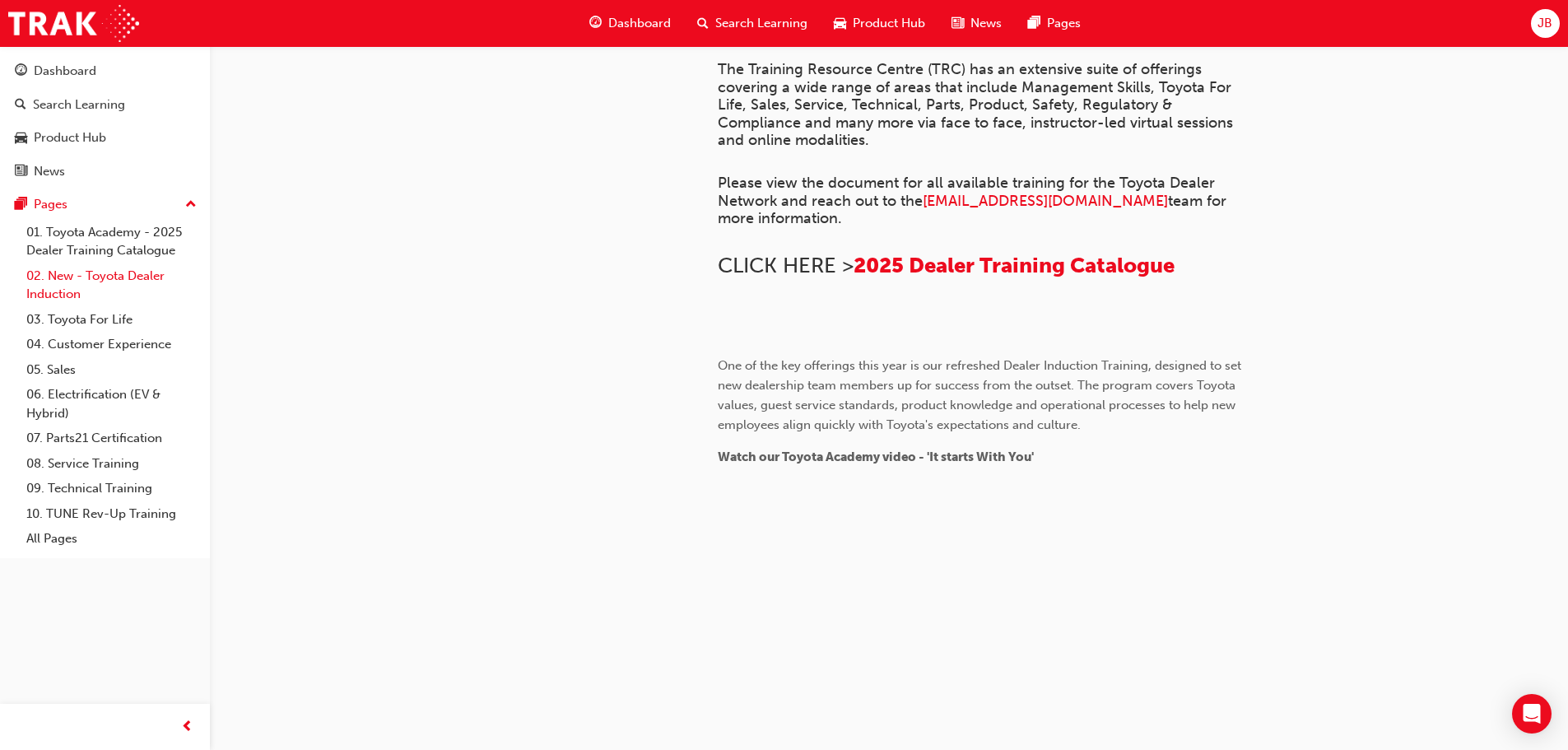
click at [80, 278] on link "02. New - Toyota Dealer Induction" at bounding box center [111, 286] width 183 height 44
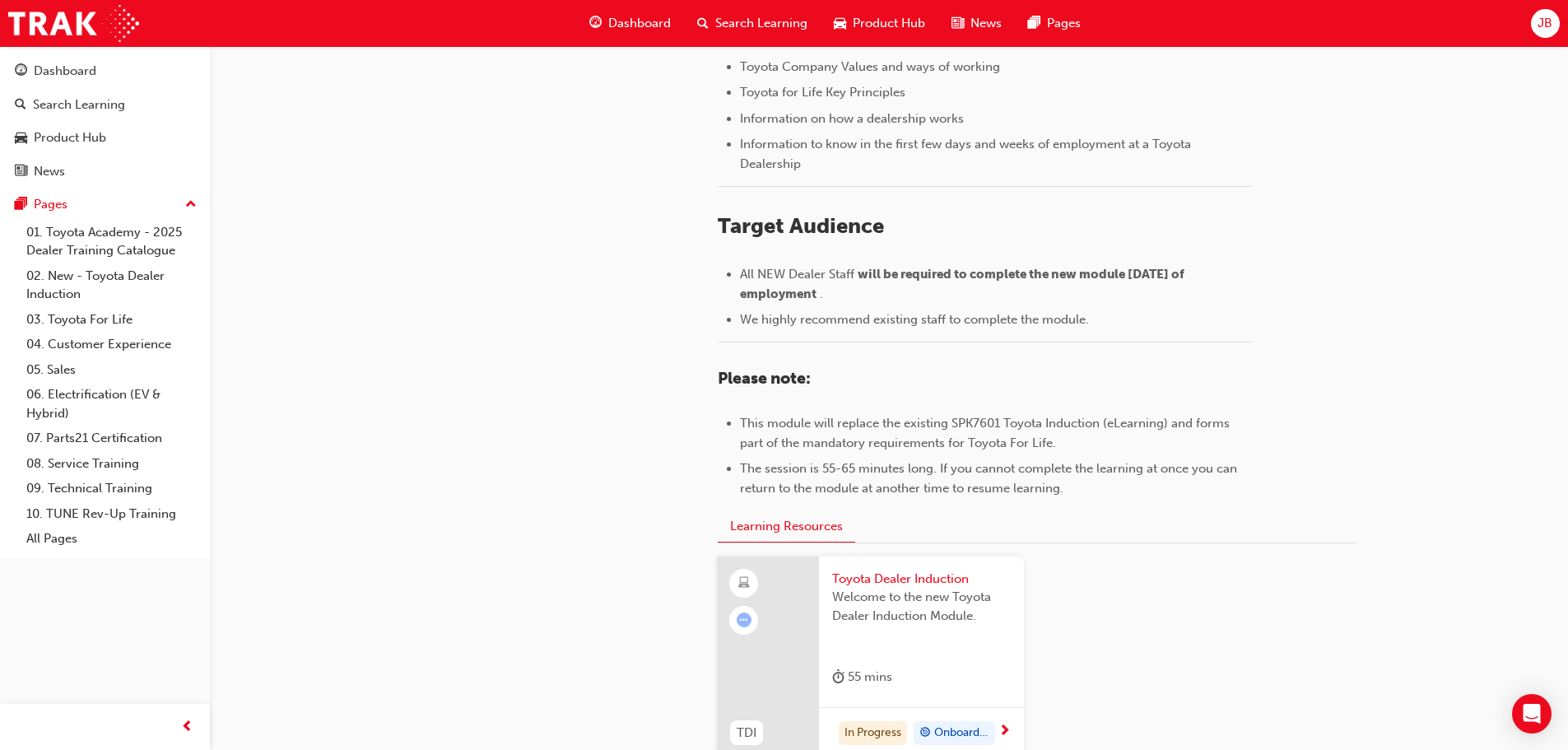
scroll to position [724, 0]
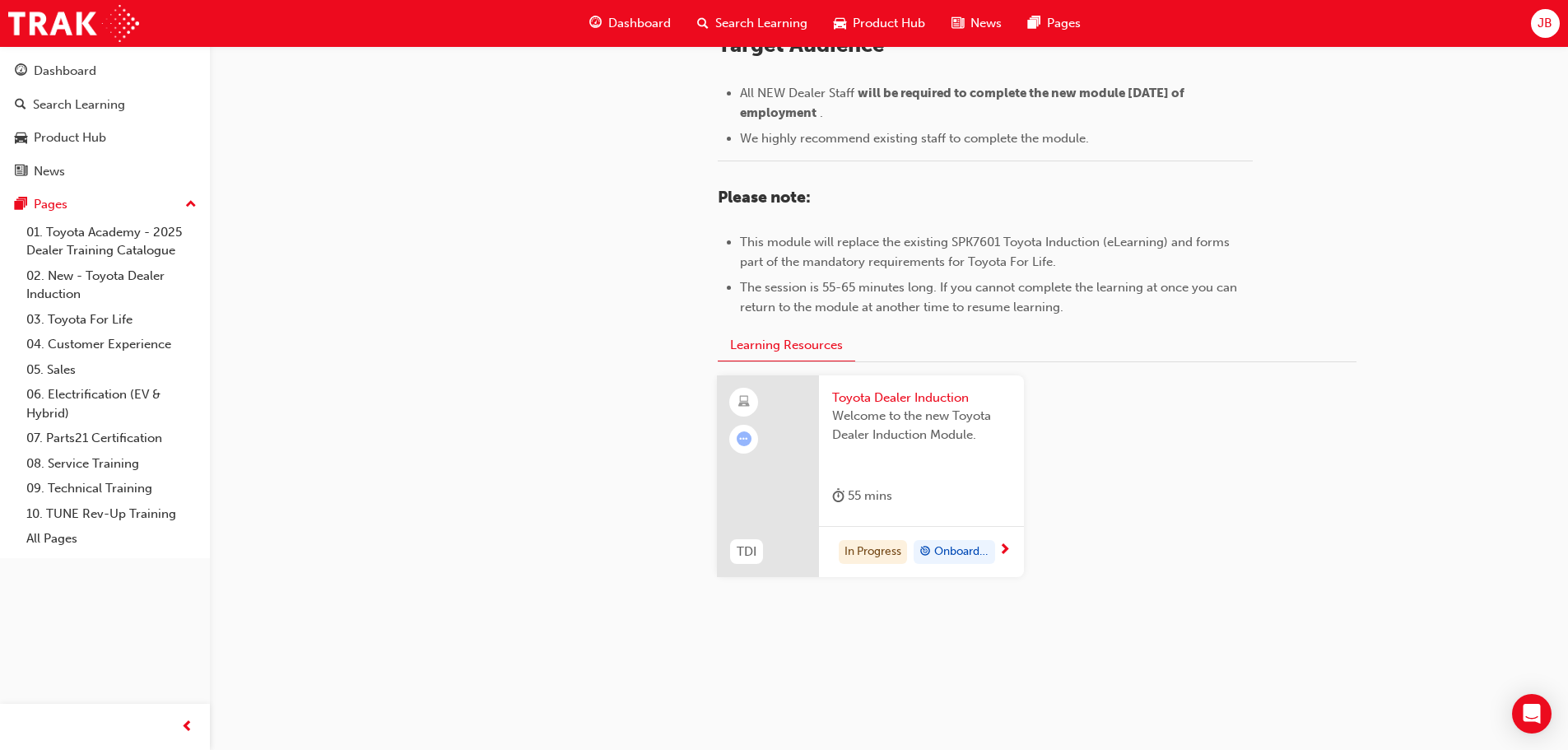
click at [1009, 547] on span "next-icon" at bounding box center [1005, 550] width 13 height 15
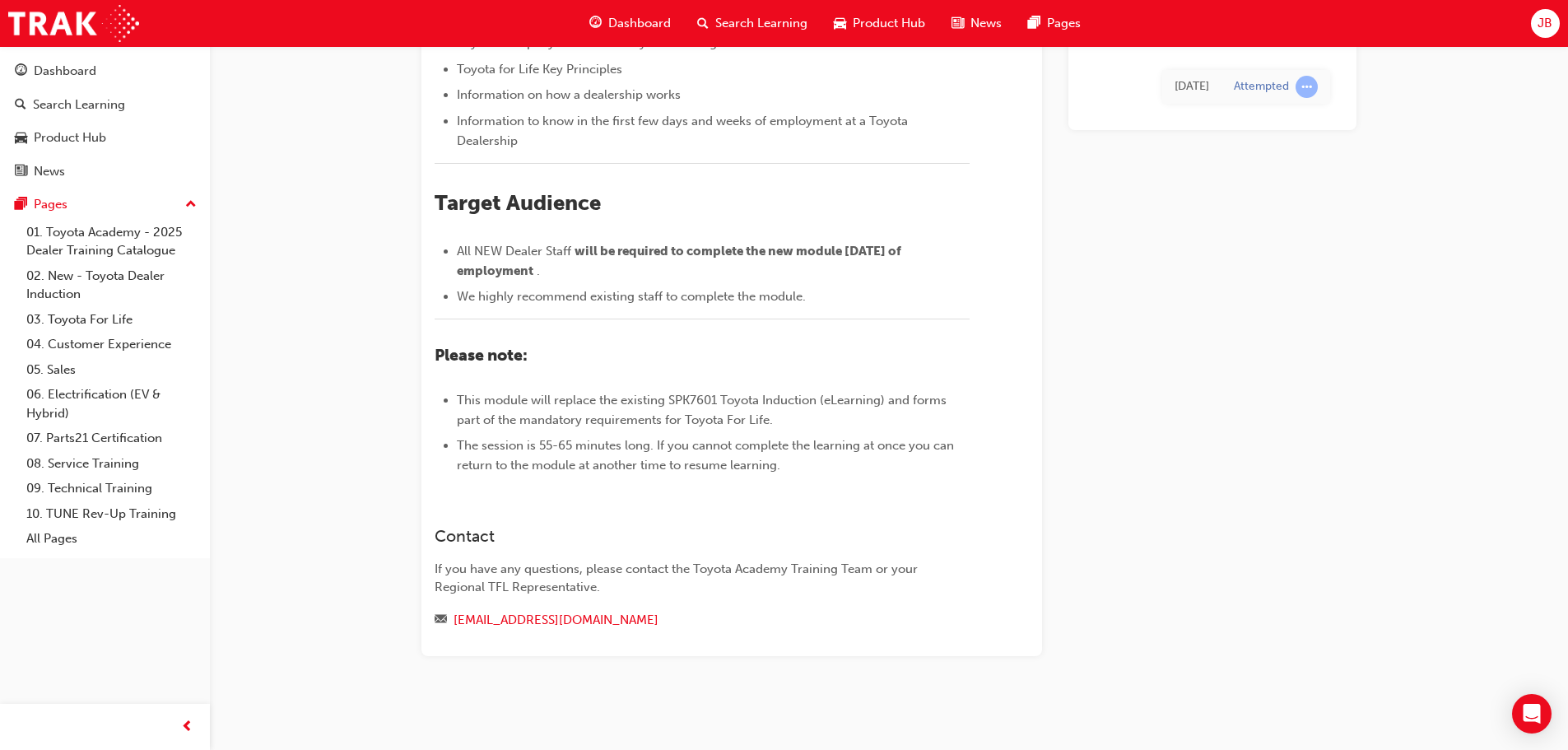
scroll to position [568, 0]
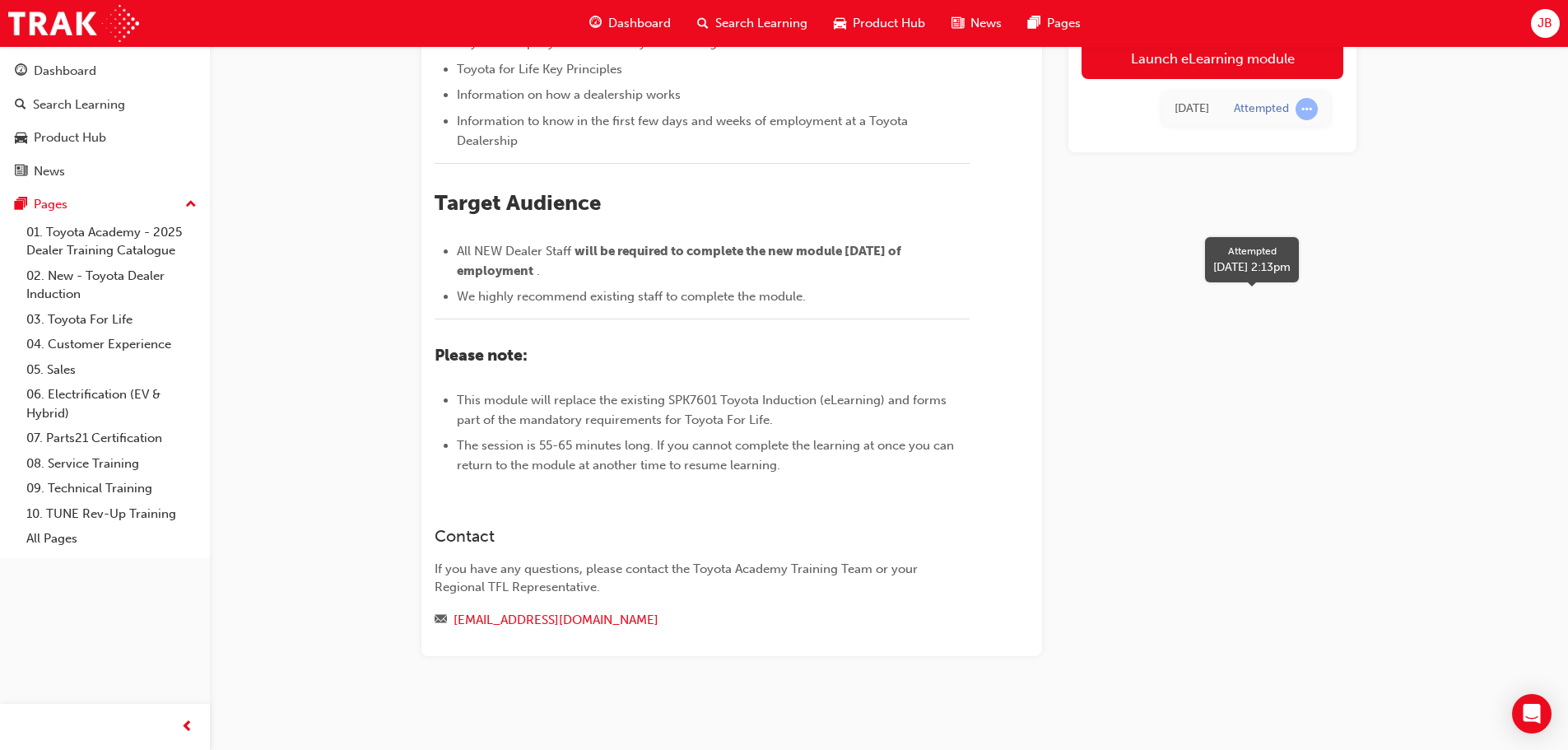
click at [1303, 109] on span "learningRecordVerb_ATTEMPT-icon" at bounding box center [1306, 109] width 22 height 22
drag, startPoint x: 1278, startPoint y: 106, endPoint x: 1287, endPoint y: 108, distance: 9.2
click at [1280, 108] on div "Attempted" at bounding box center [1261, 109] width 55 height 16
click at [1299, 109] on span "learningRecordVerb_ATTEMPT-icon" at bounding box center [1306, 109] width 22 height 22
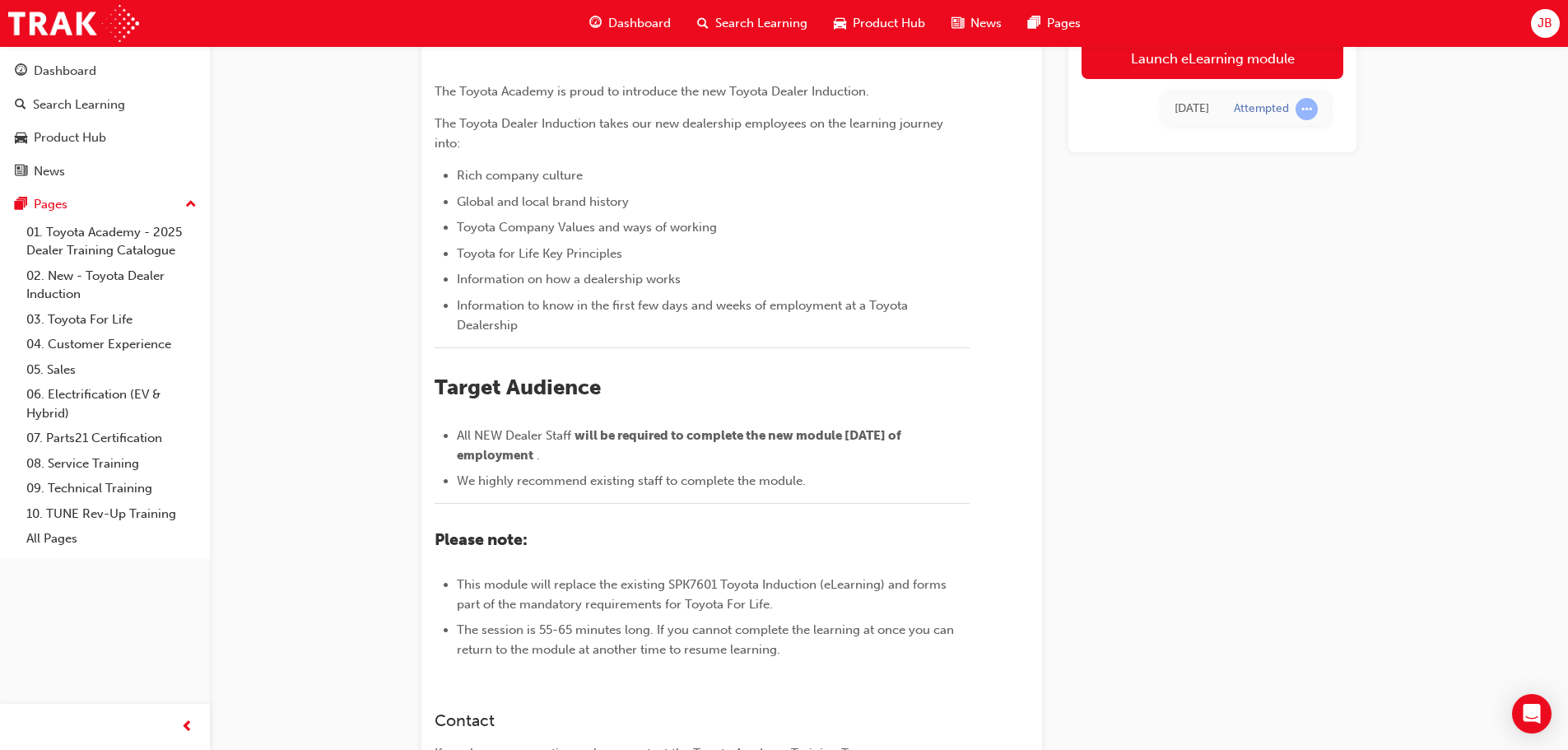
scroll to position [0, 0]
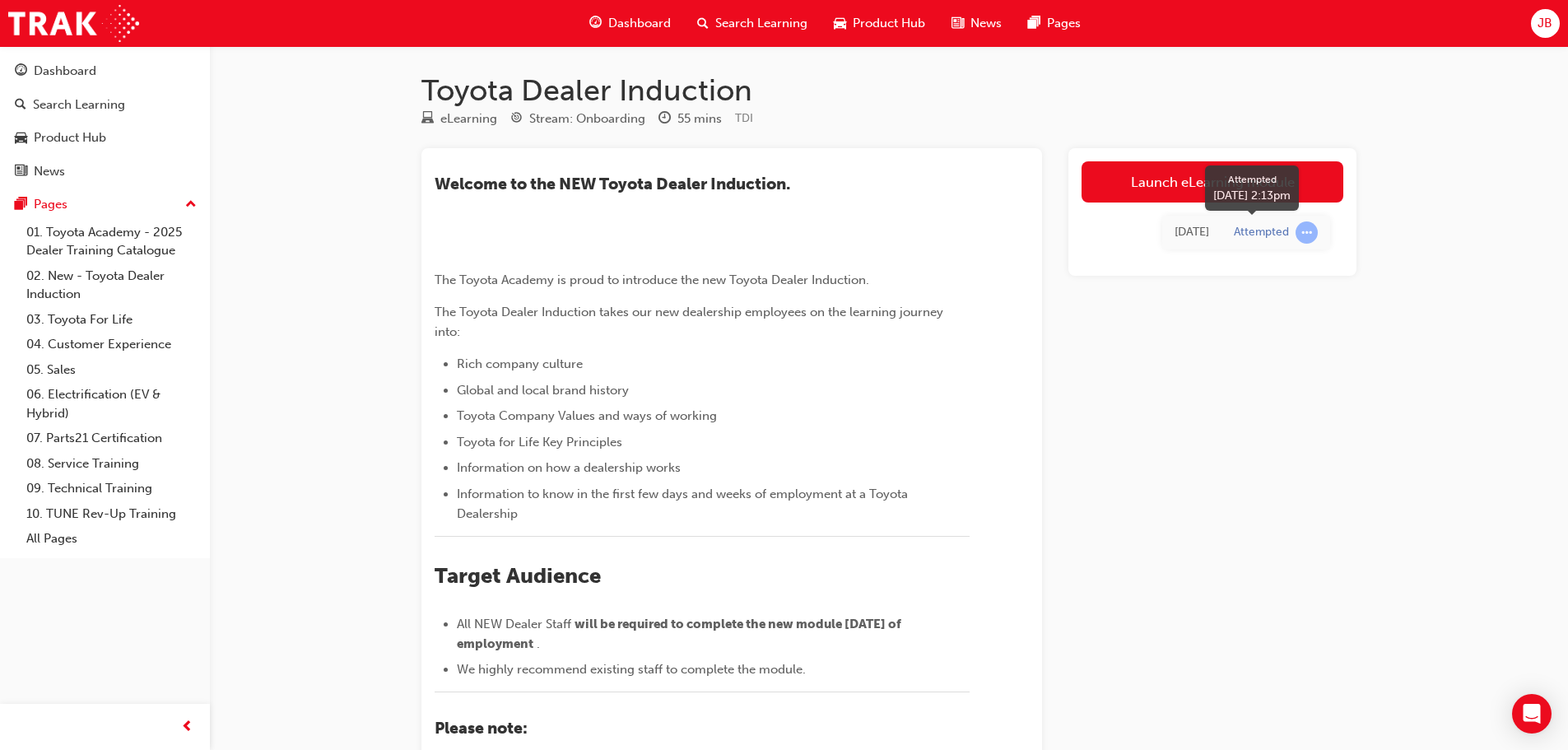
click at [1306, 232] on span "learningRecordVerb_ATTEMPT-icon" at bounding box center [1306, 233] width 22 height 22
drag, startPoint x: 1303, startPoint y: 232, endPoint x: 1204, endPoint y: 385, distance: 182.2
click at [1204, 385] on div "Launch eLearning module Today Attempted" at bounding box center [1213, 588] width 288 height 880
click at [1257, 235] on div "Attempted" at bounding box center [1261, 232] width 55 height 16
click at [1244, 292] on div "Launch eLearning module Today Attempted" at bounding box center [1213, 588] width 288 height 880
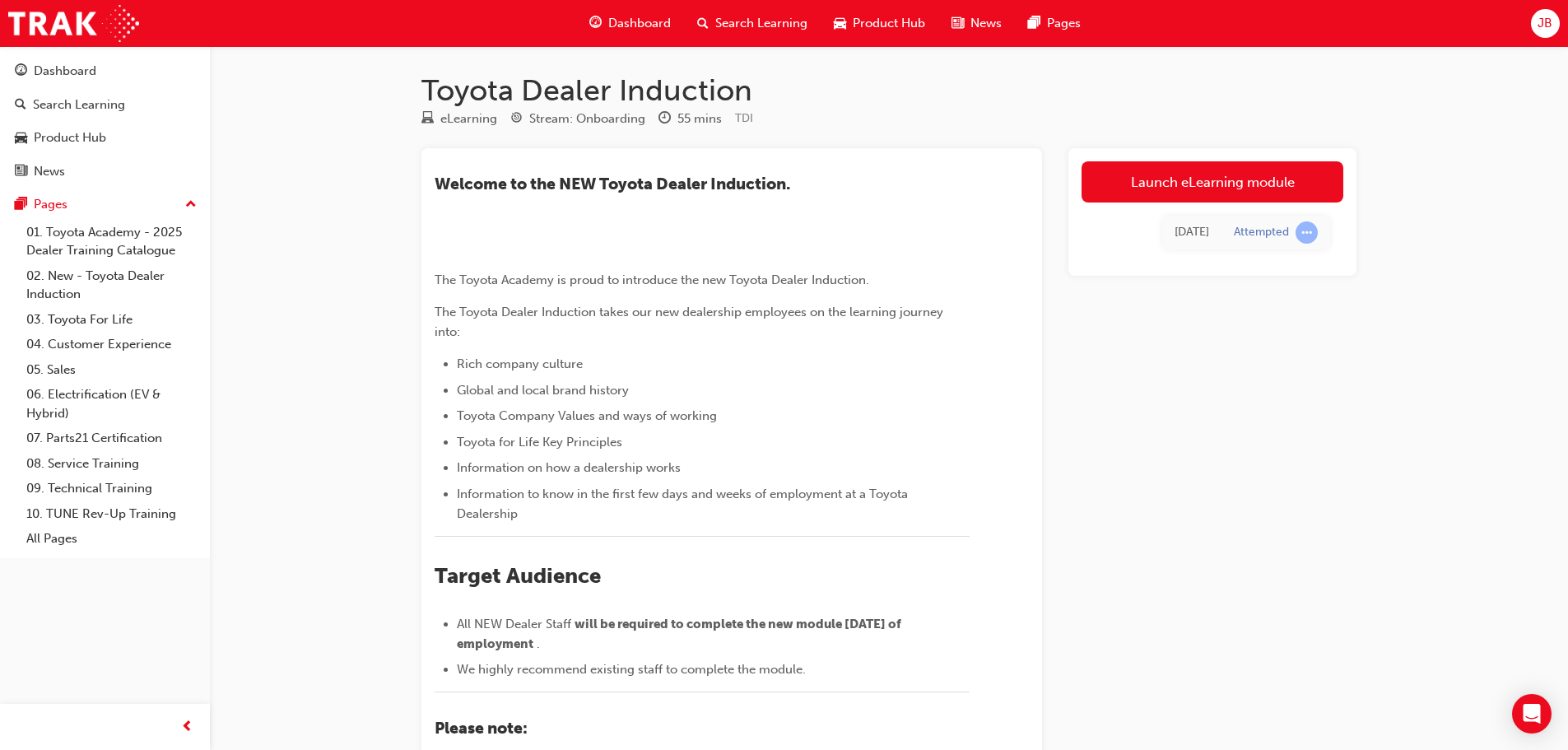
click at [1189, 346] on div "Launch eLearning module Today Attempted" at bounding box center [1213, 588] width 288 height 880
click at [1272, 350] on div "Launch eLearning module Today Attempted" at bounding box center [1213, 588] width 288 height 880
click at [1360, 218] on div "Toyota Dealer Induction eLearning Stream: Onboarding 55 mins TDI ​Welcome to th…" at bounding box center [889, 577] width 988 height 1009
click at [1213, 179] on link "Launch eLearning module" at bounding box center [1212, 182] width 262 height 41
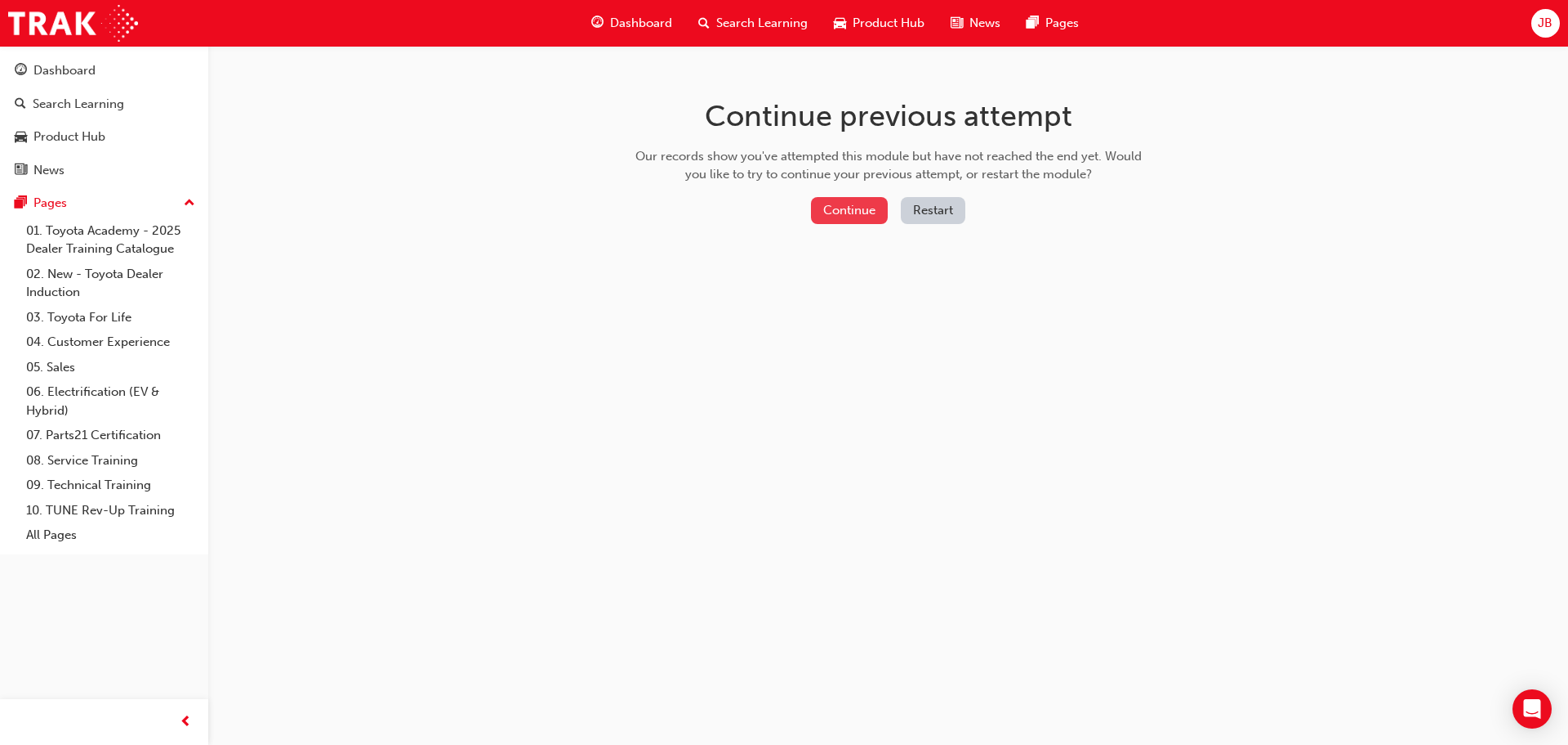
click at [839, 208] on button "Continue" at bounding box center [850, 210] width 77 height 27
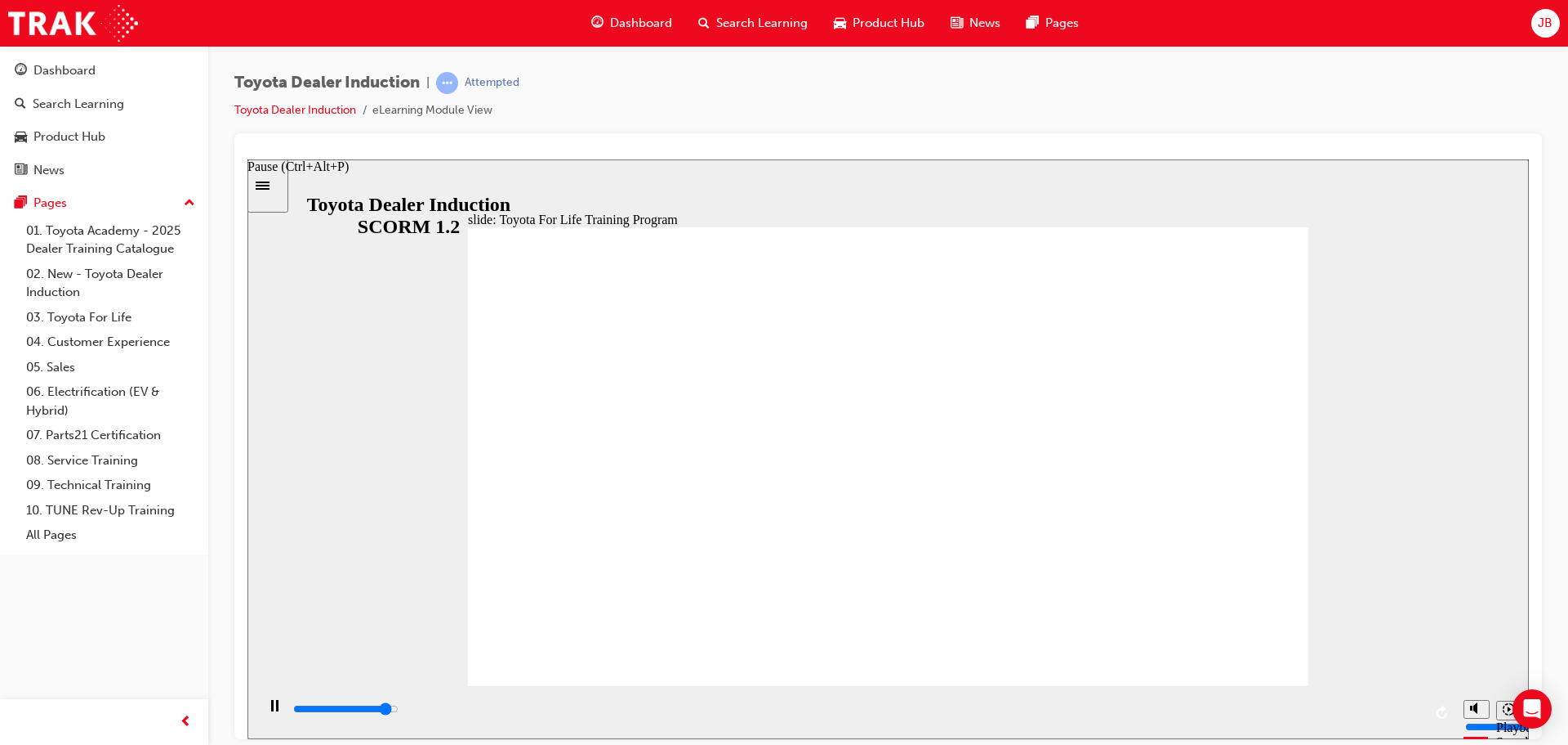
click at [271, 711] on rect "Pause (Ctrl+Alt+P)" at bounding box center [272, 704] width 3 height 12
click at [263, 711] on div "Play (Ctrl+Alt+P)" at bounding box center [274, 712] width 28 height 28
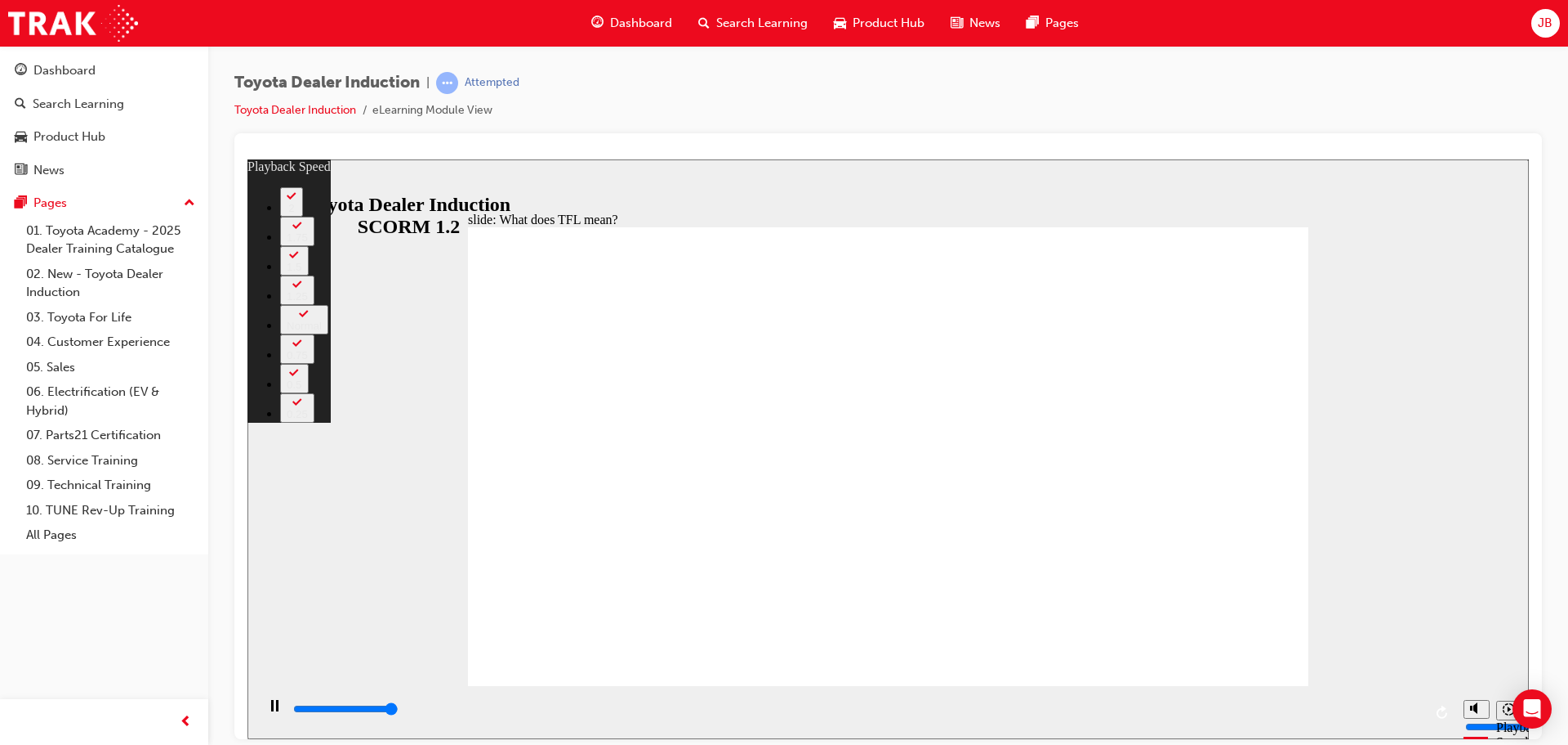
type input "10800"
type input "139"
drag, startPoint x: 1243, startPoint y: 655, endPoint x: 1233, endPoint y: 642, distance: 16.4
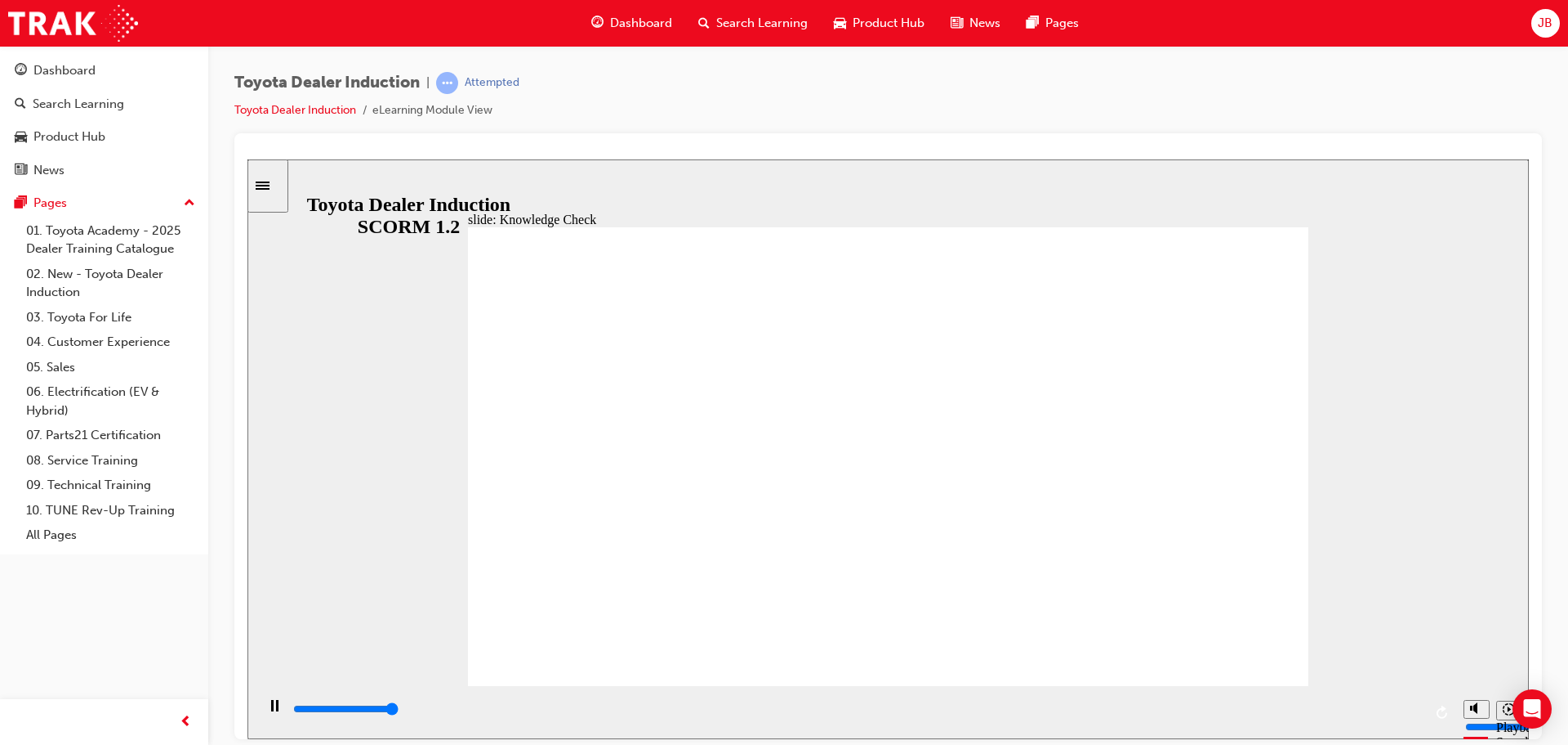
type input "5000"
radio input "true"
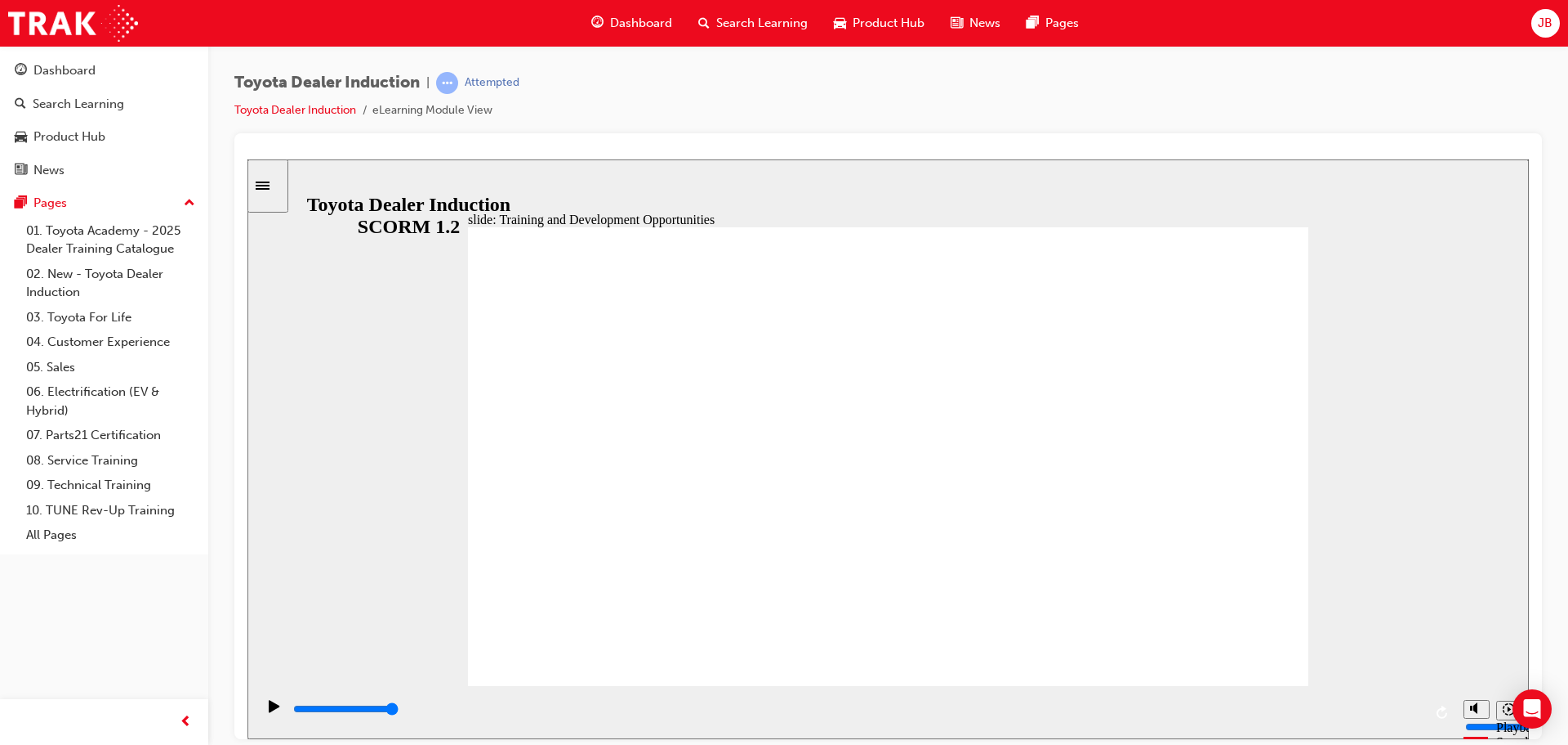
drag, startPoint x: 1264, startPoint y: 327, endPoint x: 1205, endPoint y: 376, distance: 76.7
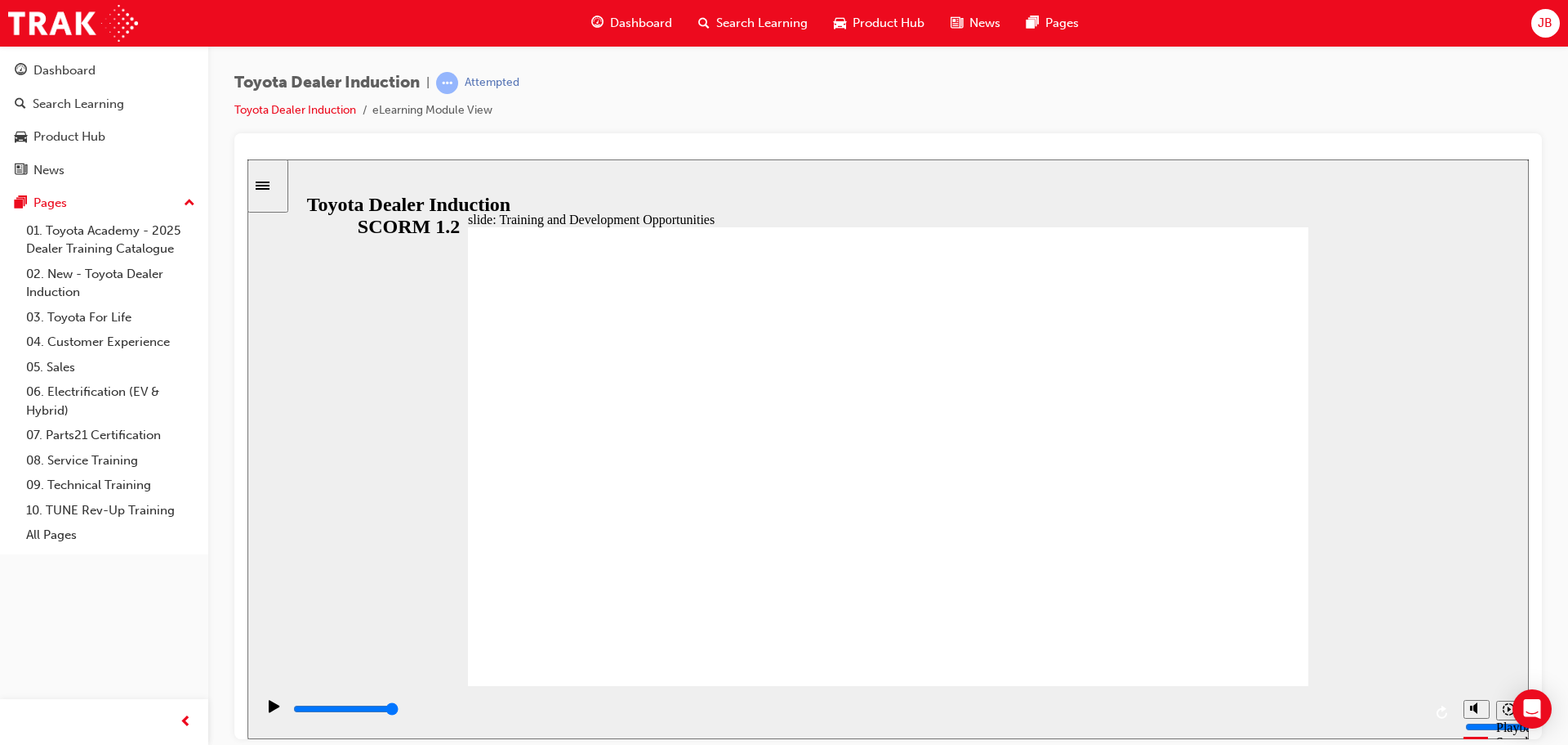
click at [1380, 228] on div "slide: Dealer Training Guide 2025 Training and Development Training Prospectus …" at bounding box center [888, 448] width 1282 height 579
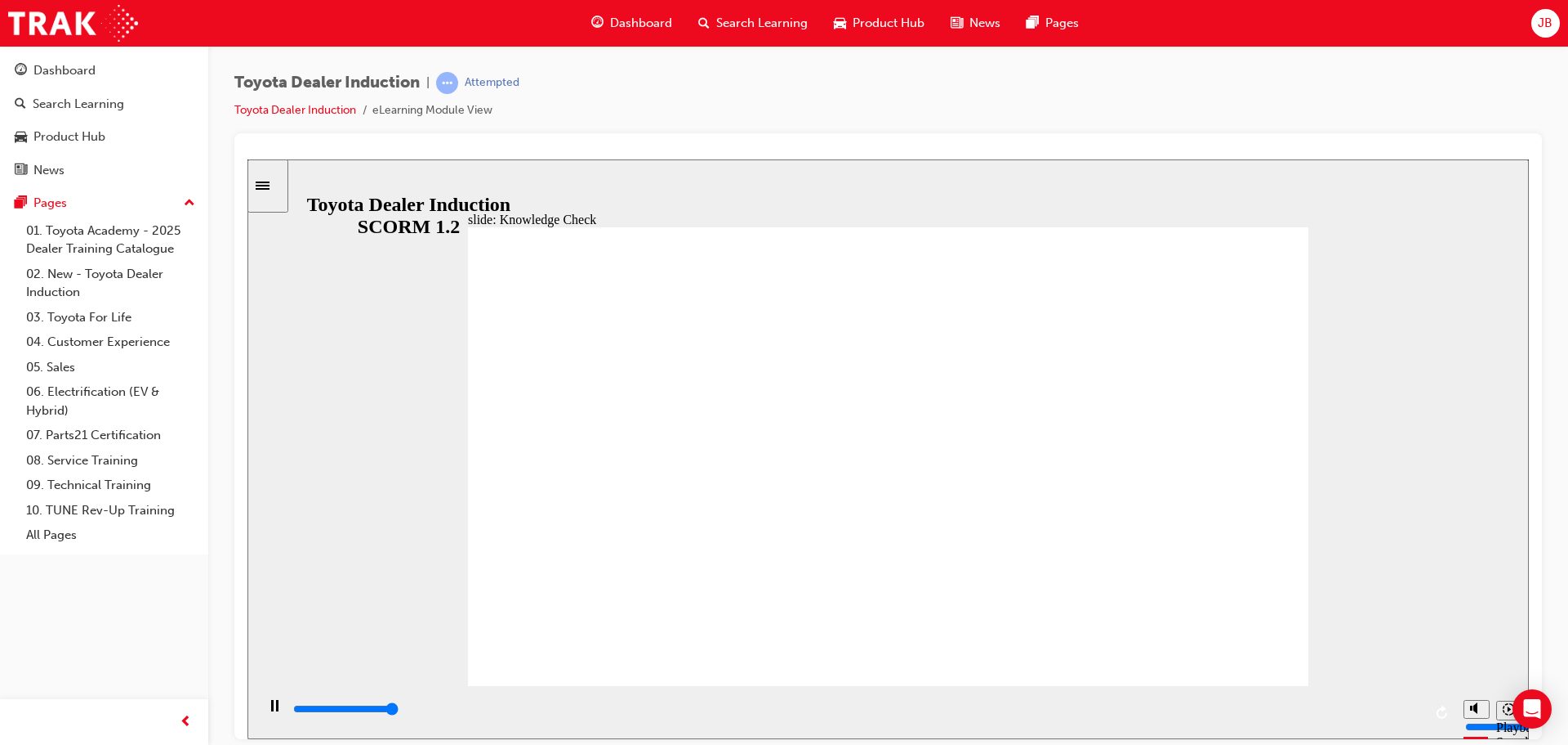
type input "5000"
radio input "true"
click at [271, 711] on icon "Pause (Ctrl+Alt+P)" at bounding box center [274, 704] width 7 height 12
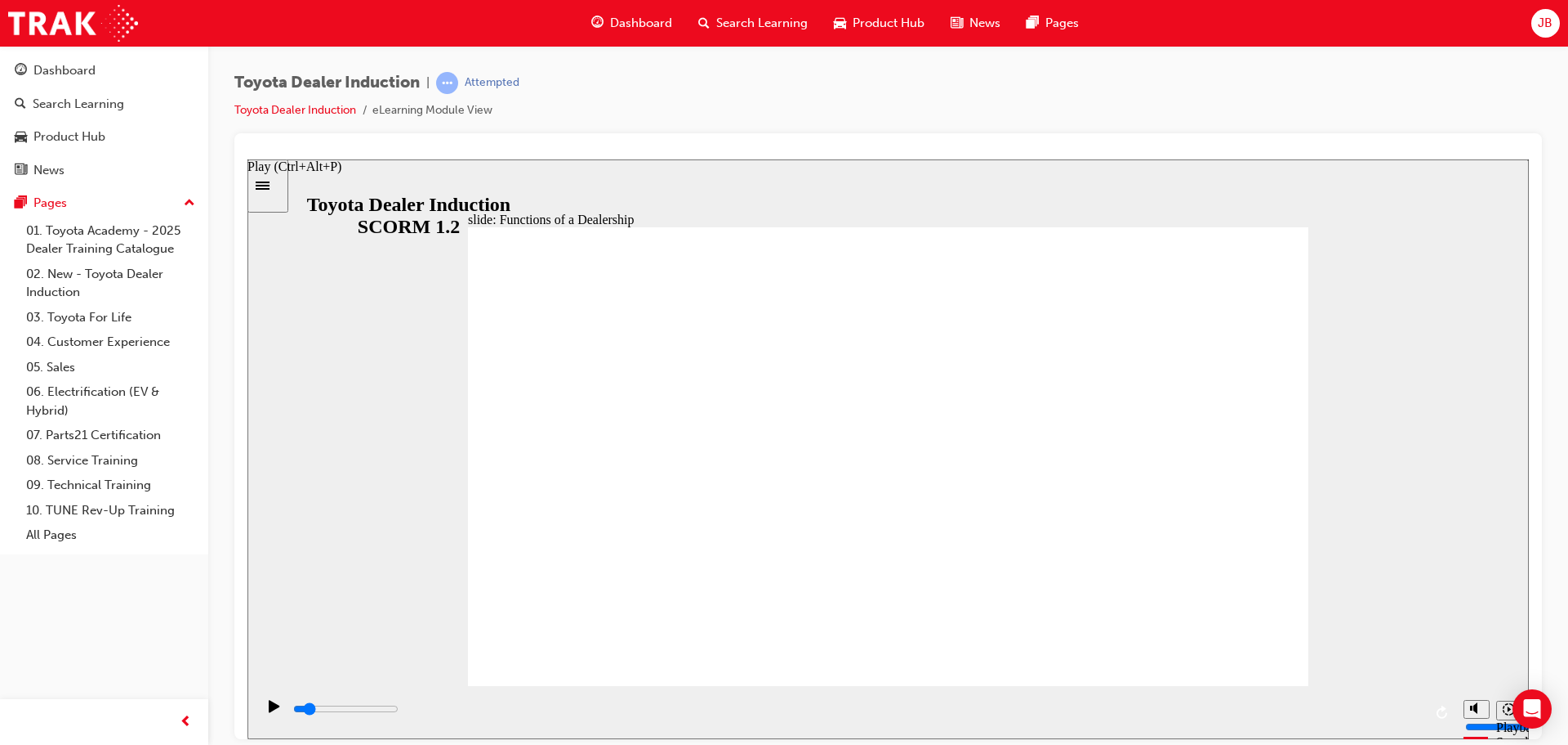
click at [269, 711] on icon "Play (Ctrl+Alt+P)" at bounding box center [274, 705] width 11 height 13
drag, startPoint x: 1366, startPoint y: 712, endPoint x: 957, endPoint y: 741, distance: 410.0
click at [957, 738] on html "slide: Functions of a Dealership Rectangle 1 Rectangle 2 Functions of a Dealers…" at bounding box center [888, 448] width 1282 height 579
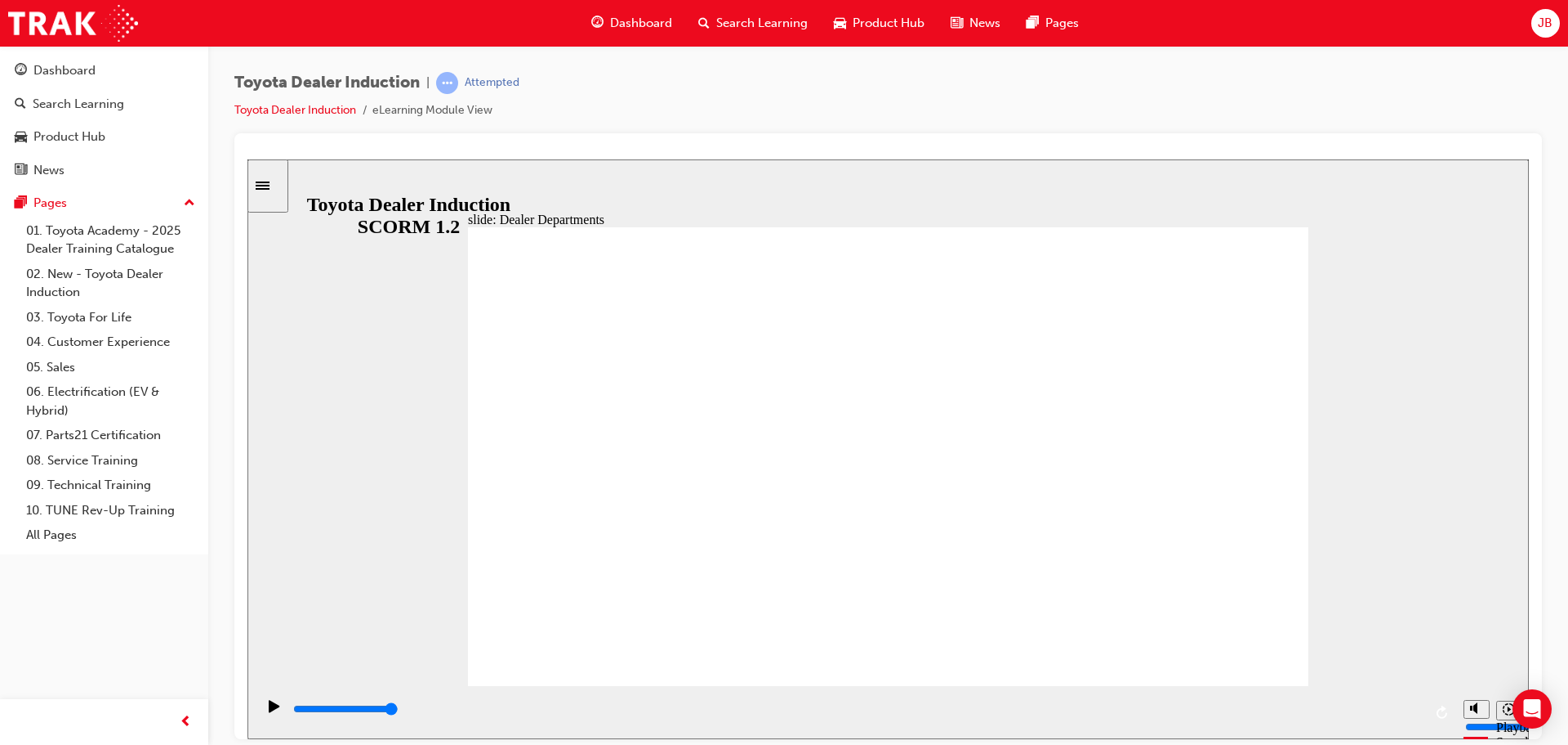
drag, startPoint x: 705, startPoint y: 301, endPoint x: 703, endPoint y: 314, distance: 13.2
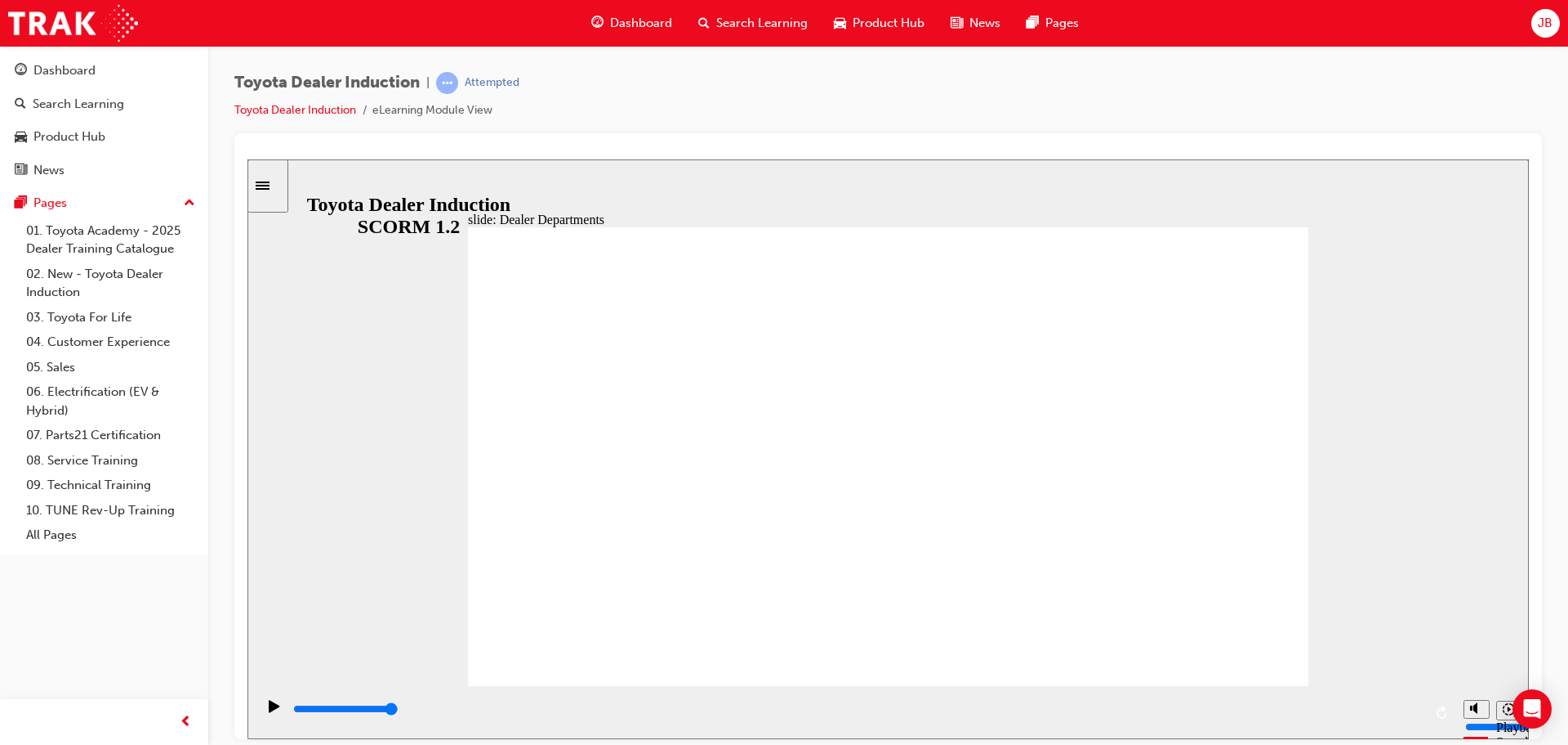
drag, startPoint x: 1229, startPoint y: 264, endPoint x: 1238, endPoint y: 247, distance: 19.2
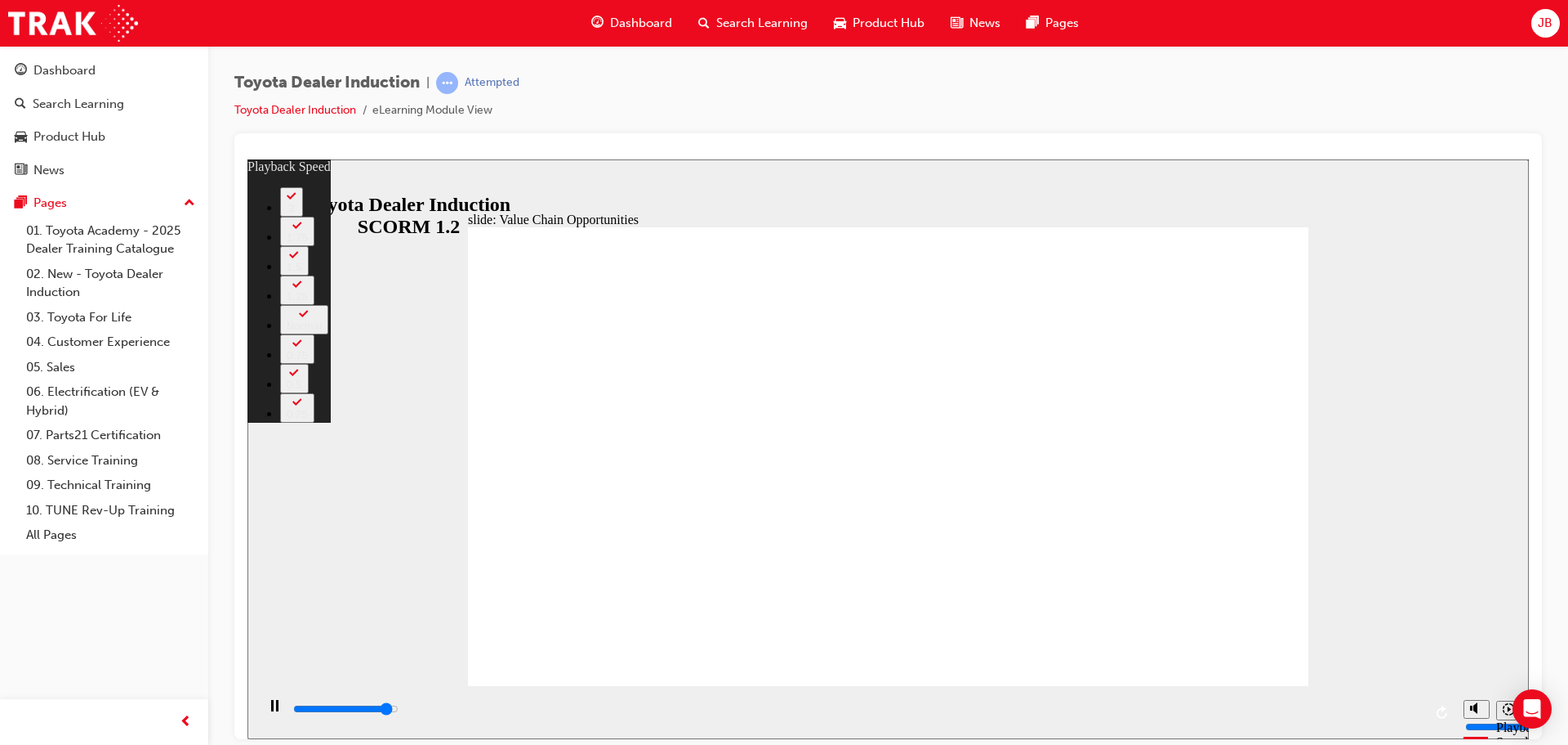
type input "10600"
type input "0"
type input "10800"
type input "0"
type input "11000"
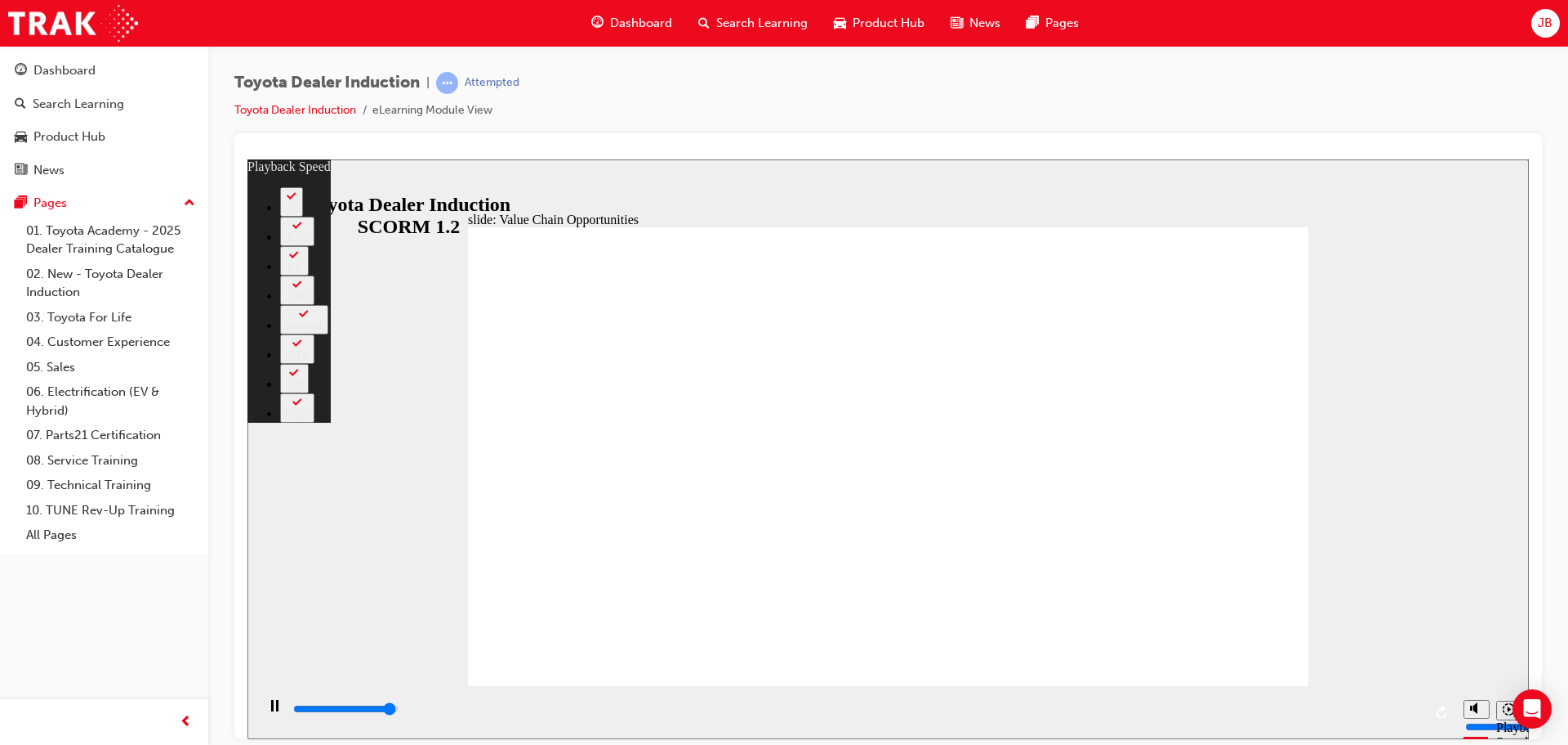
type input "0"
type input "11300"
type input "1"
type input "11300"
click at [1472, 305] on div "slide: Value Chain Opportunities Rectangle 1 playback speed 2 1.75 1.5 1.25 Nor…" at bounding box center [888, 448] width 1282 height 579
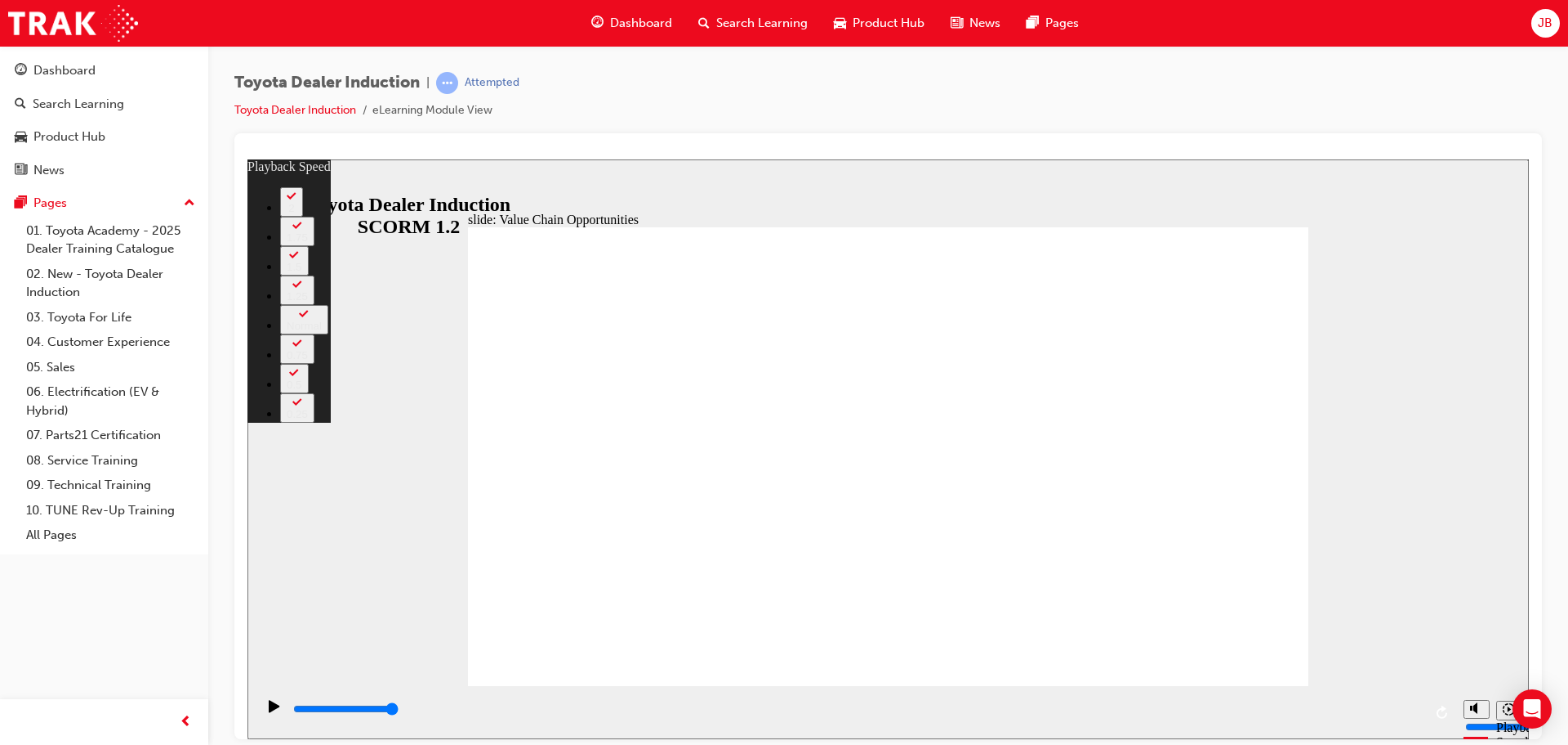
click at [1429, 399] on div "slide: Value Chain Opportunities Rectangle 1 playback speed 2 1.75 1.5 1.25 Nor…" at bounding box center [888, 448] width 1282 height 579
type input "39"
click at [269, 711] on icon "Play (Ctrl+Alt+P)" at bounding box center [274, 705] width 11 height 13
type input "11300"
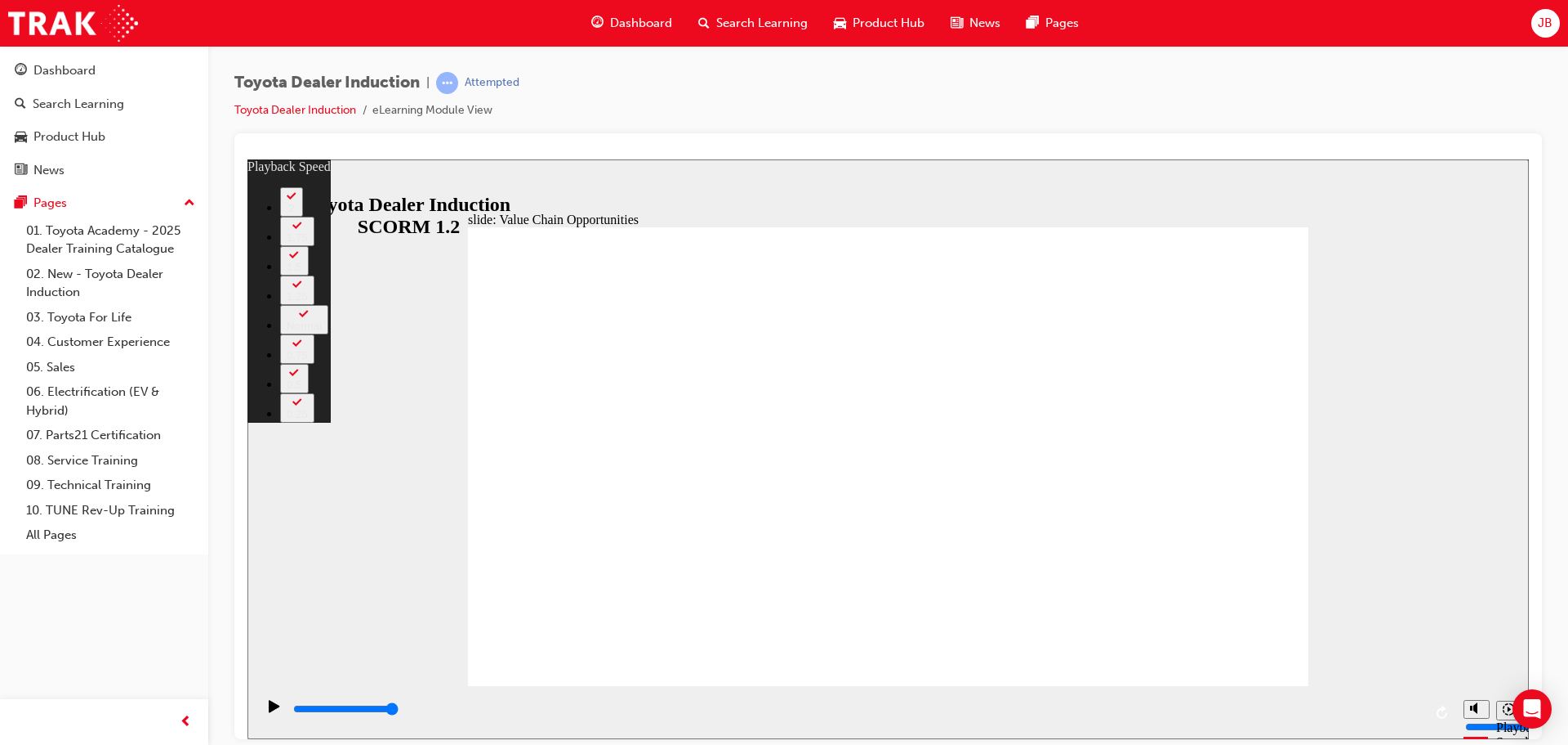
drag, startPoint x: 1265, startPoint y: 238, endPoint x: 1265, endPoint y: 304, distance: 66.0
type input "64"
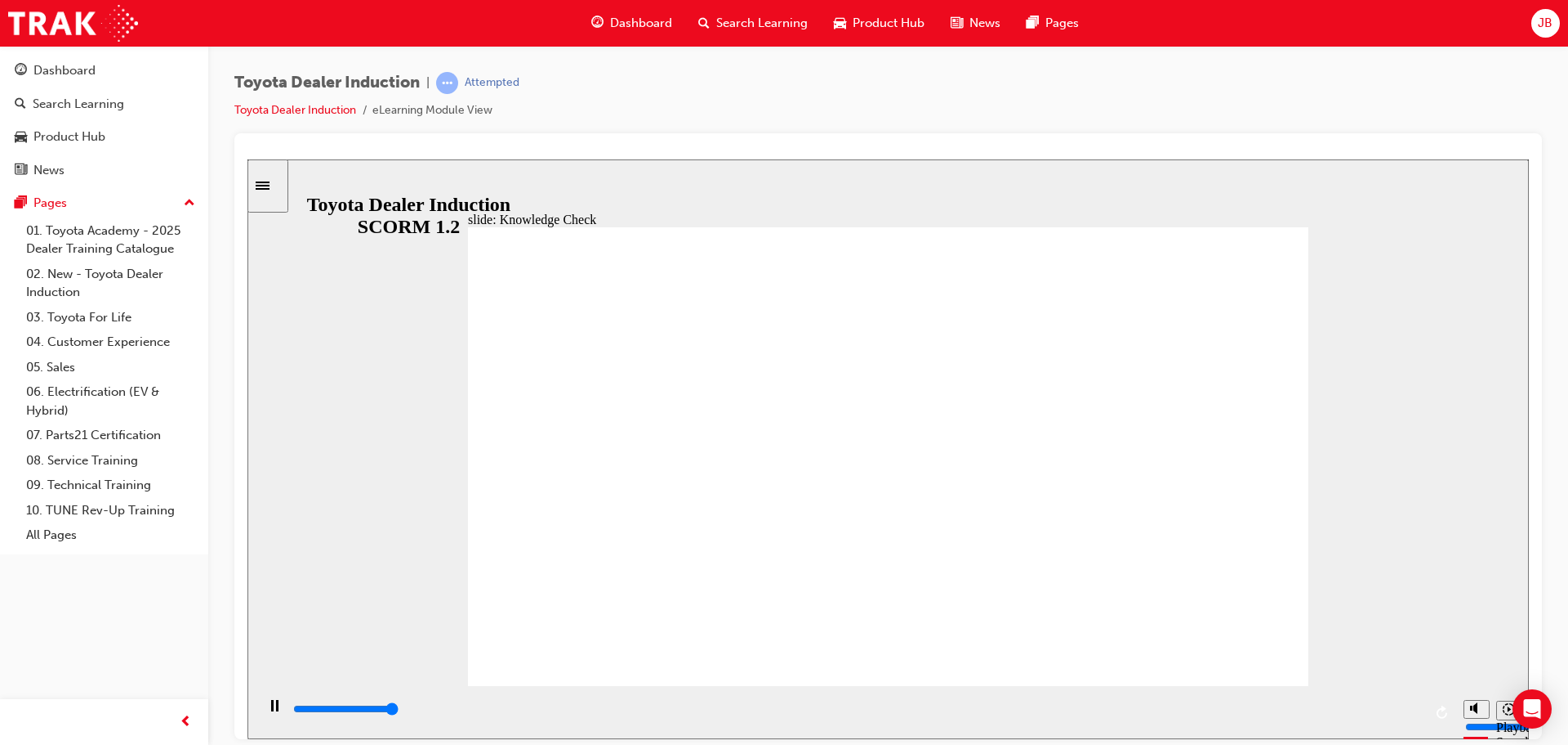
type input "5000"
radio input "true"
type input "5000"
radio input "true"
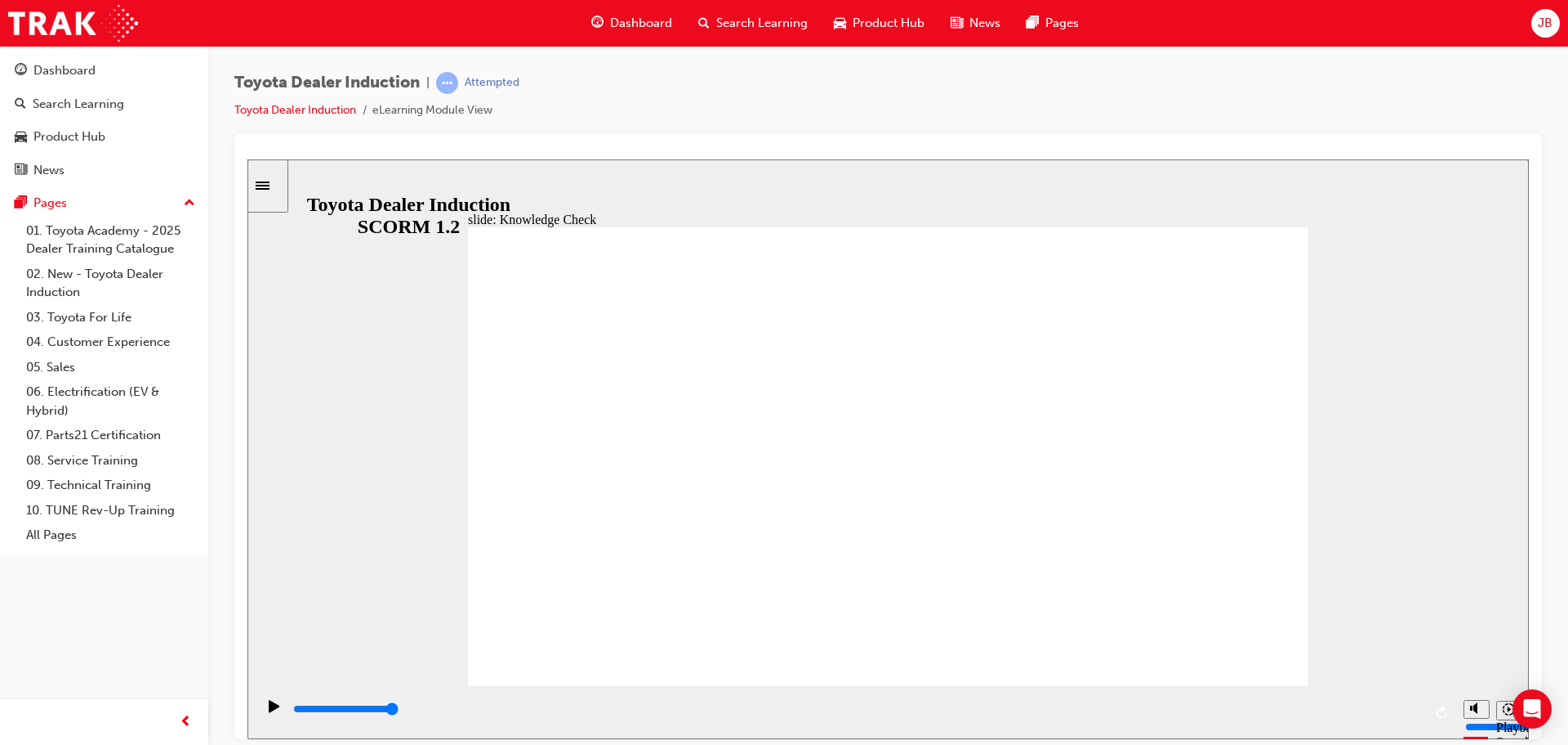
click at [1411, 320] on div "slide: Systems and Access Multiply 1 Rectangle 3 Group 1 Rectangle 1 Toyota Sou…" at bounding box center [888, 448] width 1282 height 579
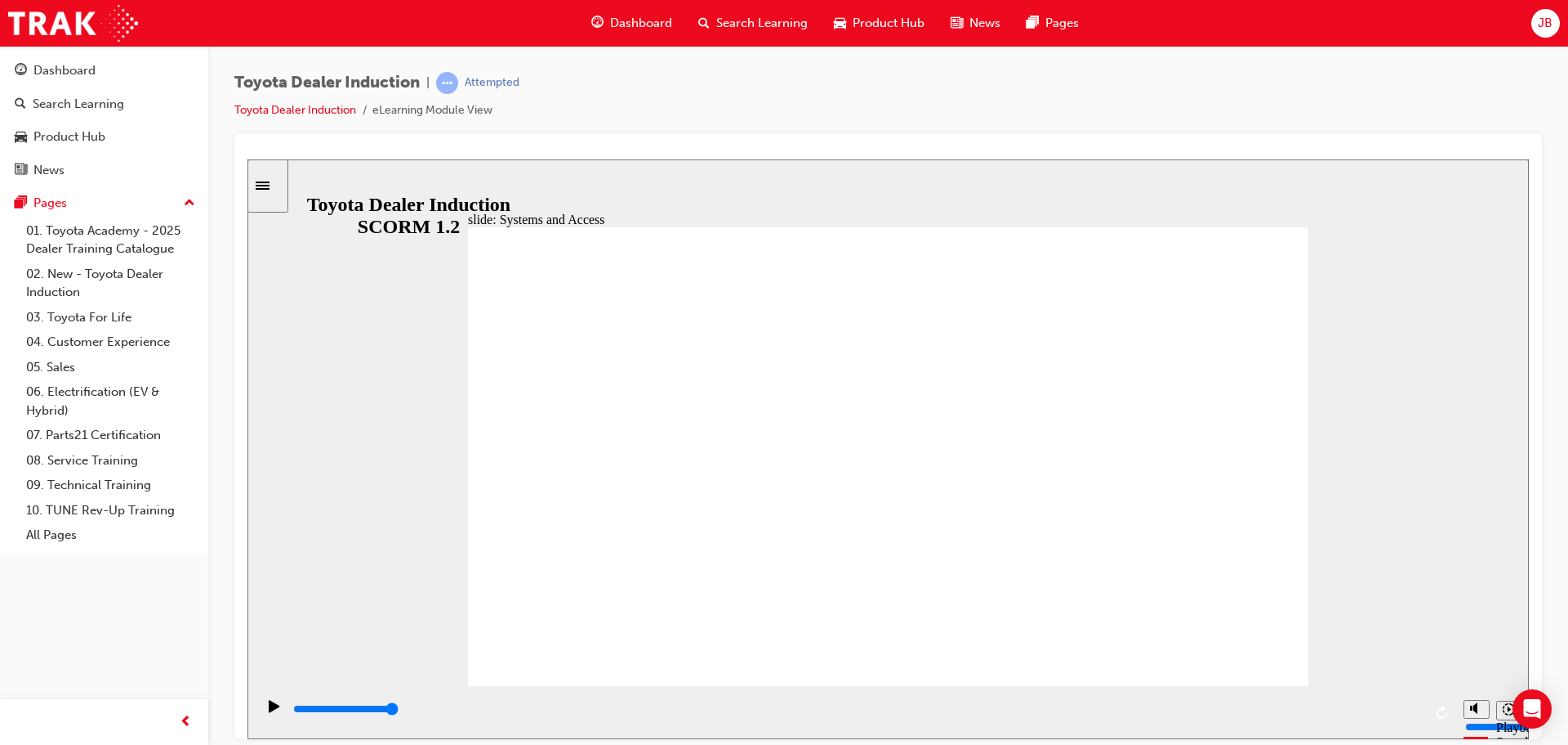
drag, startPoint x: 1275, startPoint y: 658, endPoint x: 1255, endPoint y: 638, distance: 28.3
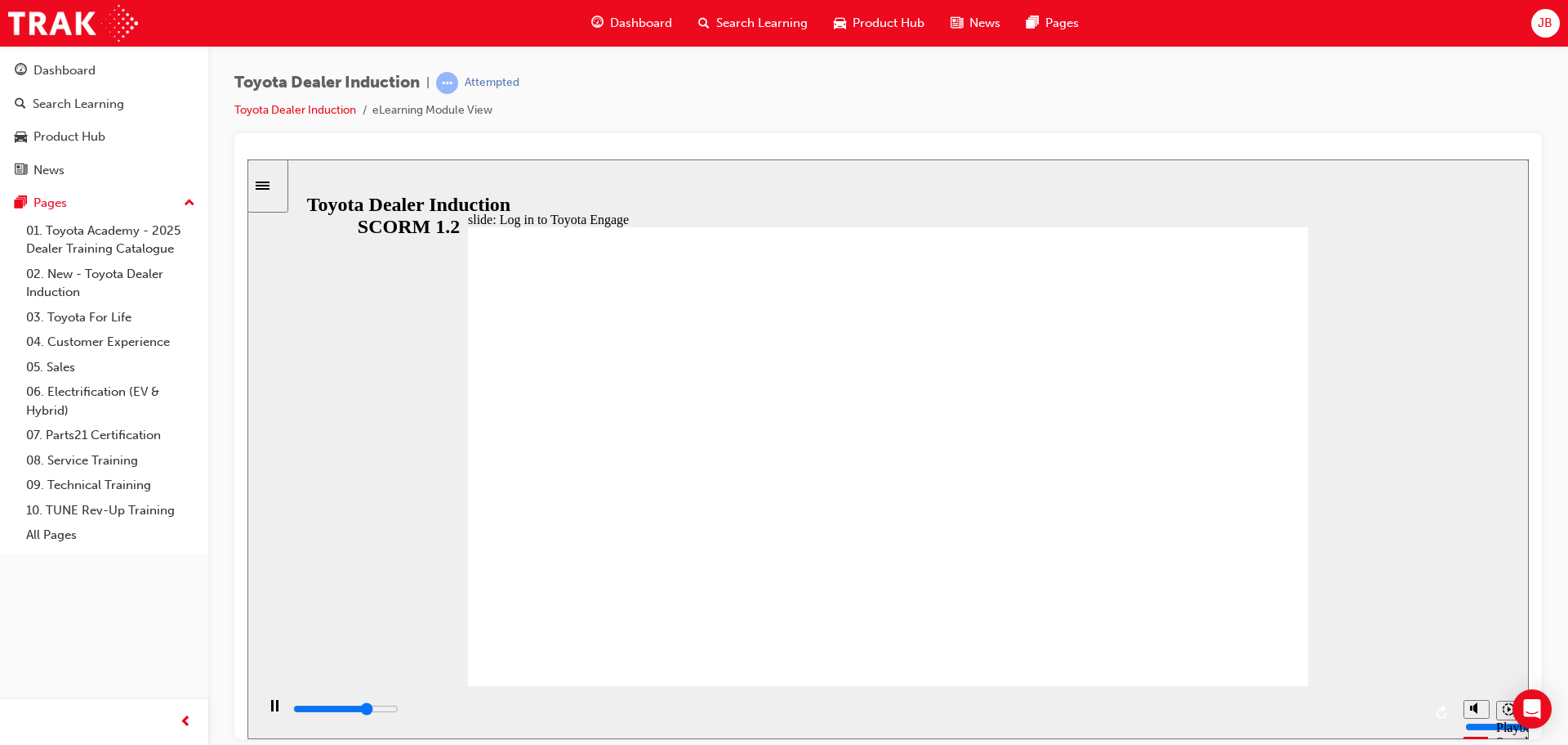
click at [263, 706] on div "Pause (Ctrl+Alt+P)" at bounding box center [274, 712] width 28 height 28
click at [269, 711] on icon "Play (Ctrl+Alt+P)" at bounding box center [274, 705] width 11 height 13
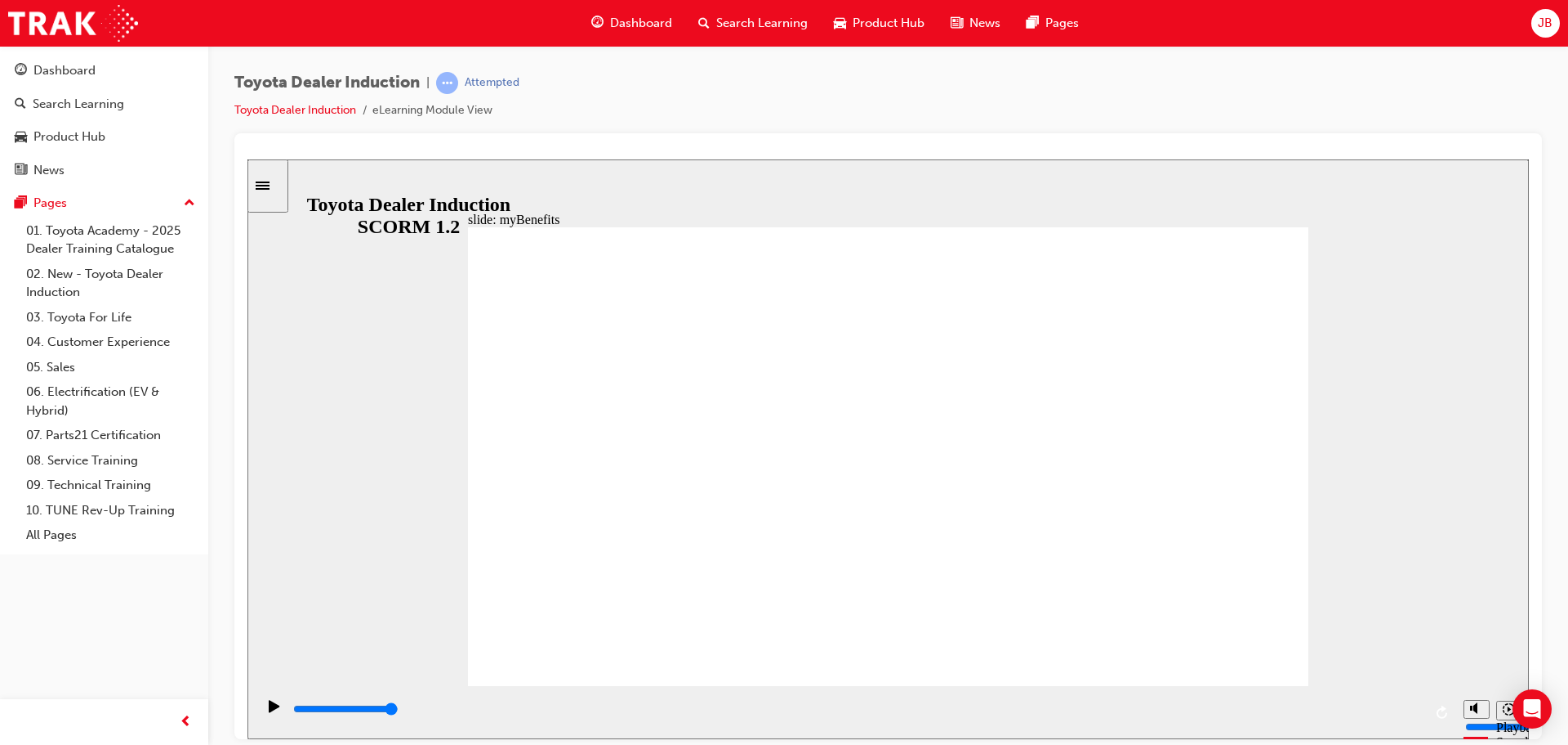
drag, startPoint x: 717, startPoint y: 374, endPoint x: 651, endPoint y: 454, distance: 103.7
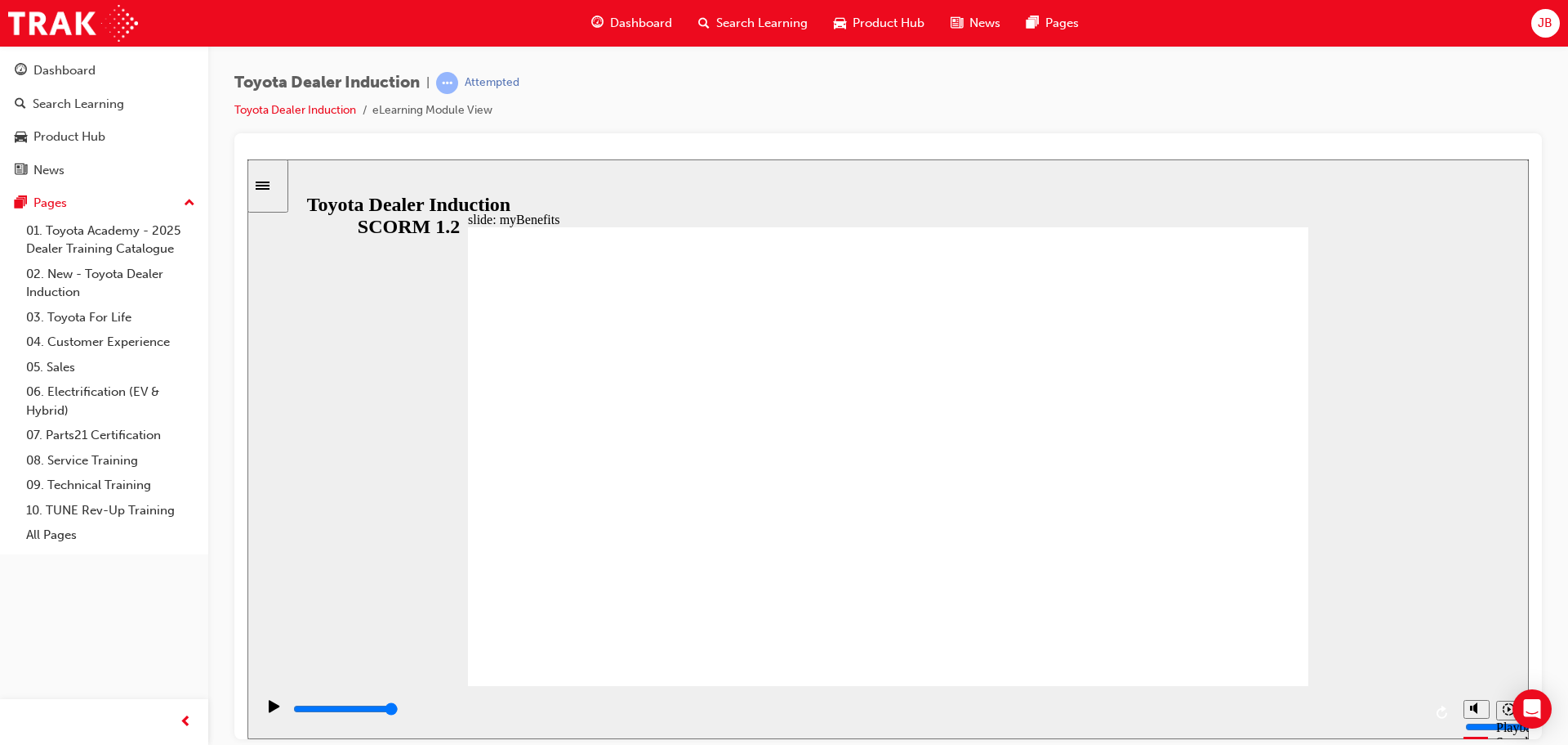
drag, startPoint x: 976, startPoint y: 393, endPoint x: 1003, endPoint y: 454, distance: 66.7
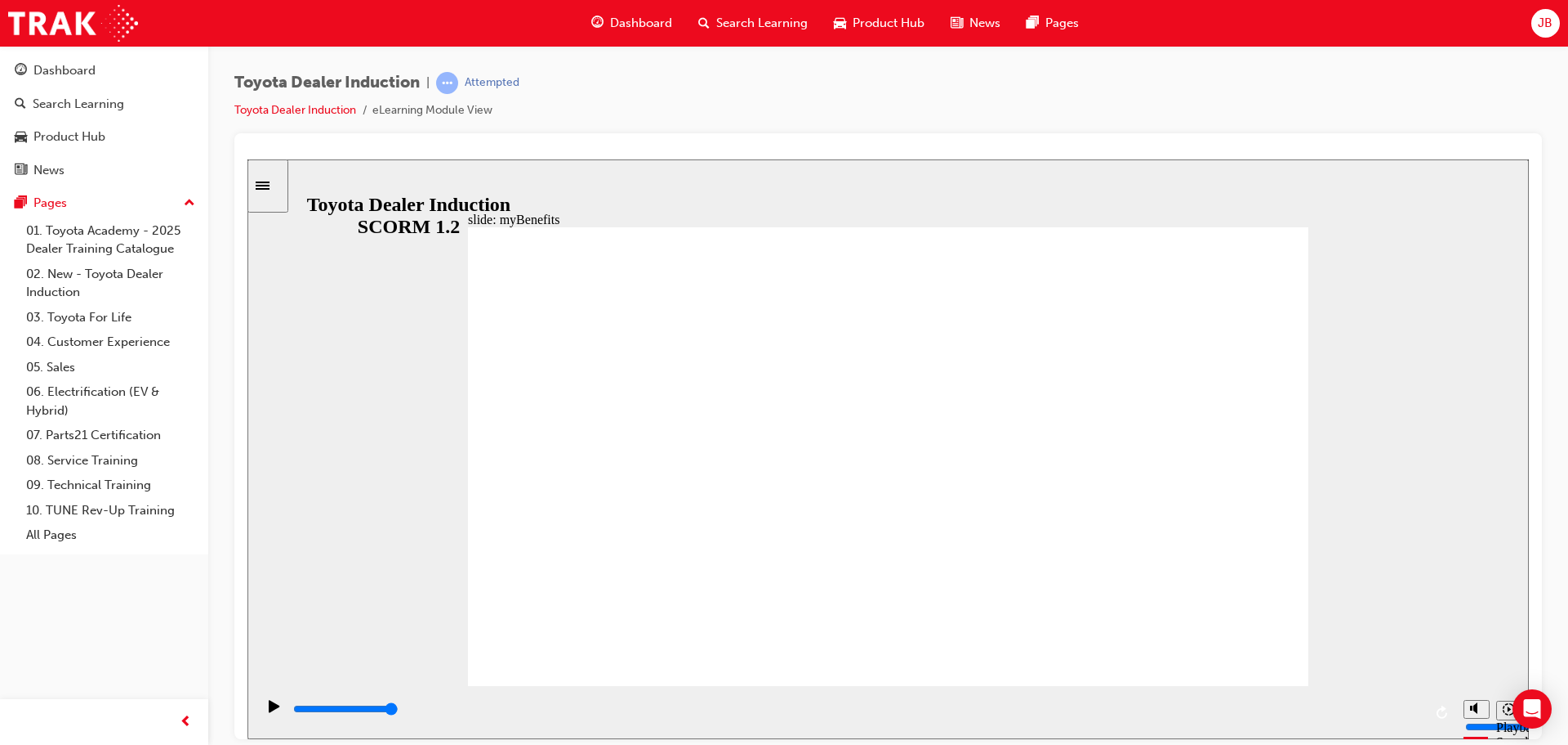
type input "5000"
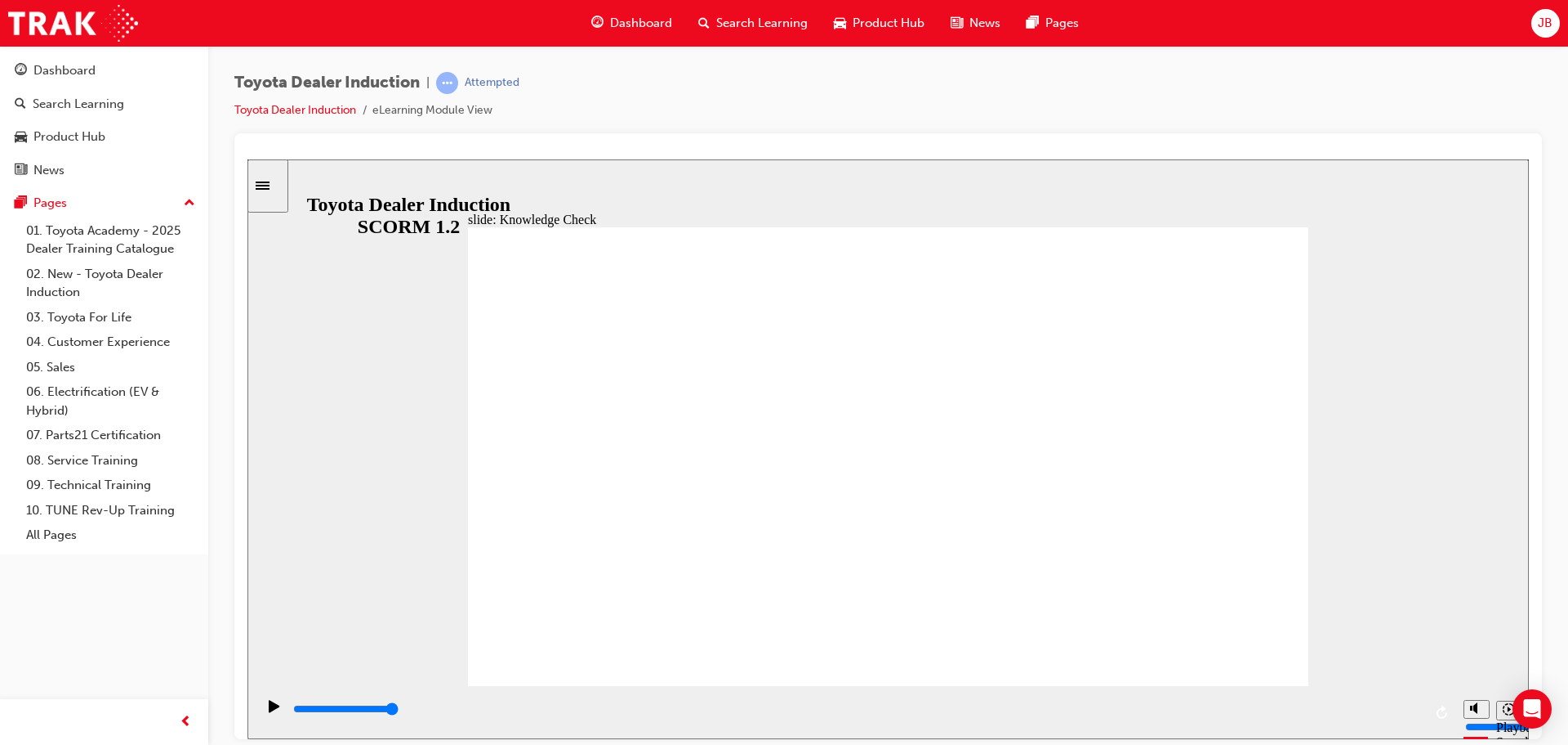
type input "E"
type input "En"
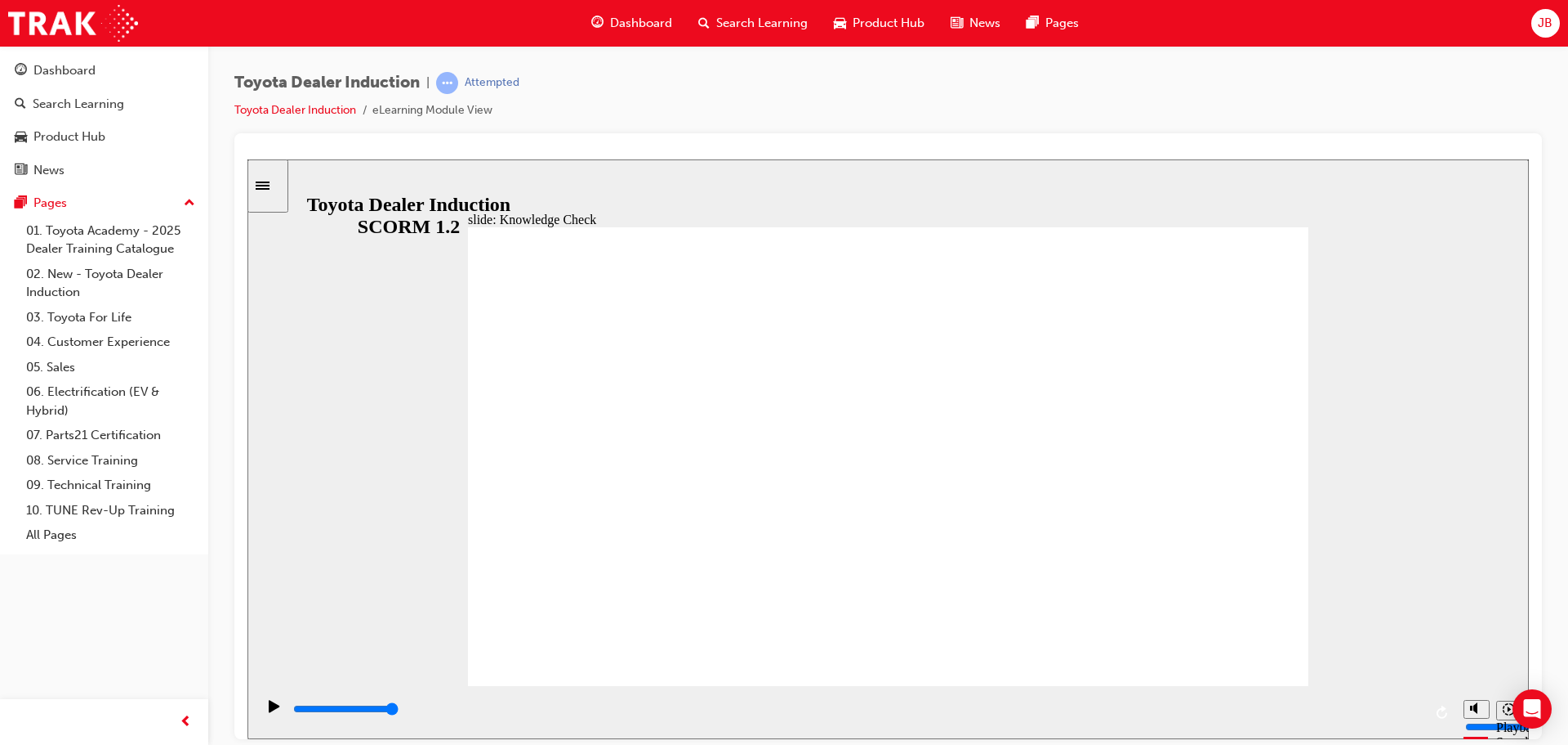
type input "En"
type input "Eng"
type input "Enga"
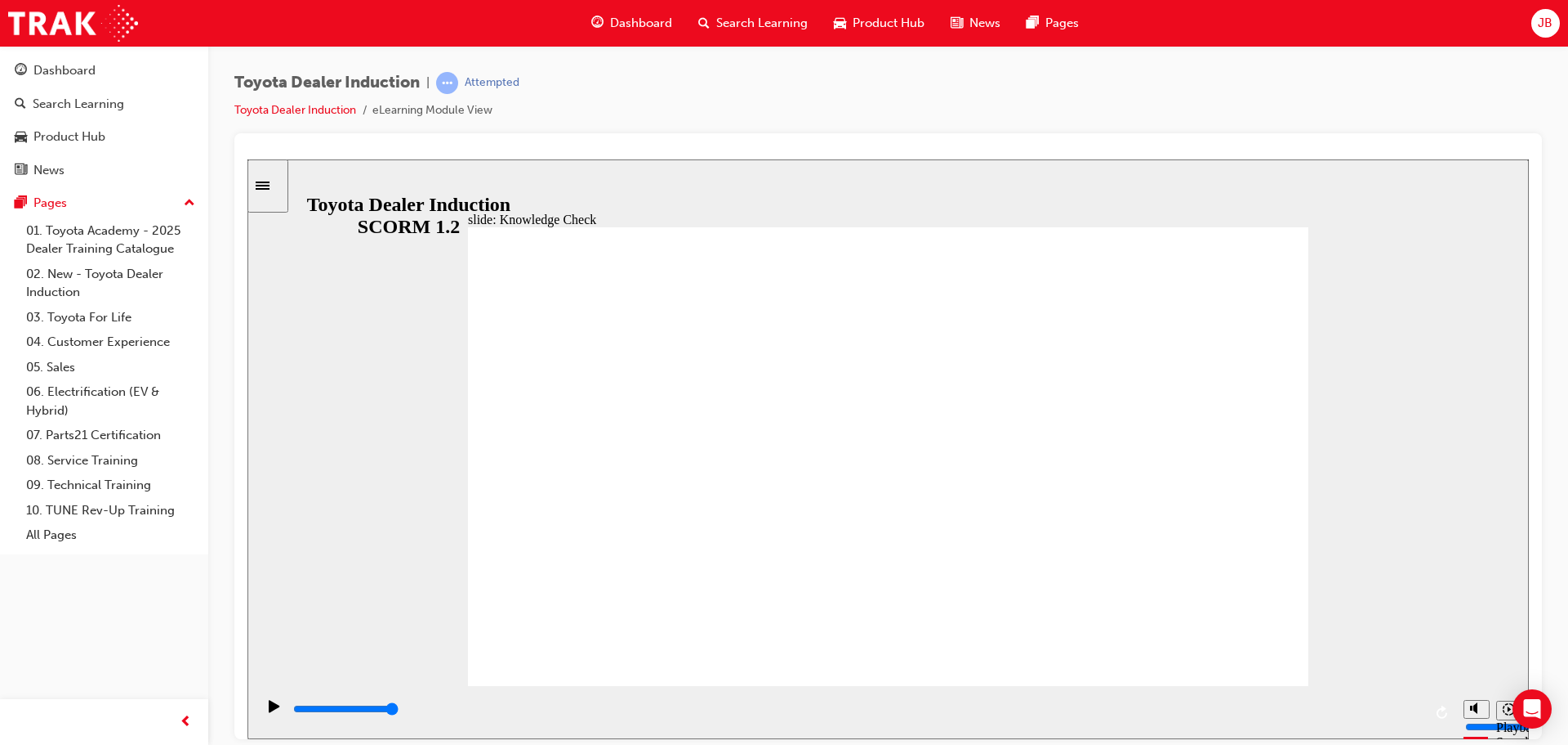
type input "Engag"
type input "Engage"
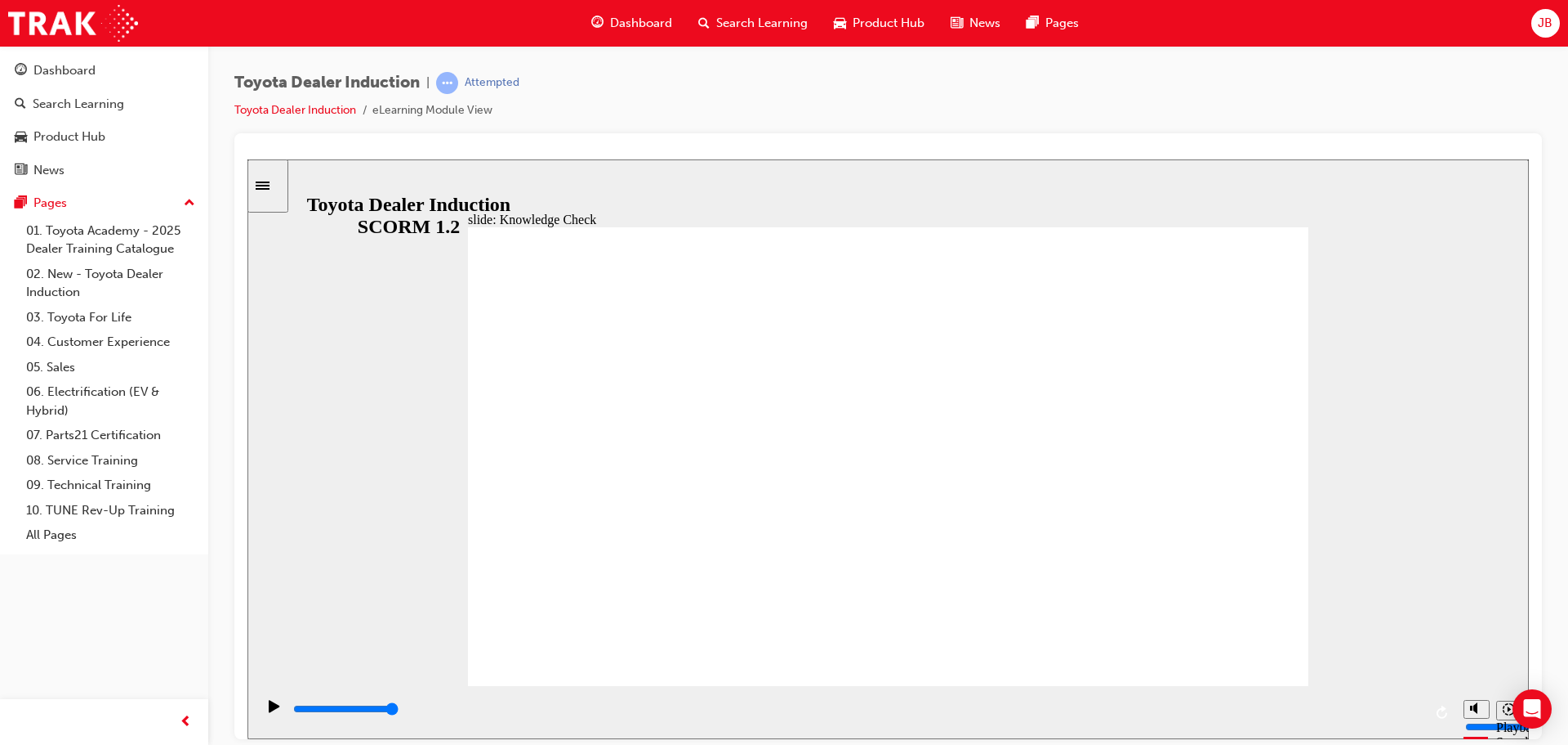
type input "800"
type input "Engage"
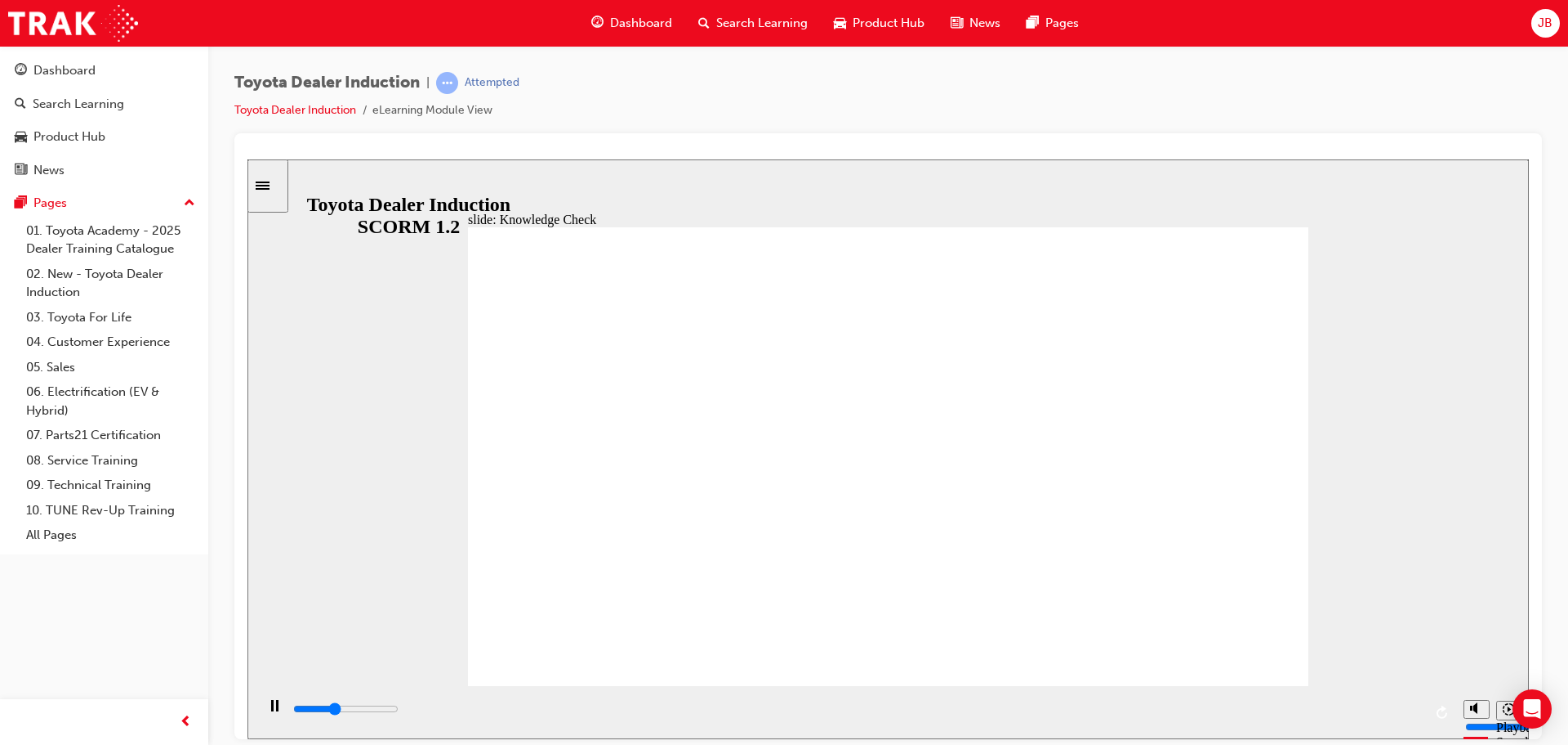
type input "1900"
type input "Engage"
type input "2200"
type input "Engage M"
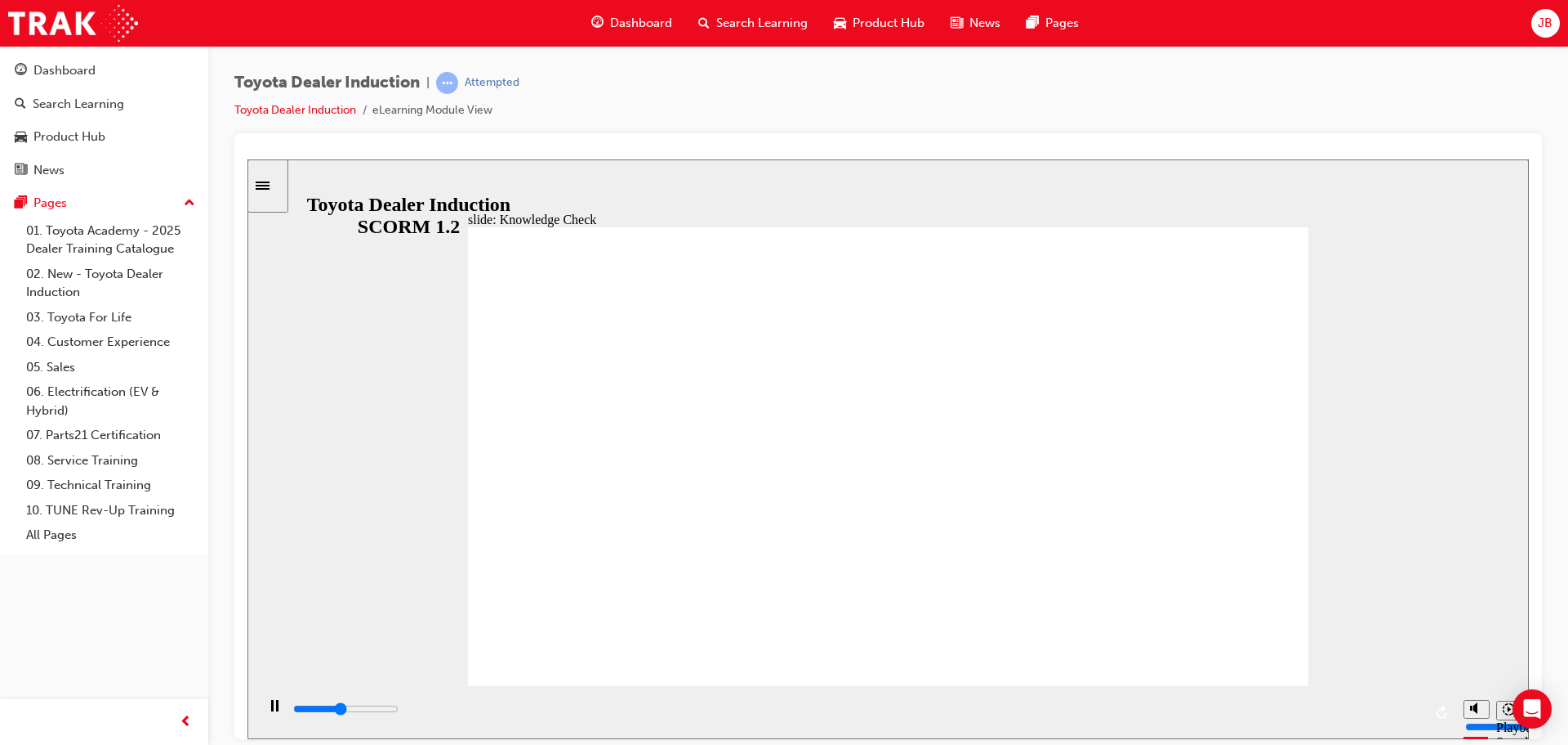
type input "Engage M"
type input "2300"
type input "Engage Mo"
type input "2400"
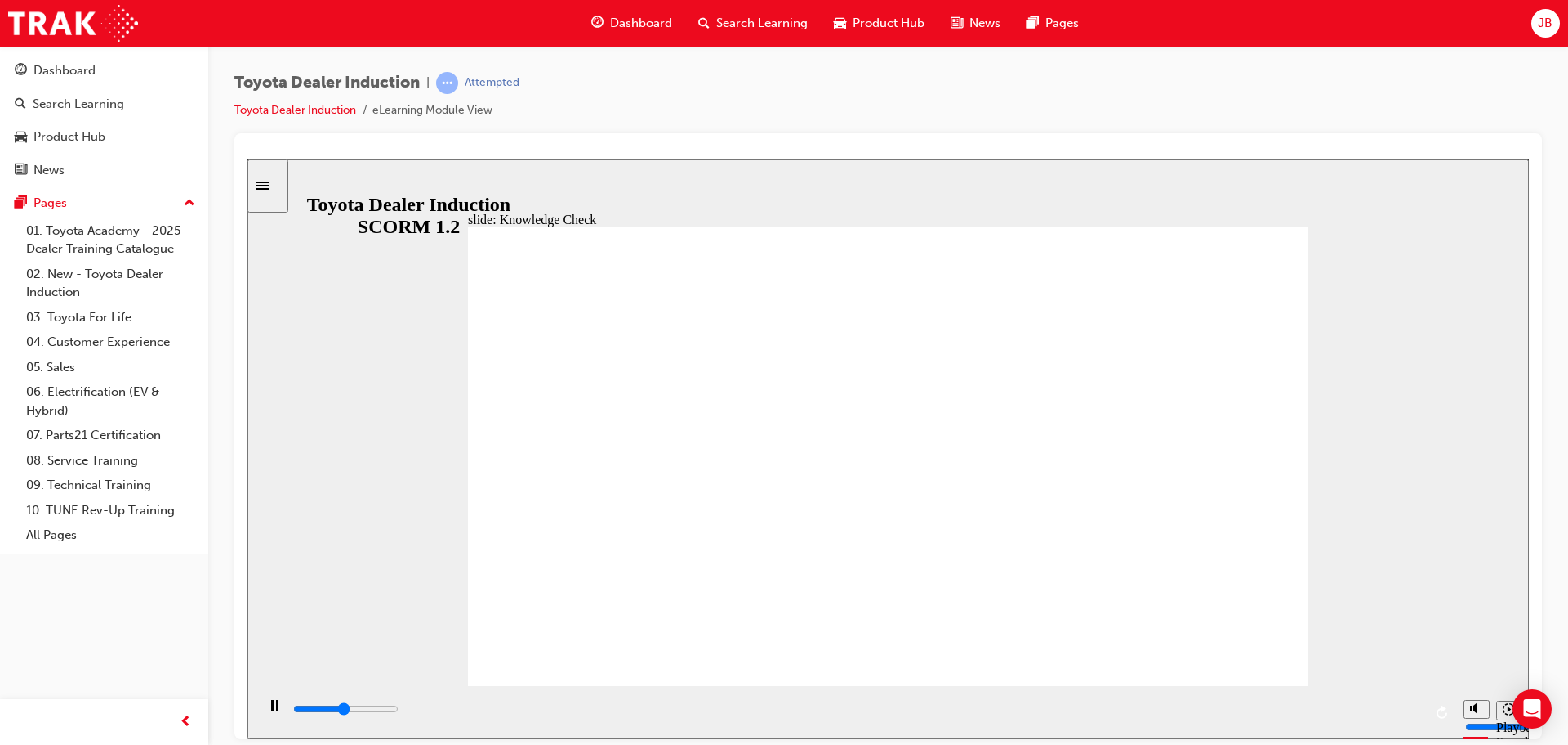
type input "Engage Mob"
type input "2500"
type input "Engage Mobi"
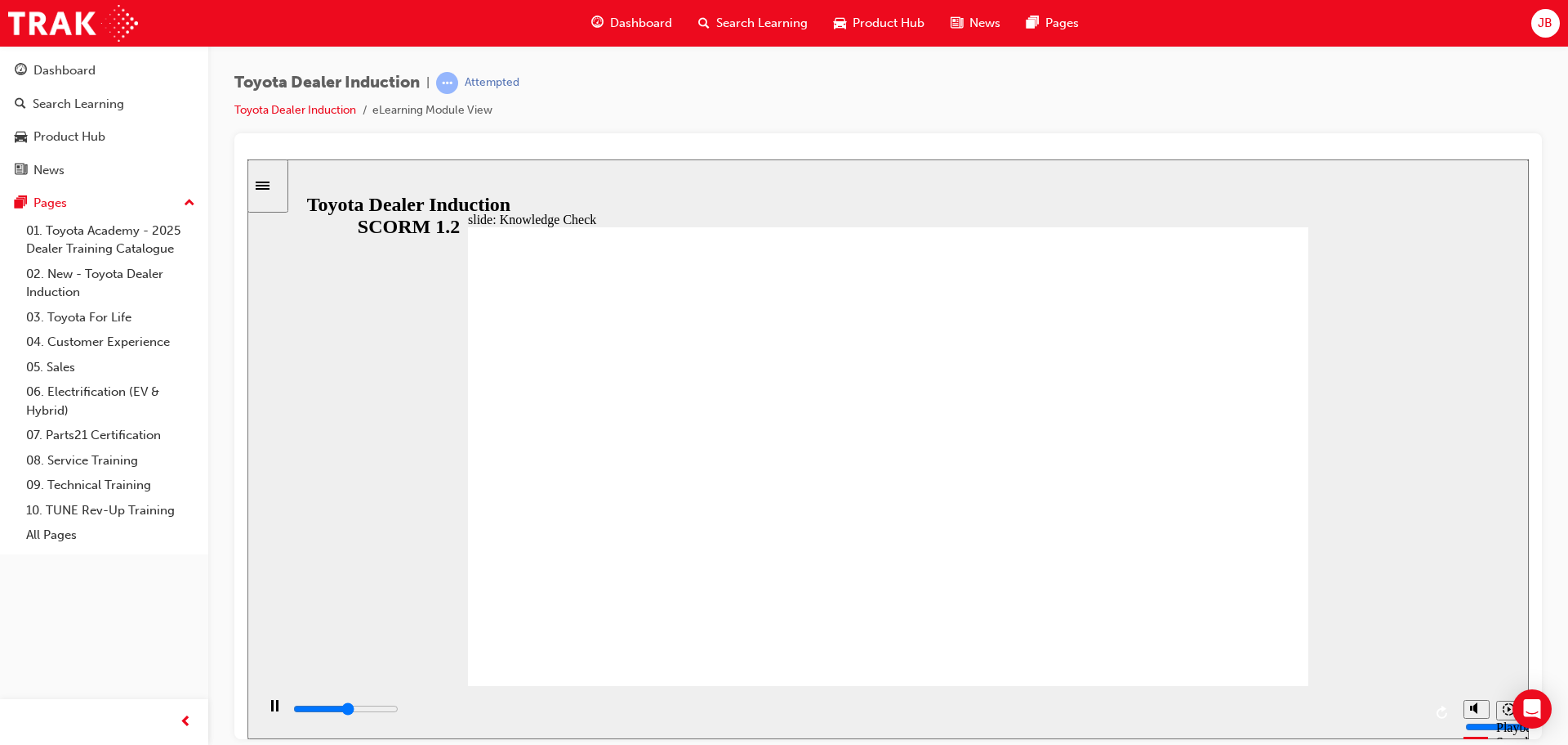
type input "2700"
type input "Engage Mobil"
type input "2800"
type input "Engage Mobile"
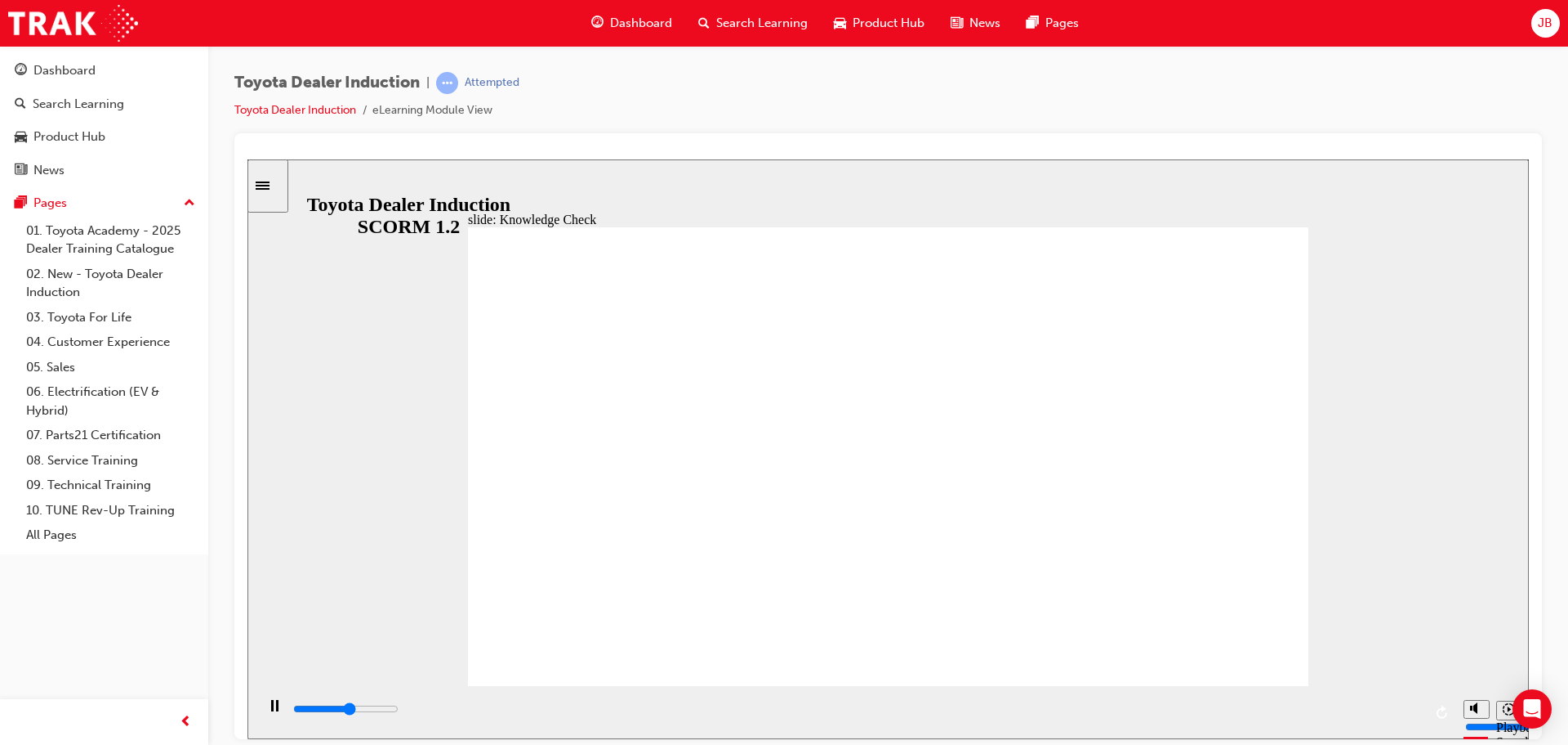
type input "Engage Mobile"
type input "2800"
type input "Engage Mobile"
type input "3500"
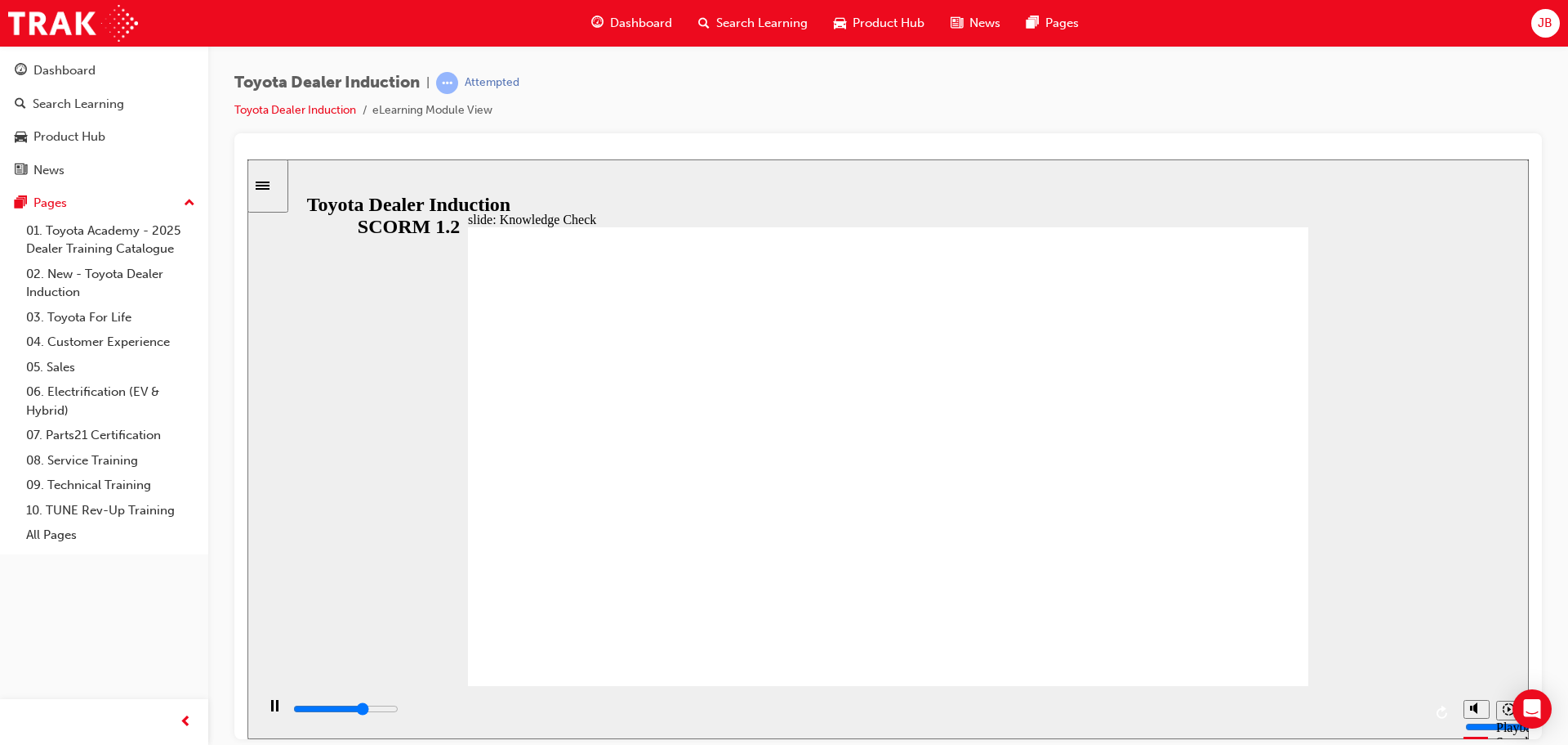
type input "Engage Mobile a"
type input "3700"
type input "Engage Mobile ap"
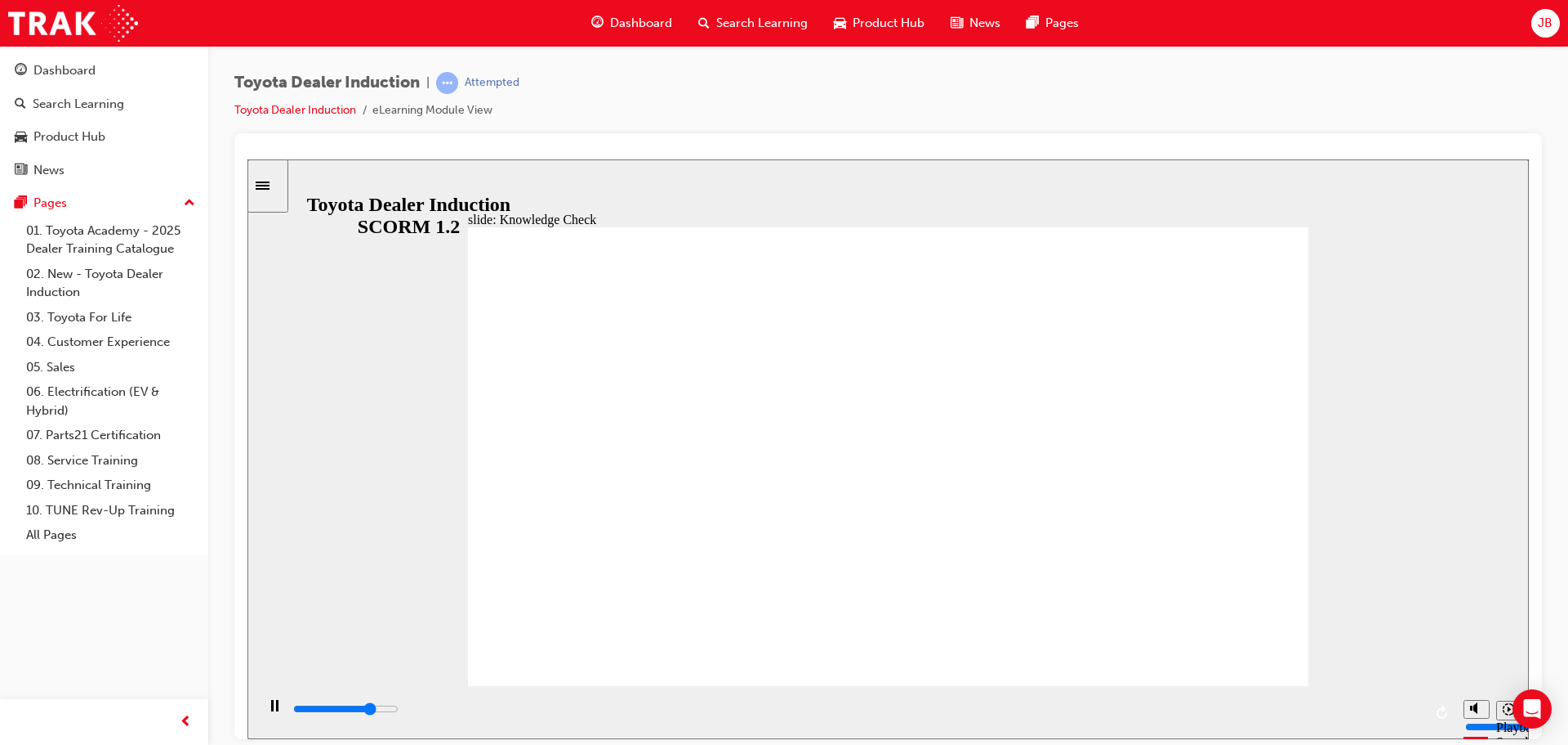
type input "3800"
type input "Engage Mobile app"
type input "5000"
type input "Engage Mobile app"
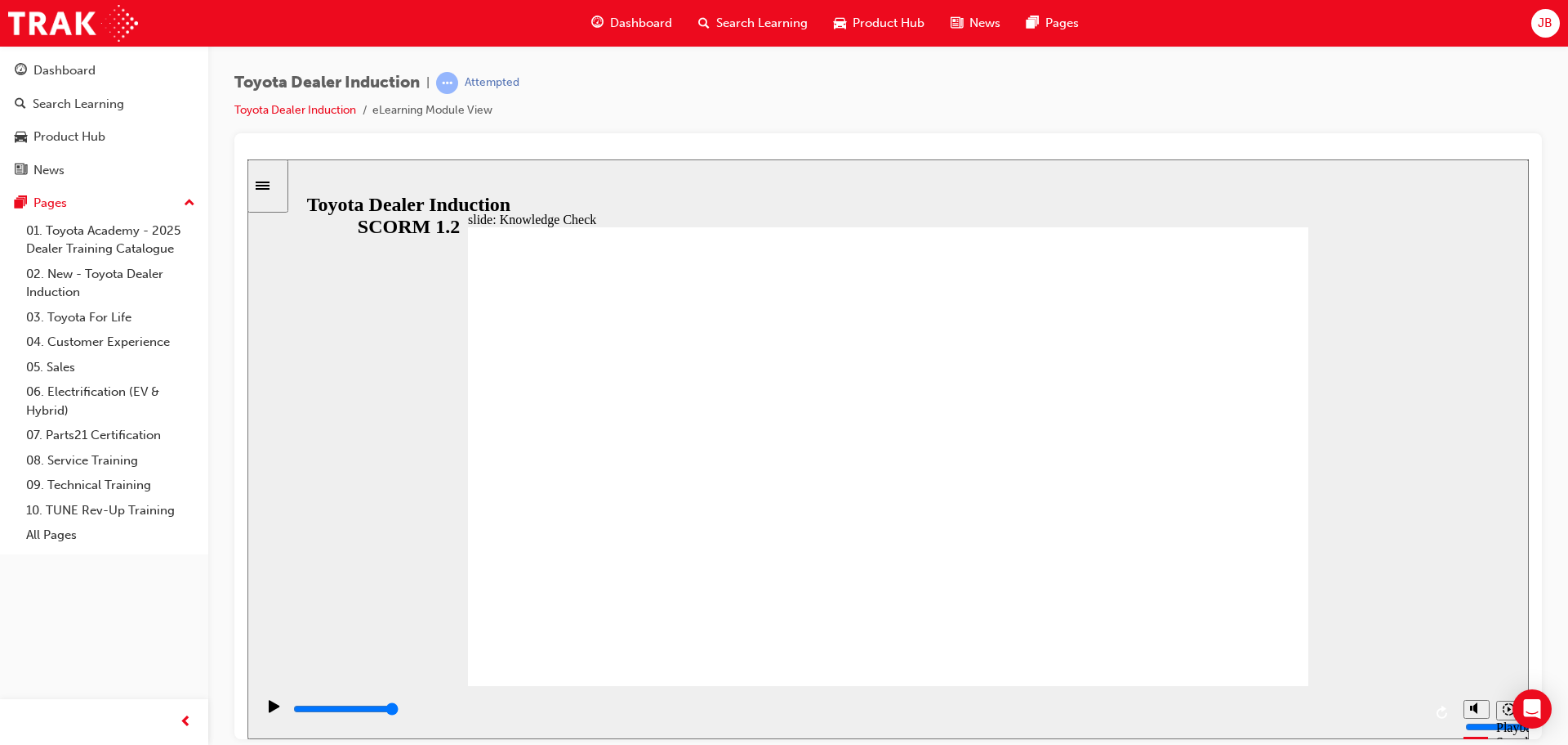
type input "Engage Mobile app"
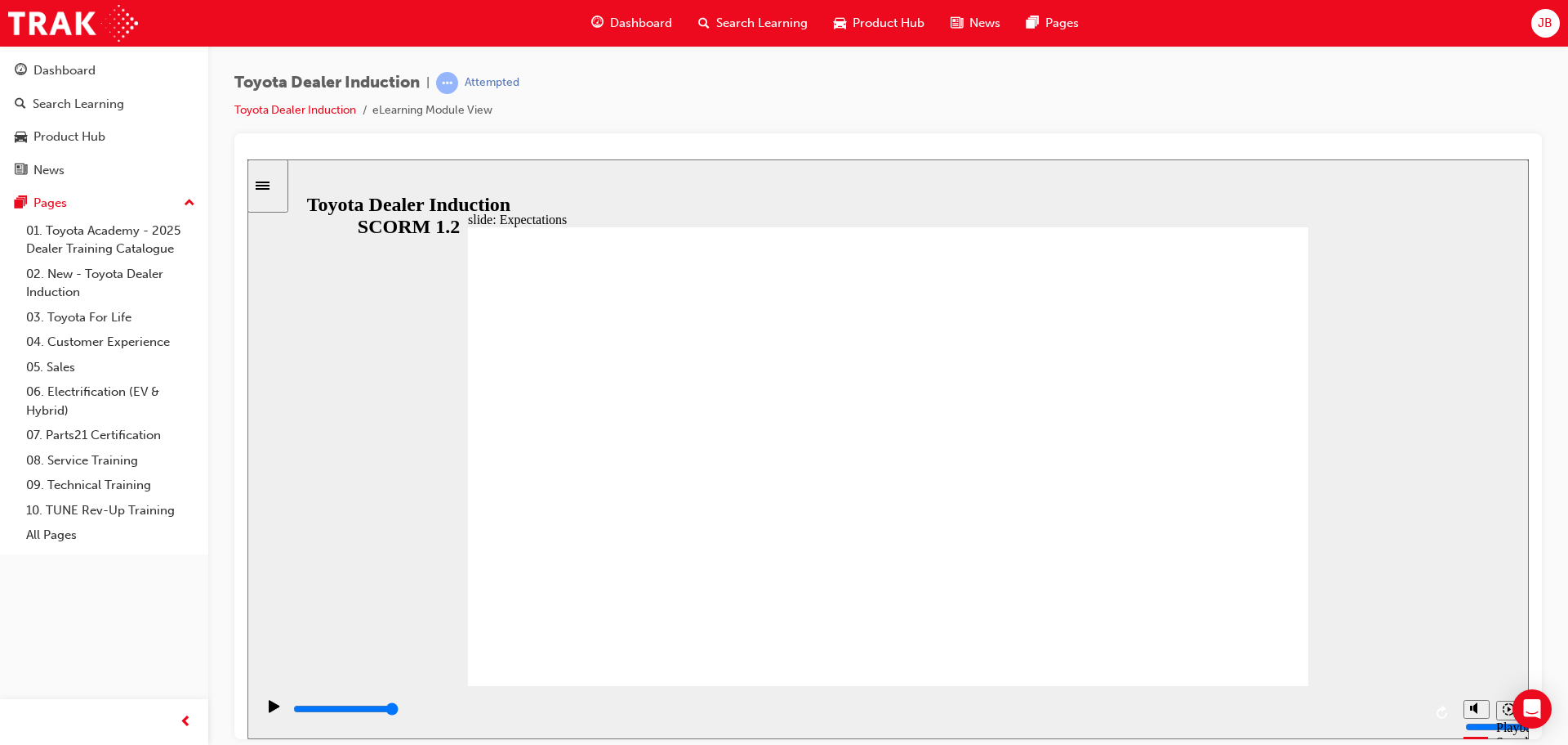
type input "8400"
checkbox input "true"
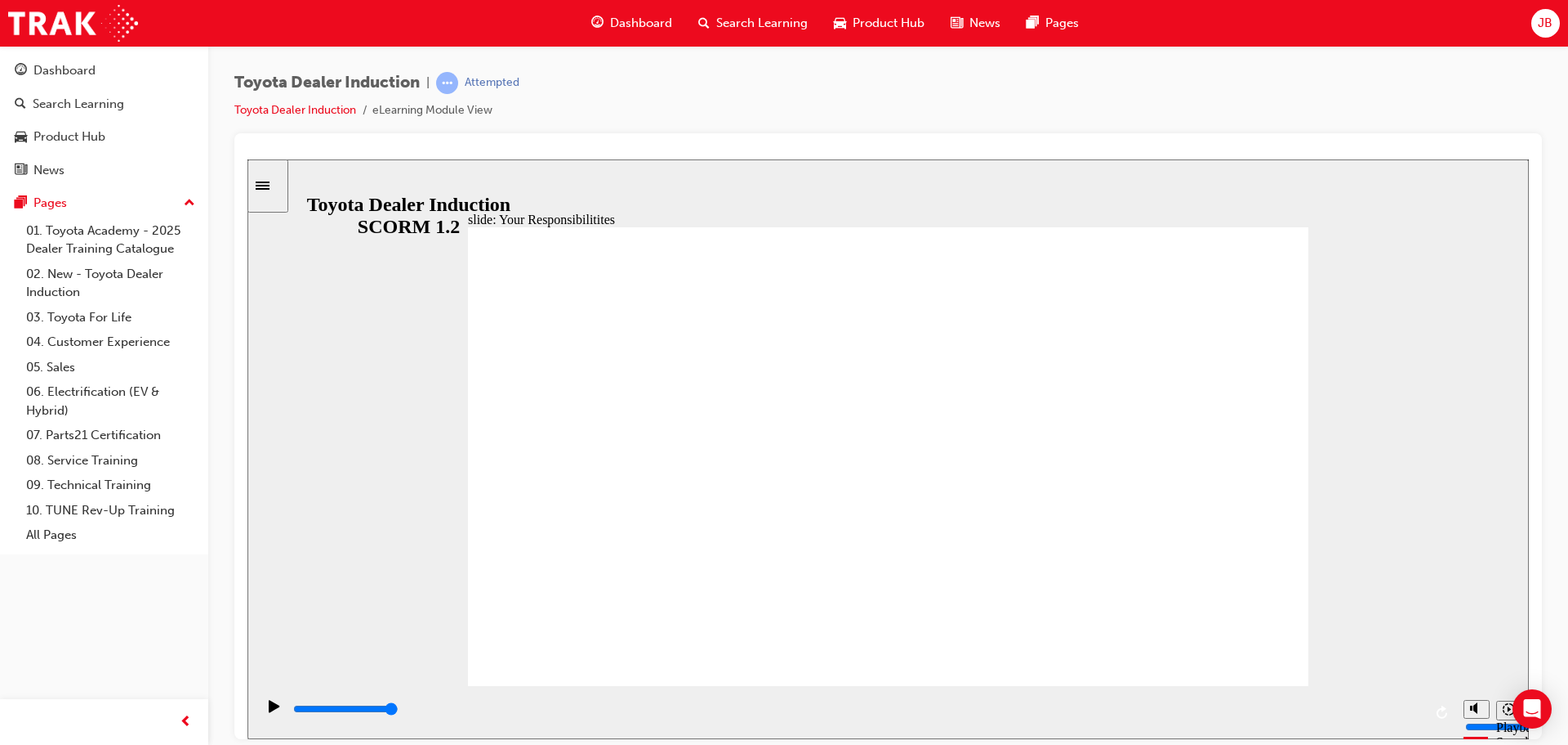
checkbox input "true"
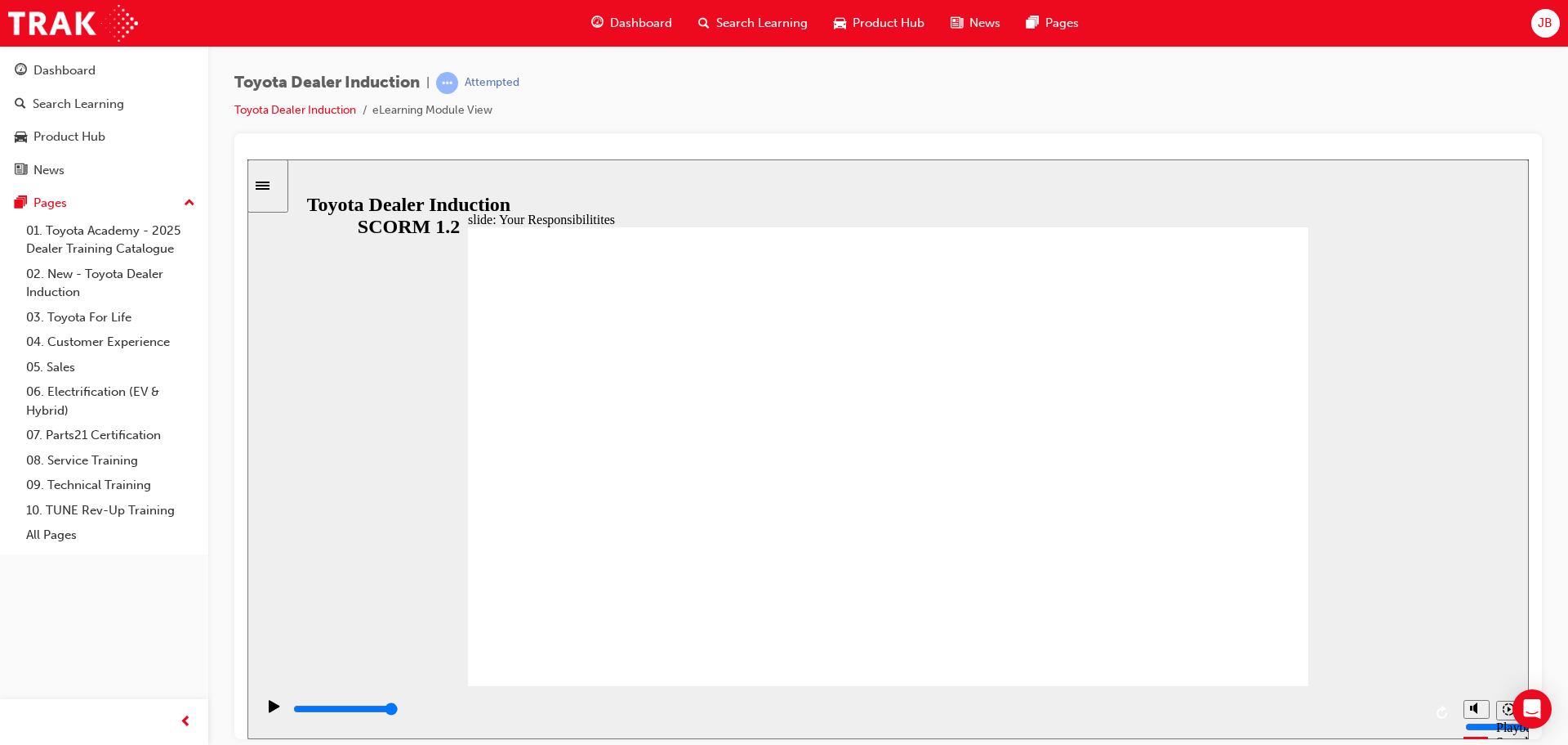
drag, startPoint x: 545, startPoint y: 543, endPoint x: 545, endPoint y: 564, distance: 21.0
checkbox input "true"
type input "6700"
click at [271, 711] on icon "Pause (Ctrl+Alt+P)" at bounding box center [274, 704] width 7 height 12
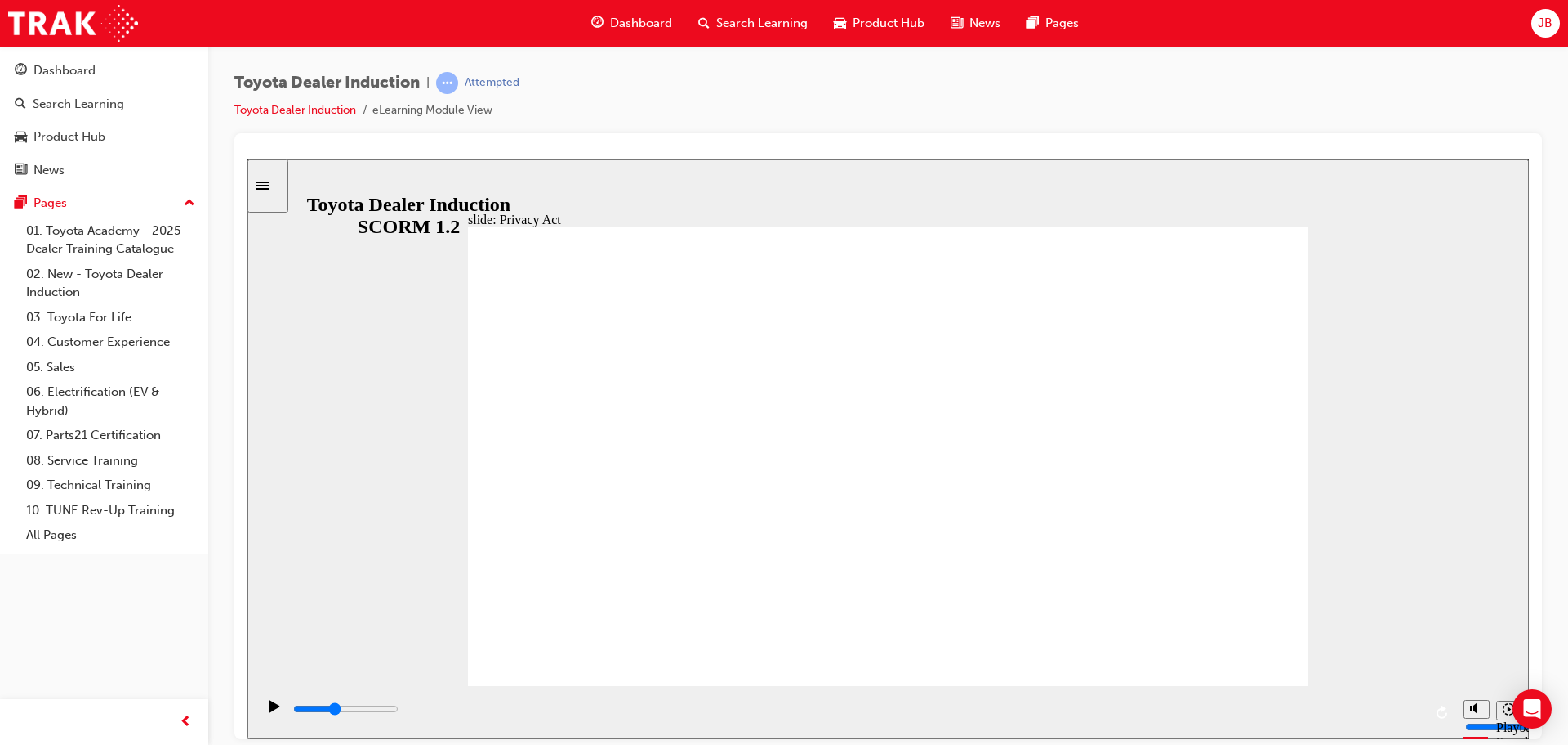
click at [1551, 21] on span "JB" at bounding box center [1545, 23] width 14 height 19
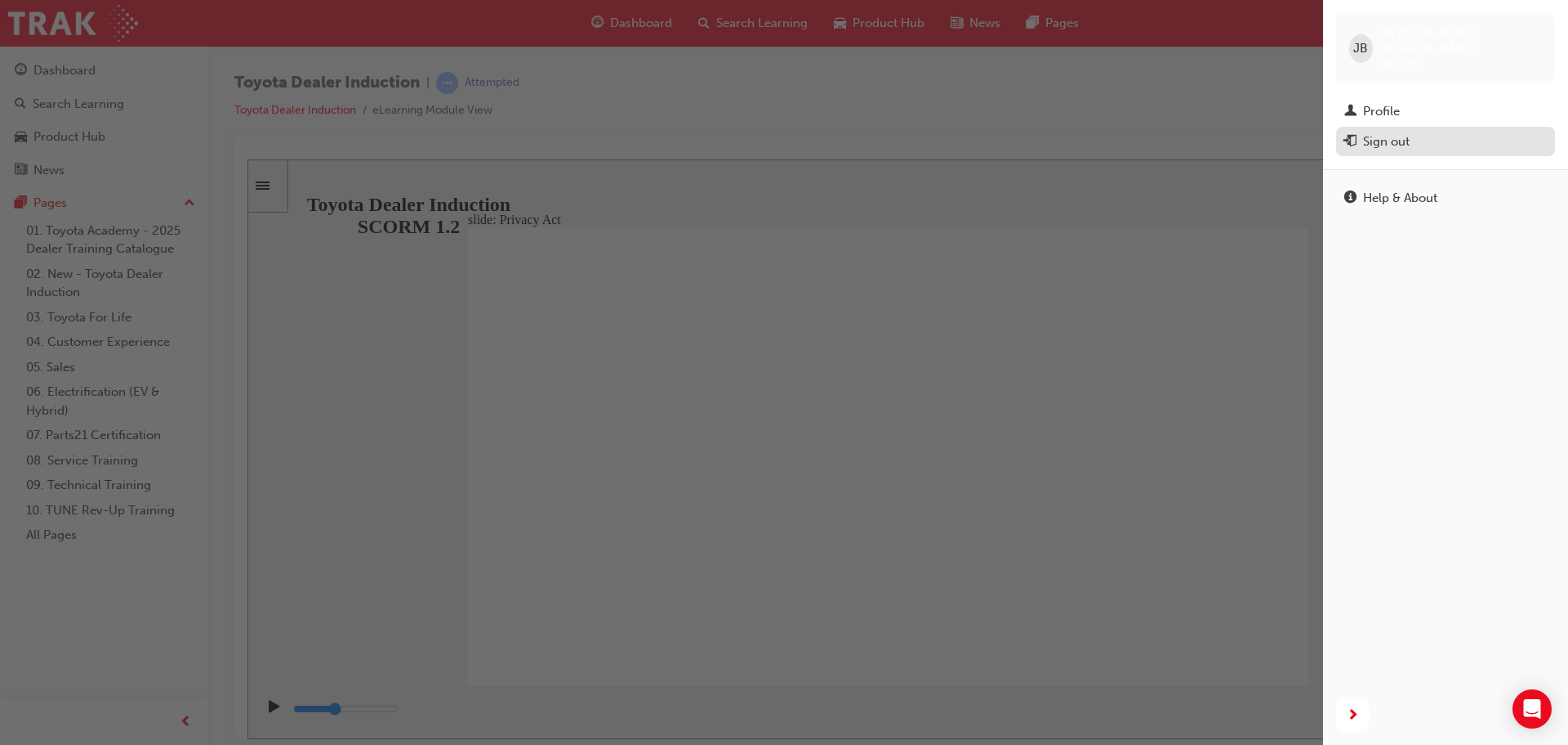
click at [1388, 132] on div "Sign out" at bounding box center [1386, 141] width 46 height 19
